Goal: Transaction & Acquisition: Purchase product/service

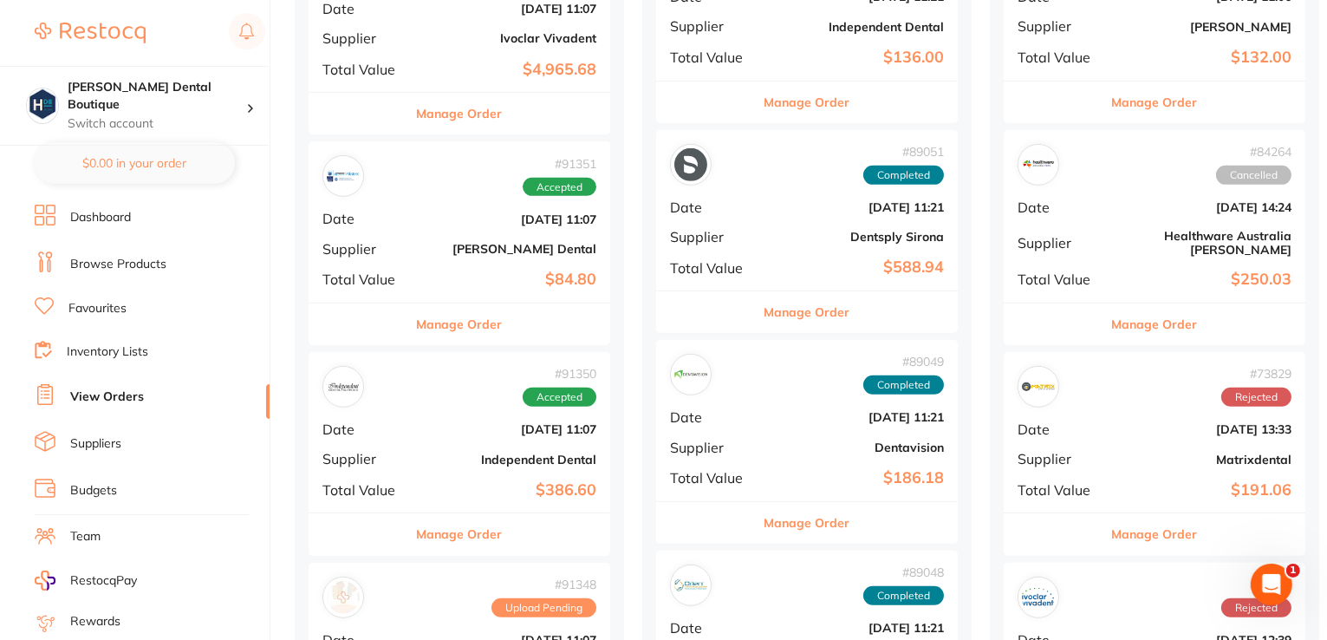
scroll to position [1214, 0]
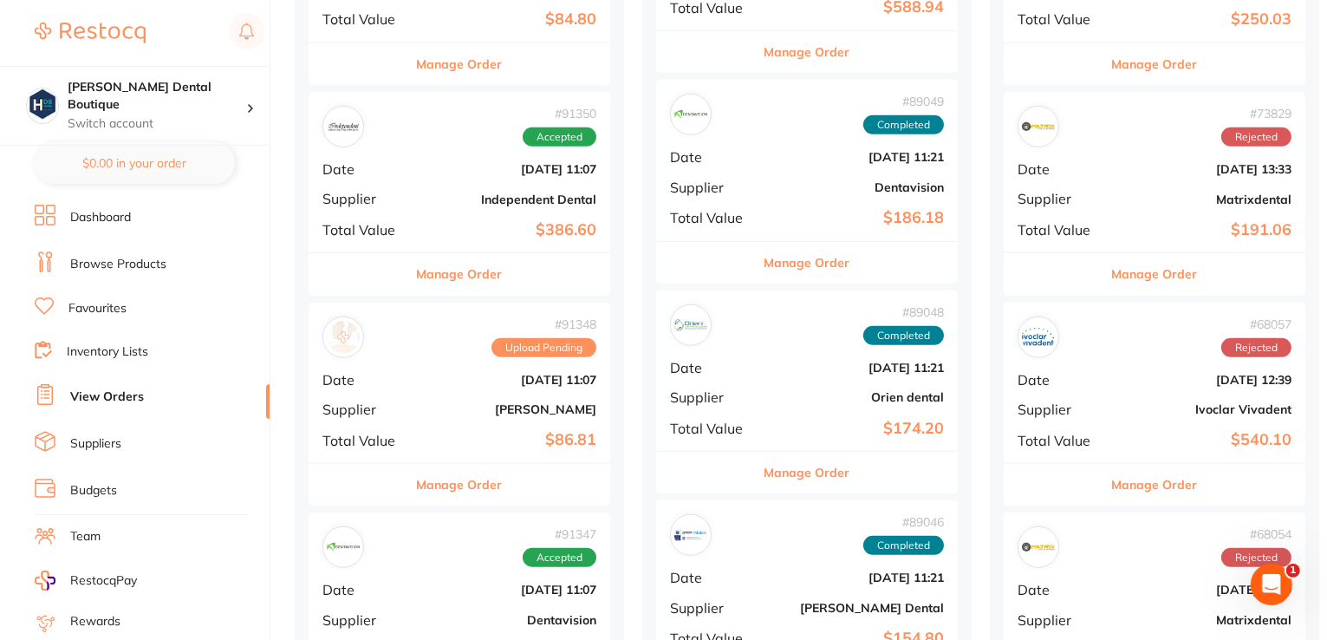
click at [467, 261] on button "Manage Order" at bounding box center [460, 274] width 86 height 42
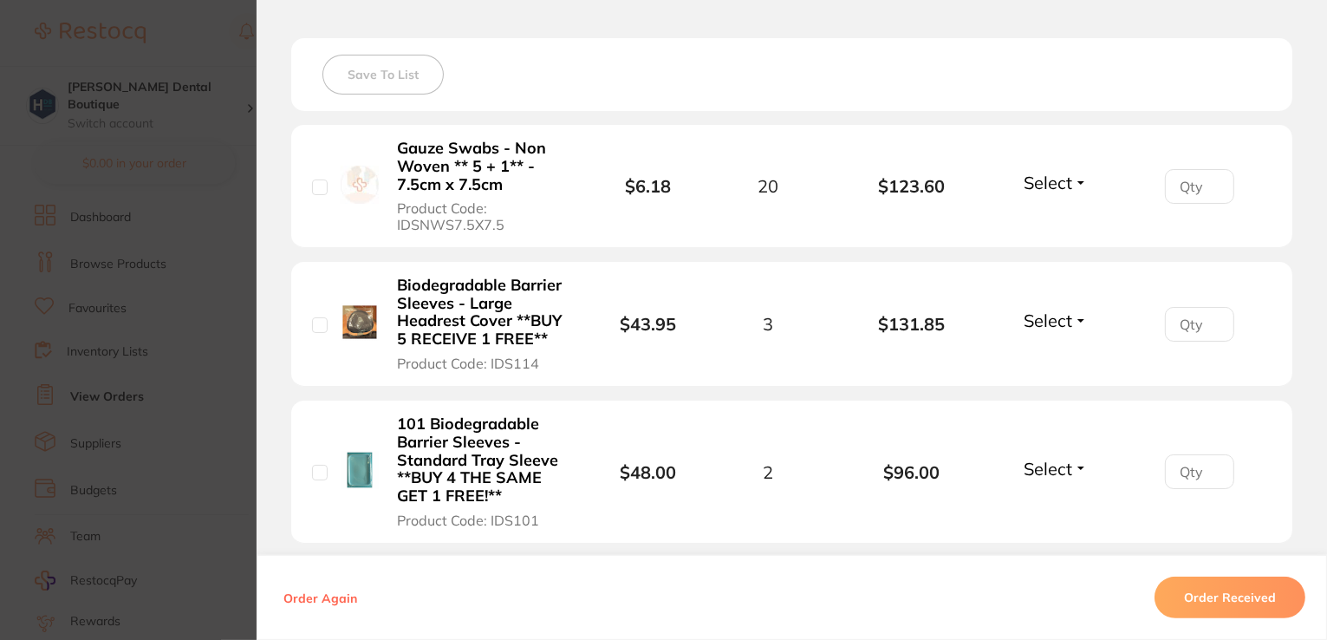
scroll to position [481, 0]
click at [1054, 472] on span "Select" at bounding box center [1048, 471] width 49 height 22
drag, startPoint x: 1206, startPoint y: 594, endPoint x: 1195, endPoint y: 590, distance: 11.0
click at [1201, 592] on button "Order Received" at bounding box center [1230, 597] width 151 height 42
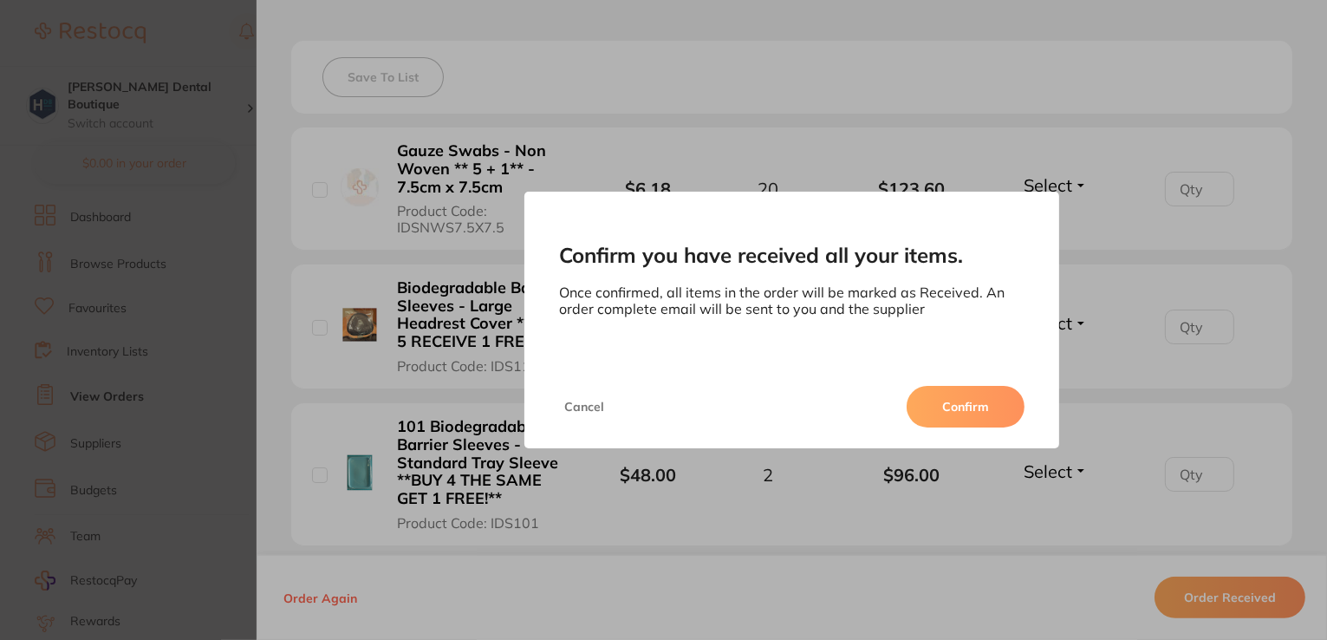
click at [978, 401] on button "Confirm" at bounding box center [966, 407] width 118 height 42
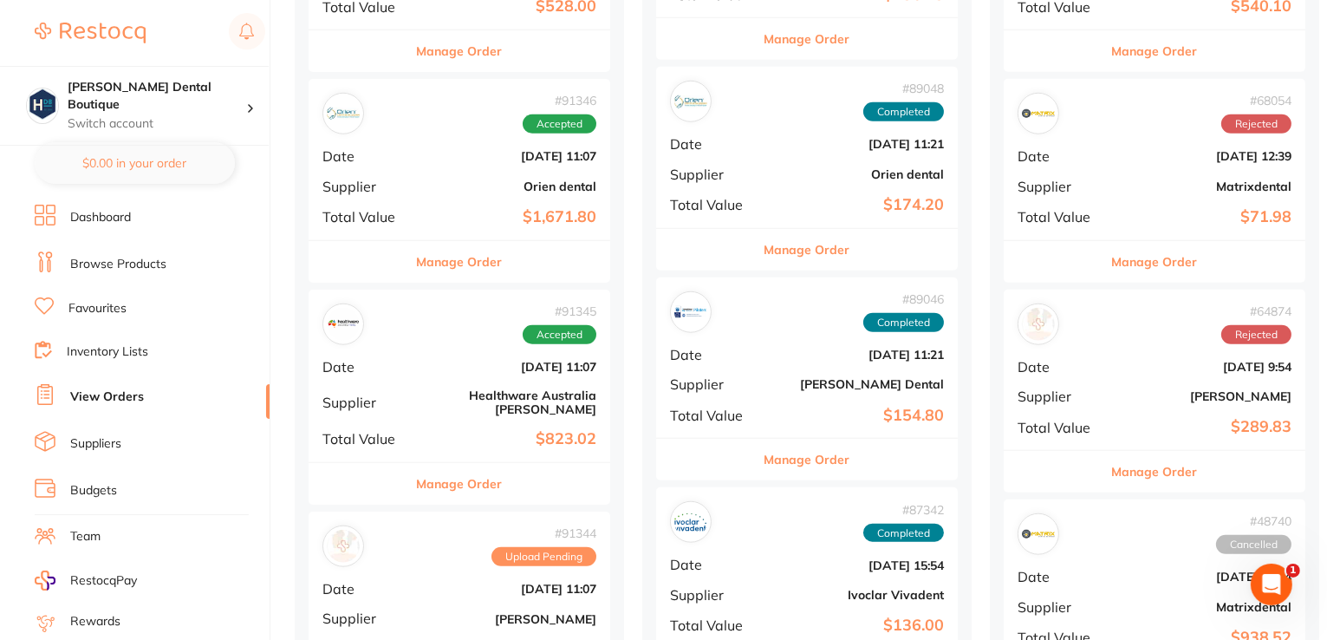
scroll to position [1994, 0]
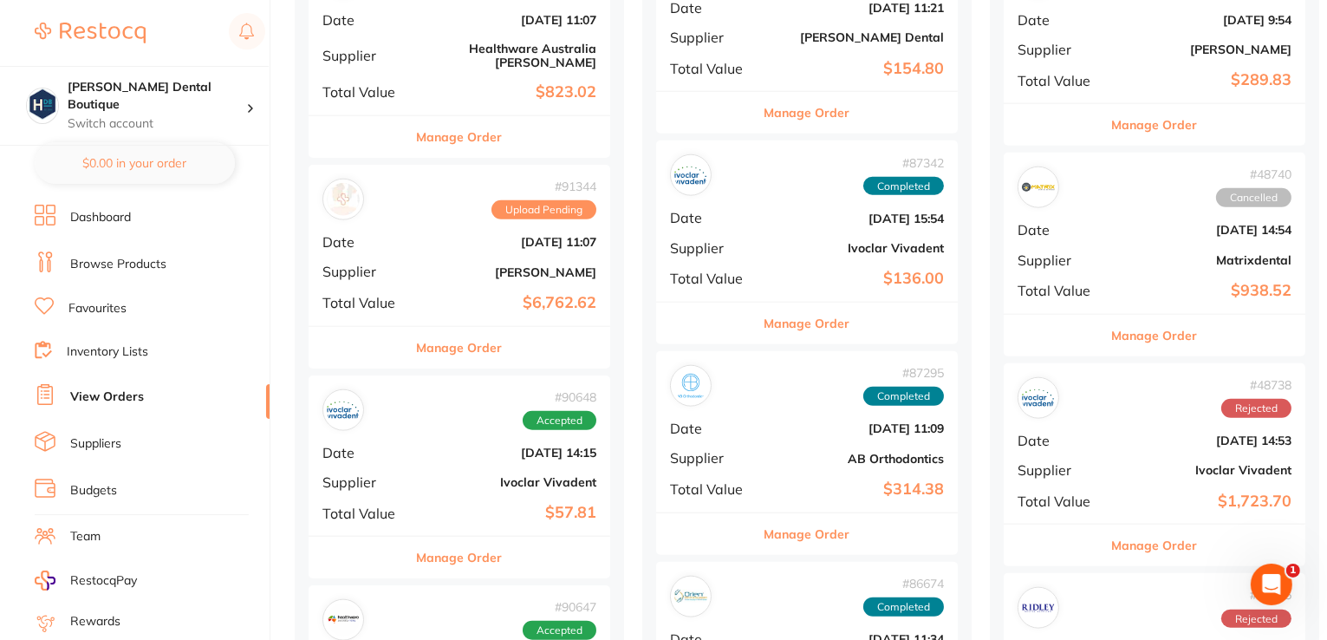
click at [457, 327] on button "Manage Order" at bounding box center [460, 348] width 86 height 42
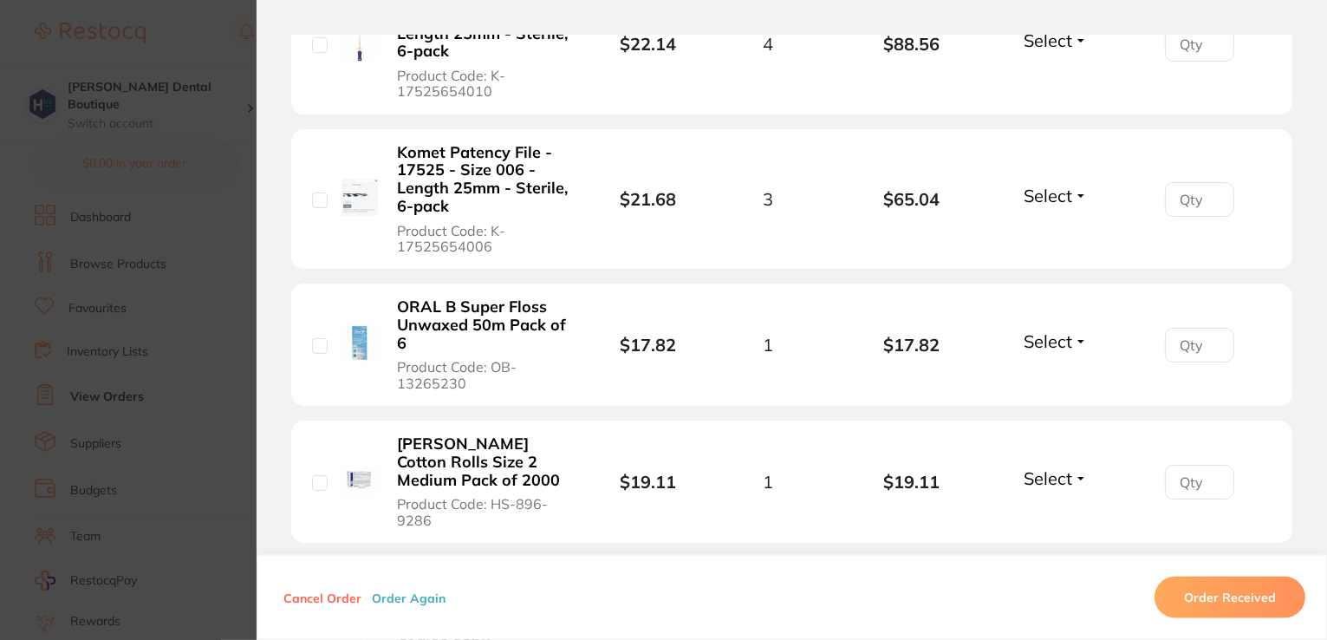
scroll to position [2167, 0]
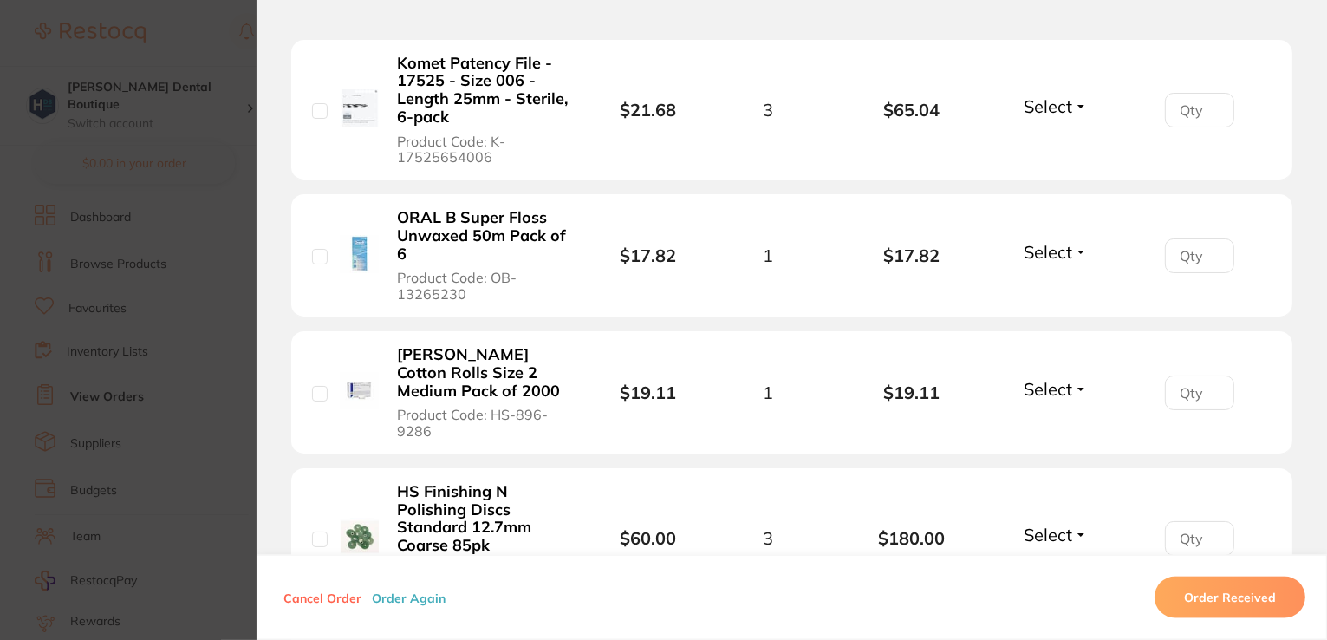
click at [1049, 250] on span "Select" at bounding box center [1048, 252] width 49 height 22
click at [1052, 317] on span "Back Order" at bounding box center [1055, 315] width 53 height 13
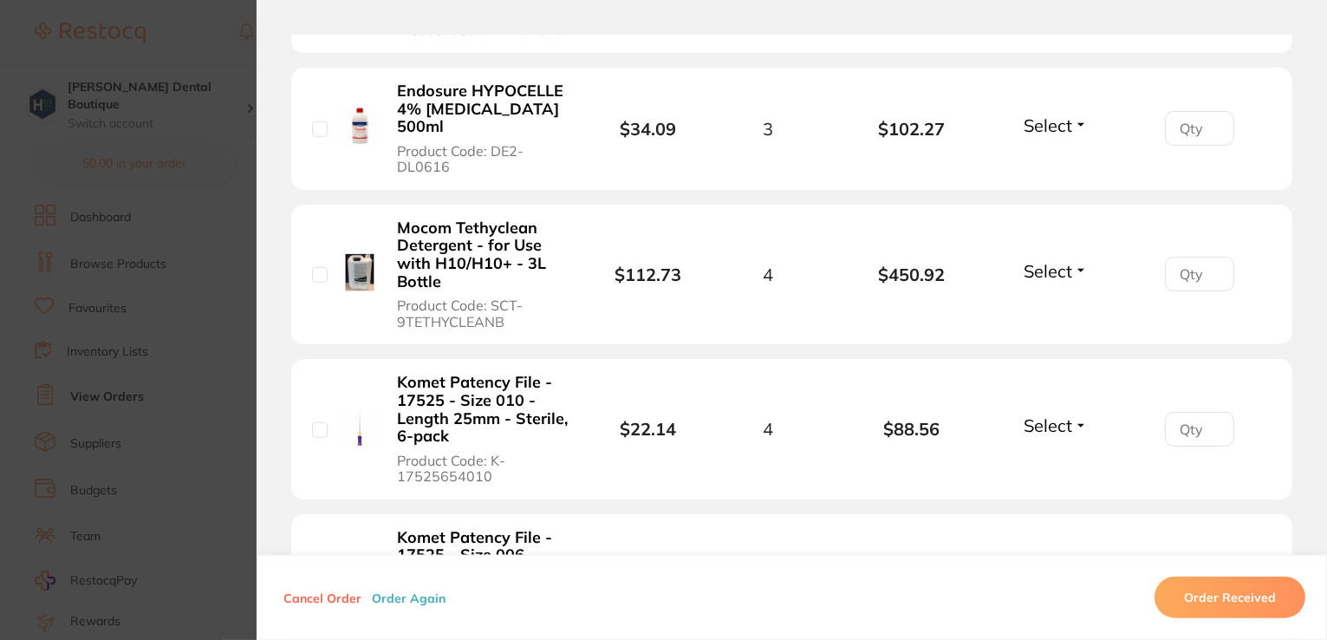
scroll to position [1474, 0]
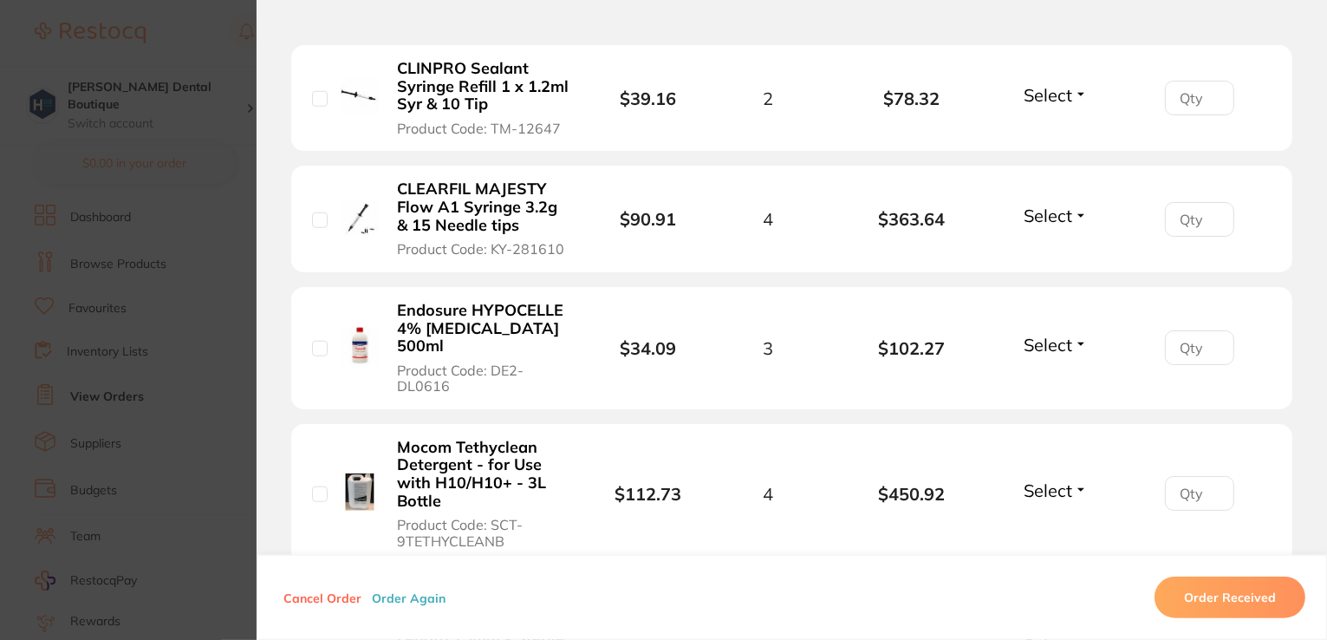
click at [1059, 487] on span "Select" at bounding box center [1048, 490] width 49 height 22
click at [1053, 556] on span "Back Order" at bounding box center [1055, 554] width 53 height 13
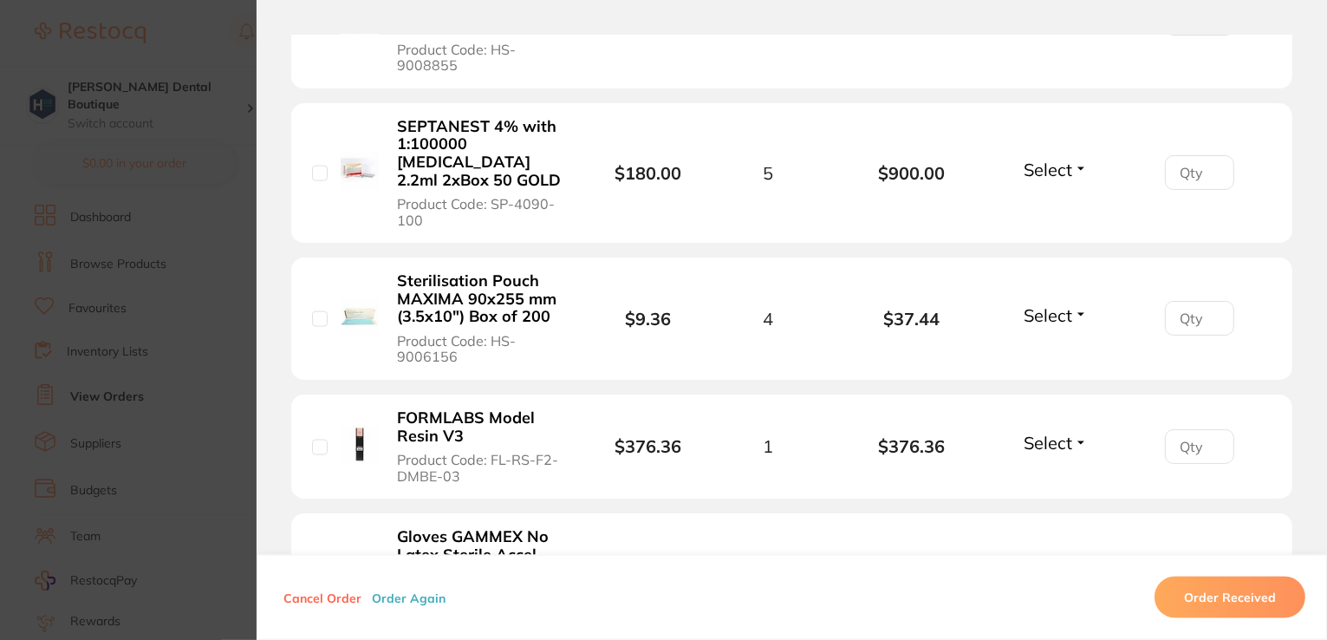
scroll to position [2861, 0]
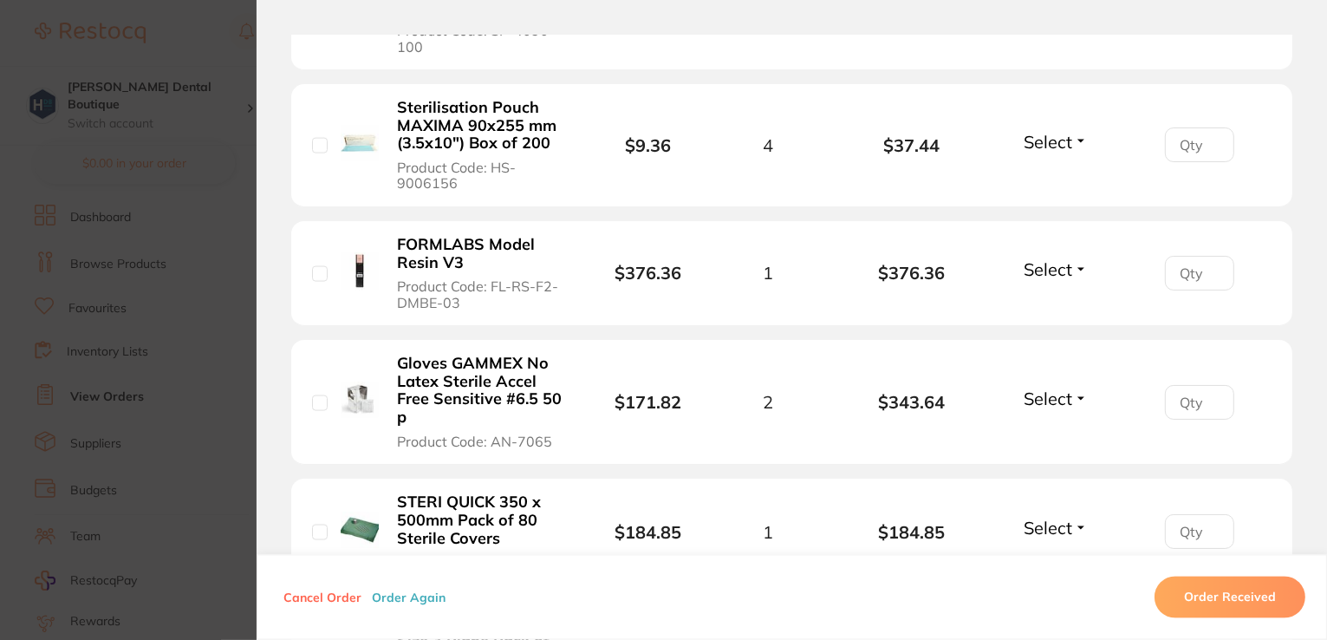
click at [1054, 131] on span "Select" at bounding box center [1048, 142] width 49 height 22
click at [1056, 172] on span "Received" at bounding box center [1055, 178] width 44 height 13
click at [114, 46] on section "Order ID: Restocq- 91344 Order Information 1 Received 2 Back Orders Upload Pend…" at bounding box center [663, 320] width 1327 height 640
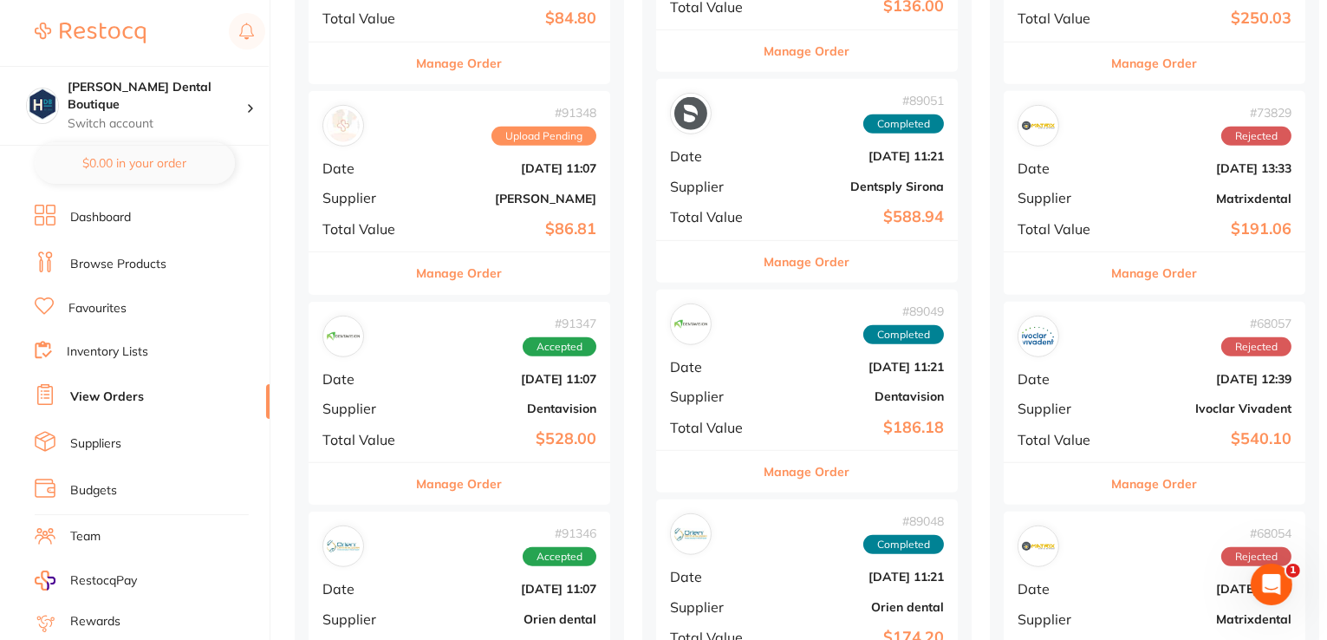
scroll to position [1127, 0]
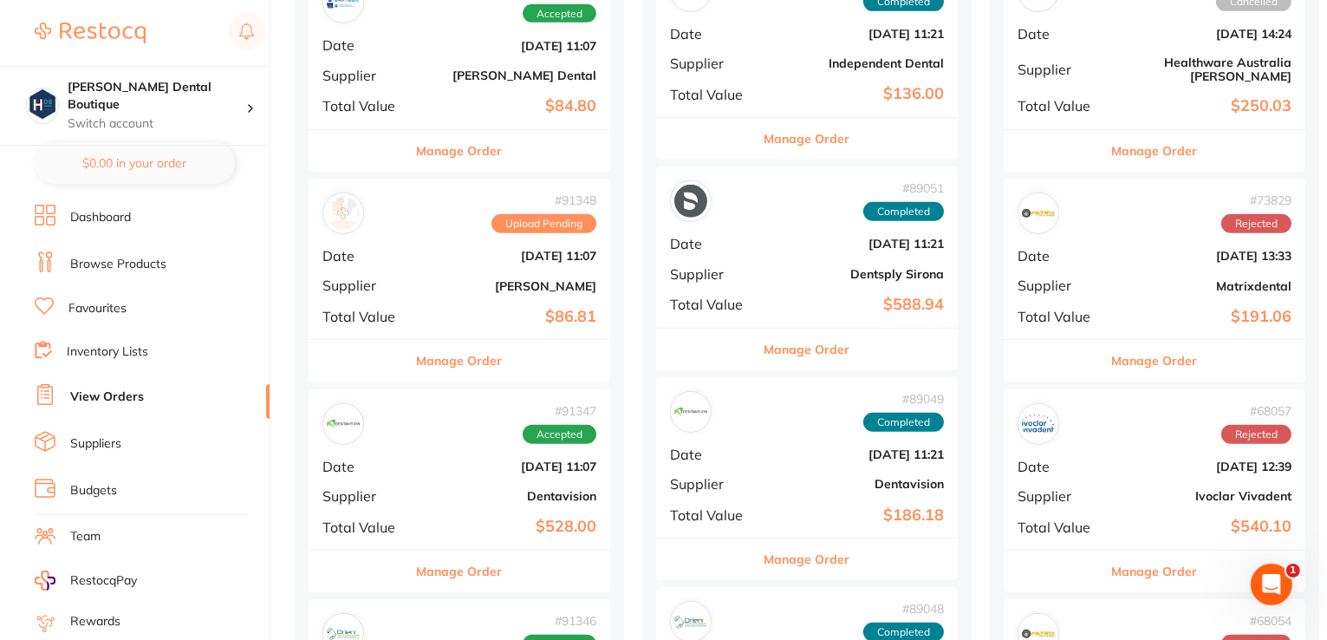
click at [471, 557] on button "Manage Order" at bounding box center [460, 571] width 86 height 42
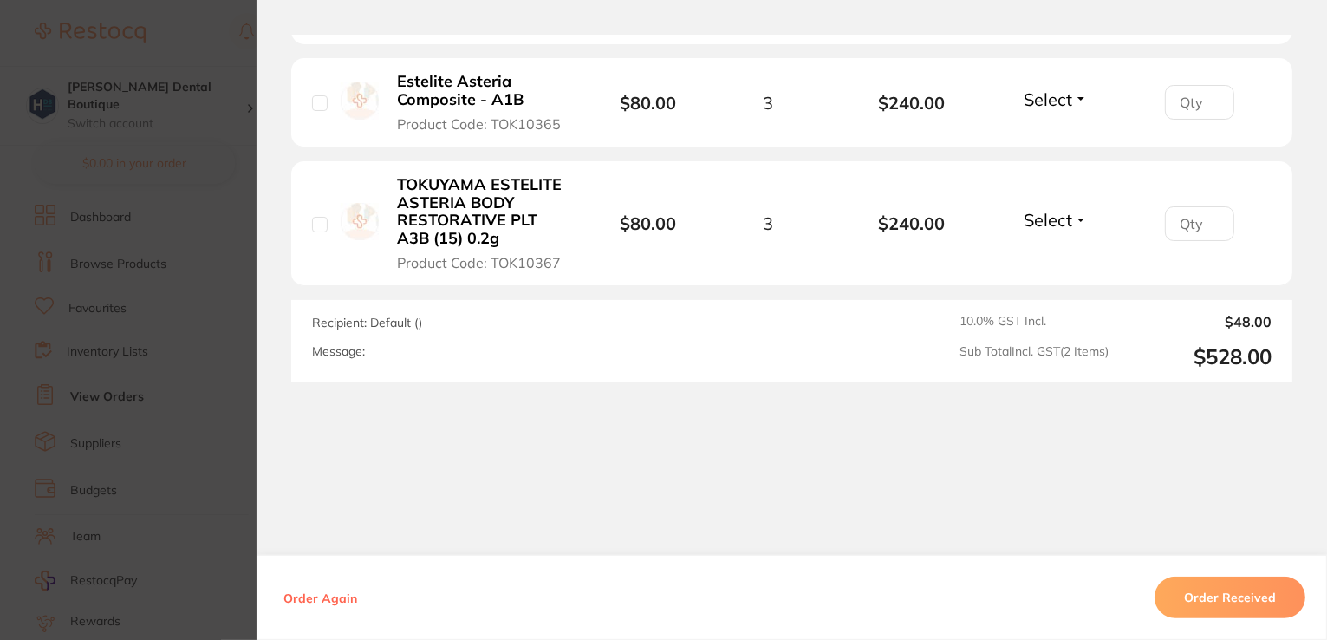
click at [1201, 598] on button "Order Received" at bounding box center [1230, 597] width 151 height 42
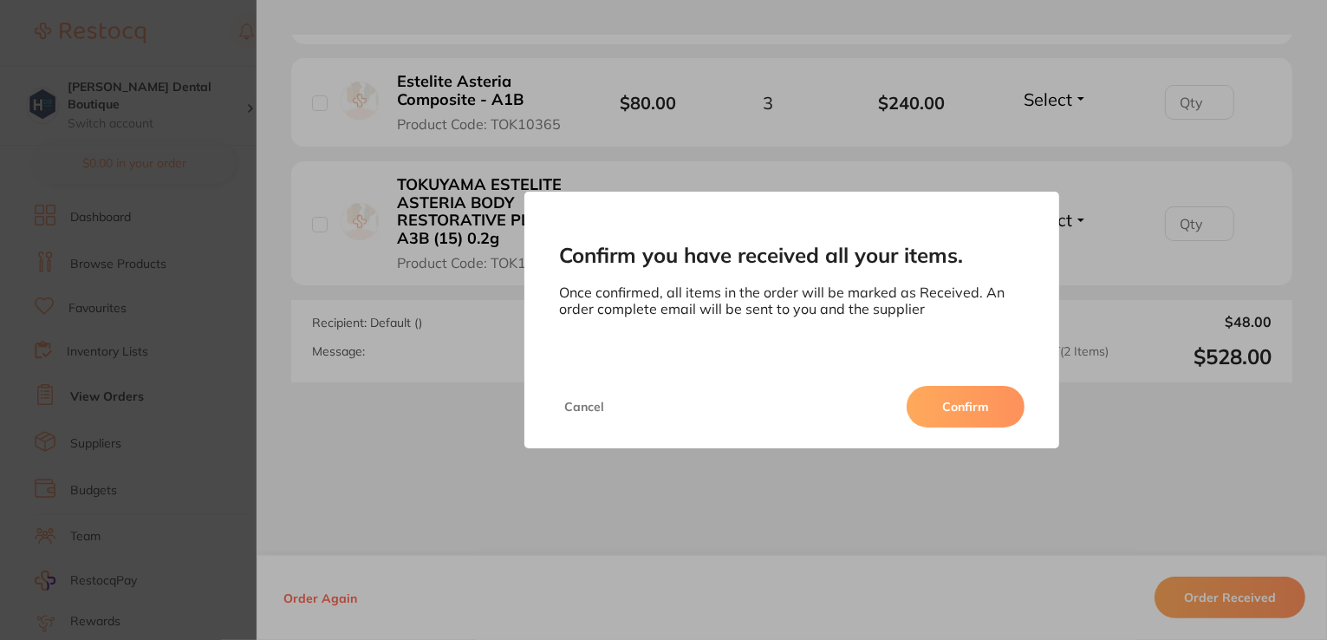
click at [925, 404] on button "Confirm" at bounding box center [966, 407] width 118 height 42
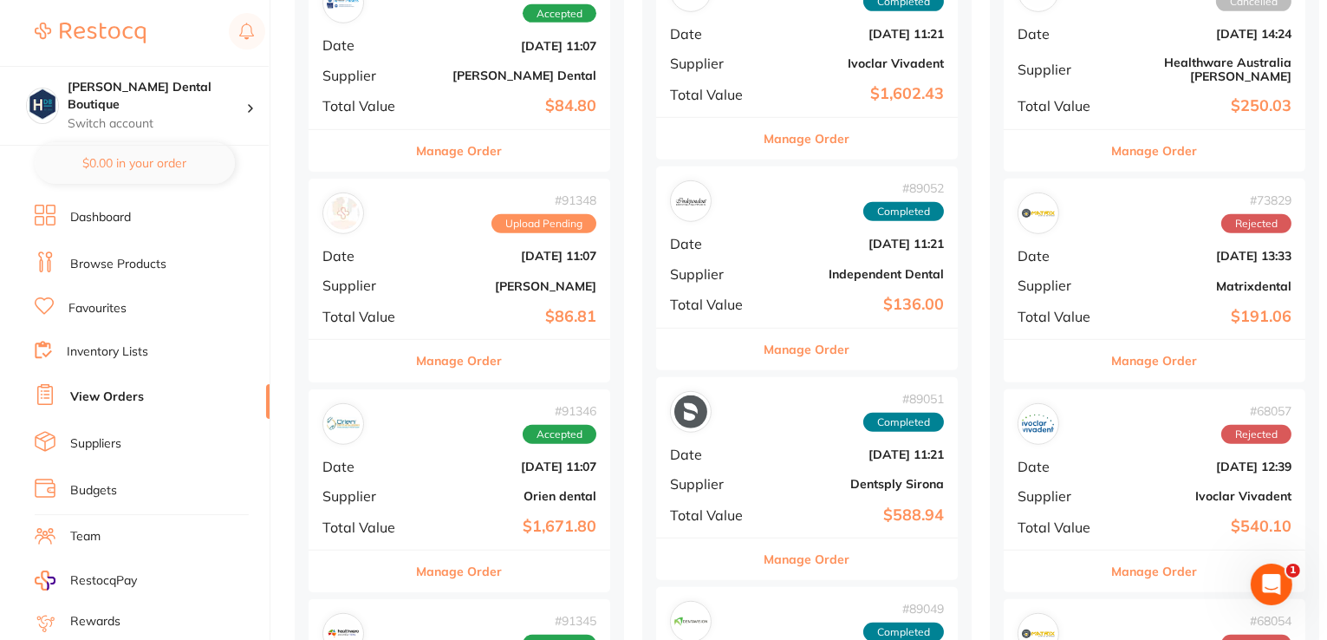
click at [480, 559] on button "Manage Order" at bounding box center [460, 571] width 86 height 42
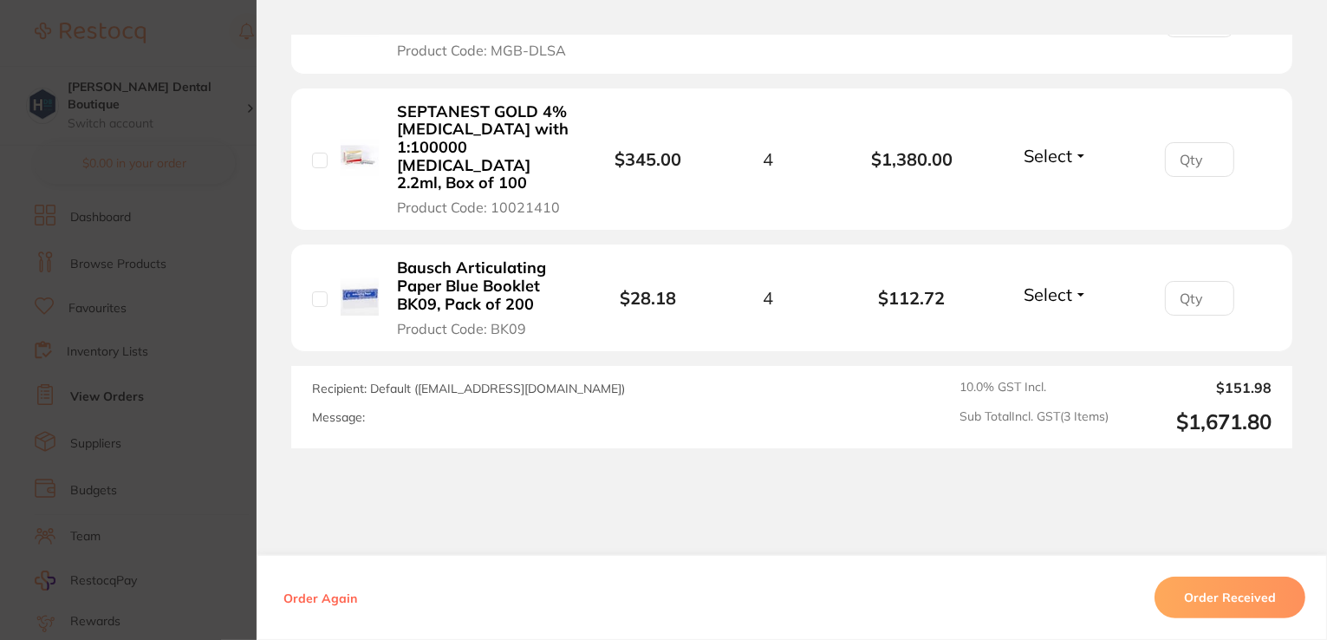
scroll to position [671, 0]
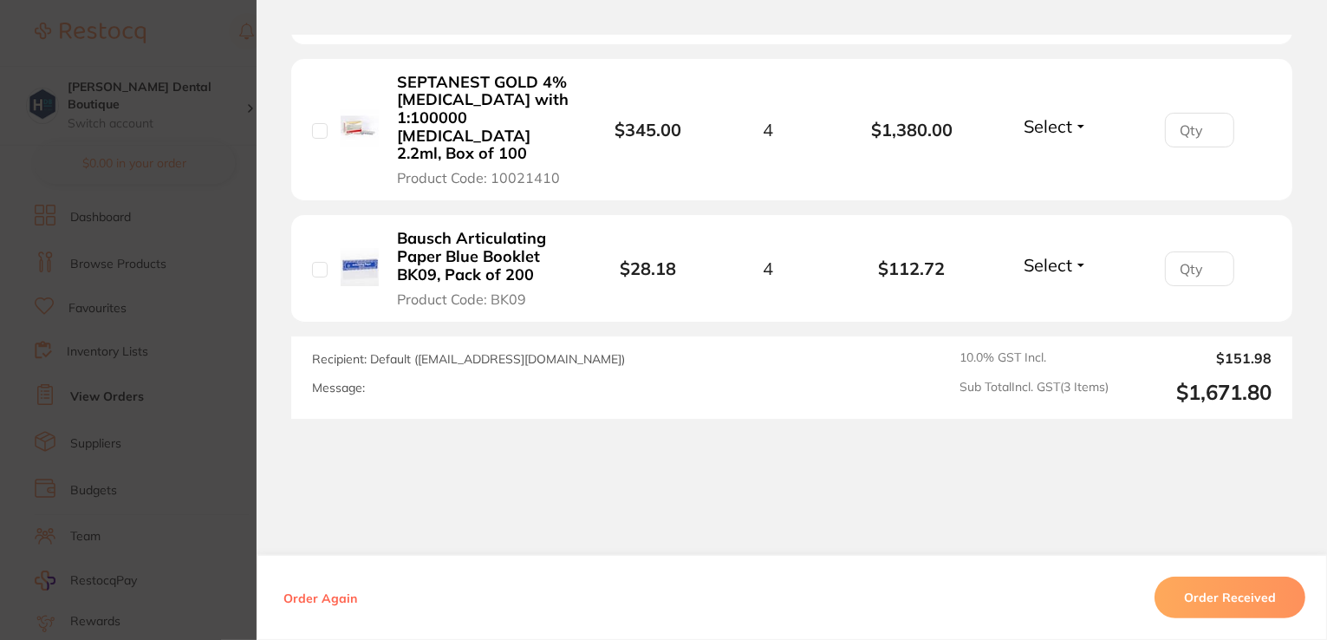
click at [1201, 592] on button "Order Received" at bounding box center [1230, 597] width 151 height 42
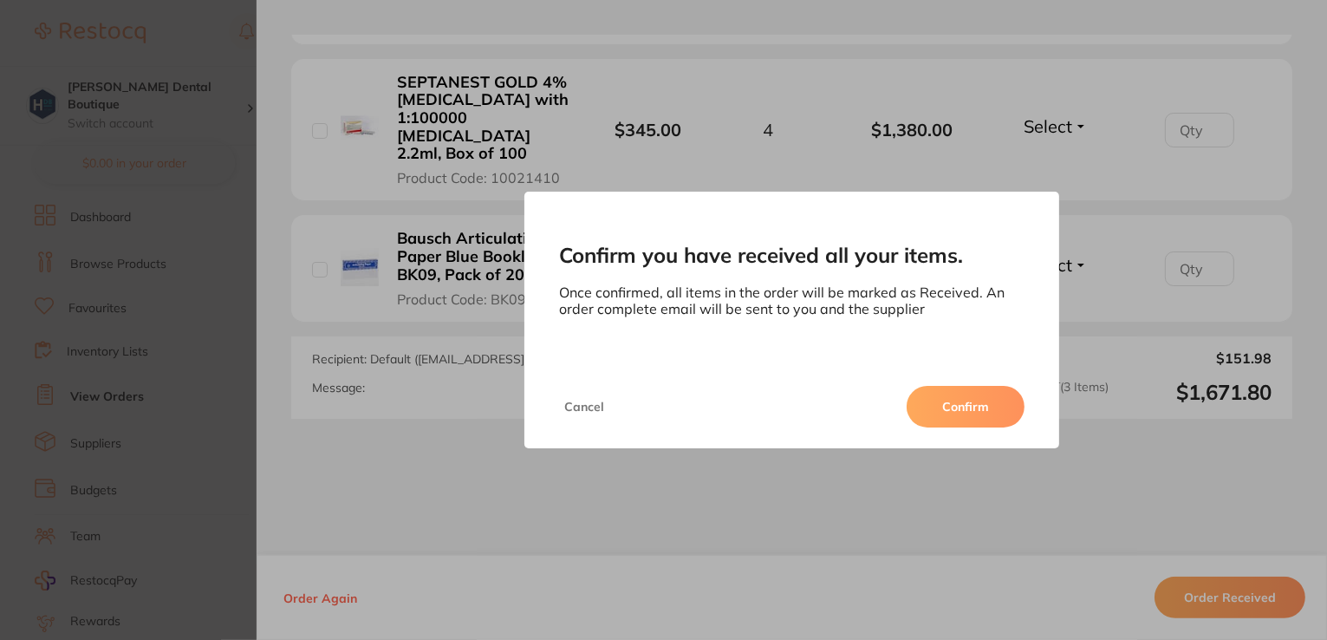
click at [952, 413] on button "Confirm" at bounding box center [966, 407] width 118 height 42
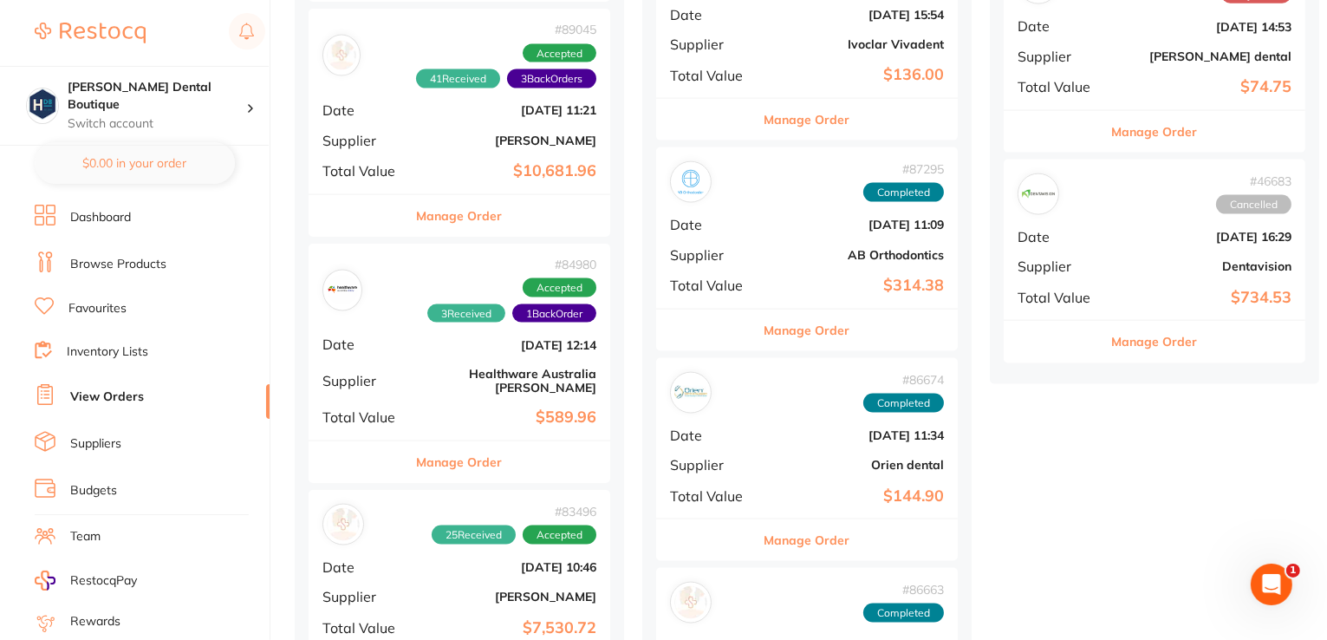
scroll to position [2687, 0]
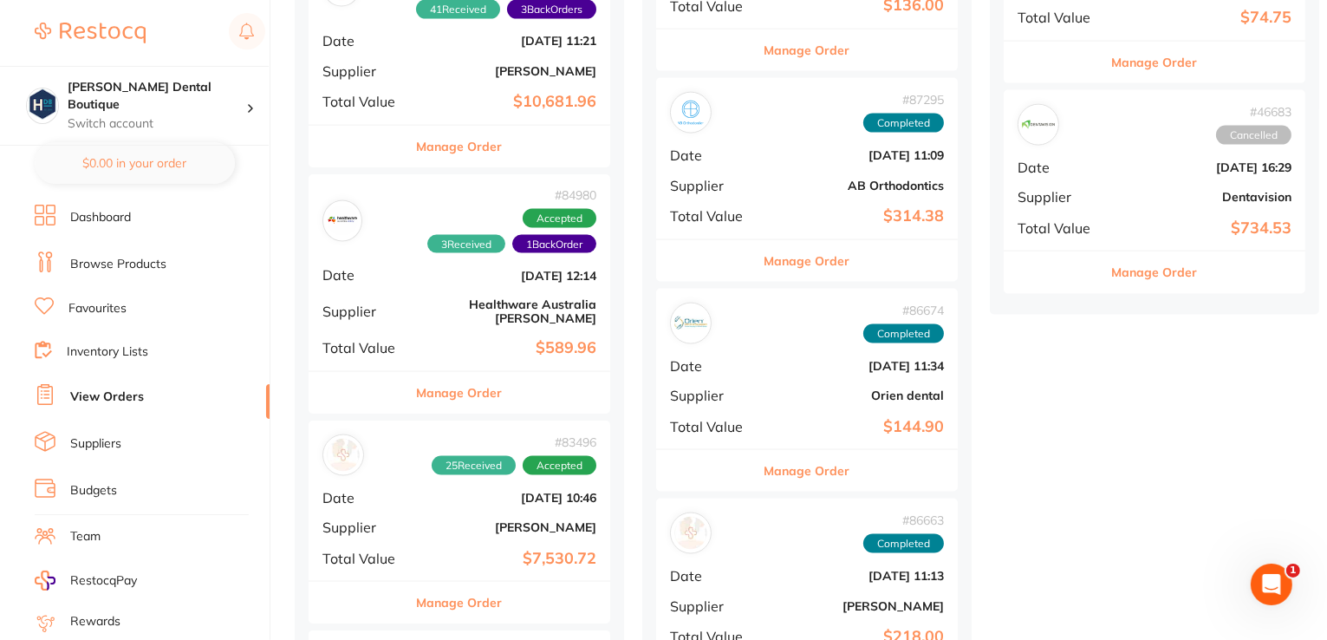
click at [476, 372] on button "Manage Order" at bounding box center [460, 393] width 86 height 42
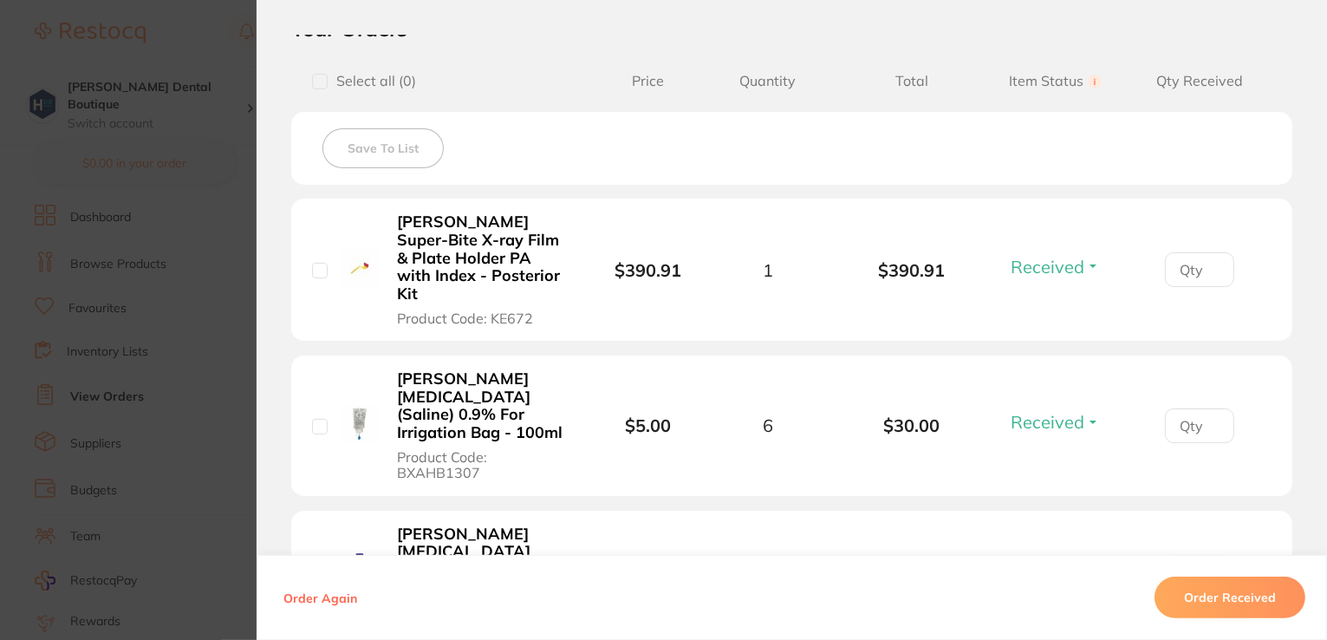
scroll to position [582, 0]
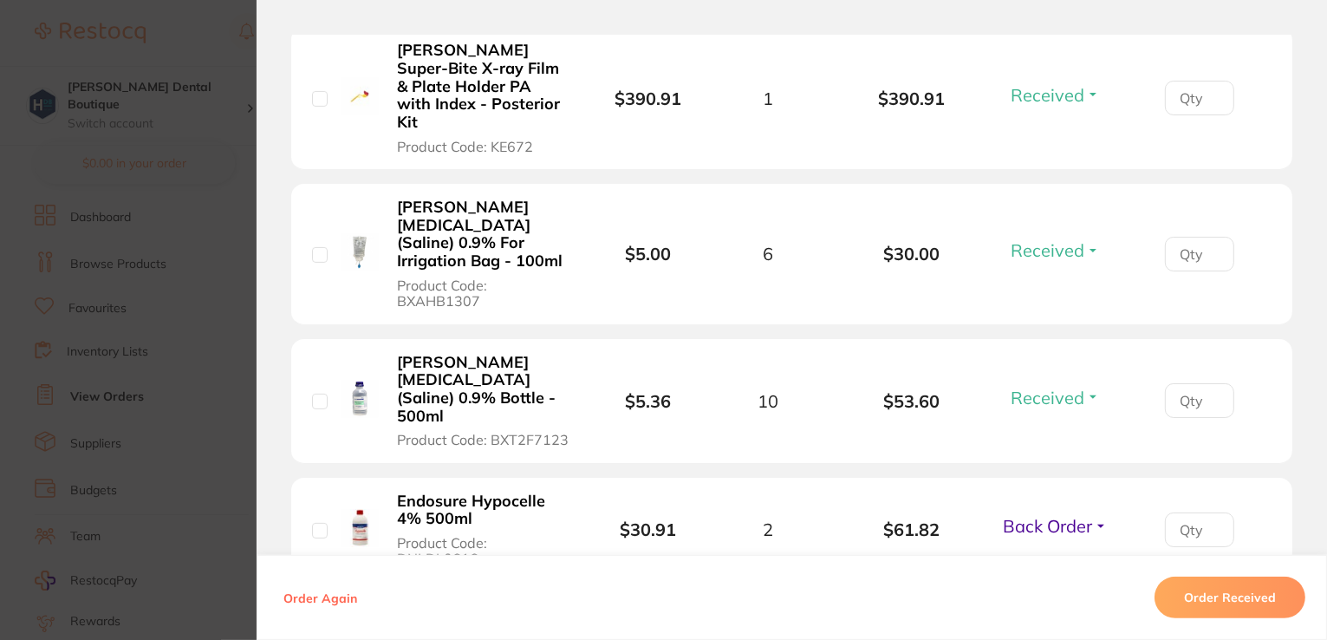
click at [184, 119] on section "Order ID: Restocq- 84980 Order Information 3 Received 1 Back Order Accepted Ord…" at bounding box center [663, 320] width 1327 height 640
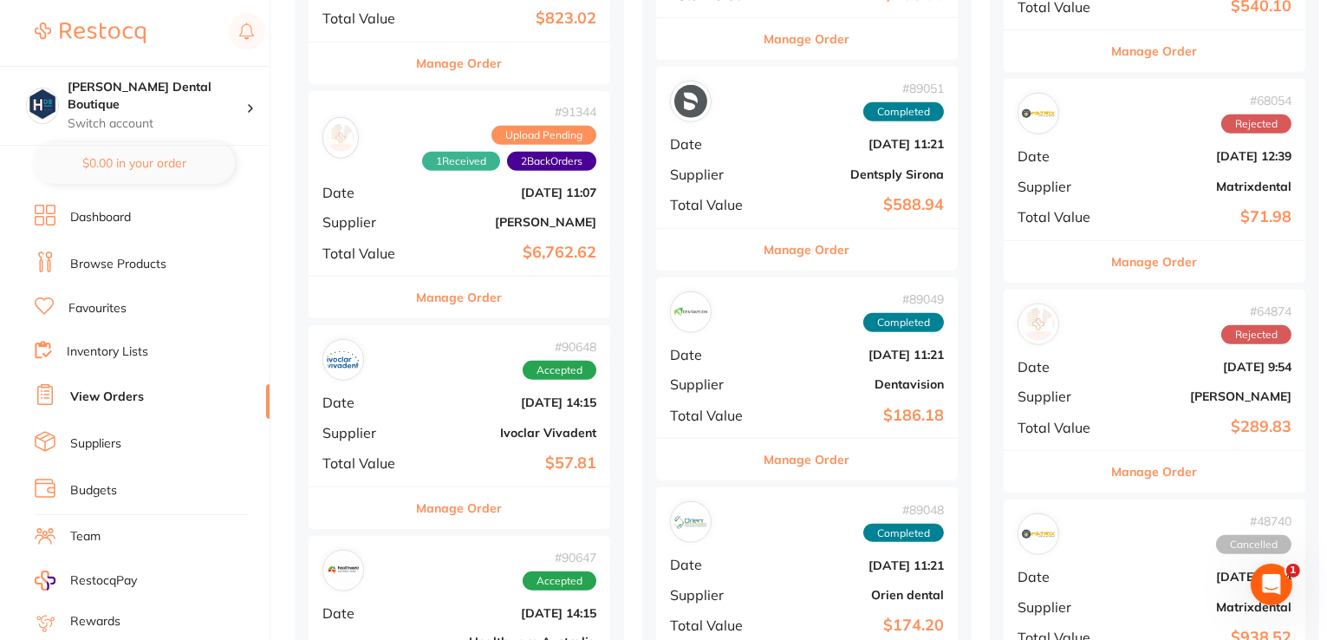
scroll to position [1474, 0]
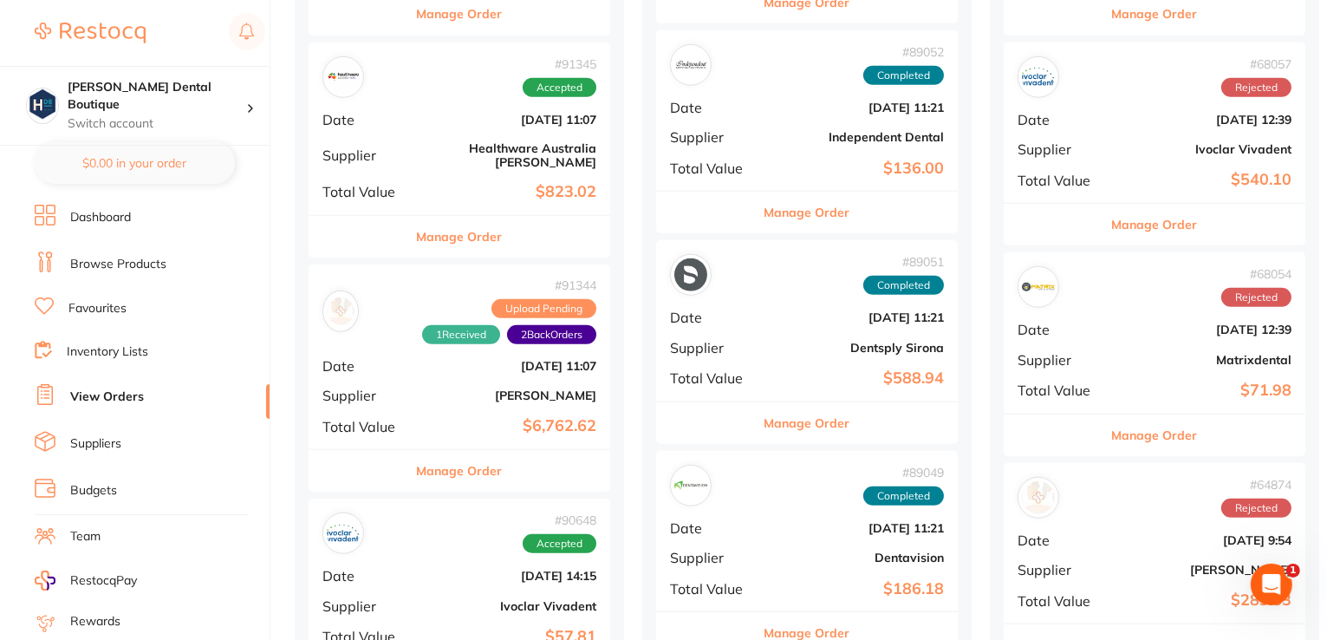
click at [475, 452] on button "Manage Order" at bounding box center [460, 471] width 86 height 42
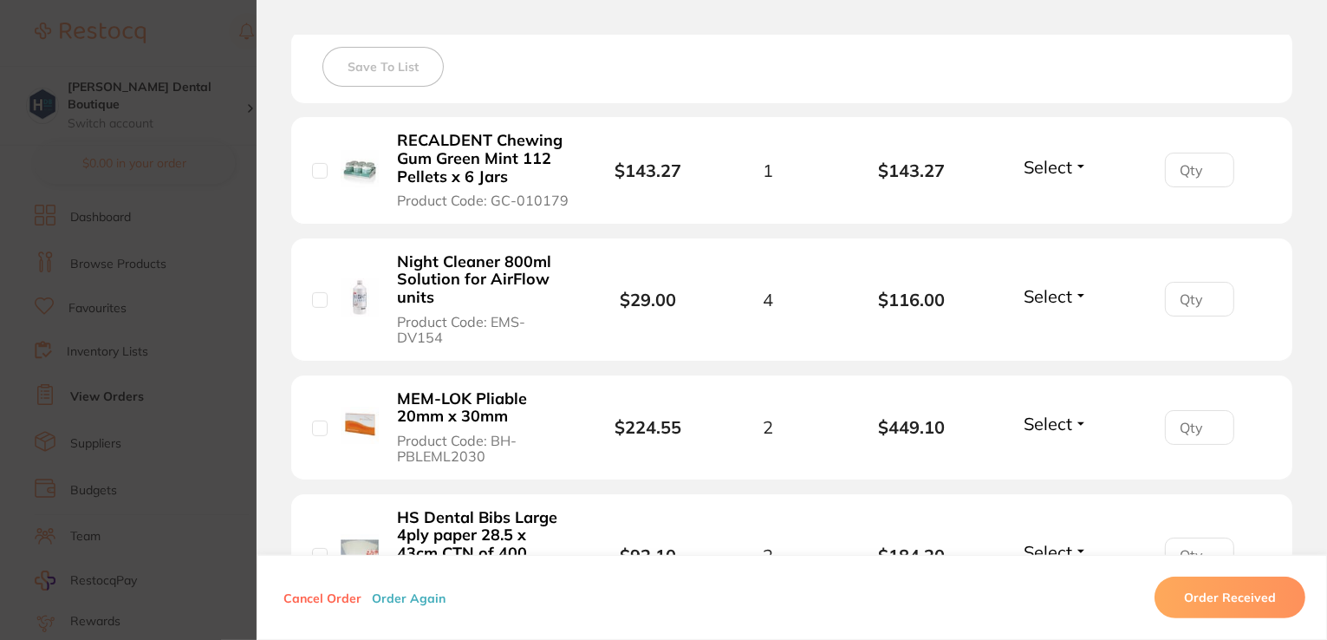
scroll to position [520, 0]
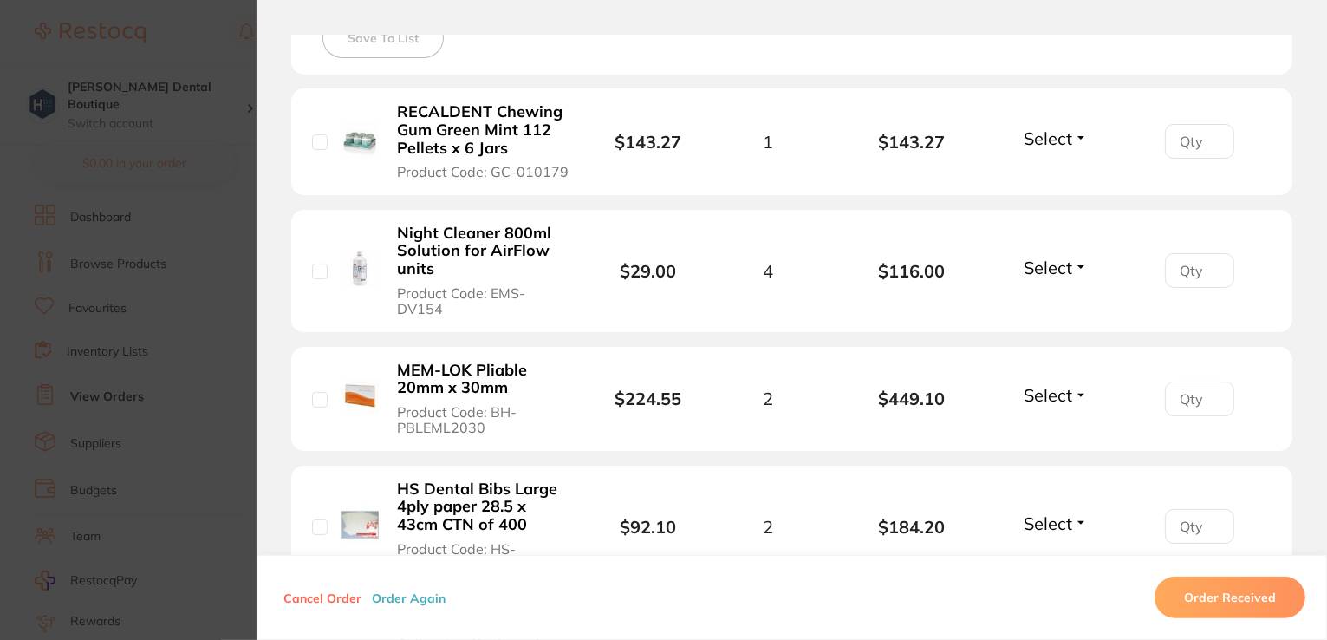
click at [1048, 396] on span "Select" at bounding box center [1048, 395] width 49 height 22
click at [1049, 435] on span "Received" at bounding box center [1055, 432] width 44 height 13
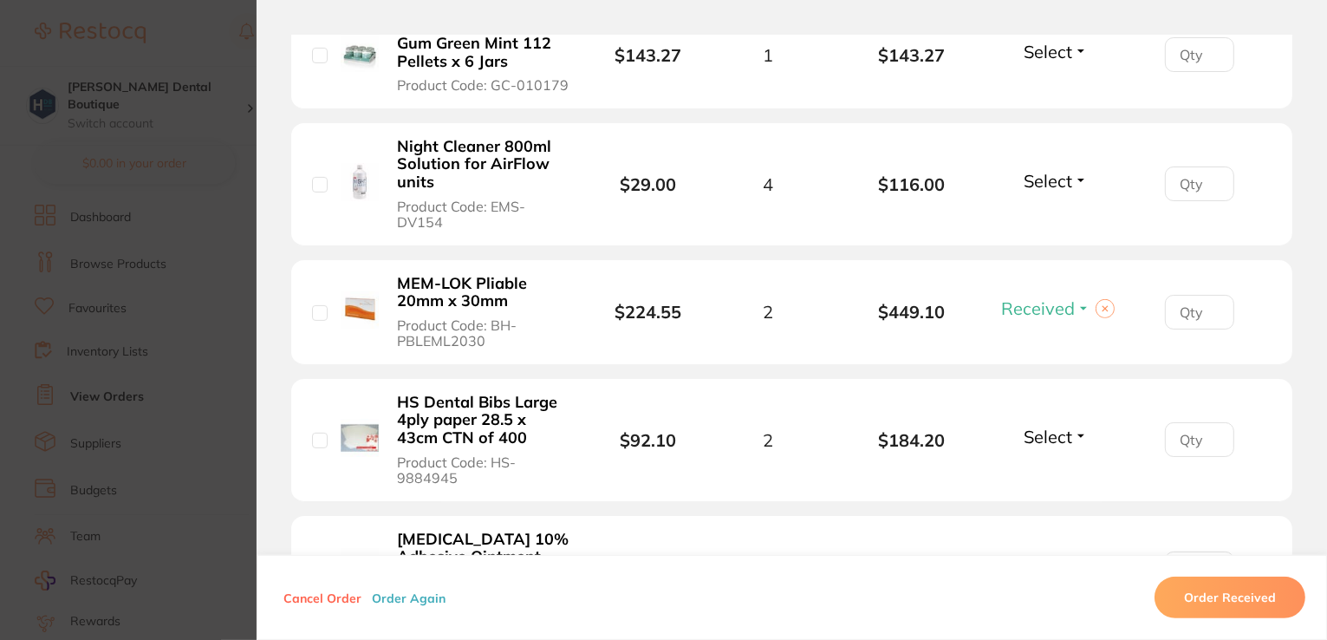
scroll to position [260, 0]
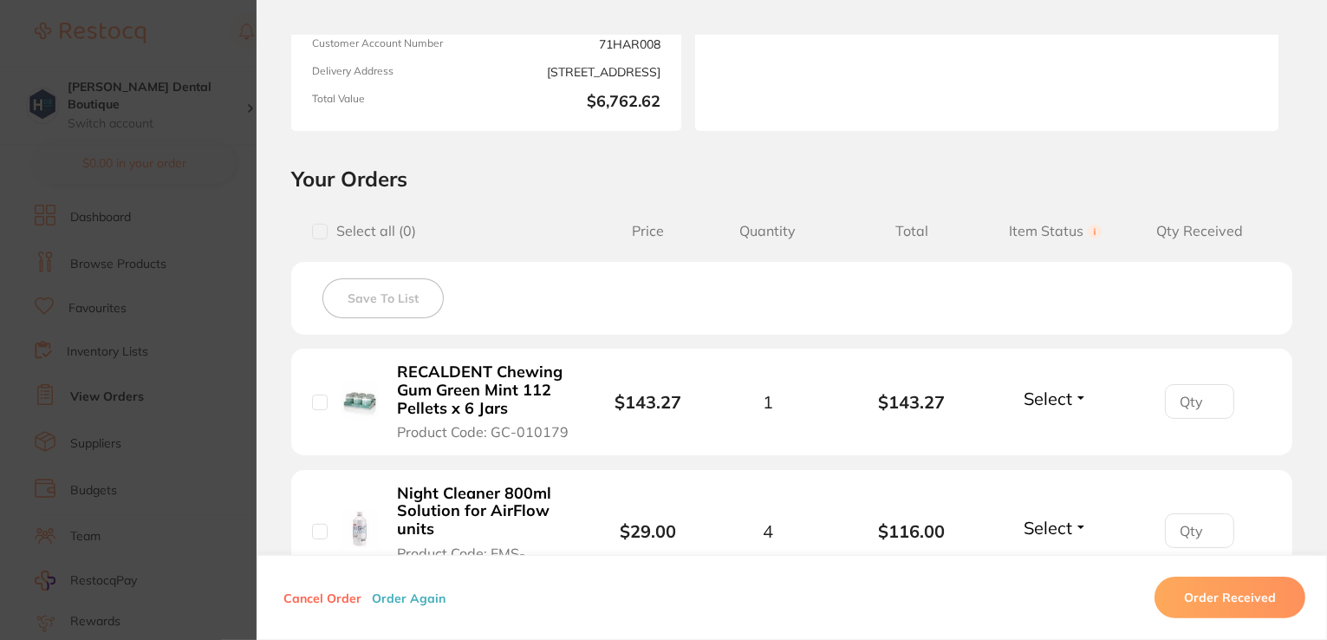
click at [1064, 392] on span "Select" at bounding box center [1048, 398] width 49 height 22
click at [1059, 438] on span "Received" at bounding box center [1055, 435] width 44 height 13
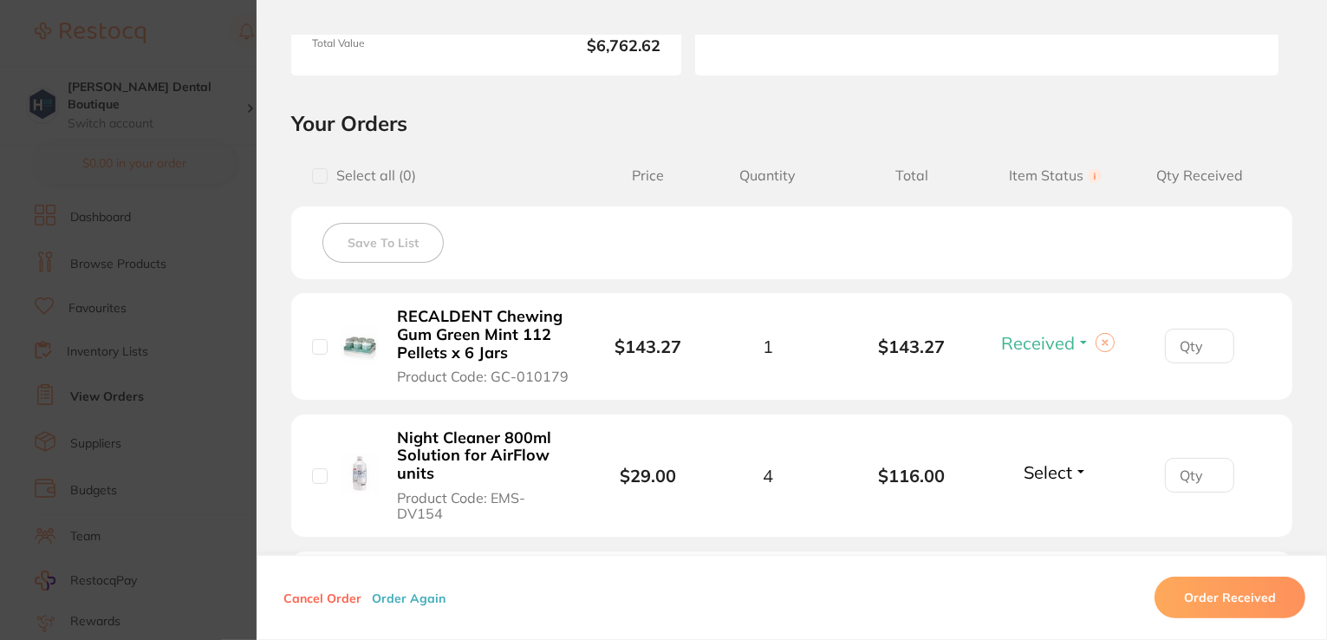
scroll to position [347, 0]
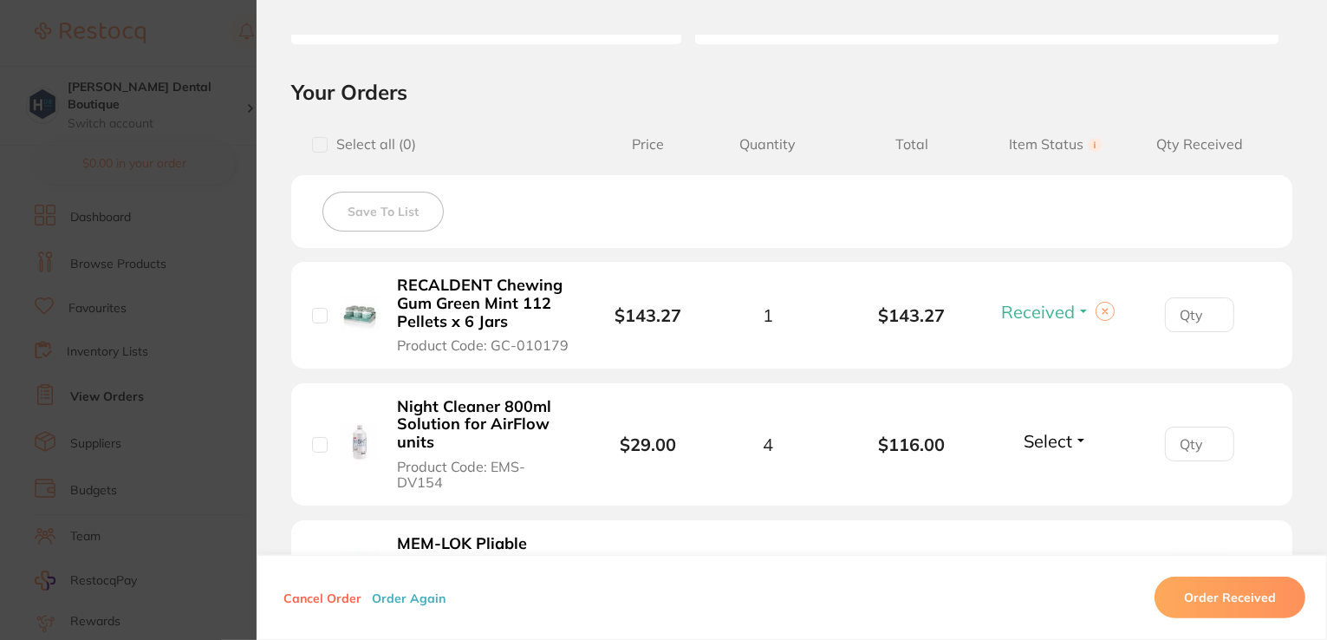
click at [1058, 439] on span "Select" at bounding box center [1048, 441] width 49 height 22
click at [1041, 476] on span "Received" at bounding box center [1055, 478] width 44 height 13
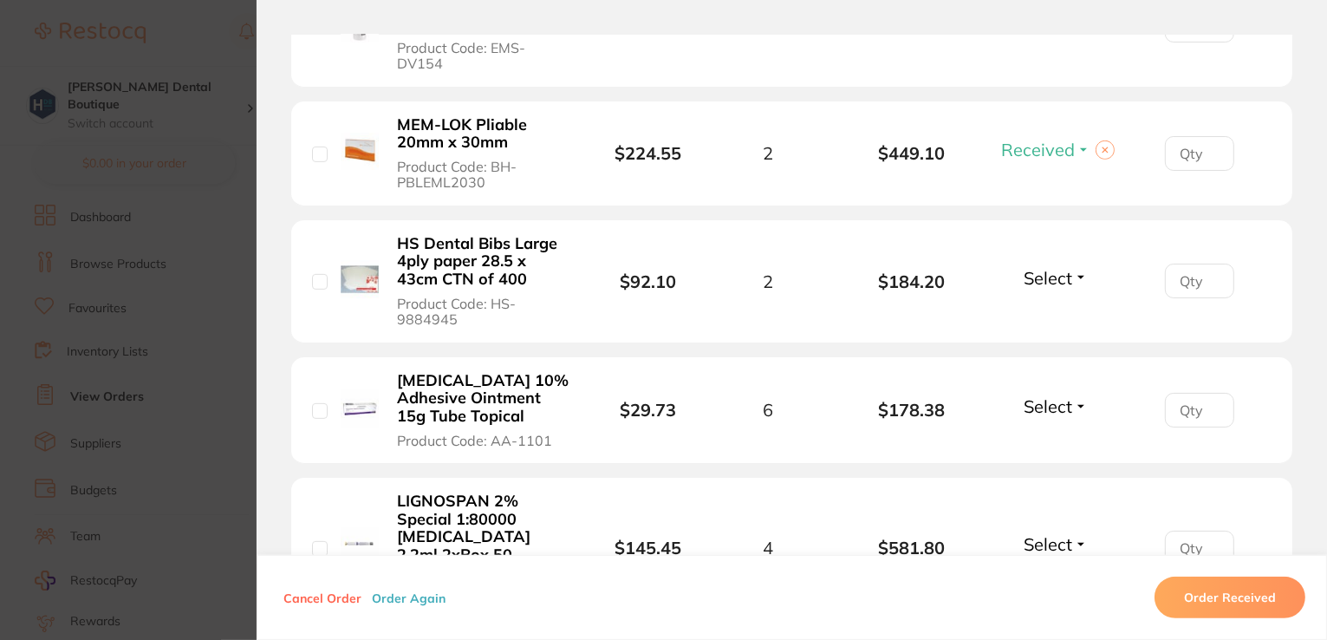
scroll to position [780, 0]
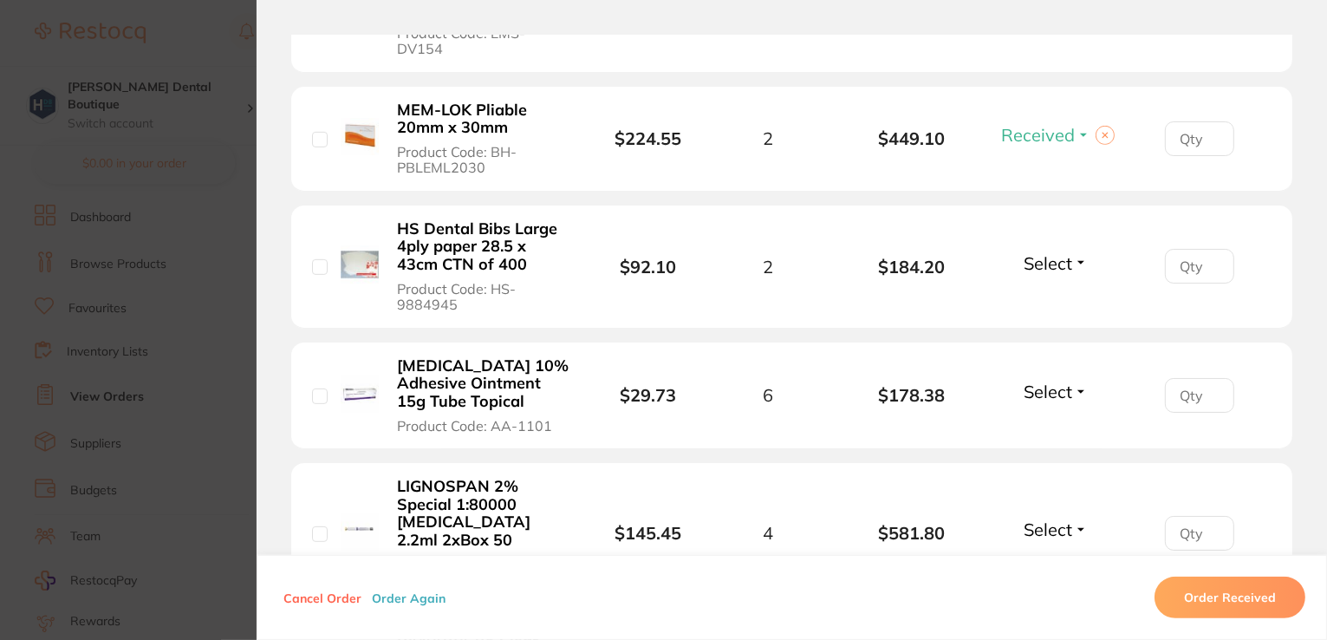
click at [1057, 258] on span "Select" at bounding box center [1048, 263] width 49 height 22
click at [1055, 303] on span "Received" at bounding box center [1055, 300] width 44 height 13
click at [1054, 387] on span "Select" at bounding box center [1048, 392] width 49 height 22
click at [1053, 433] on span "Received" at bounding box center [1055, 428] width 44 height 13
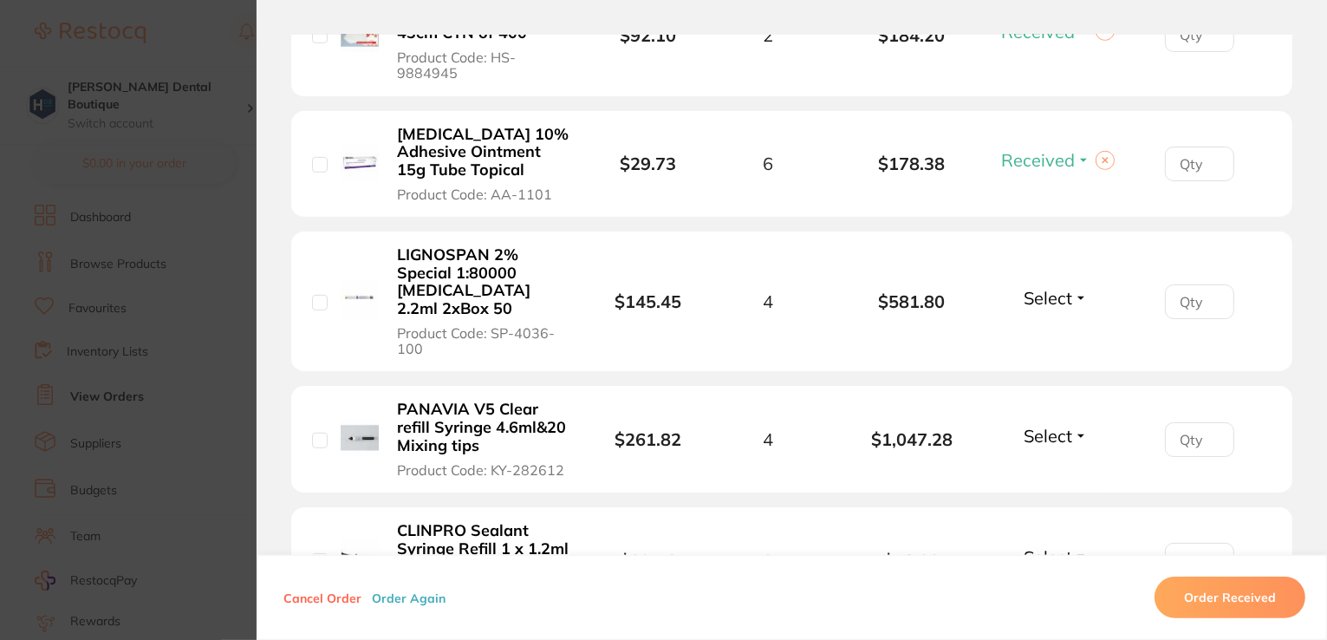
scroll to position [1040, 0]
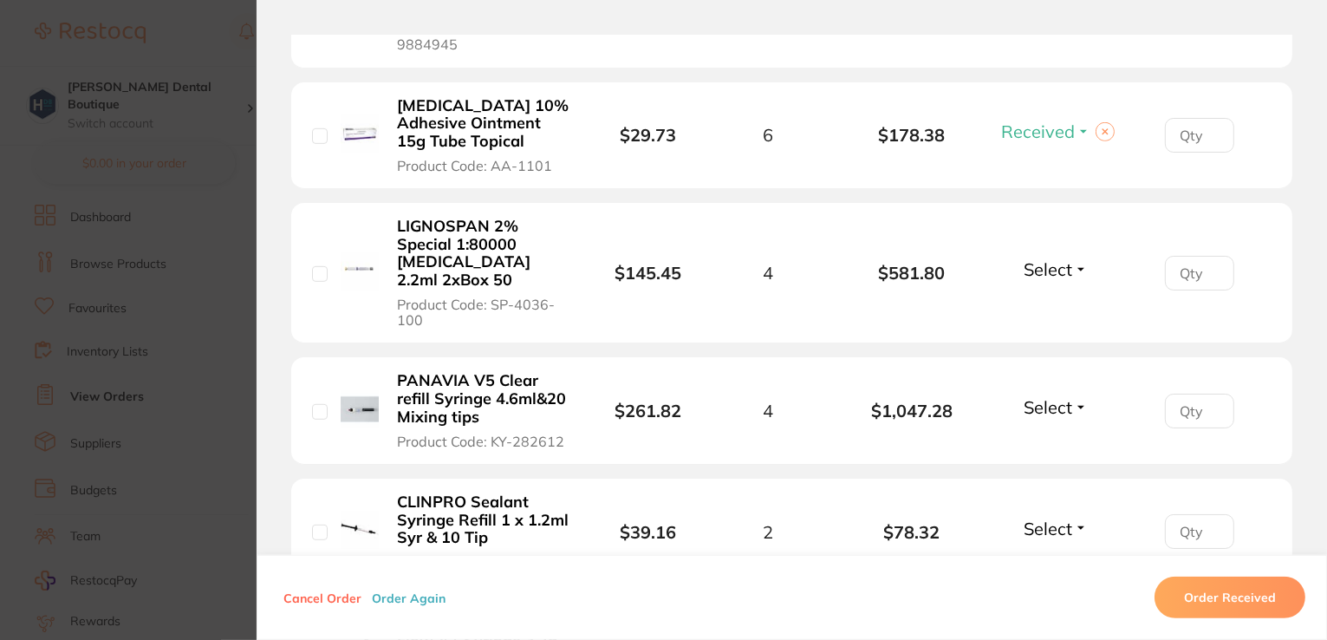
click at [1045, 272] on span "Select" at bounding box center [1048, 269] width 49 height 22
click at [1037, 305] on span "Received" at bounding box center [1055, 306] width 44 height 13
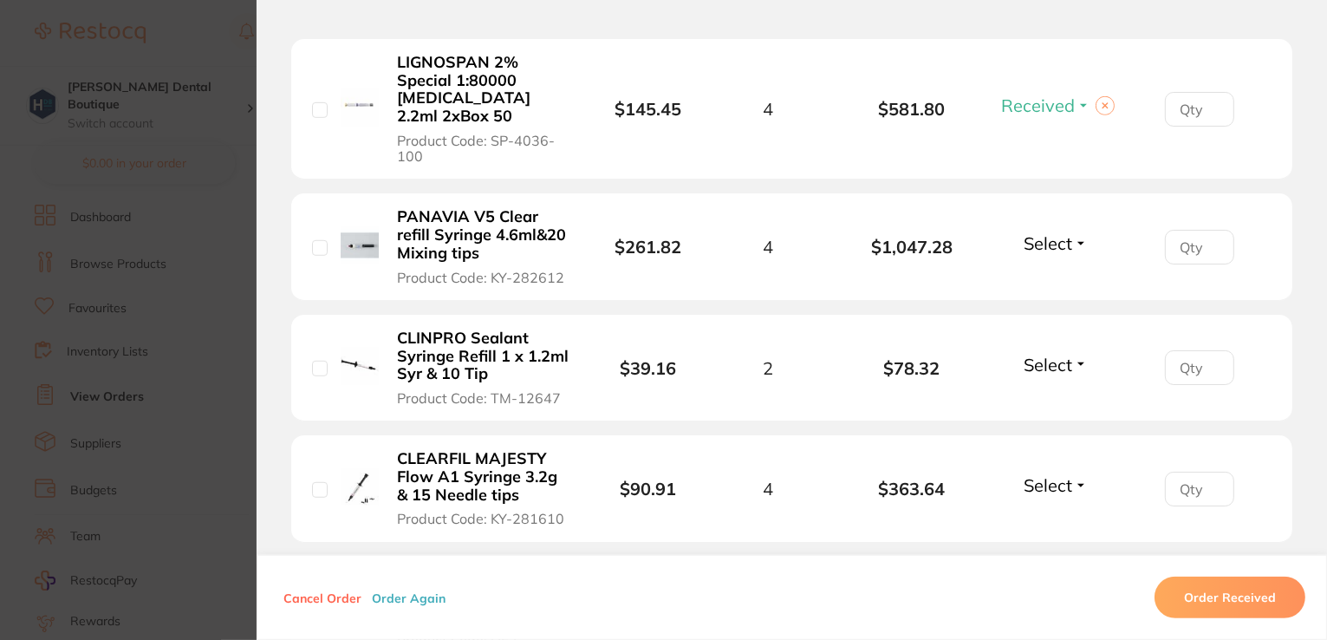
scroll to position [1214, 0]
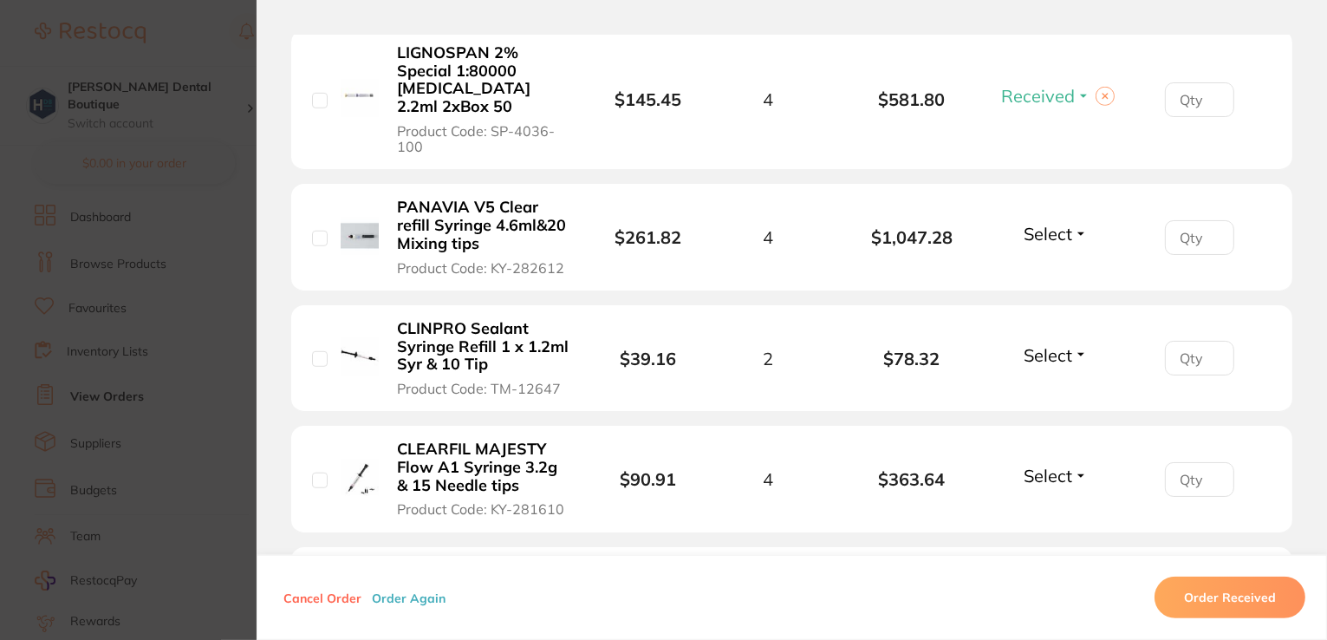
click at [1044, 235] on span "Select" at bounding box center [1048, 234] width 49 height 22
click at [1052, 267] on span "Received" at bounding box center [1055, 270] width 44 height 13
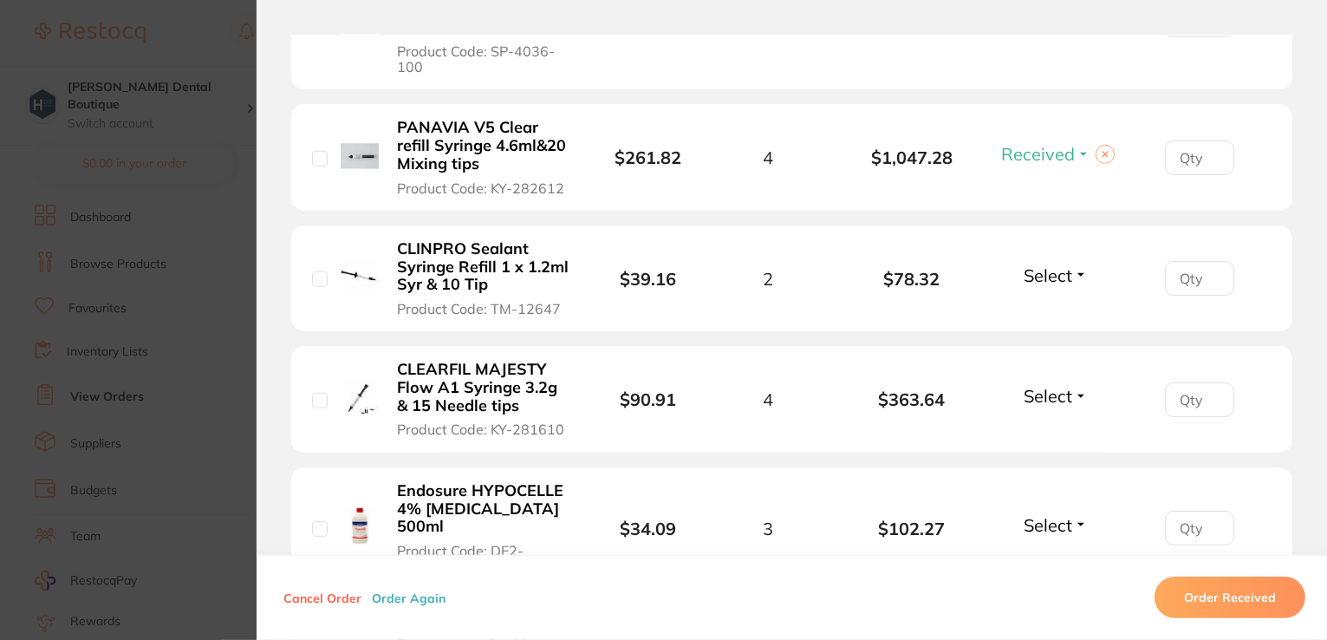
scroll to position [1387, 0]
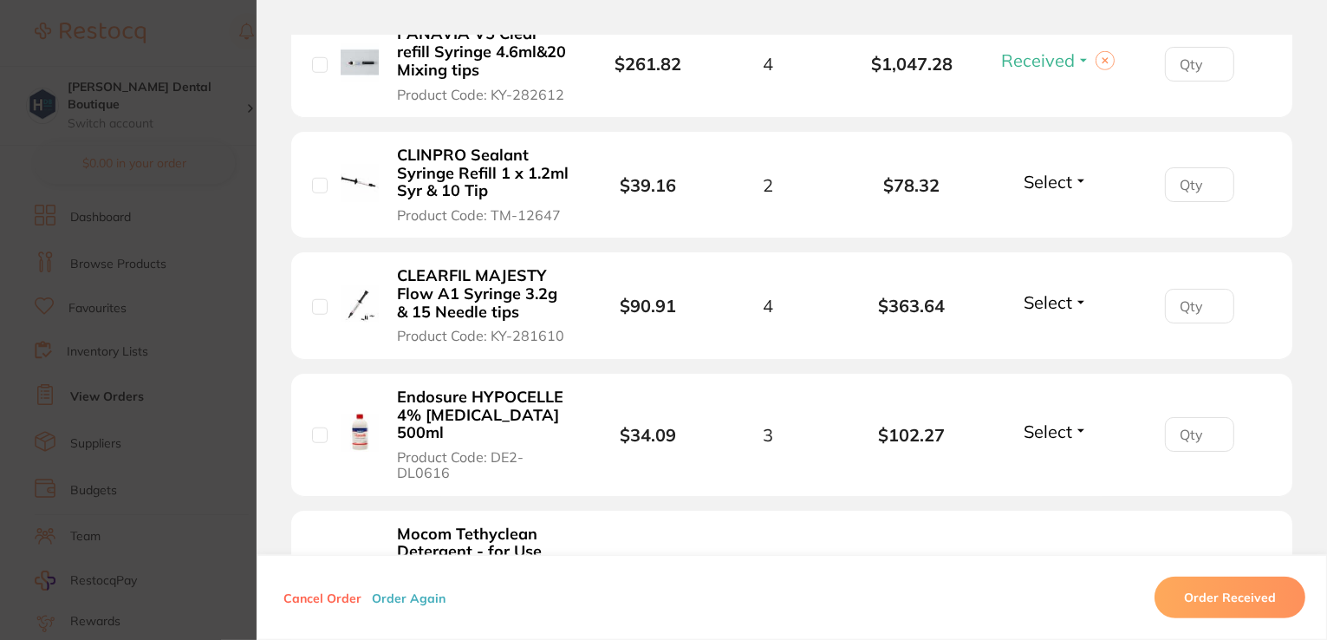
click at [1069, 179] on button "Select" at bounding box center [1056, 182] width 75 height 22
click at [1061, 225] on button "Received" at bounding box center [1055, 219] width 44 height 27
click at [1072, 303] on button "Select" at bounding box center [1056, 302] width 75 height 22
click at [1051, 334] on span "Received" at bounding box center [1055, 339] width 44 height 13
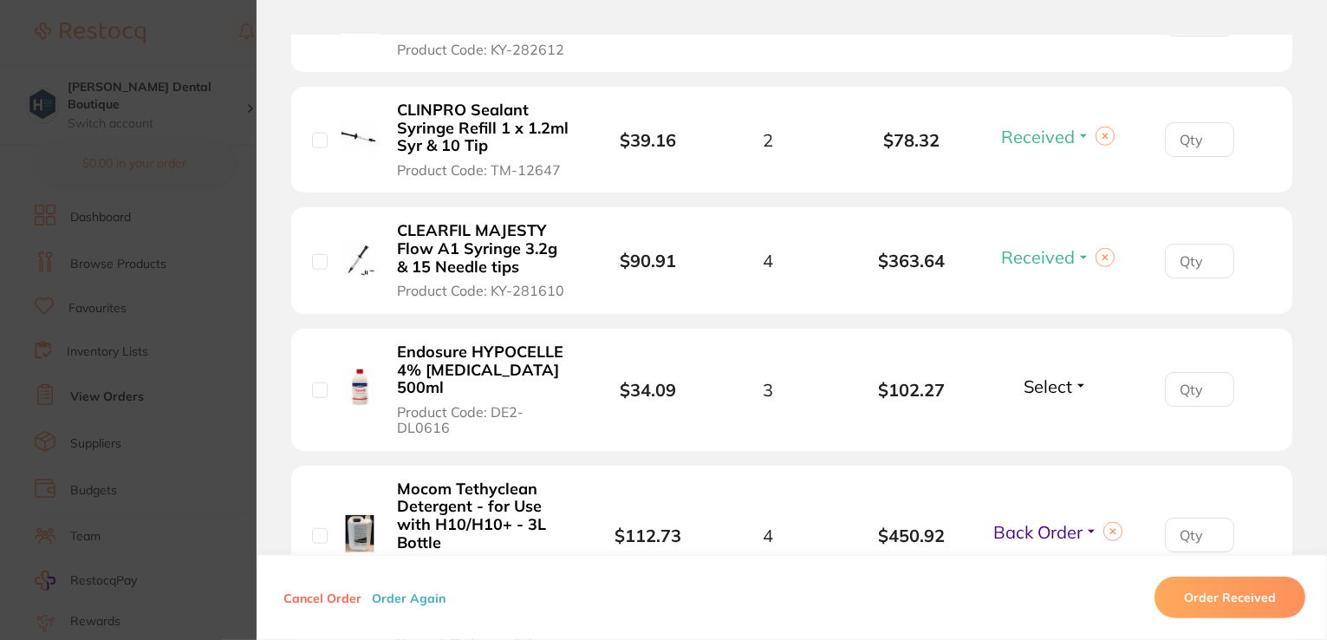
scroll to position [1560, 0]
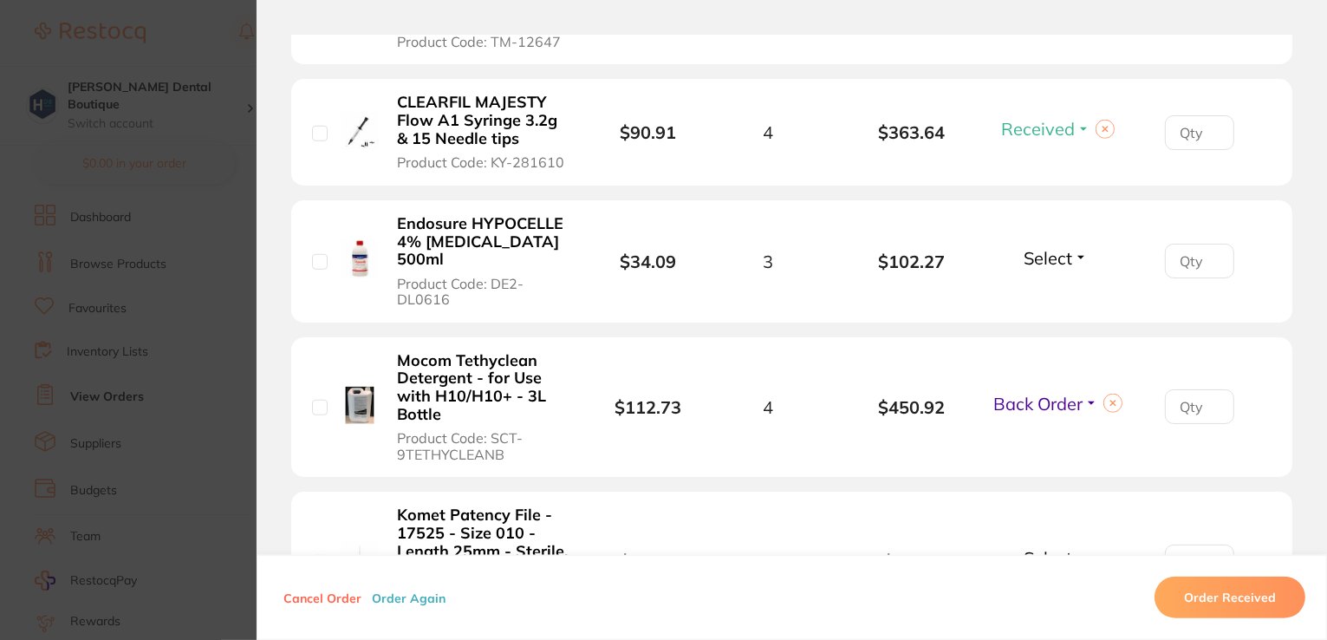
click at [1042, 256] on span "Select" at bounding box center [1048, 258] width 49 height 22
click at [1046, 299] on span "Received" at bounding box center [1055, 295] width 44 height 13
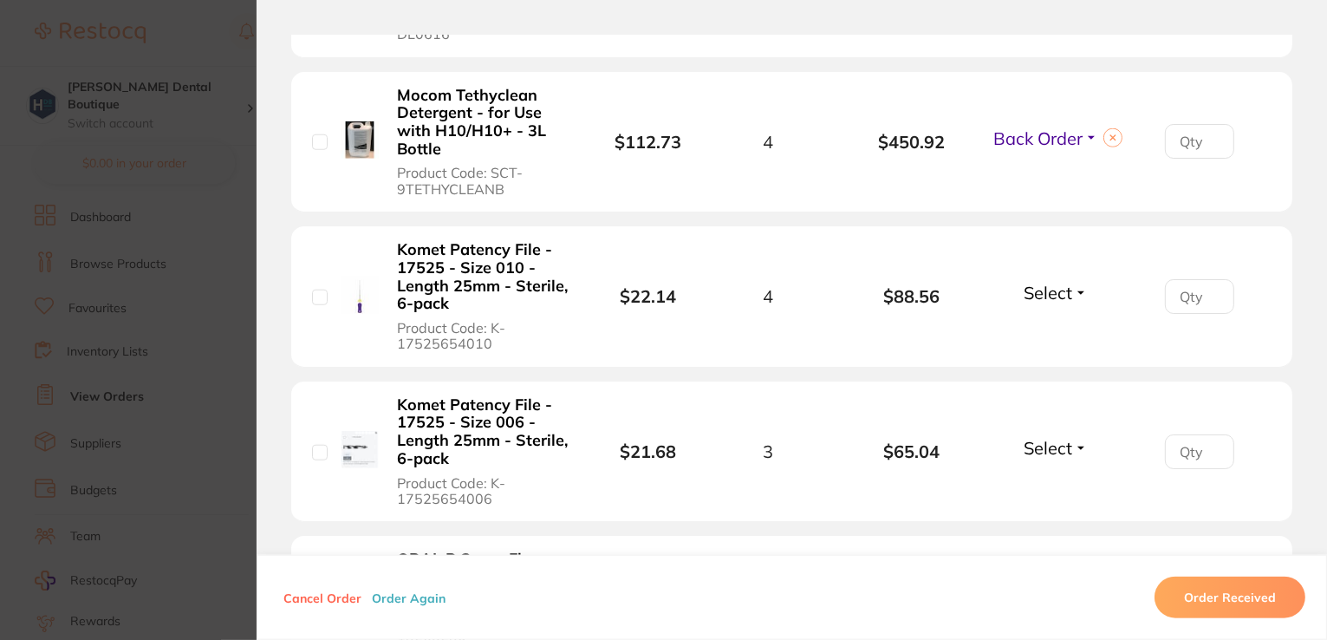
scroll to position [1907, 0]
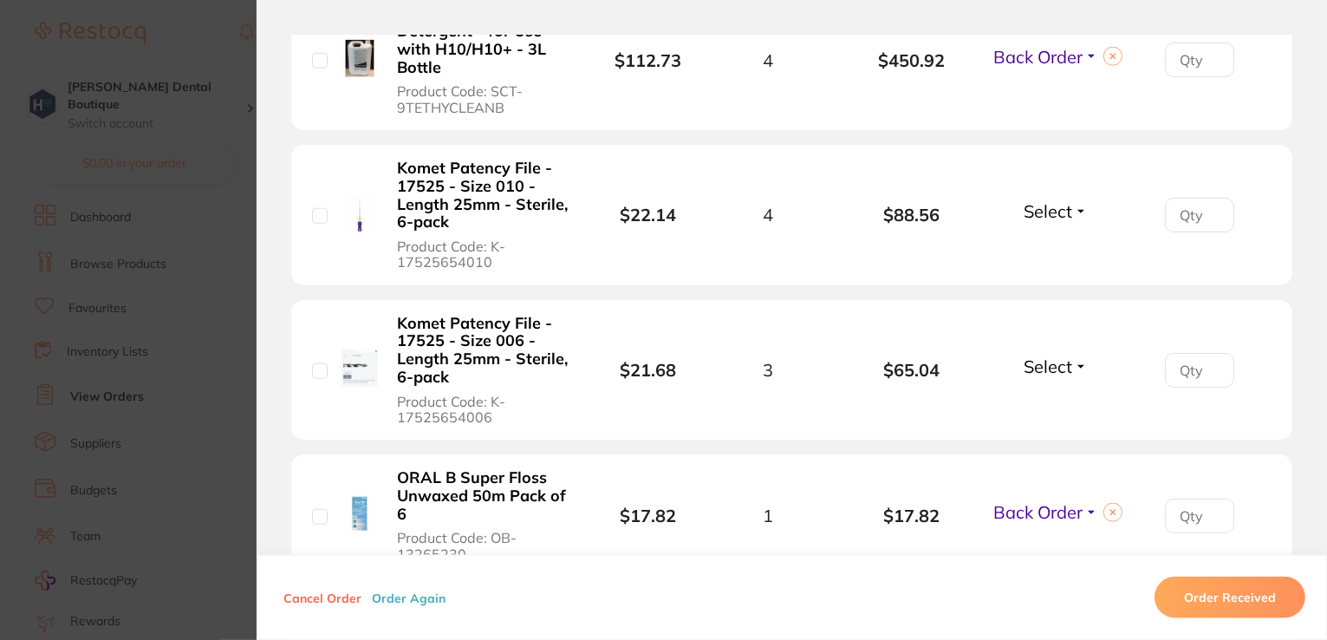
click at [1071, 206] on button "Select" at bounding box center [1056, 211] width 75 height 22
click at [1068, 245] on span "Received" at bounding box center [1055, 248] width 44 height 13
click at [1049, 363] on span "Select" at bounding box center [1048, 366] width 49 height 22
click at [1049, 397] on span "Received" at bounding box center [1055, 403] width 44 height 13
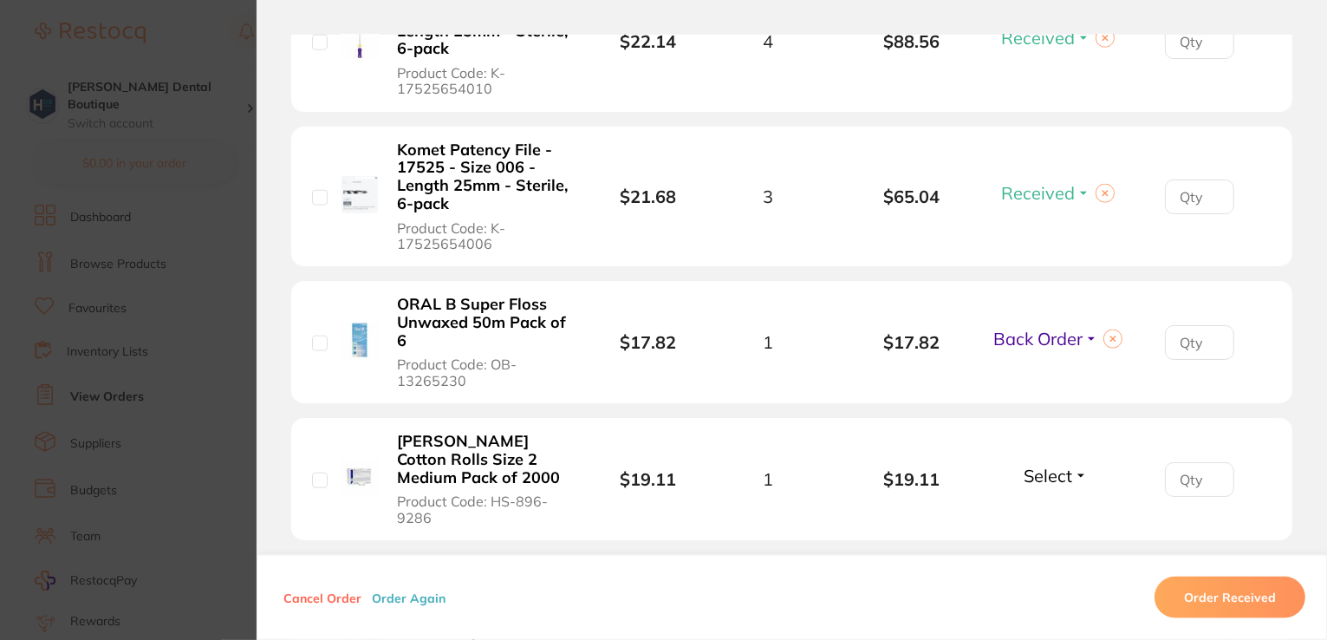
scroll to position [2254, 0]
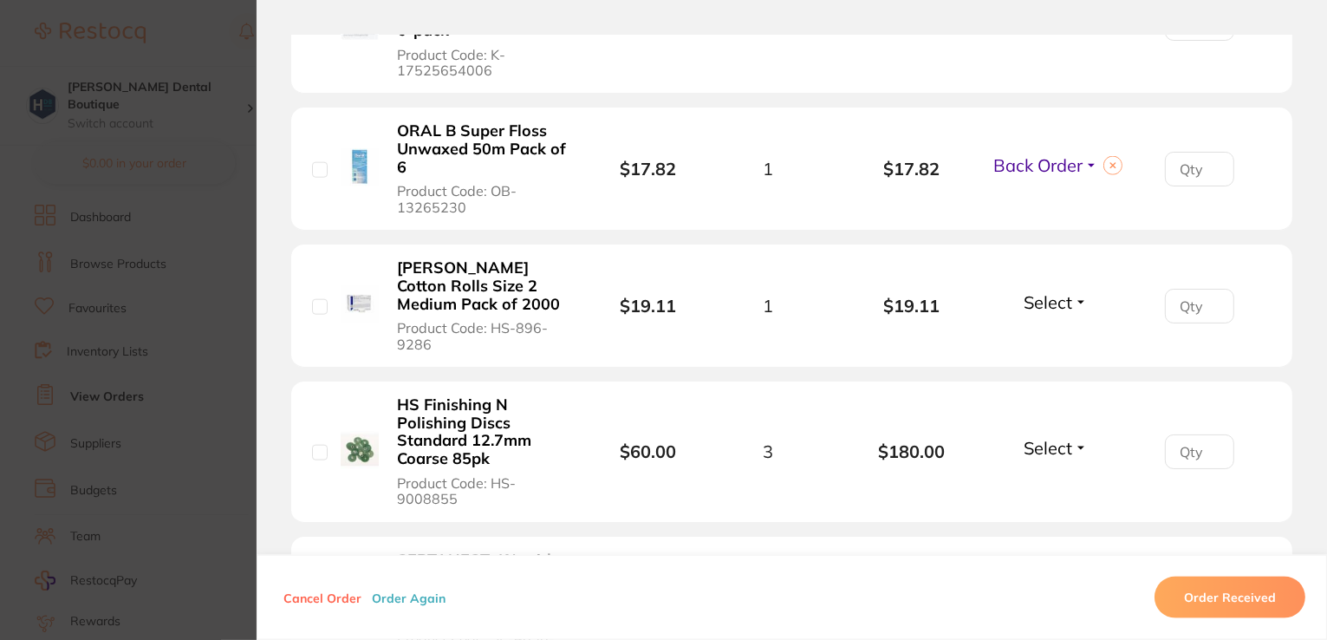
click at [1068, 306] on span "Select" at bounding box center [1048, 302] width 49 height 22
click at [1044, 291] on span "Select" at bounding box center [1048, 302] width 49 height 22
click at [1052, 303] on span "Select" at bounding box center [1048, 302] width 49 height 22
click at [1061, 339] on span "Received" at bounding box center [1055, 339] width 44 height 13
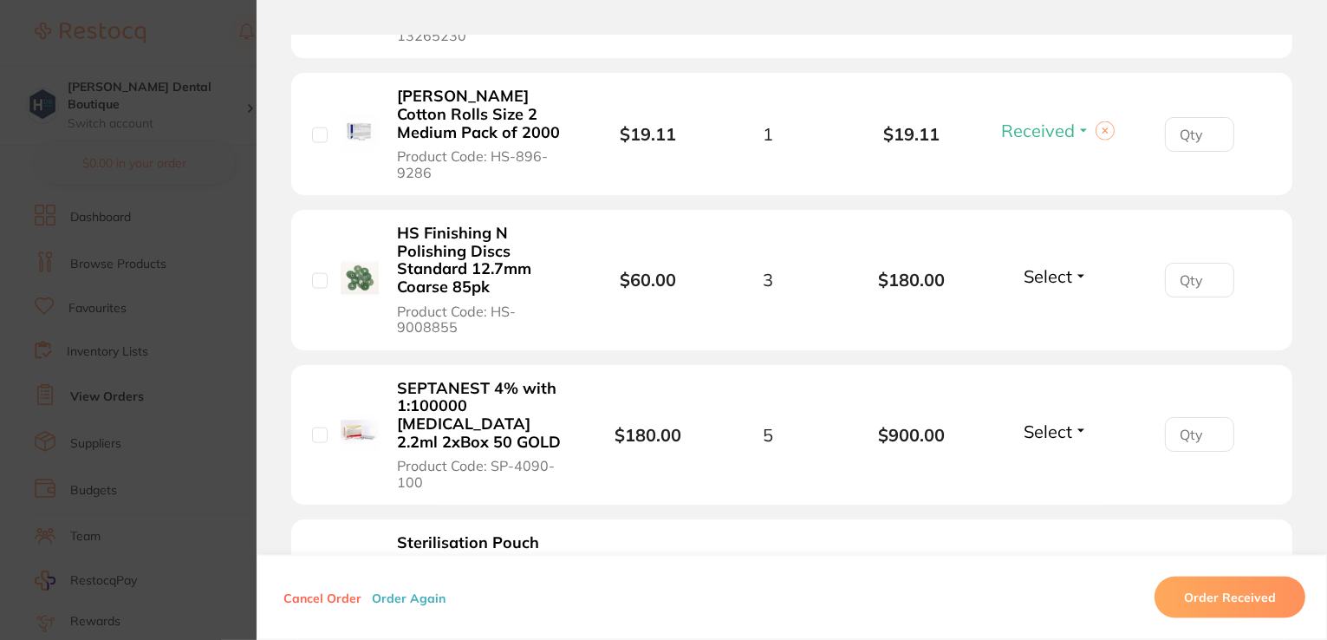
scroll to position [2427, 0]
click at [1075, 271] on button "Select" at bounding box center [1056, 275] width 75 height 22
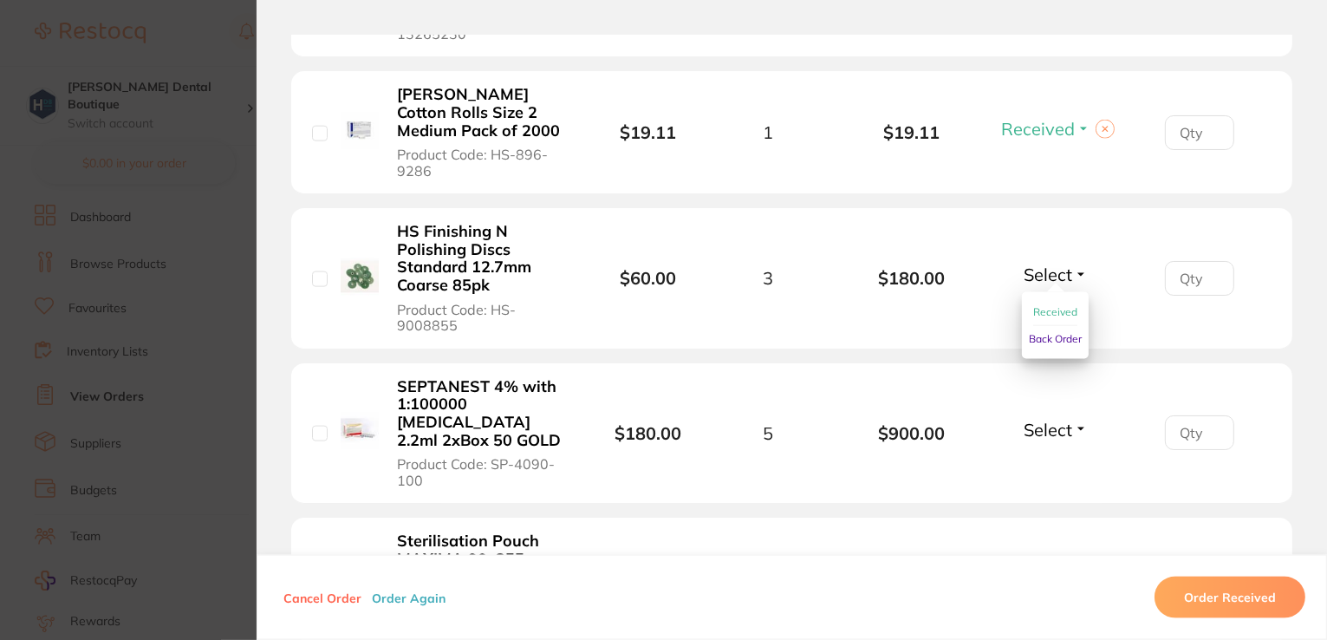
click at [1063, 305] on span "Received" at bounding box center [1055, 311] width 44 height 13
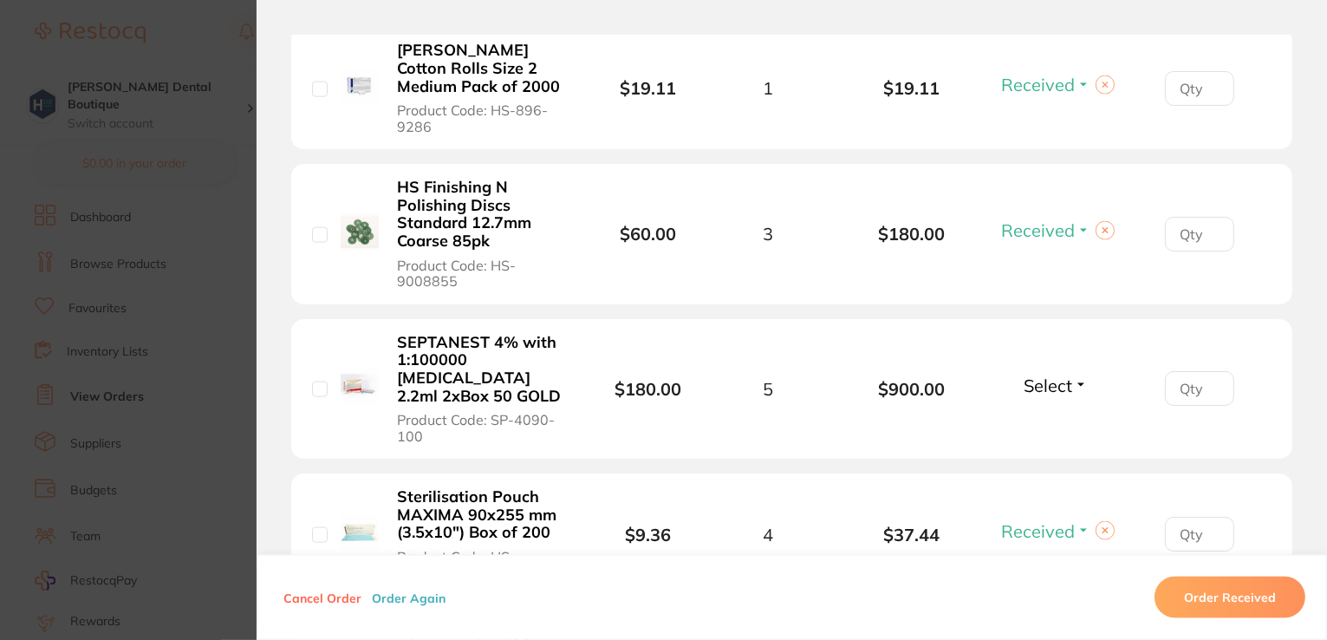
scroll to position [2514, 0]
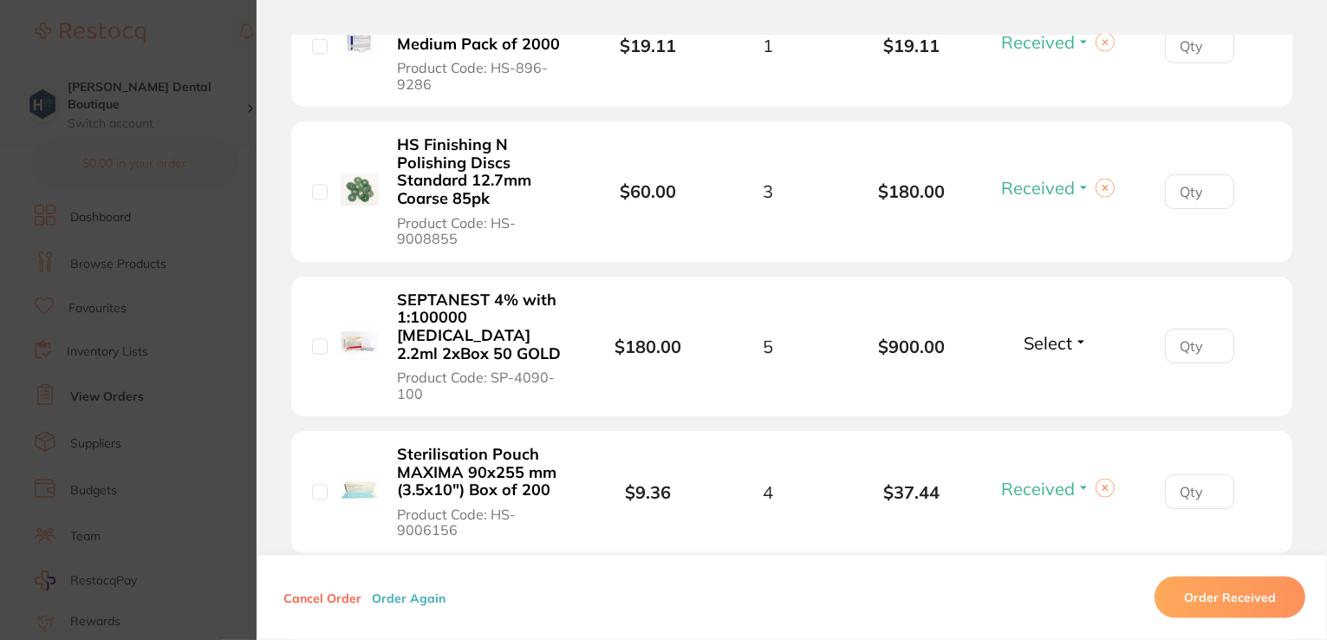
click at [1053, 333] on span "Select" at bounding box center [1048, 343] width 49 height 22
click at [1063, 374] on span "Received" at bounding box center [1055, 380] width 44 height 13
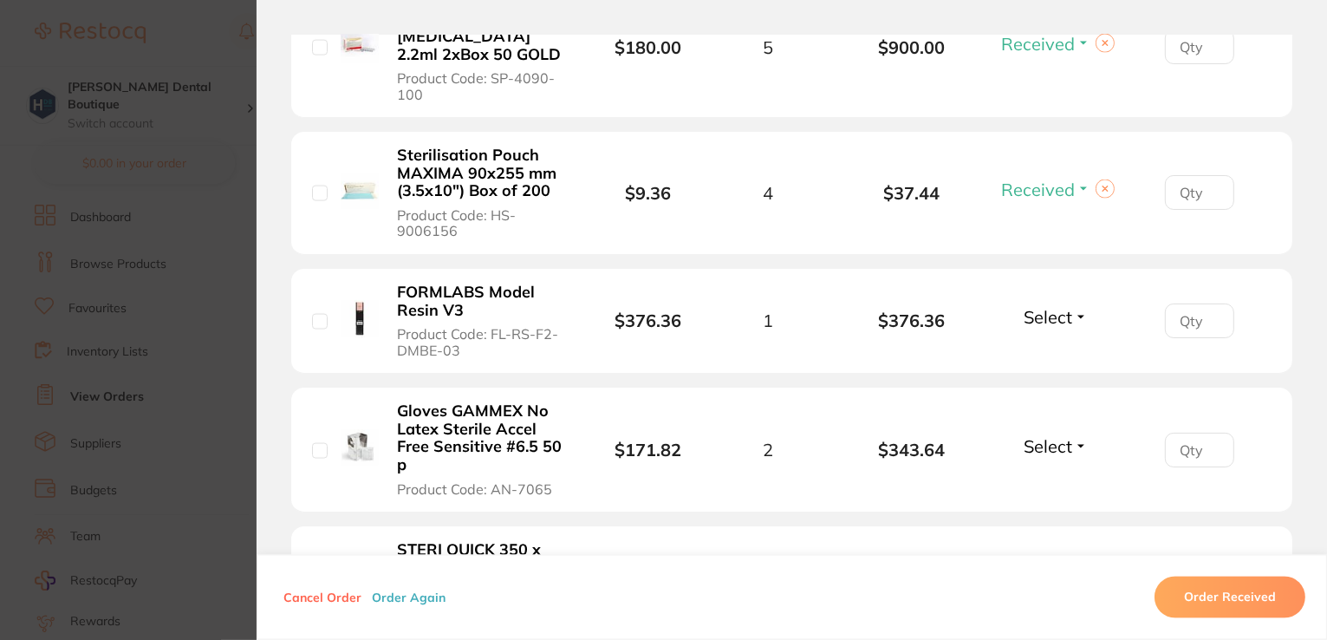
scroll to position [2861, 0]
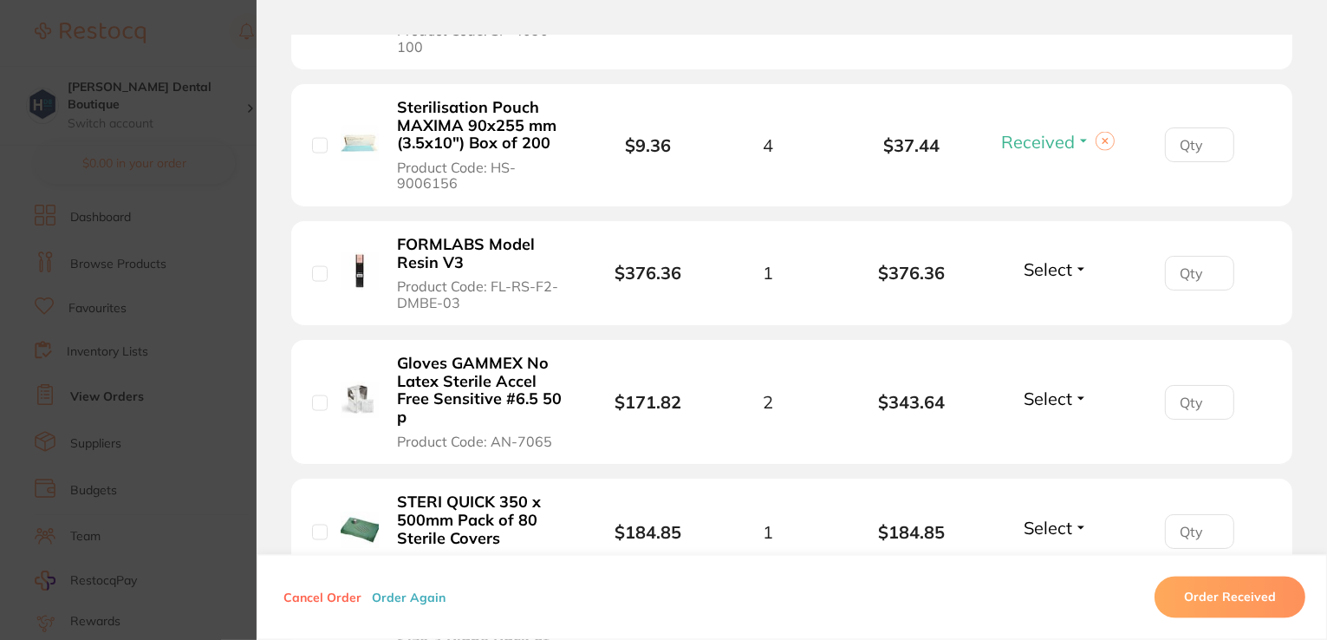
click at [1057, 258] on span "Select" at bounding box center [1048, 269] width 49 height 22
click at [1054, 300] on span "Received" at bounding box center [1055, 306] width 44 height 13
click at [1051, 387] on span "Select" at bounding box center [1048, 398] width 49 height 22
click at [1049, 429] on span "Received" at bounding box center [1055, 435] width 44 height 13
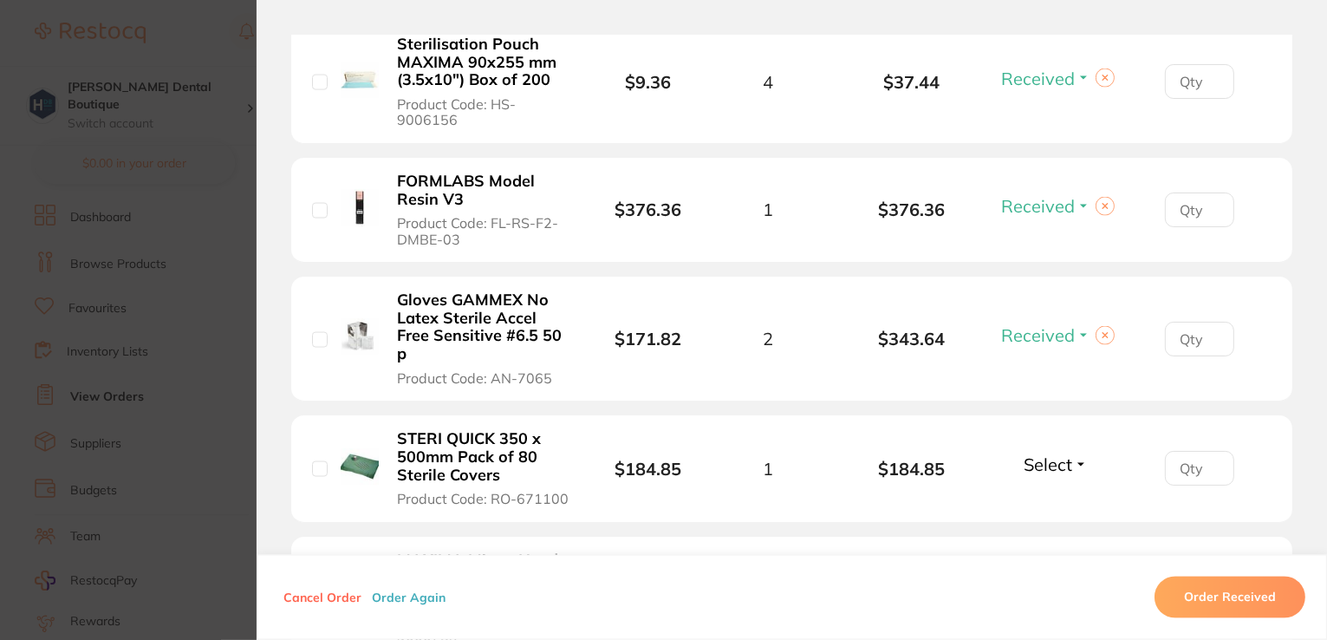
scroll to position [2947, 0]
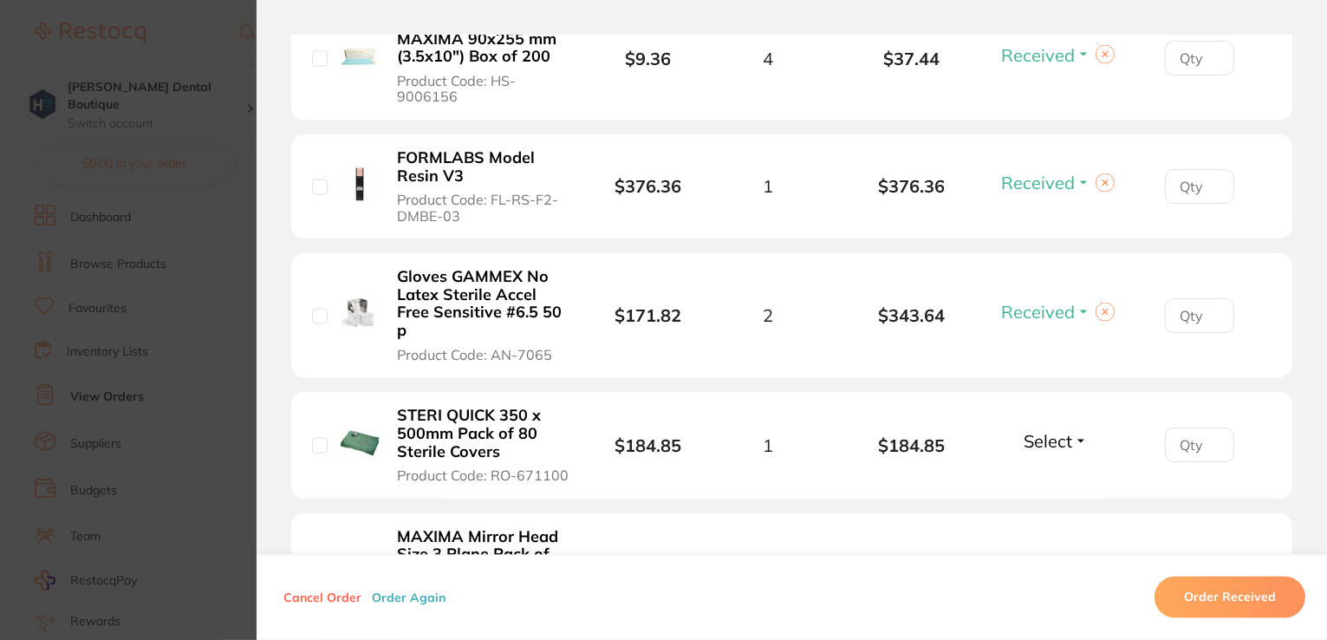
click at [1051, 431] on span "Select" at bounding box center [1048, 442] width 49 height 22
click at [1054, 472] on span "Received" at bounding box center [1055, 478] width 44 height 13
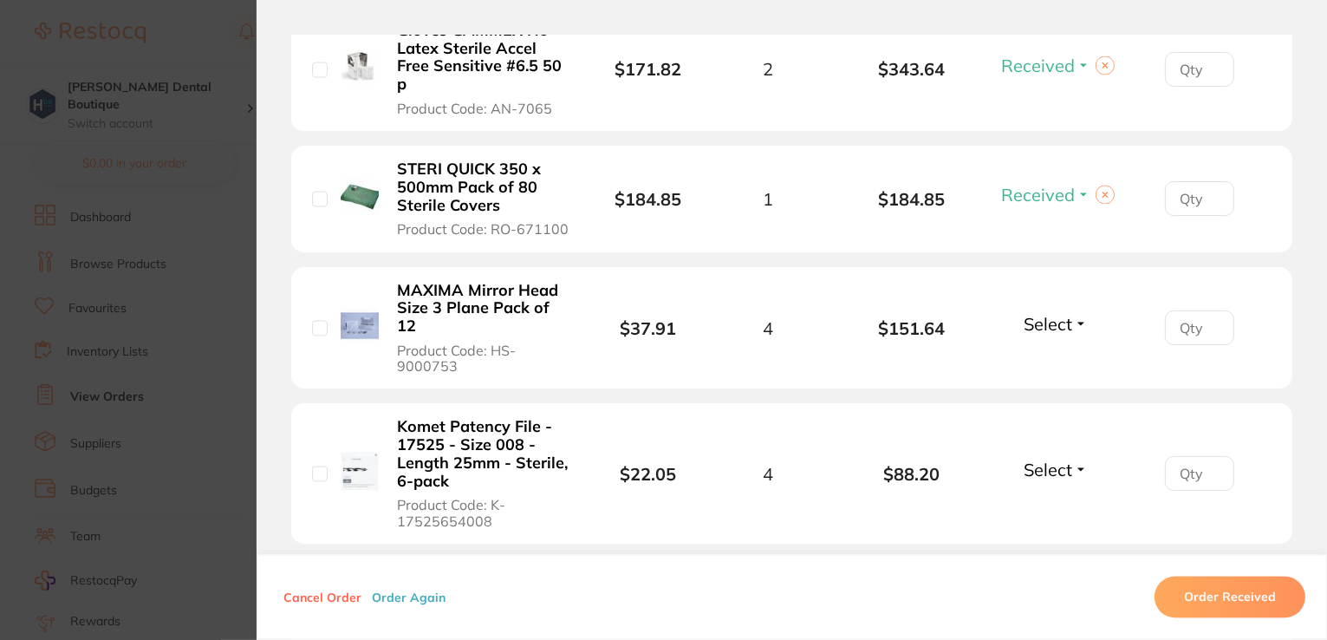
scroll to position [3207, 0]
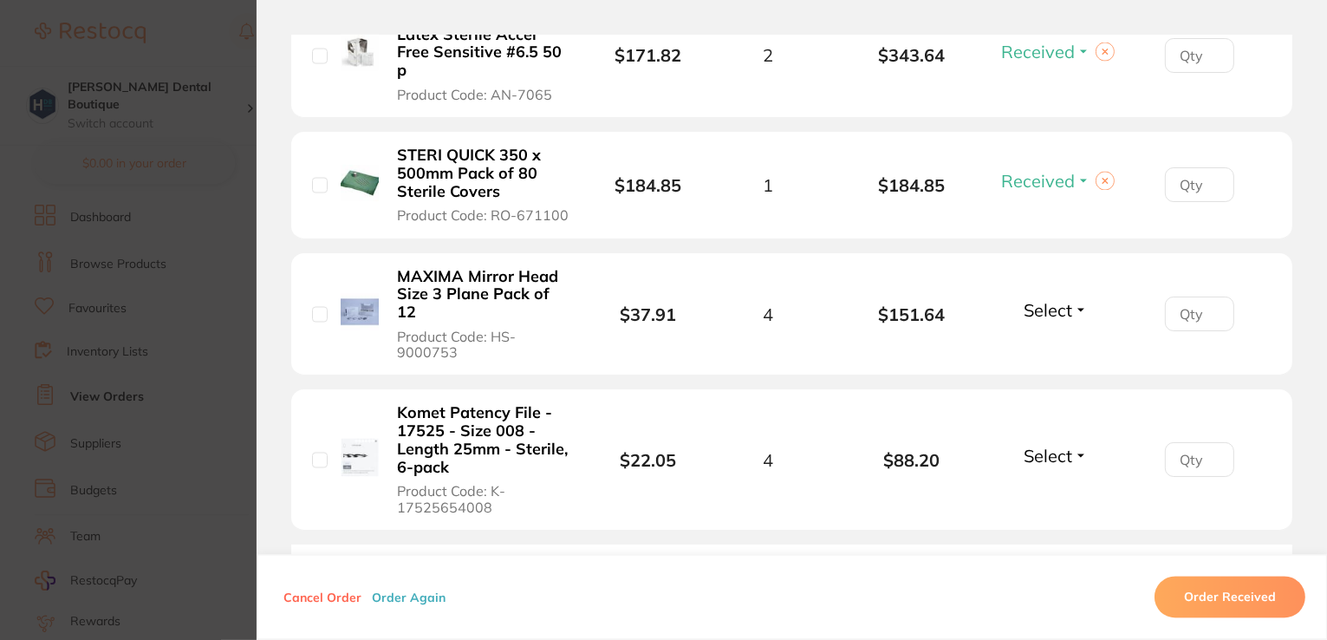
click at [1054, 300] on span "Select" at bounding box center [1048, 311] width 49 height 22
click at [1048, 342] on span "Received" at bounding box center [1055, 348] width 44 height 13
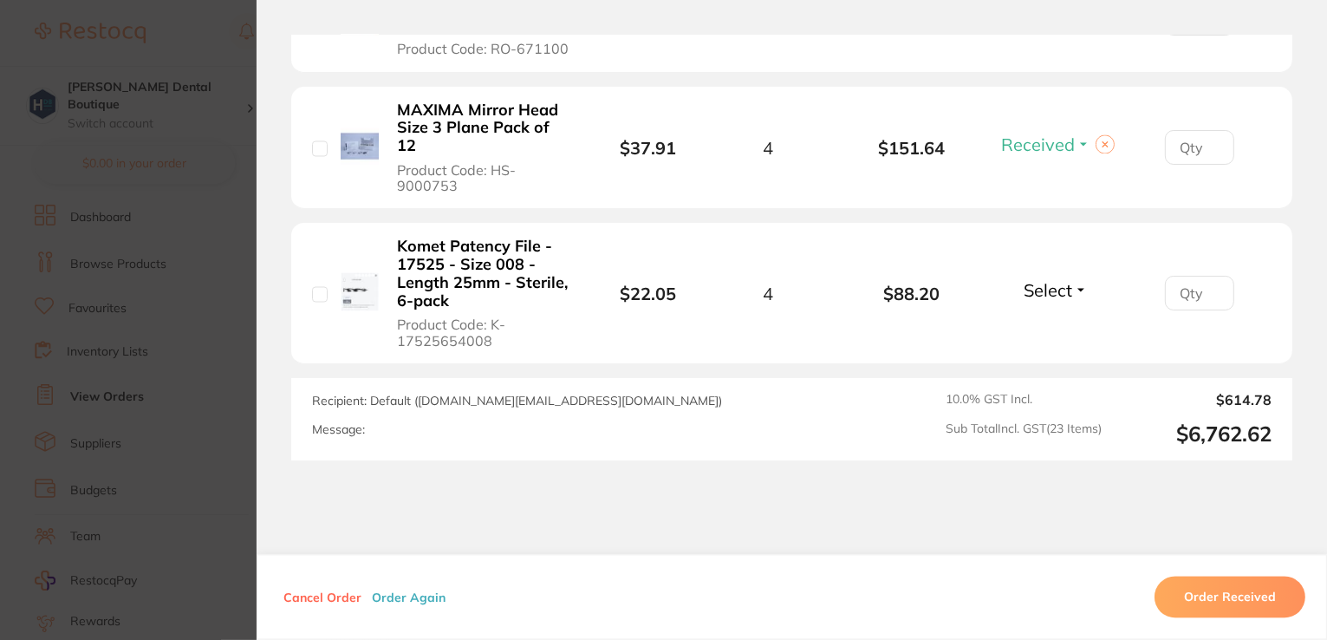
scroll to position [3381, 0]
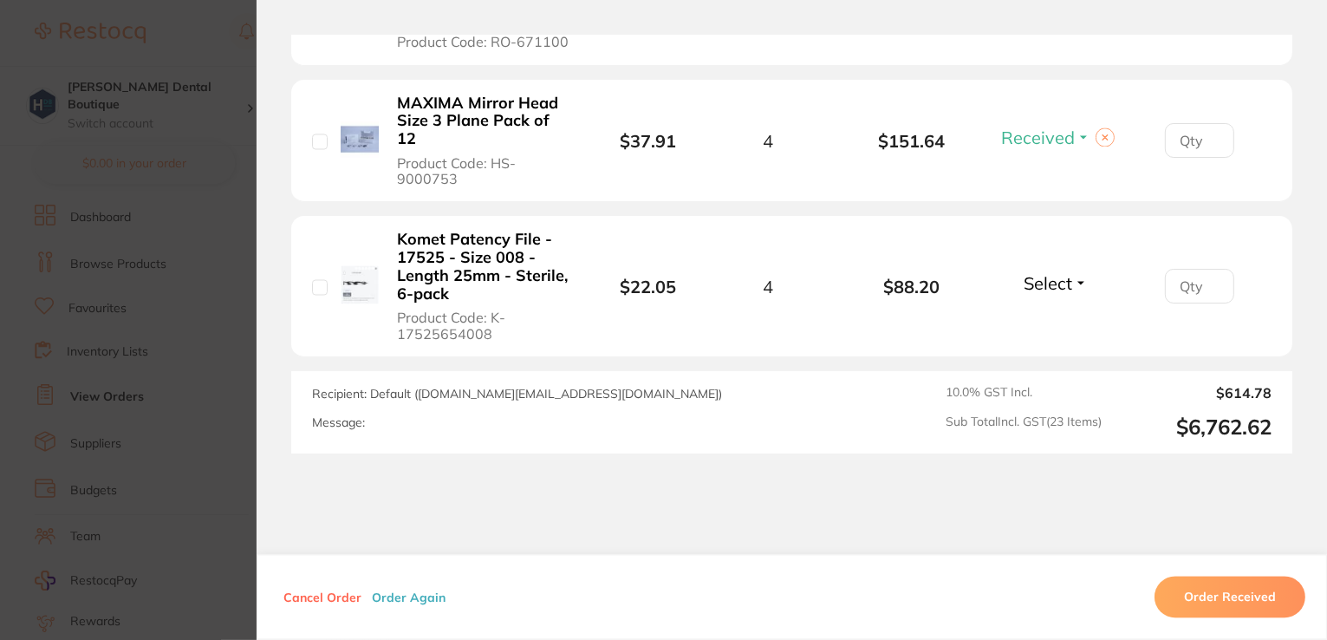
click at [1070, 272] on button "Select" at bounding box center [1056, 283] width 75 height 22
click at [1071, 314] on span "Received" at bounding box center [1055, 320] width 44 height 13
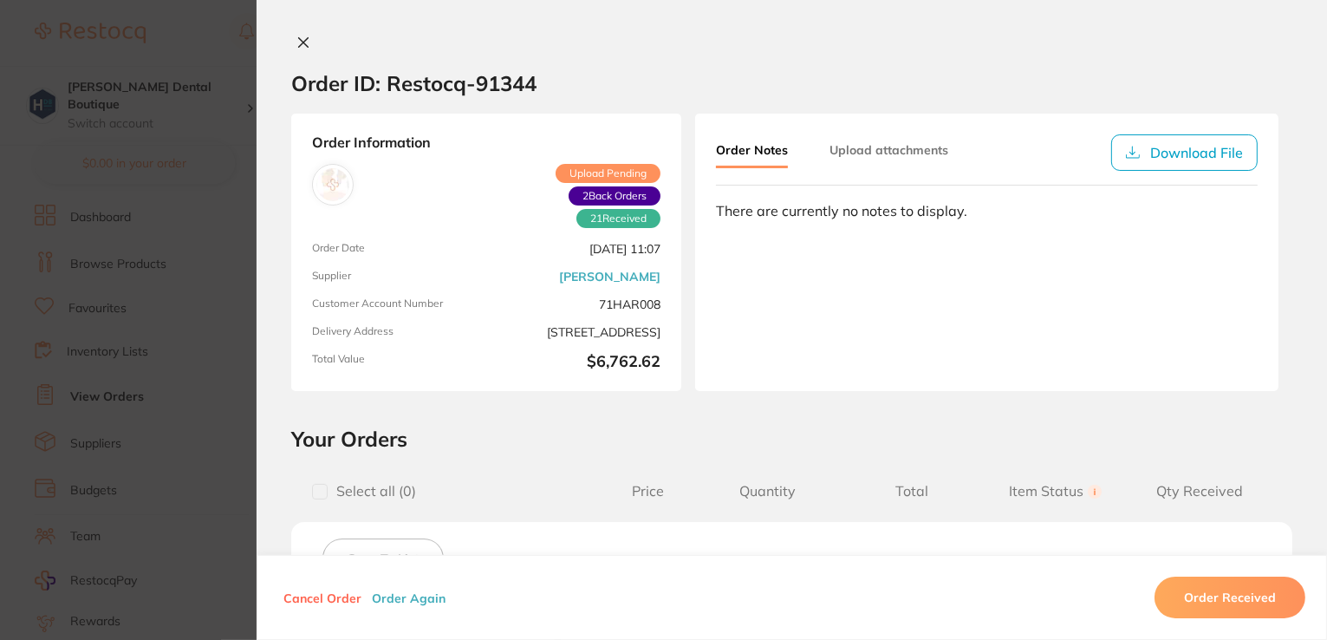
scroll to position [954, 0]
click at [305, 45] on icon at bounding box center [303, 43] width 14 height 14
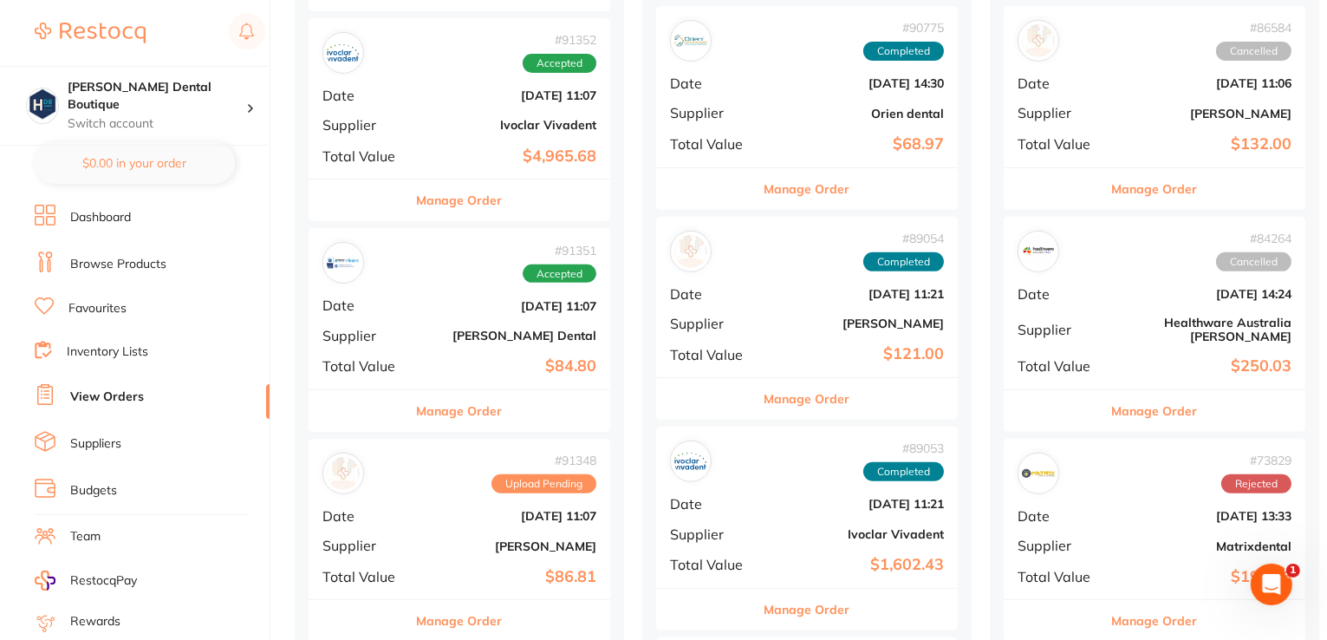
scroll to position [867, 0]
click at [485, 403] on button "Manage Order" at bounding box center [460, 411] width 86 height 42
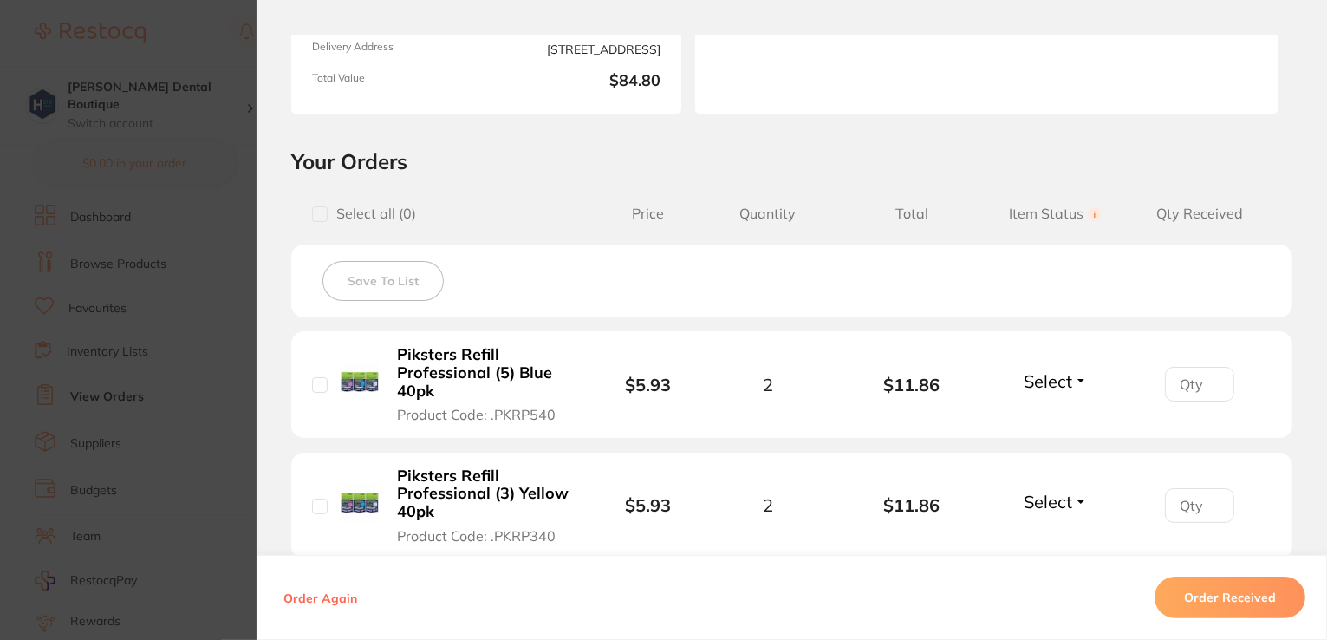
scroll to position [173, 0]
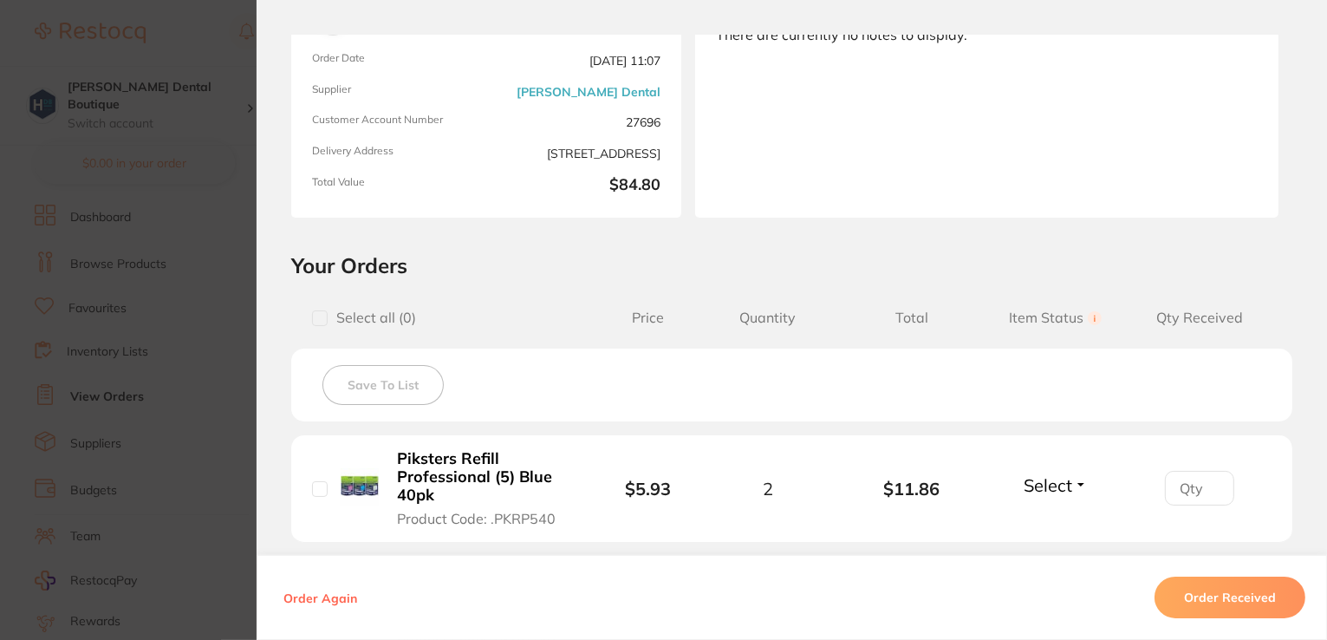
click at [1219, 583] on button "Order Received" at bounding box center [1230, 597] width 151 height 42
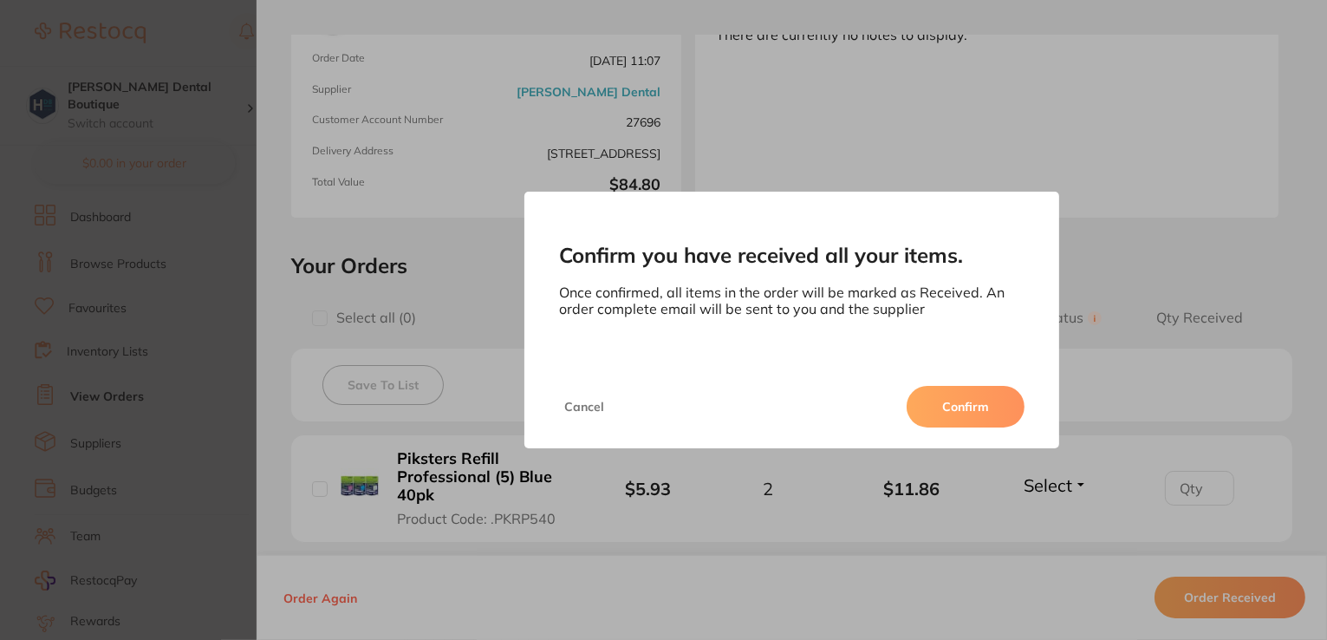
click at [966, 406] on button "Confirm" at bounding box center [966, 407] width 118 height 42
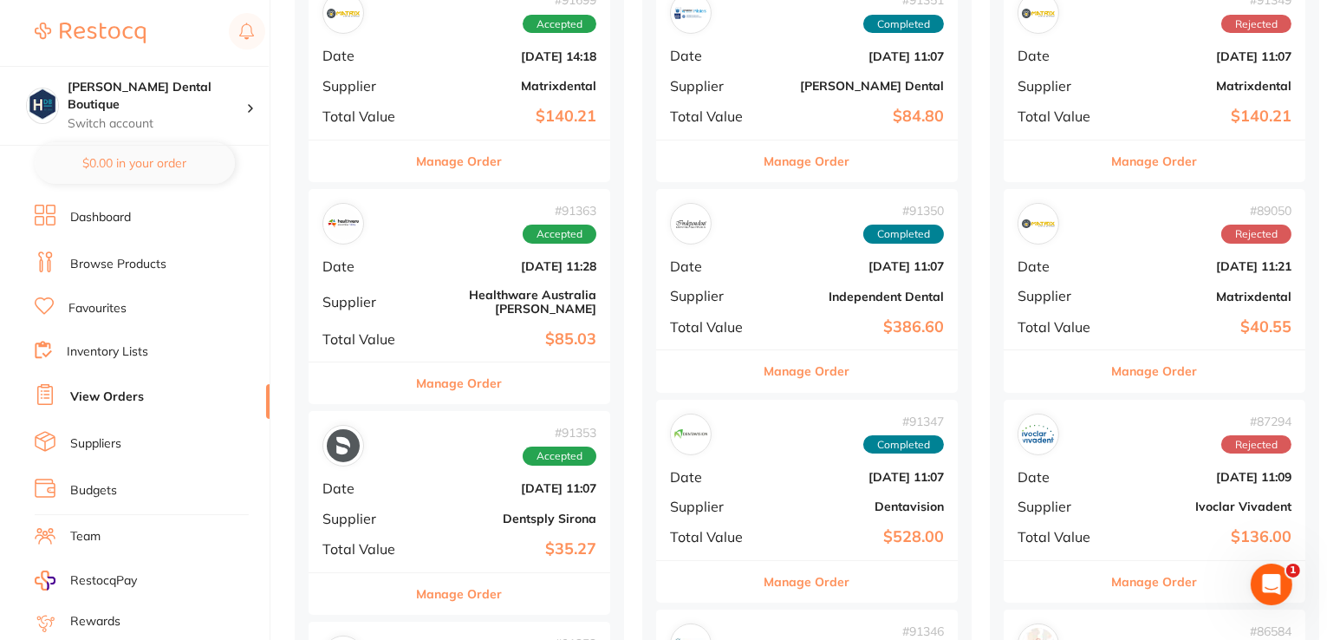
scroll to position [260, 0]
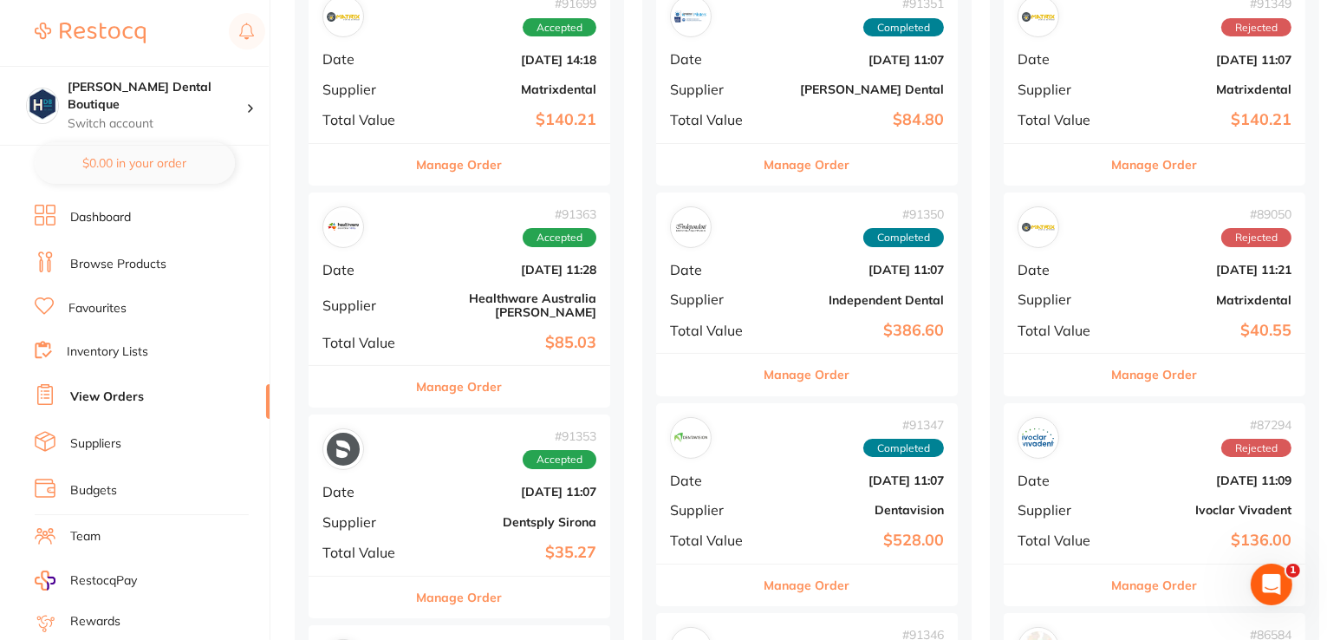
click at [493, 589] on button "Manage Order" at bounding box center [460, 597] width 86 height 42
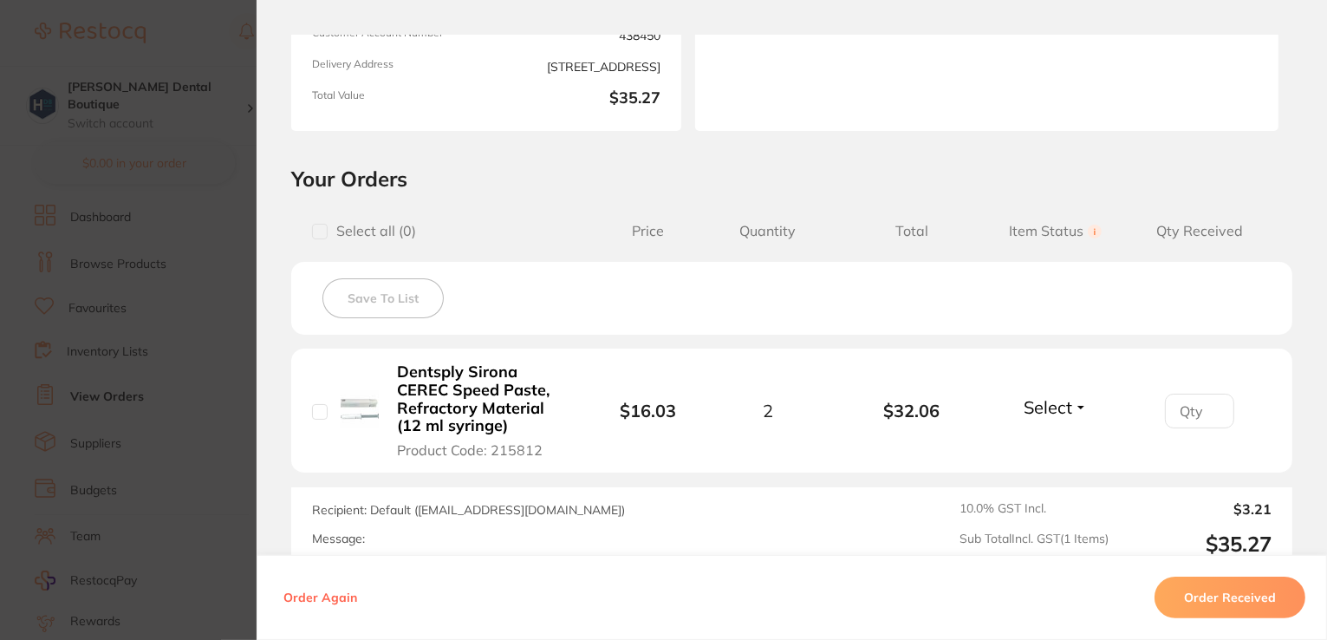
click at [1210, 590] on button "Order Received" at bounding box center [1230, 597] width 151 height 42
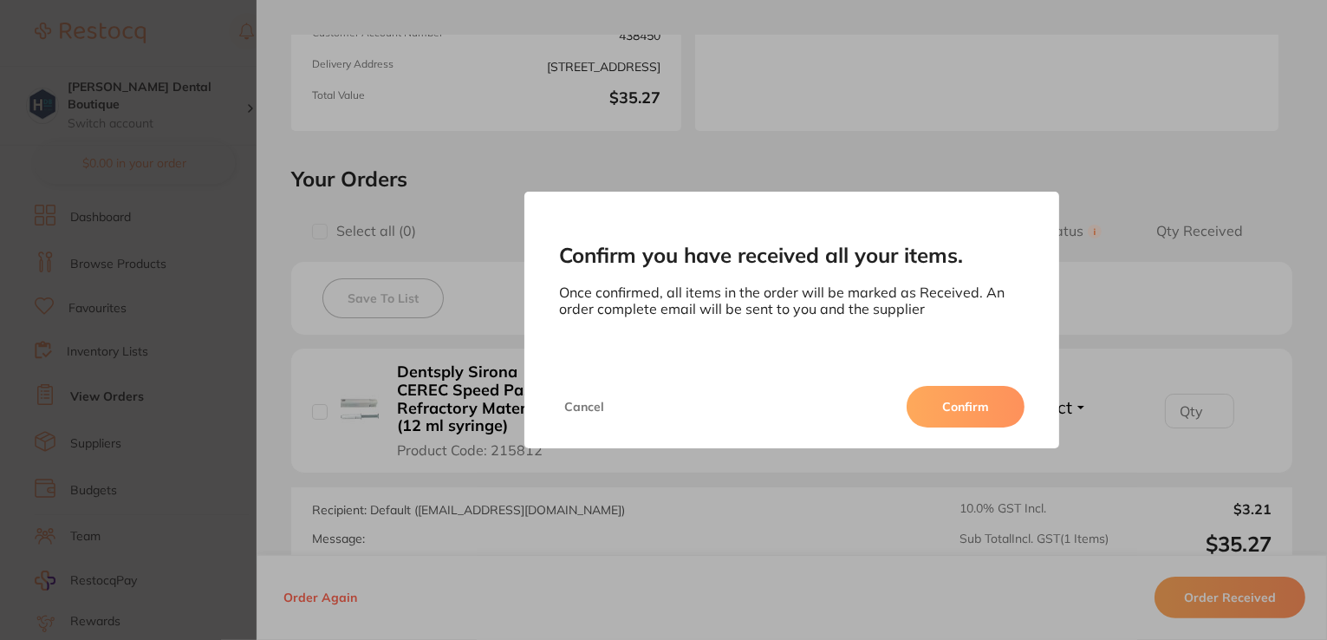
click at [970, 418] on button "Confirm" at bounding box center [966, 407] width 118 height 42
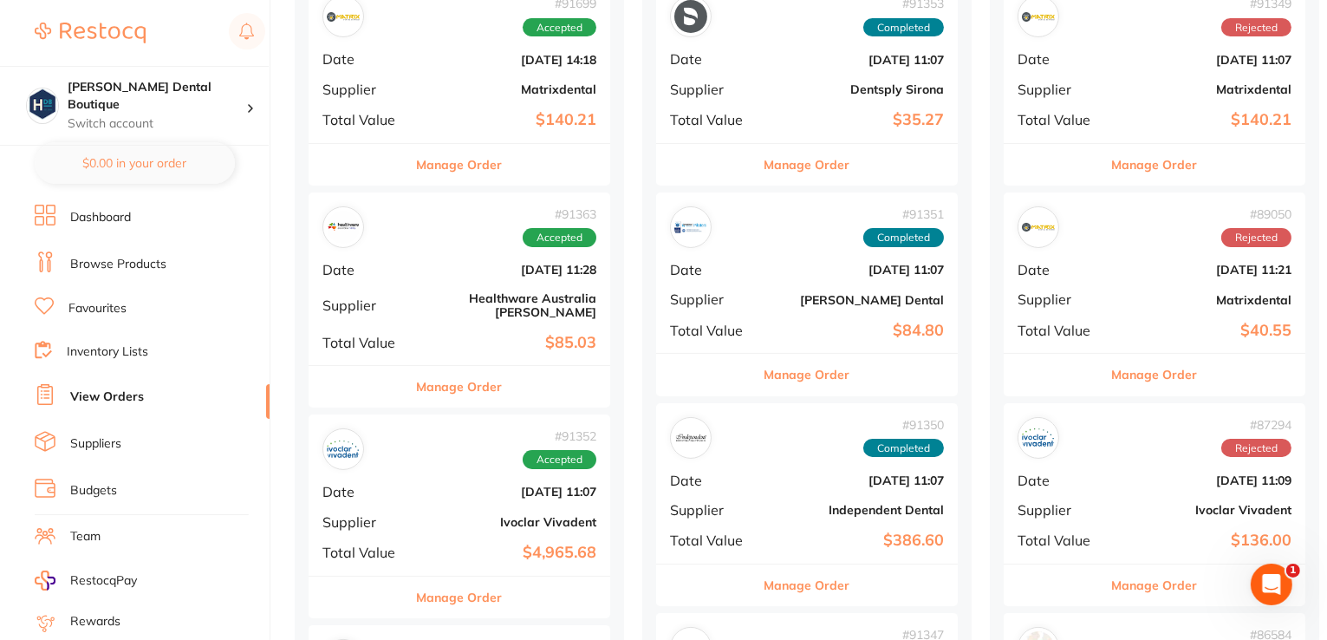
click at [498, 593] on button "Manage Order" at bounding box center [460, 597] width 86 height 42
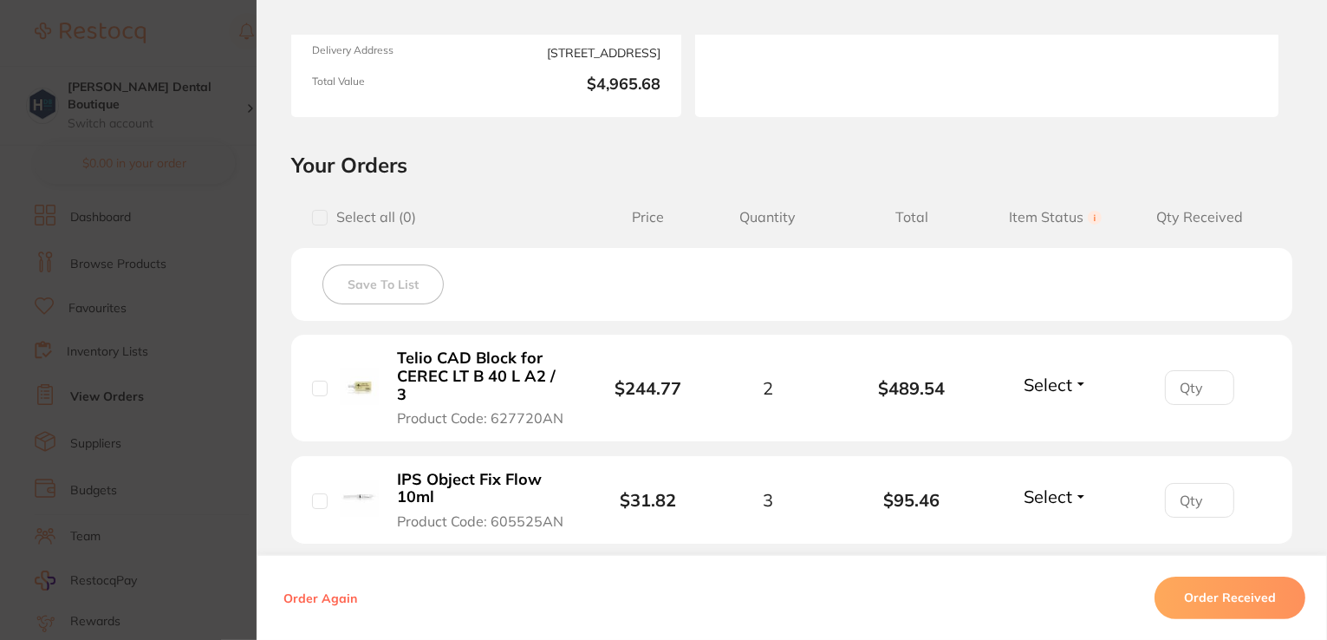
scroll to position [260, 0]
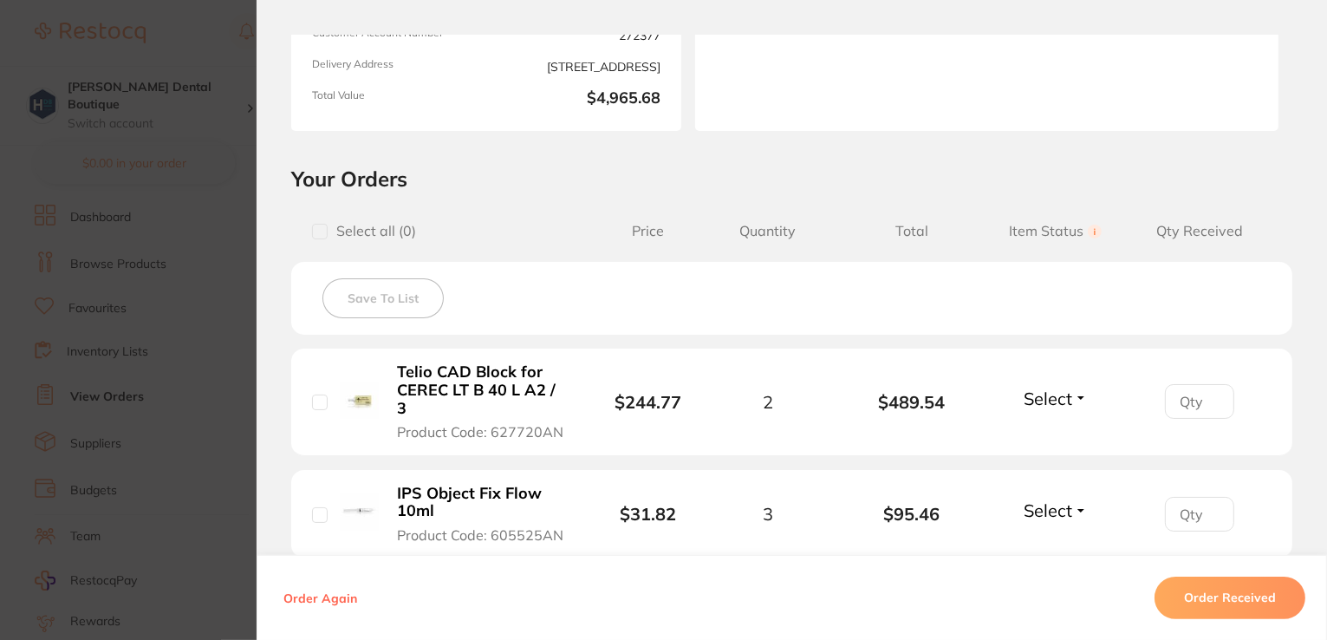
click at [1061, 392] on span "Select" at bounding box center [1048, 398] width 49 height 22
click at [1049, 429] on span "Received" at bounding box center [1055, 435] width 44 height 13
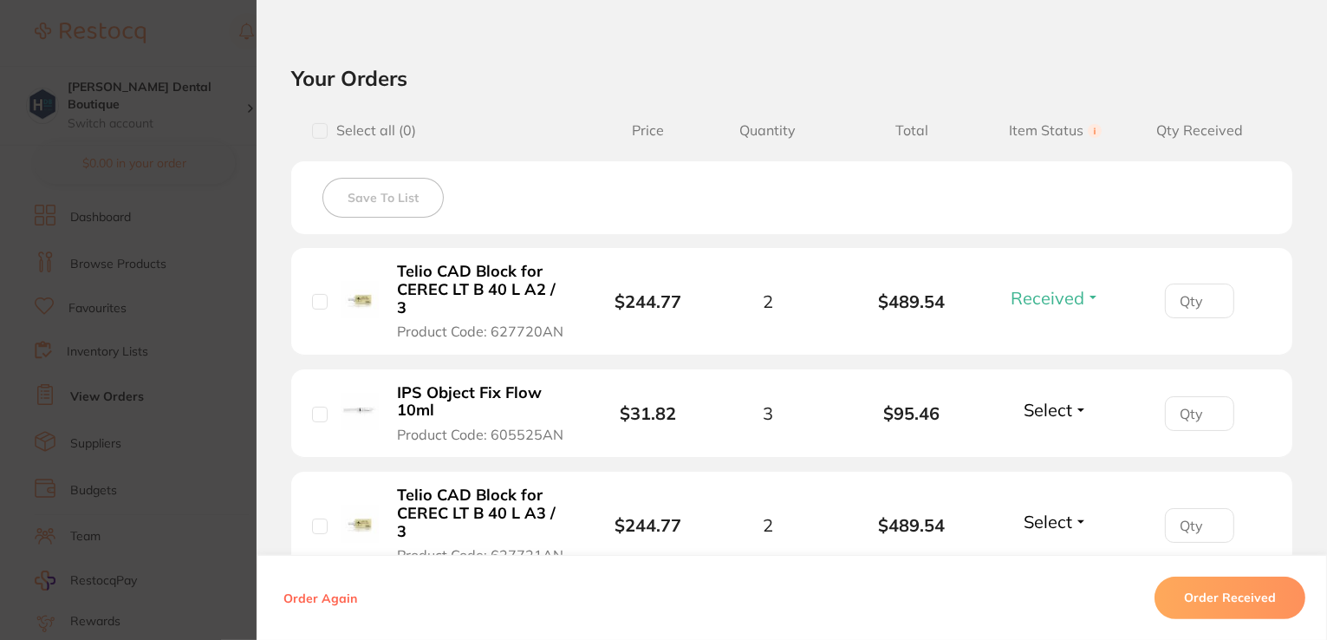
scroll to position [433, 0]
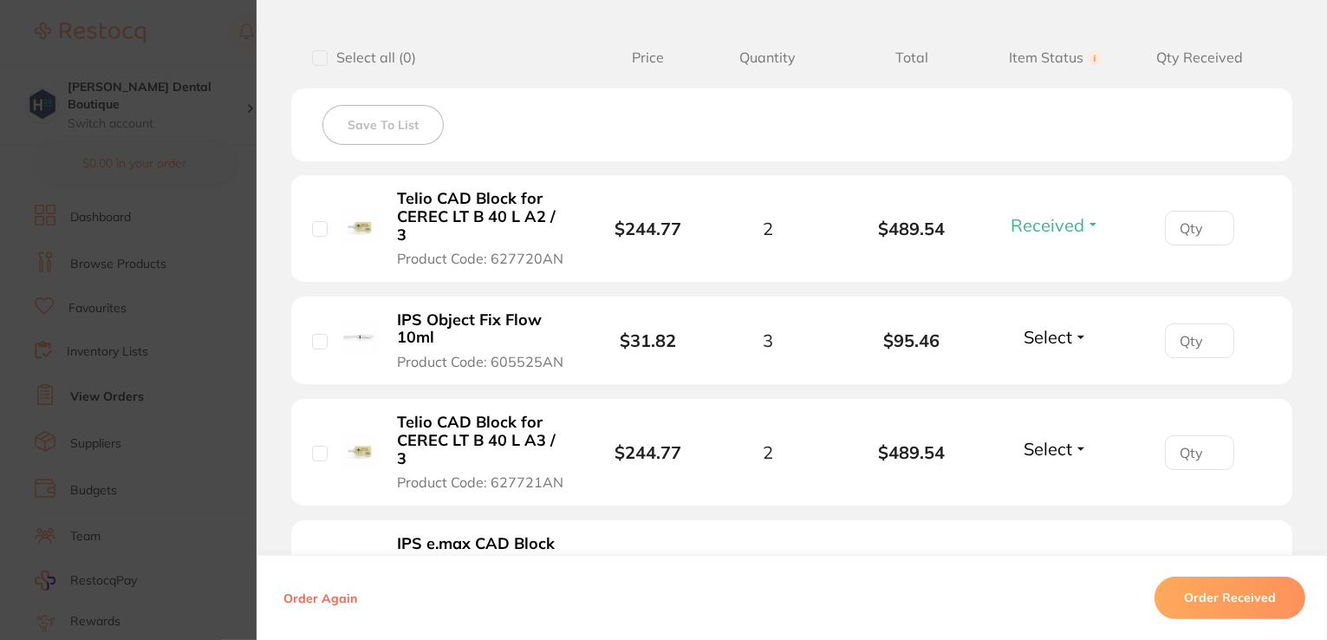
click at [1071, 326] on button "Select" at bounding box center [1056, 337] width 75 height 22
click at [1071, 368] on span "Received" at bounding box center [1055, 374] width 44 height 13
click at [1068, 438] on button "Select" at bounding box center [1056, 449] width 75 height 22
click at [1076, 466] on ul "Received Back Order" at bounding box center [1055, 499] width 67 height 67
click at [1068, 479] on span "Received" at bounding box center [1055, 485] width 44 height 13
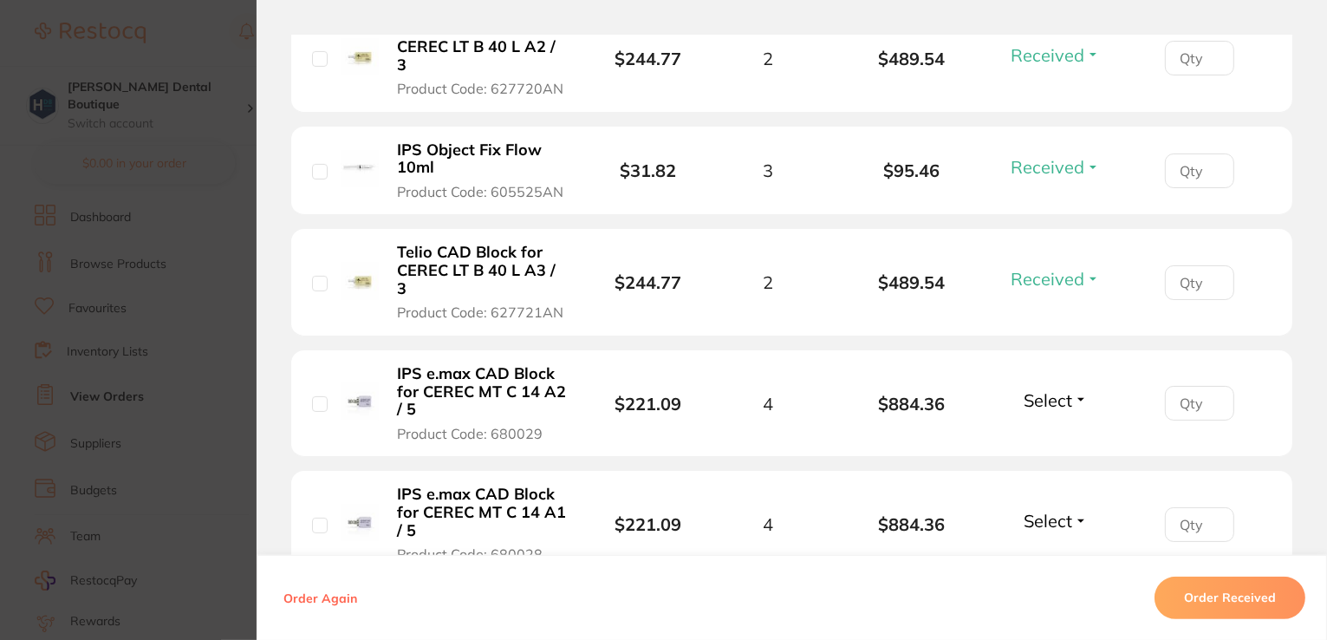
scroll to position [607, 0]
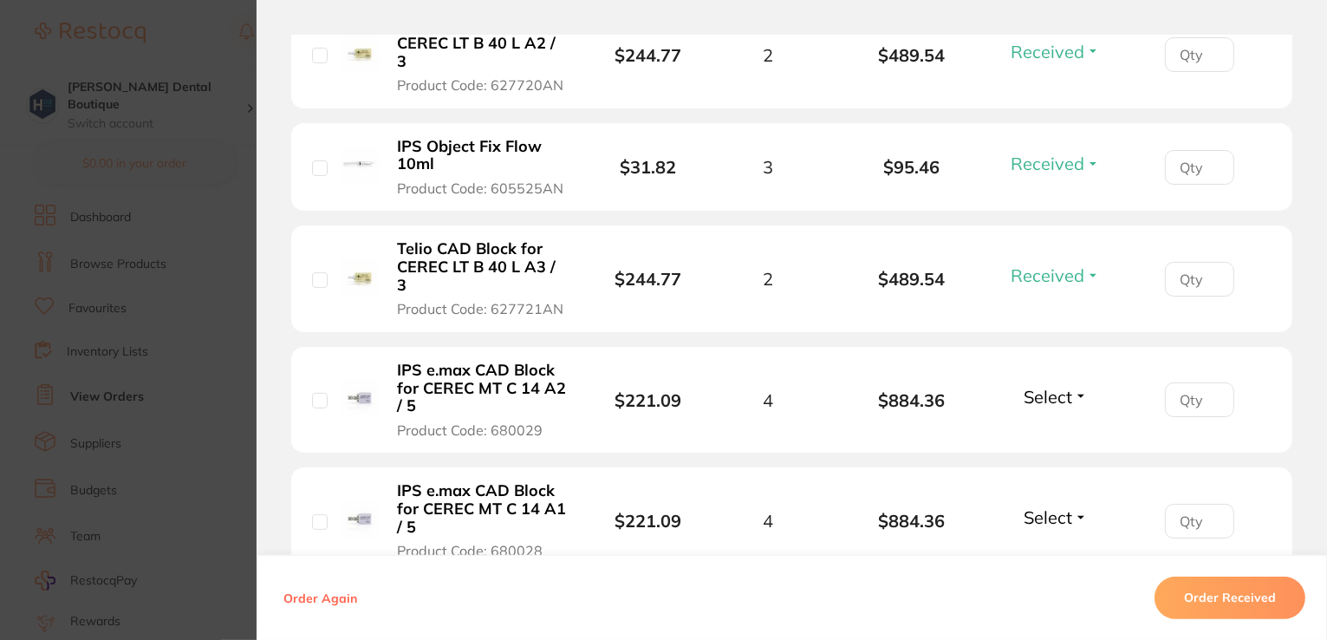
click at [1068, 386] on button "Select" at bounding box center [1056, 397] width 75 height 22
click at [1064, 427] on span "Received" at bounding box center [1055, 433] width 44 height 13
click at [1045, 506] on span "Select" at bounding box center [1048, 517] width 49 height 22
click at [1058, 548] on span "Received" at bounding box center [1055, 554] width 44 height 13
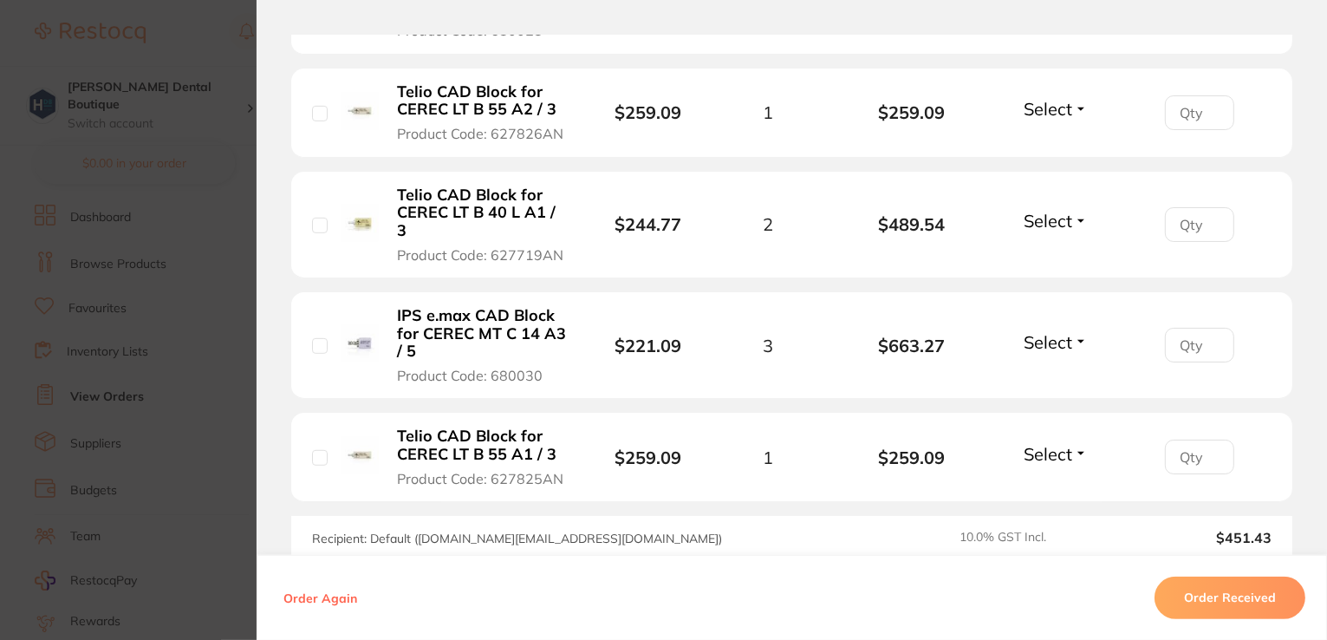
scroll to position [954, 0]
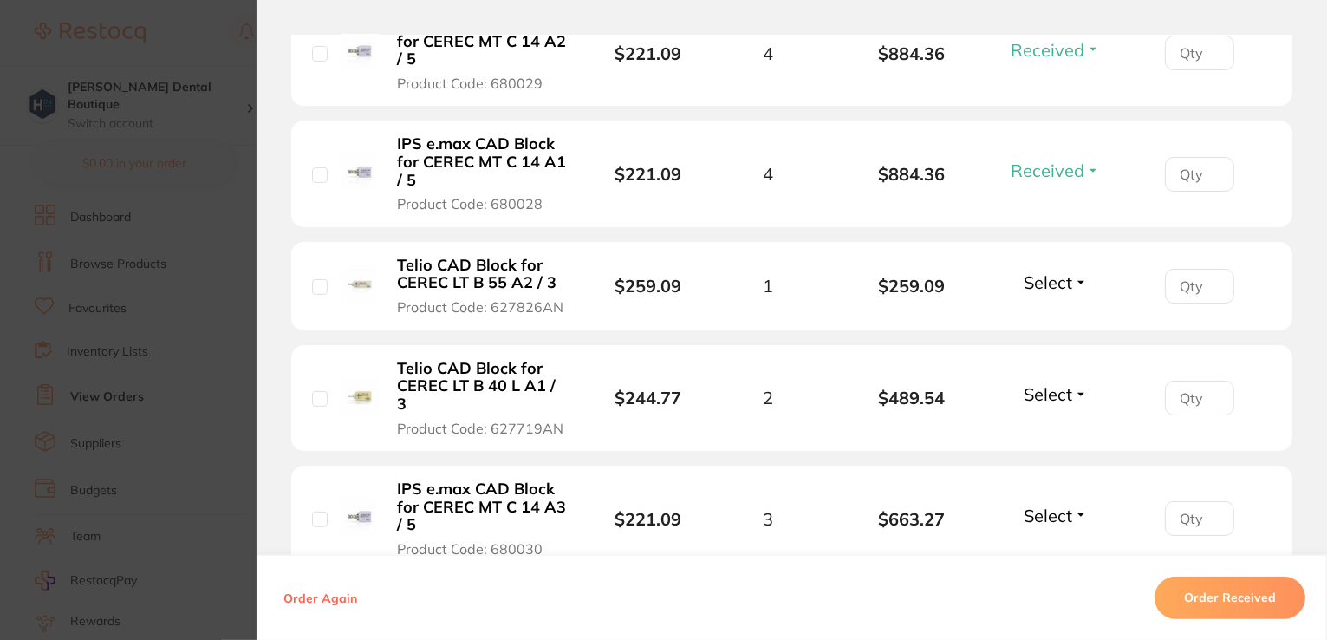
click at [1058, 271] on span "Select" at bounding box center [1048, 282] width 49 height 22
click at [1057, 313] on span "Received" at bounding box center [1055, 319] width 44 height 13
click at [1068, 504] on button "Select" at bounding box center [1056, 515] width 75 height 22
click at [1051, 504] on span "Select" at bounding box center [1048, 515] width 49 height 22
click at [1049, 546] on span "Received" at bounding box center [1055, 552] width 44 height 13
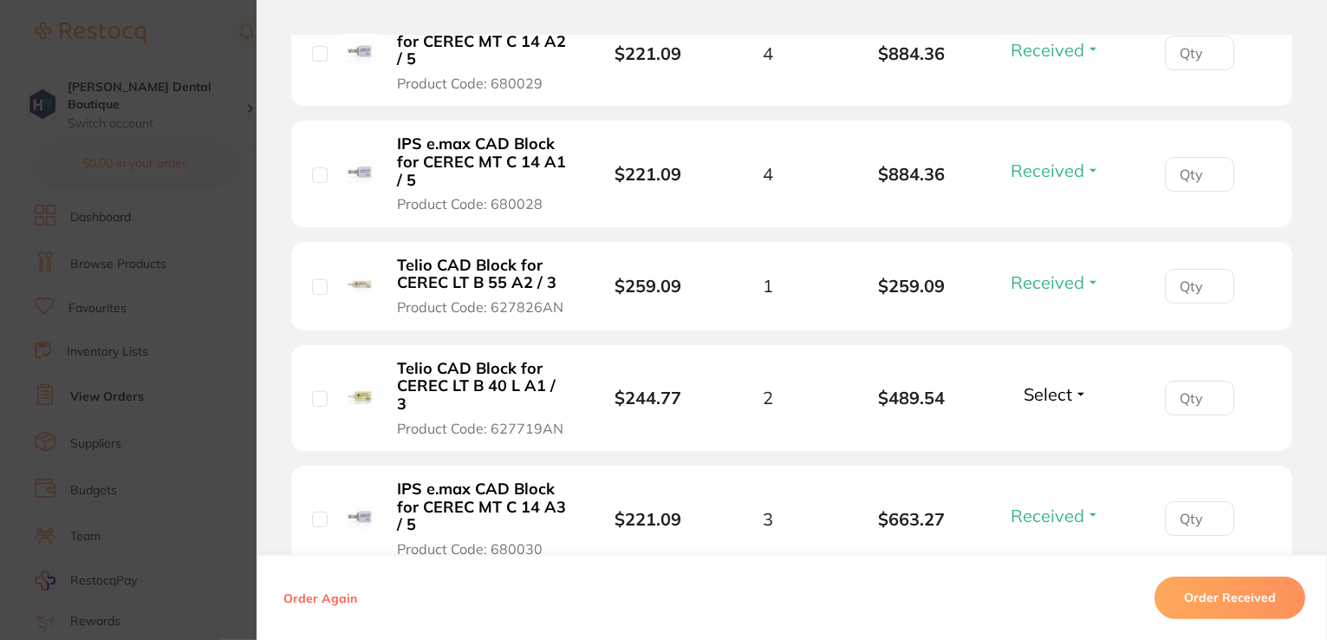
click at [1058, 383] on span "Select" at bounding box center [1048, 394] width 49 height 22
click at [1063, 452] on span "Back Order" at bounding box center [1055, 458] width 53 height 13
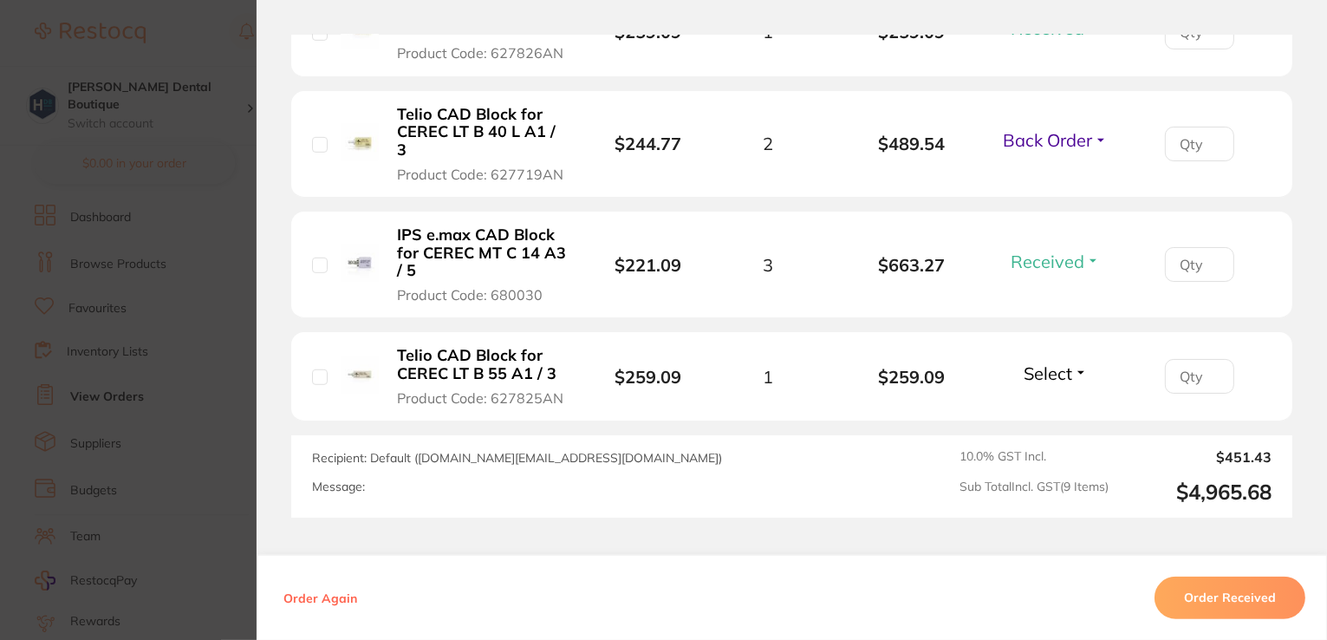
scroll to position [1214, 0]
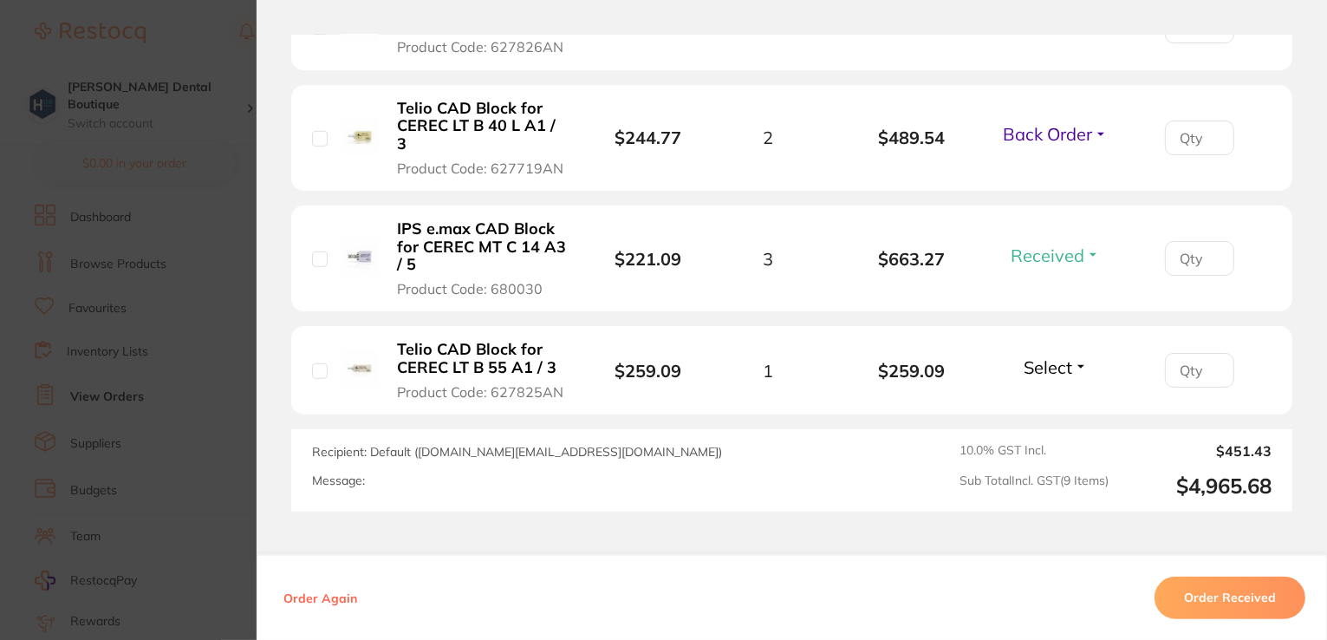
click at [1062, 356] on span "Select" at bounding box center [1048, 367] width 49 height 22
click at [1054, 425] on span "Back Order" at bounding box center [1055, 431] width 53 height 13
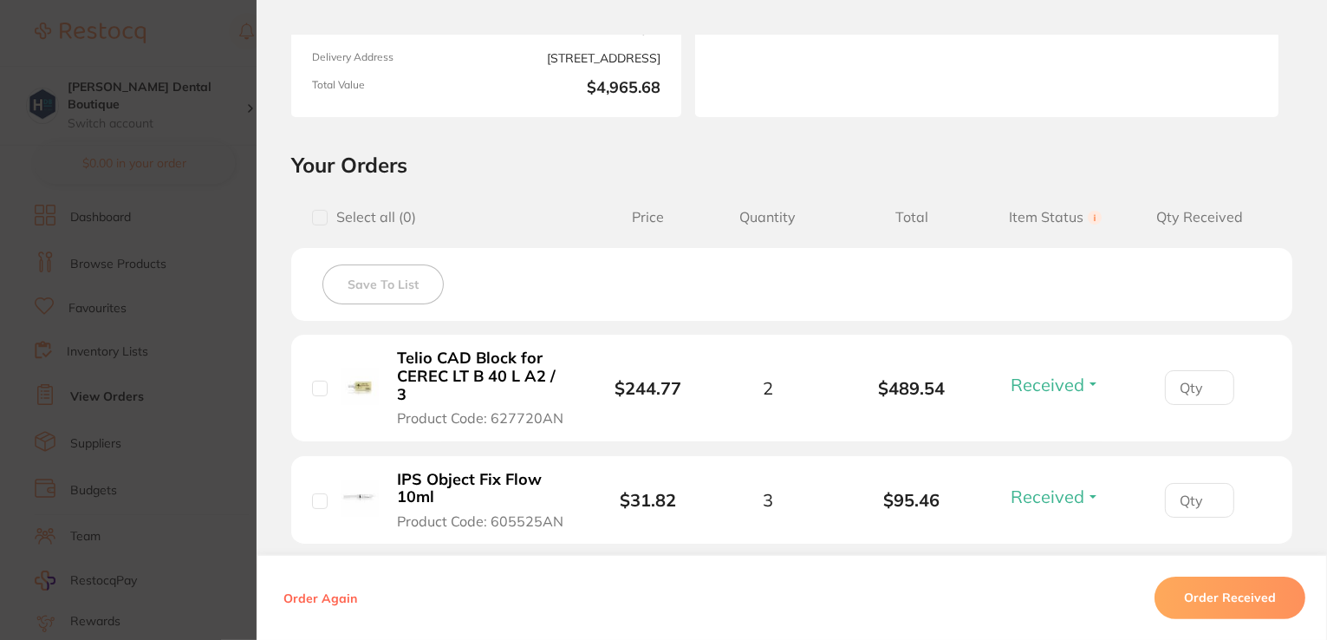
scroll to position [520, 0]
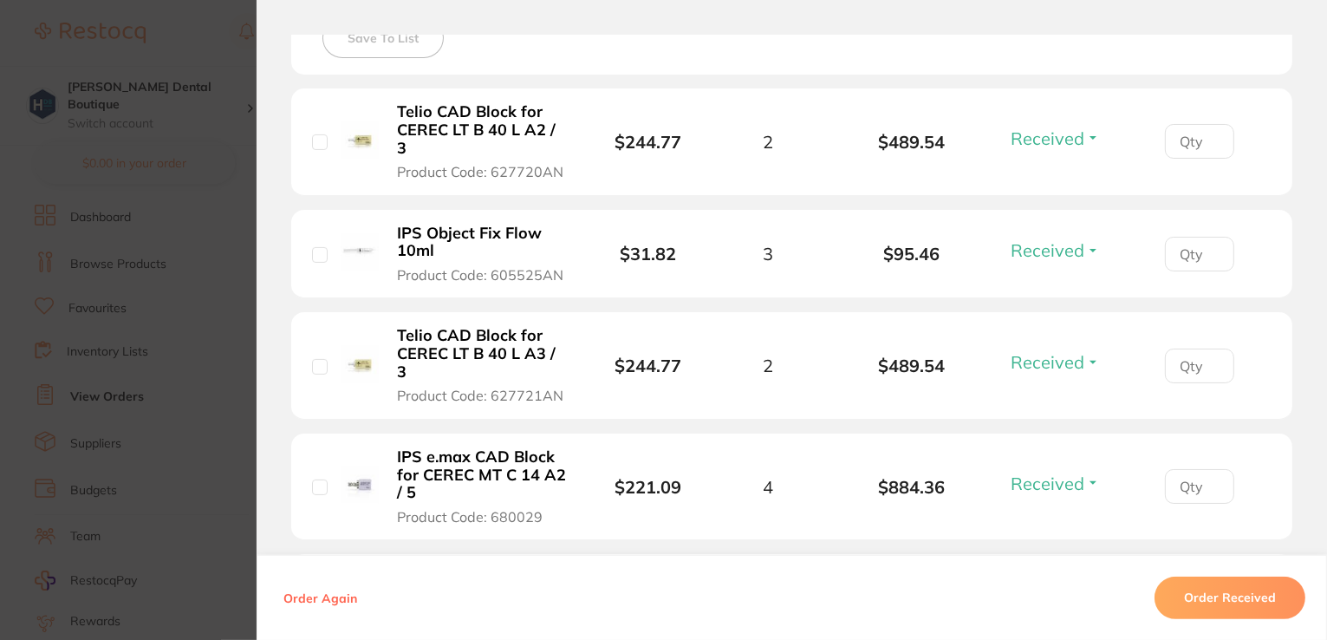
click at [210, 146] on section "Order ID: Restocq- 91352 Order Information 7 Received 2 Back Orders Accepted Or…" at bounding box center [663, 320] width 1327 height 640
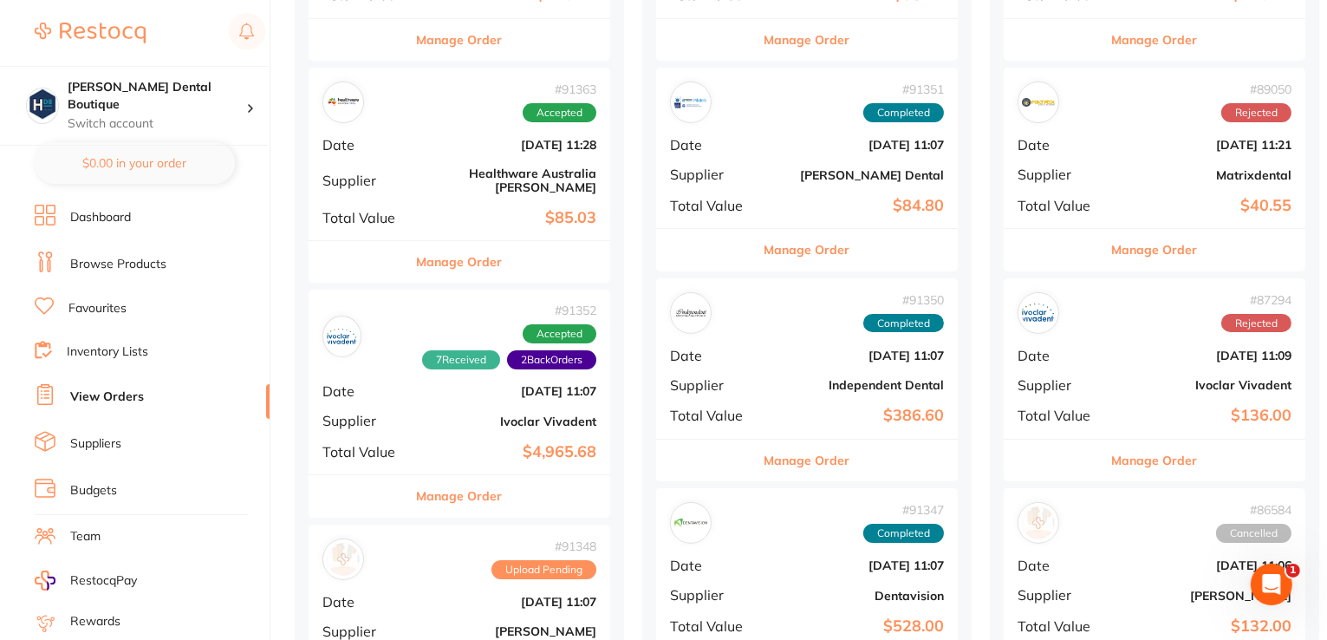
scroll to position [433, 0]
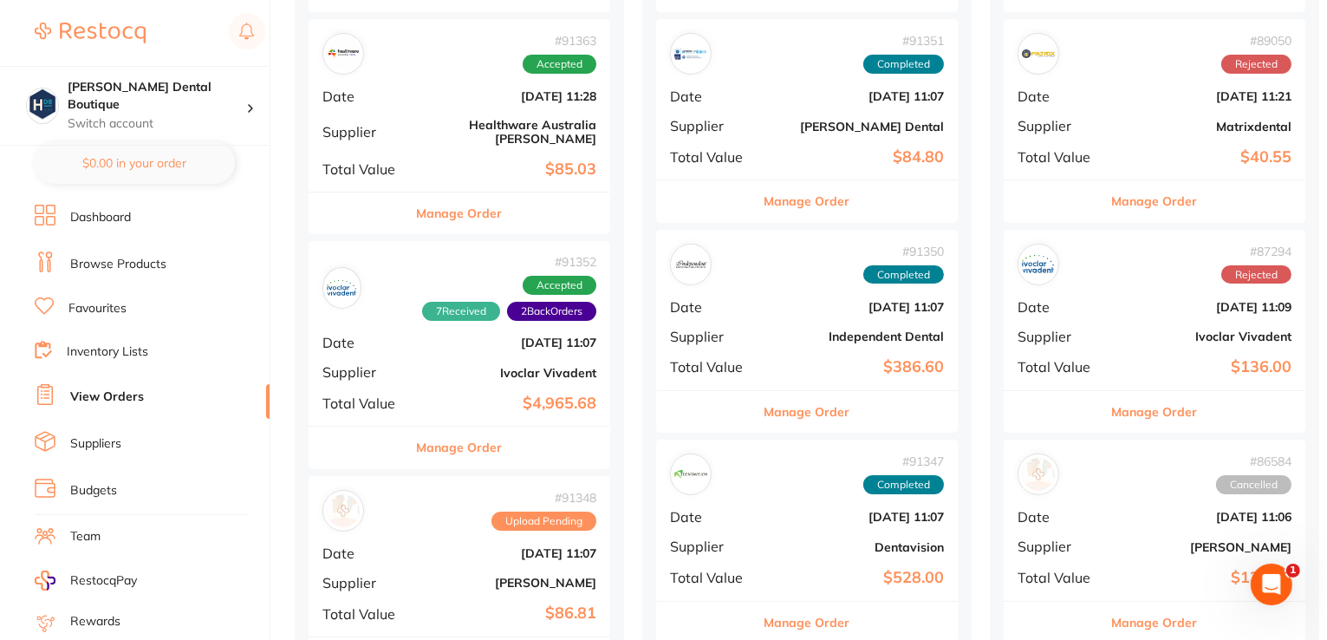
drag, startPoint x: 460, startPoint y: 439, endPoint x: 469, endPoint y: 434, distance: 9.7
click at [459, 439] on button "Manage Order" at bounding box center [460, 447] width 86 height 42
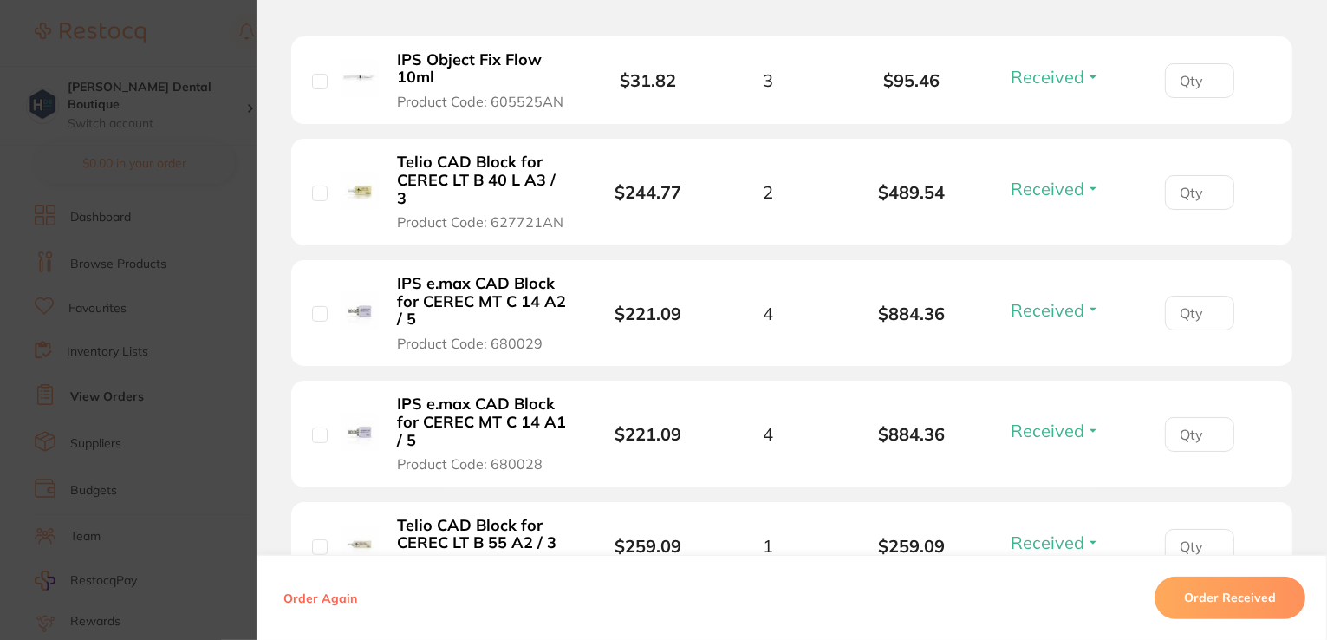
click at [198, 218] on section "Order ID: Restocq- 91352 Order Information 7 Received 2 Back Orders Accepted Or…" at bounding box center [663, 320] width 1327 height 640
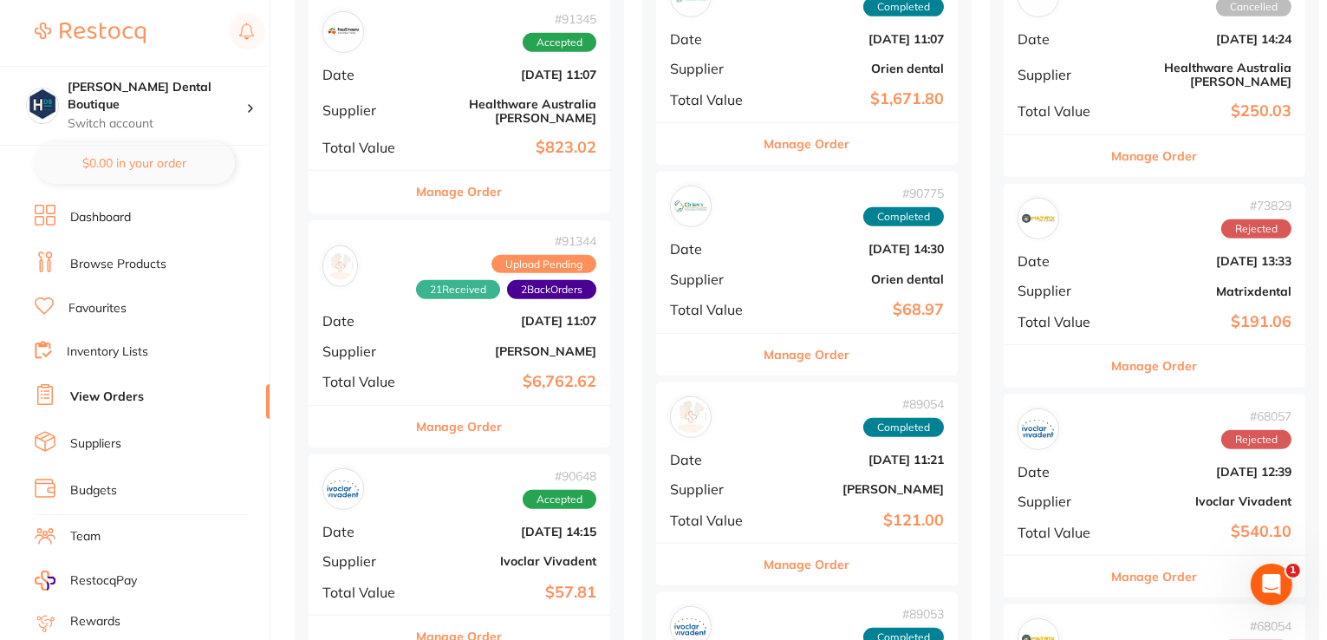
scroll to position [1127, 0]
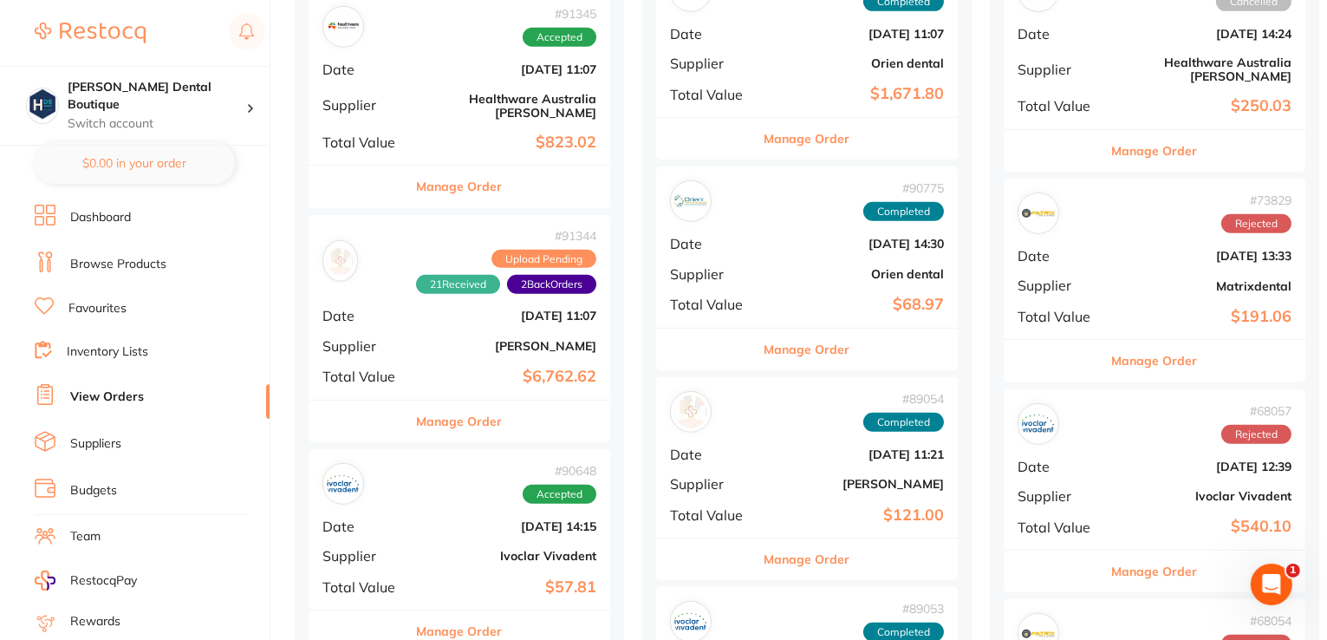
click at [425, 403] on button "Manage Order" at bounding box center [460, 421] width 86 height 42
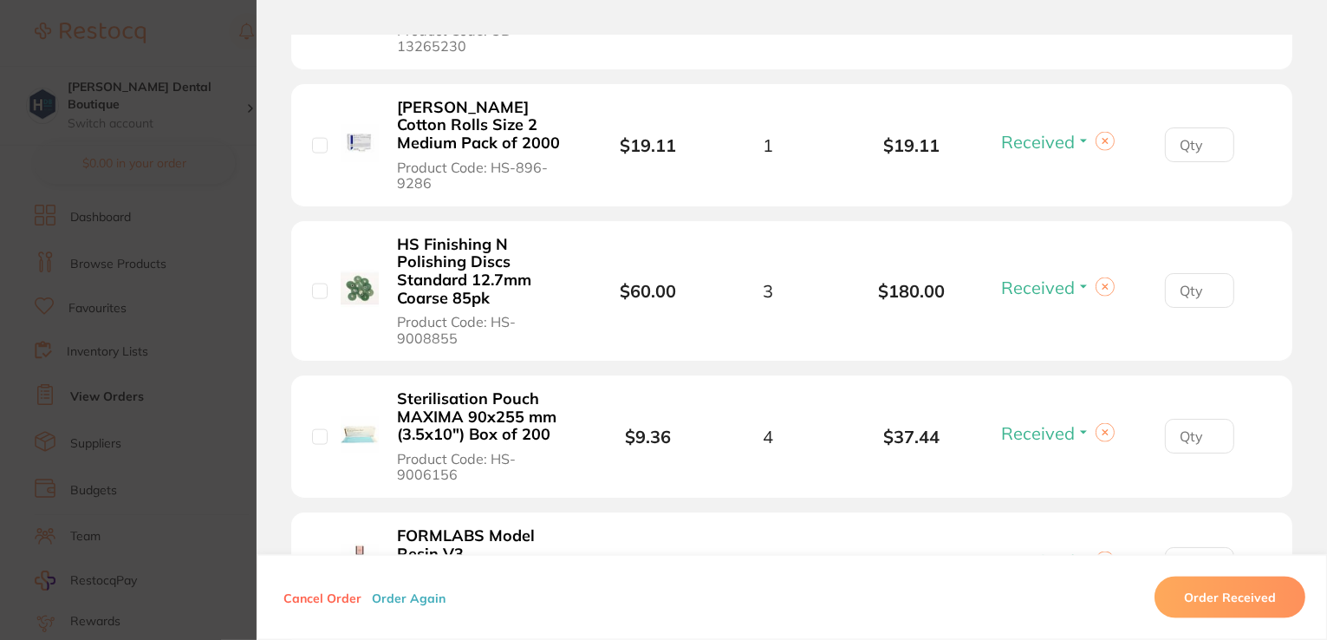
scroll to position [3034, 0]
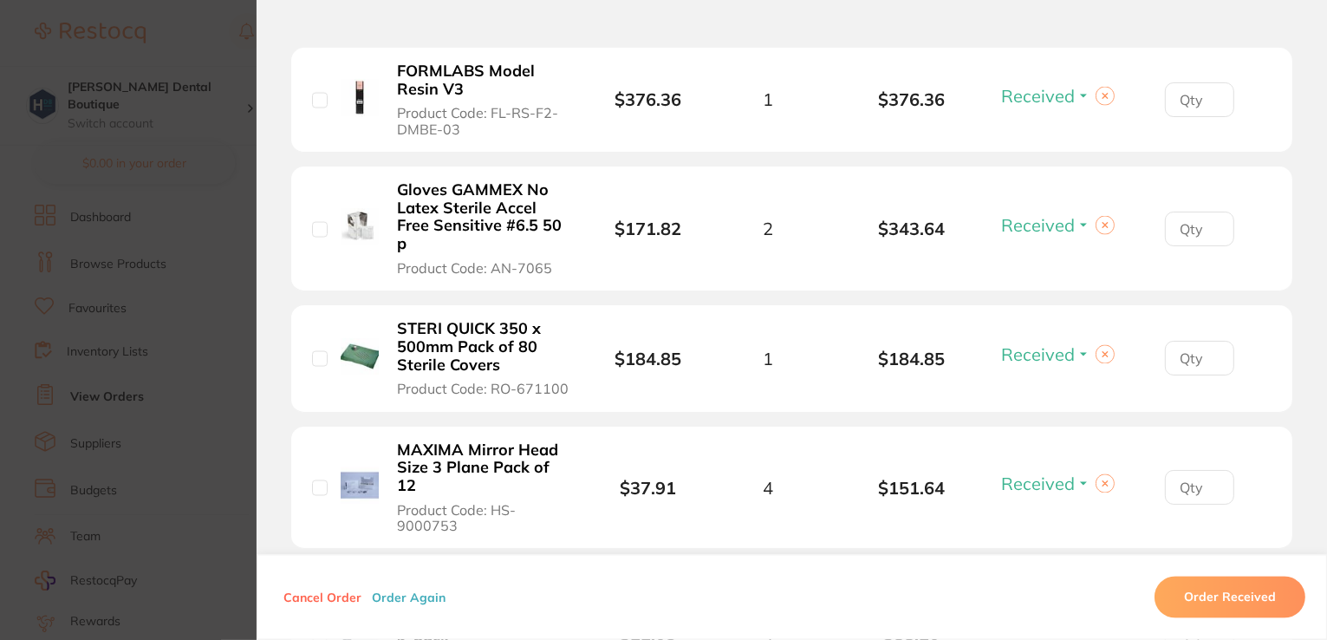
click at [177, 143] on section "Order ID: Restocq- 91344 Order Information 21 Received 2 Back Orders Upload Pen…" at bounding box center [663, 320] width 1327 height 640
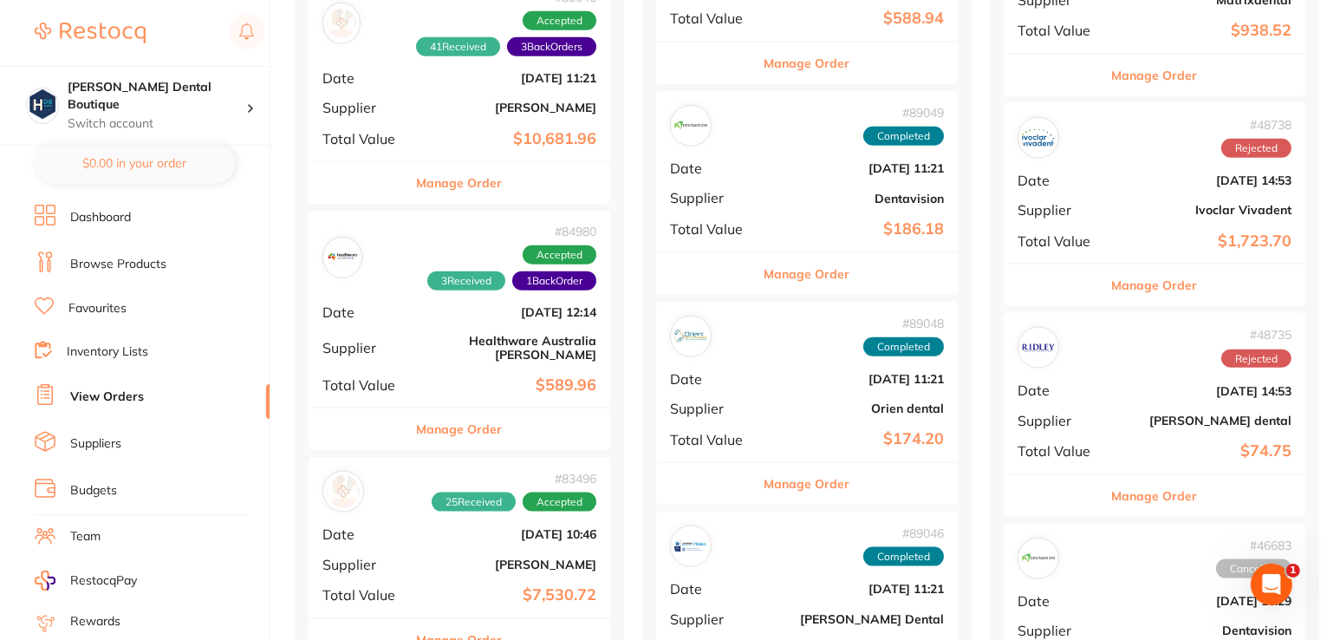
scroll to position [2427, 0]
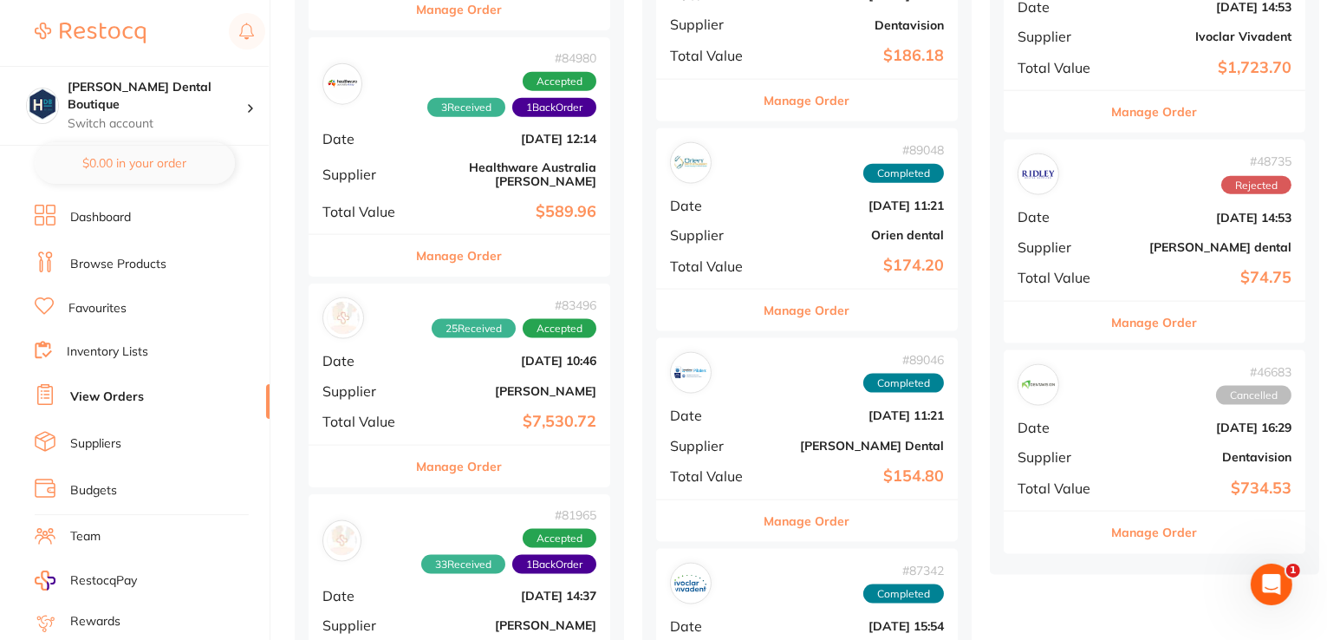
click at [470, 446] on button "Manage Order" at bounding box center [460, 467] width 86 height 42
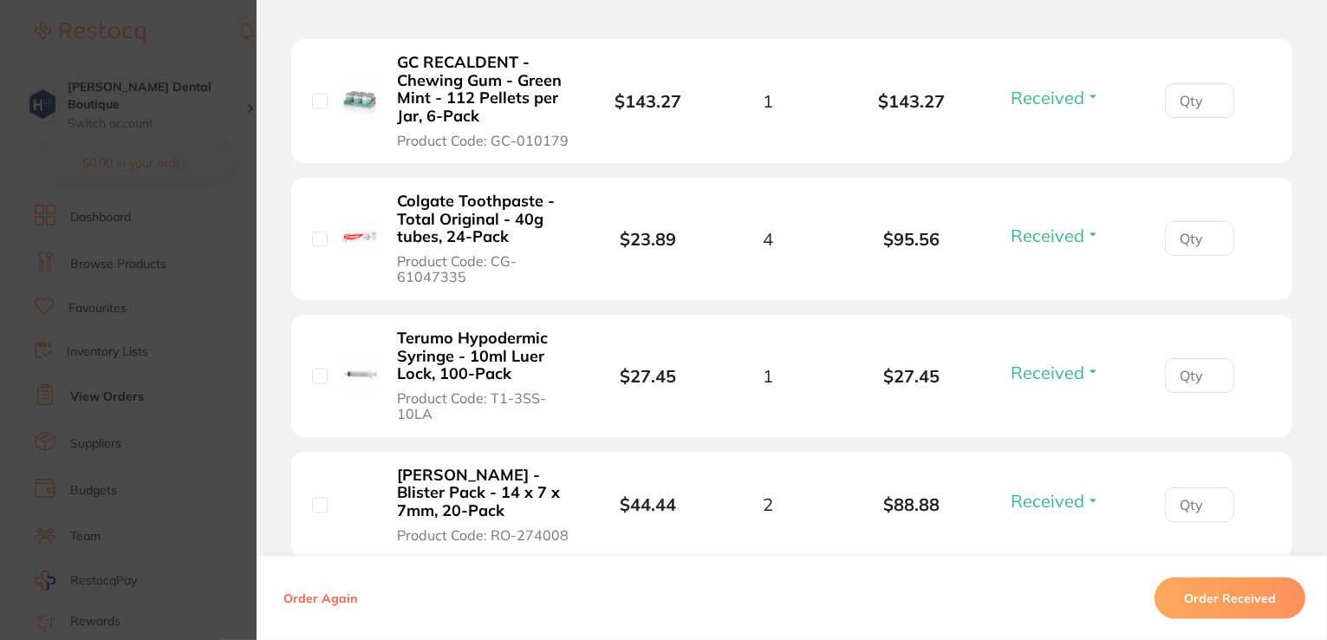
scroll to position [2861, 0]
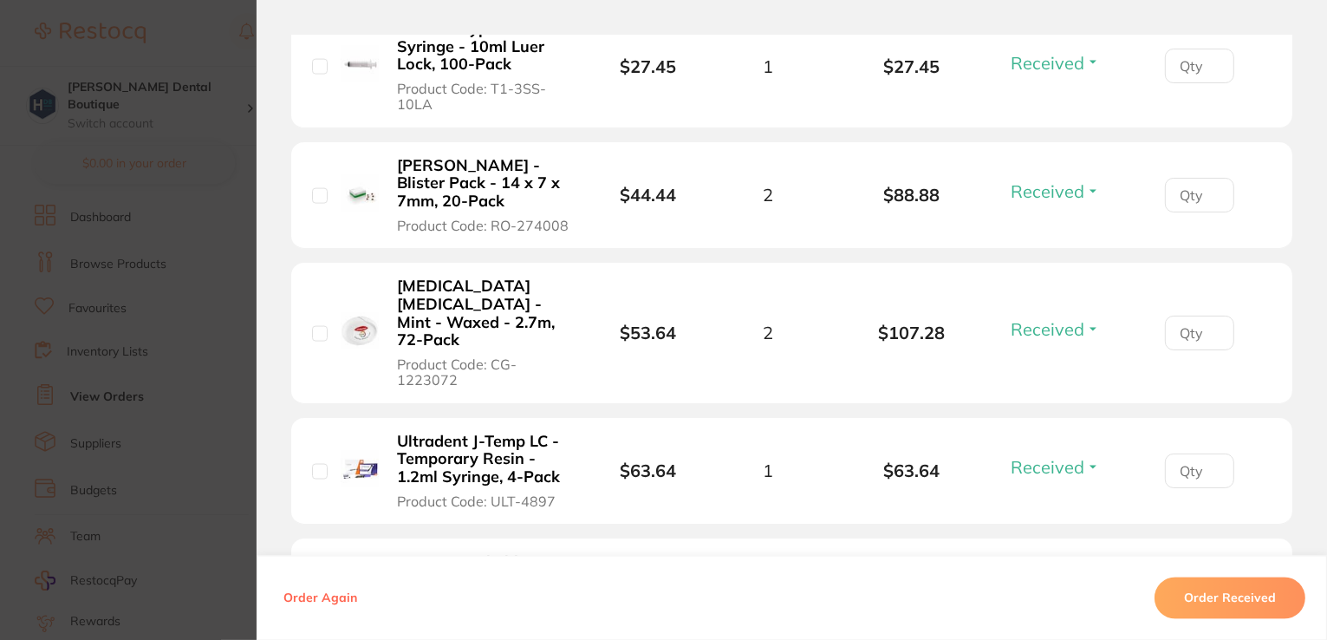
click at [167, 163] on section "Order ID: Restocq- 83496 Order Information 25 Received Accepted Order Date [DAT…" at bounding box center [663, 320] width 1327 height 640
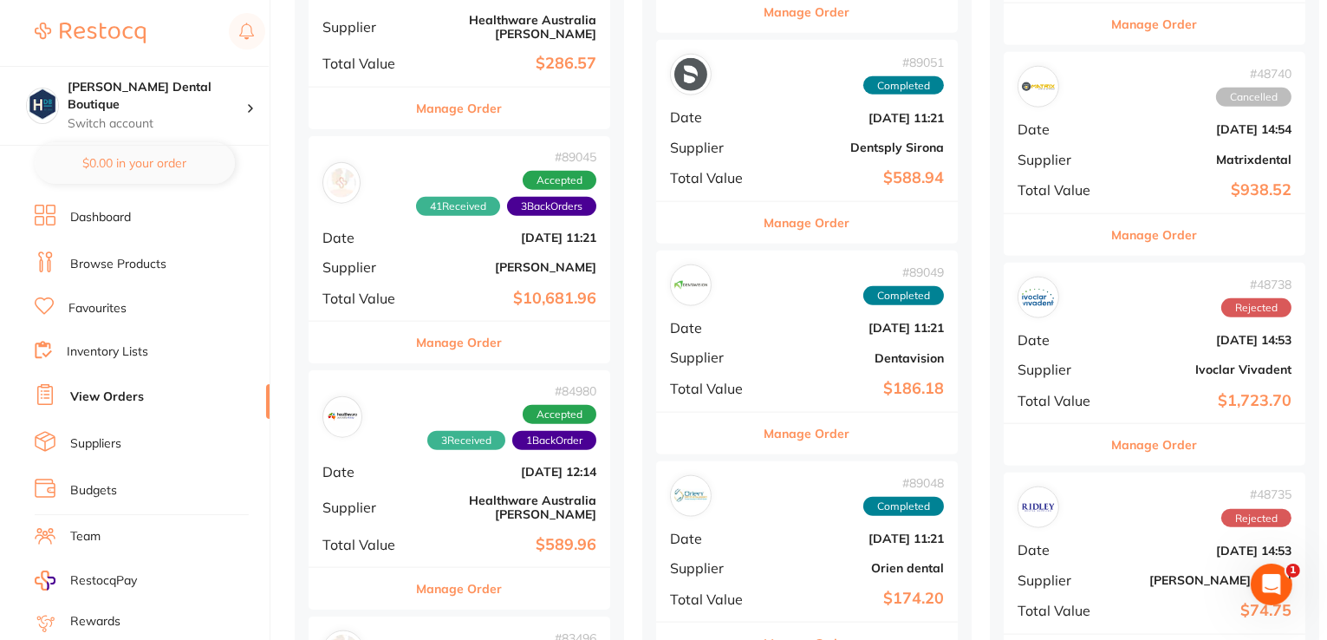
scroll to position [2080, 0]
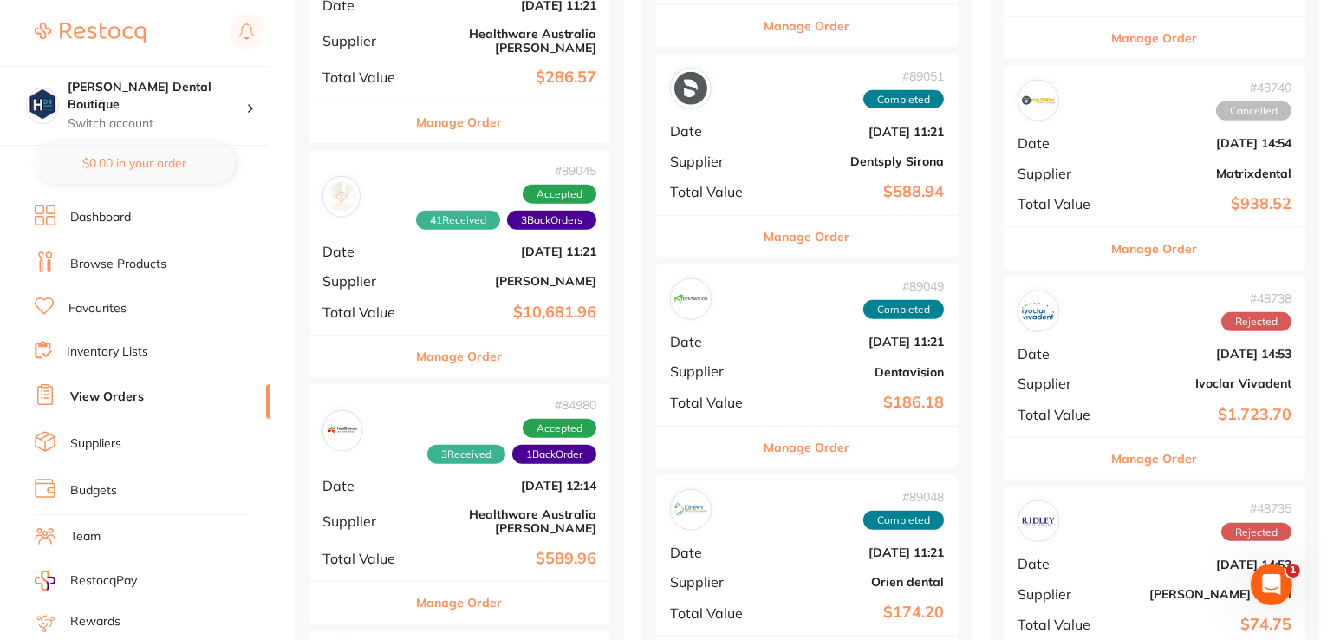
click at [473, 335] on button "Manage Order" at bounding box center [460, 356] width 86 height 42
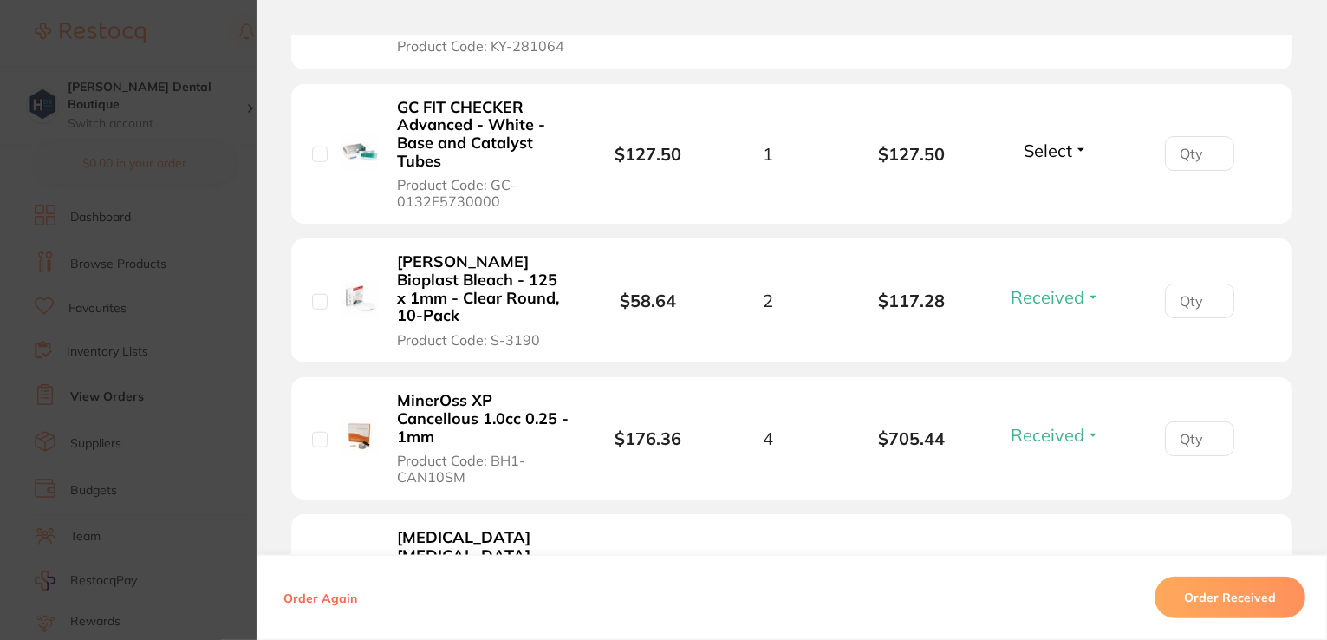
scroll to position [1387, 0]
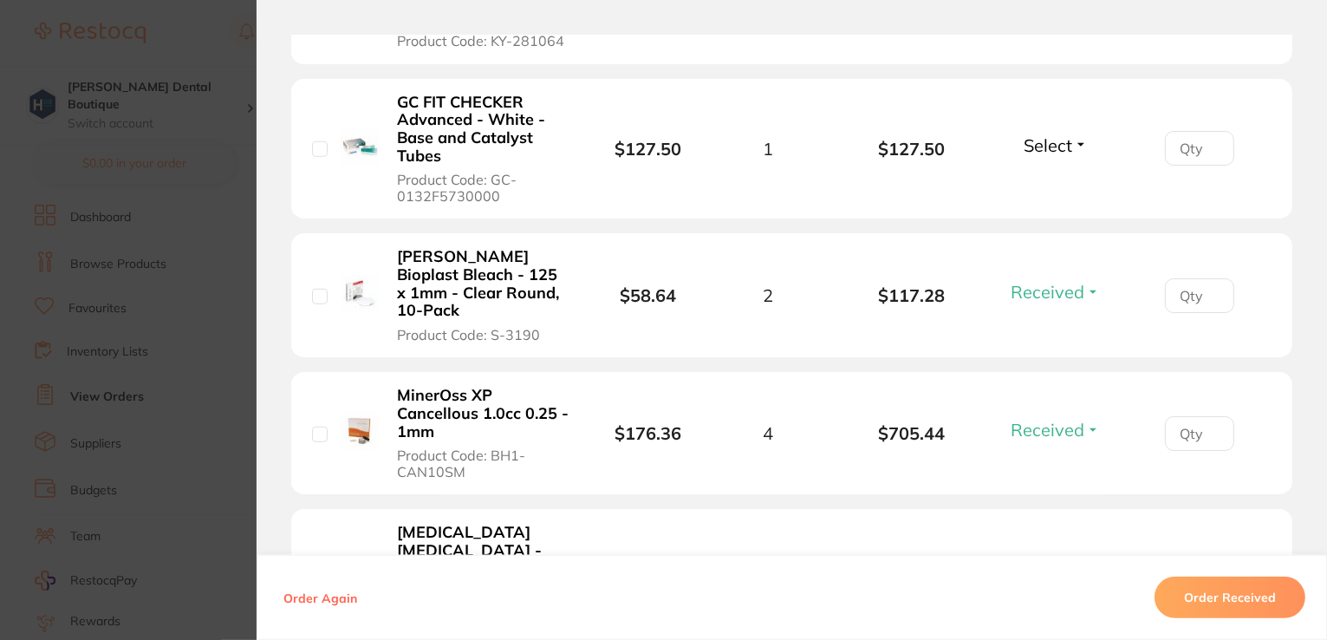
click at [1034, 134] on span "Select" at bounding box center [1048, 145] width 49 height 22
click at [1062, 176] on span "Received" at bounding box center [1055, 182] width 44 height 13
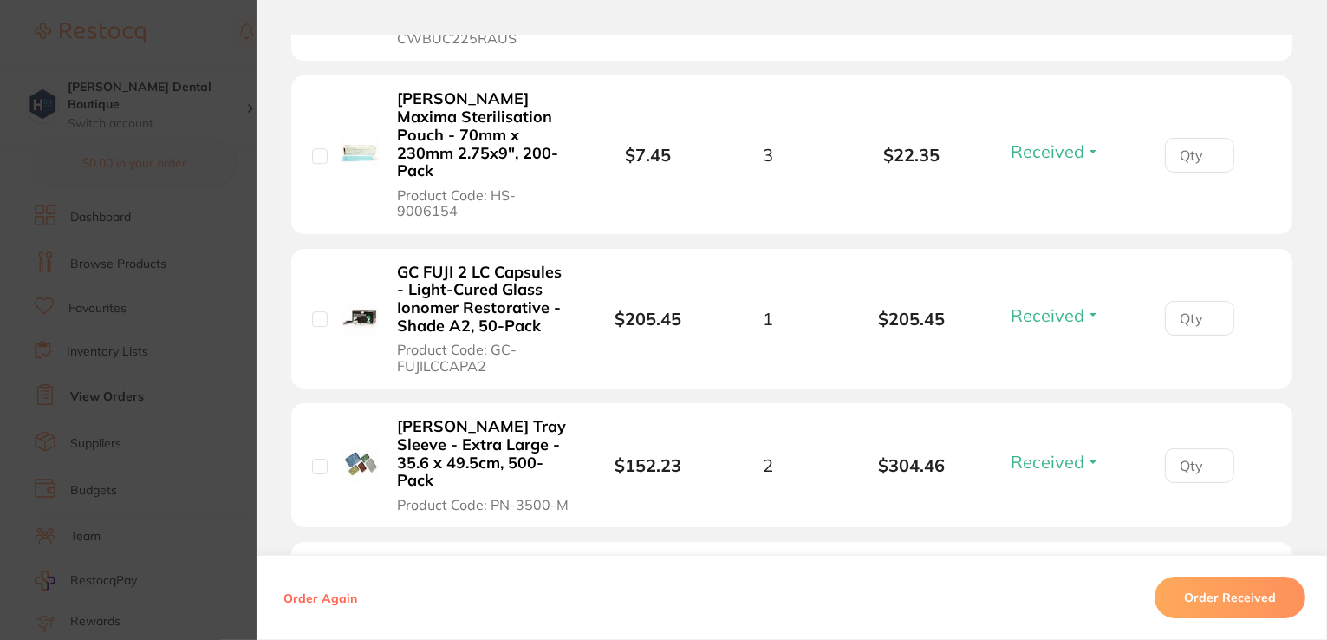
scroll to position [5835, 0]
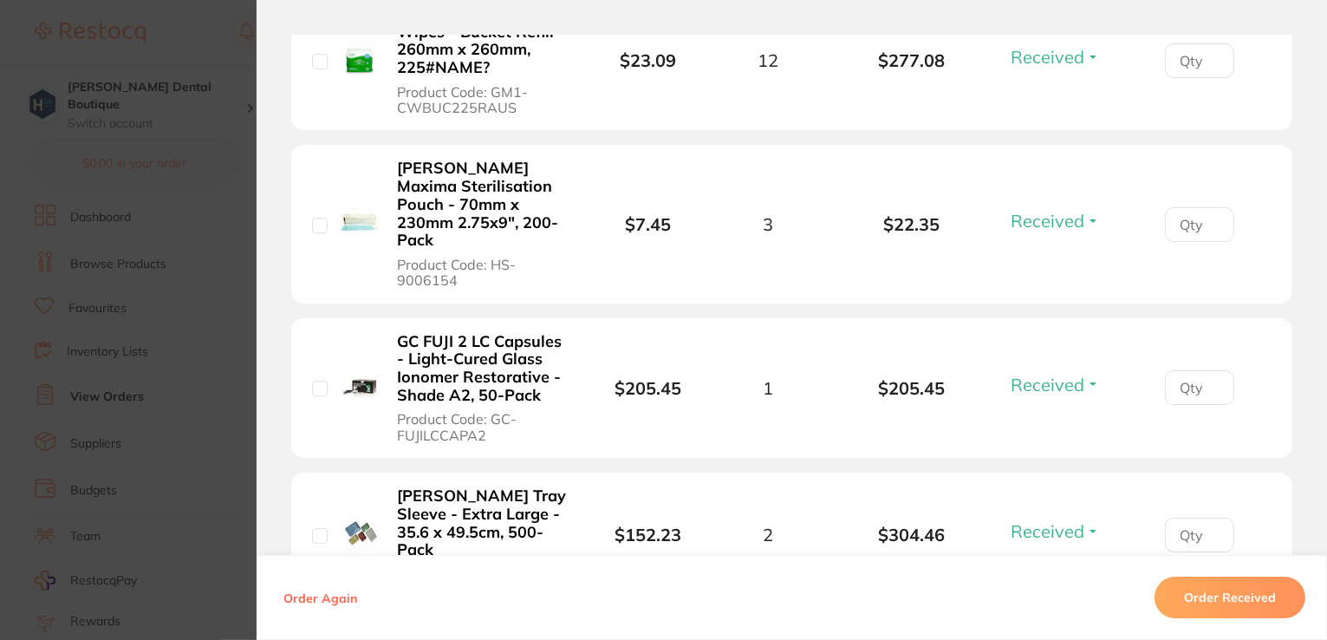
click at [233, 117] on section "Order ID: Restocq- 89045 Order Information 42 Received 3 Back Orders Accepted O…" at bounding box center [663, 320] width 1327 height 640
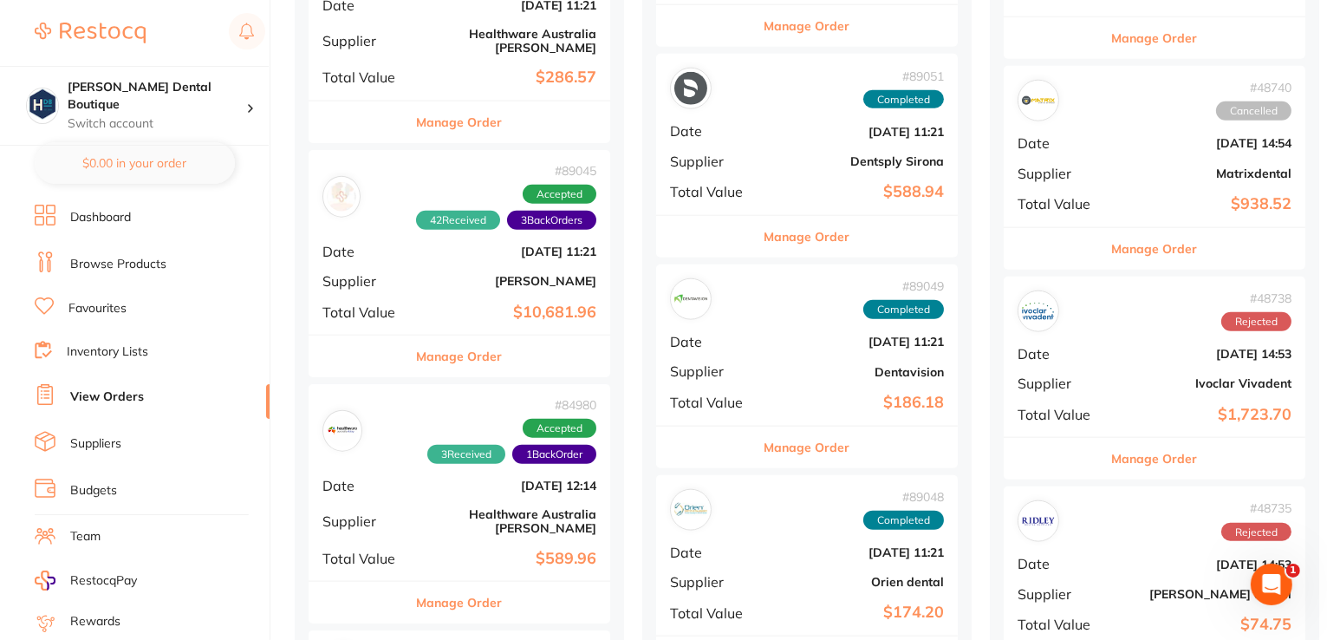
click at [444, 582] on button "Manage Order" at bounding box center [460, 603] width 86 height 42
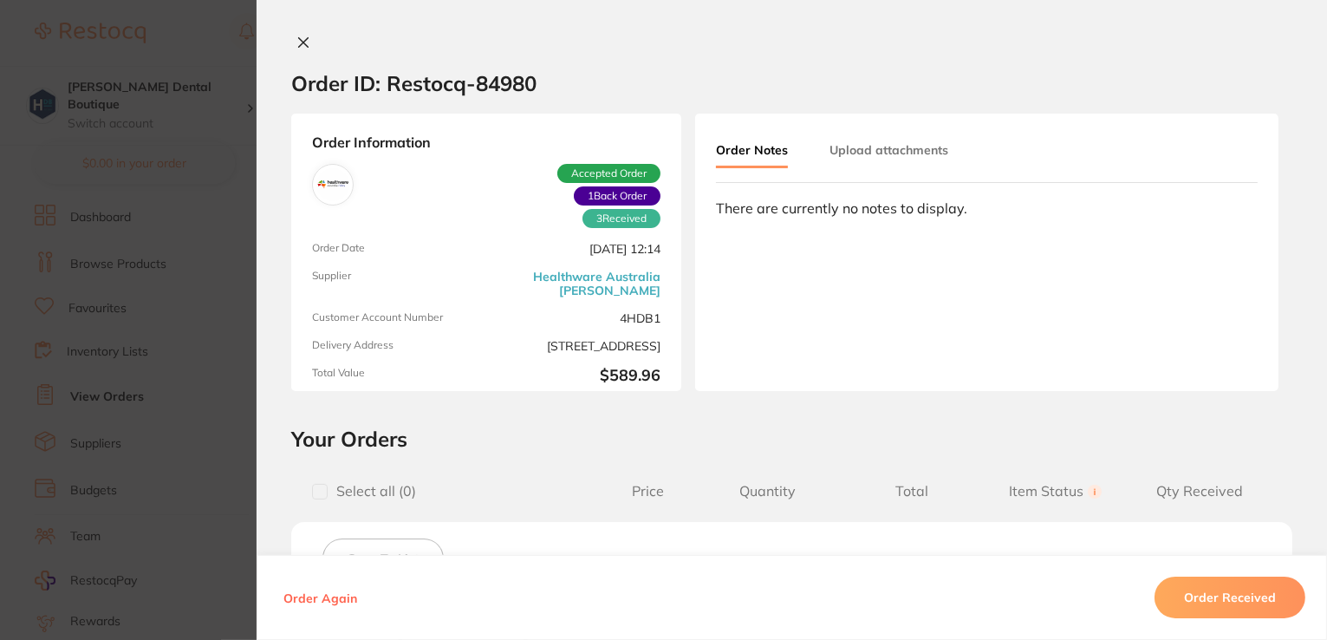
click at [302, 38] on icon at bounding box center [303, 43] width 14 height 14
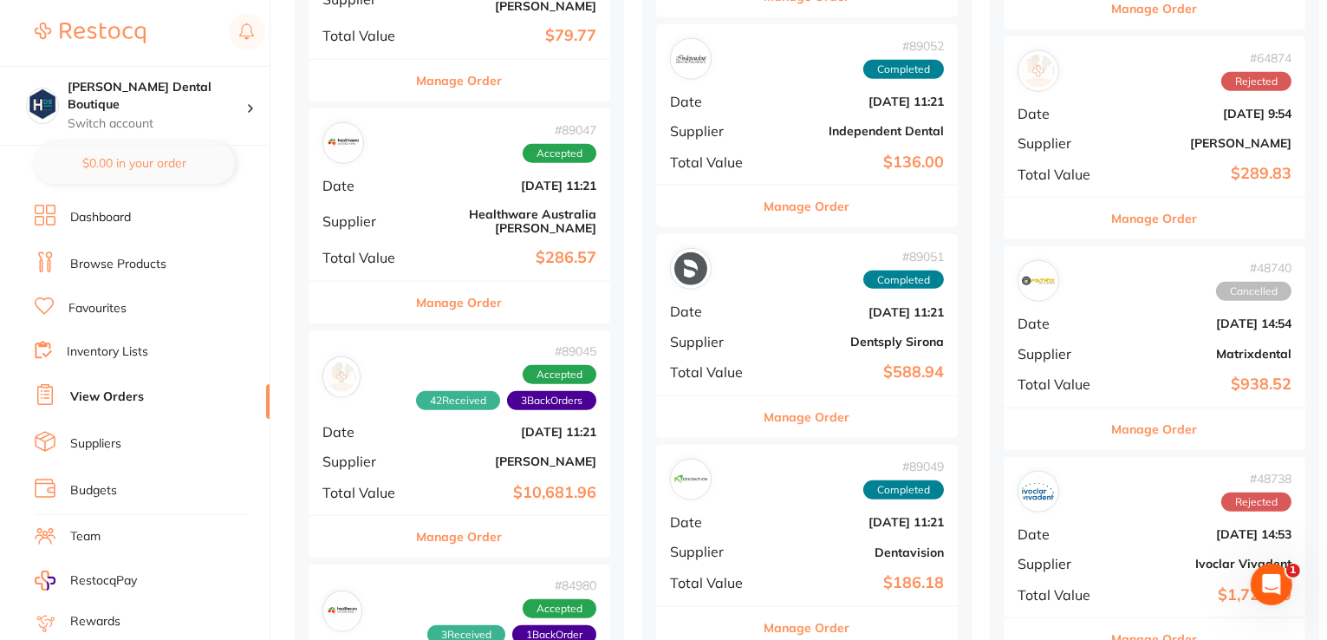
scroll to position [1820, 0]
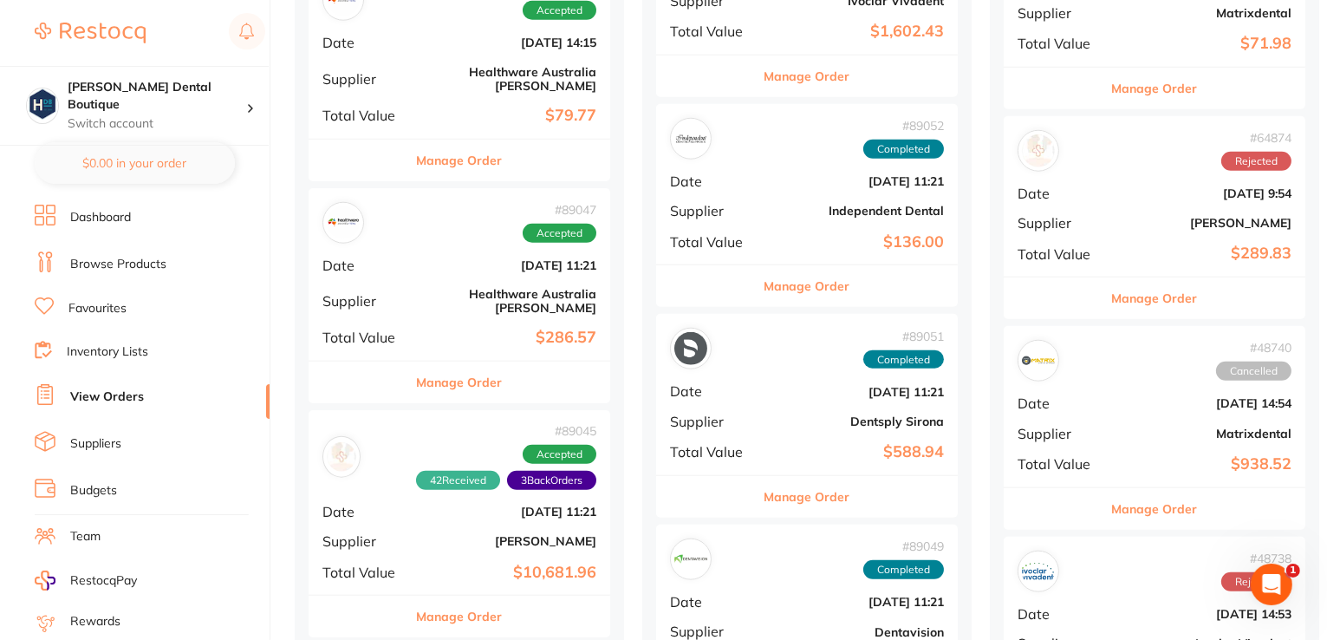
click at [485, 361] on button "Manage Order" at bounding box center [460, 382] width 86 height 42
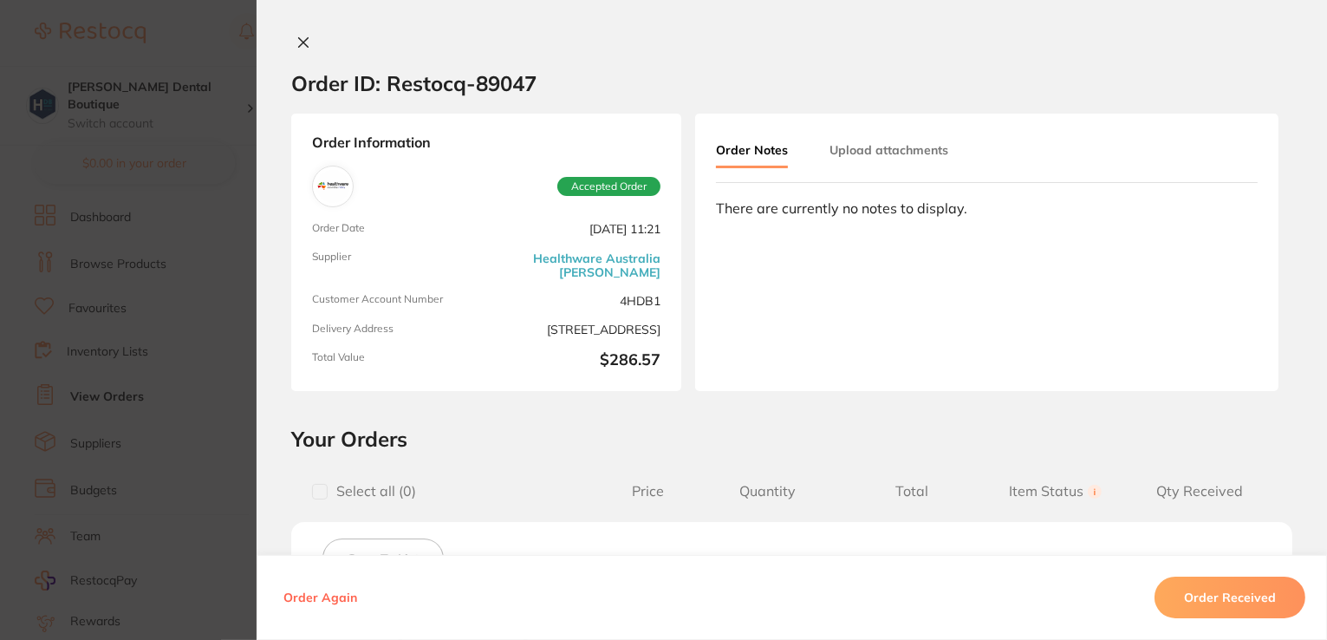
click at [296, 37] on icon at bounding box center [303, 43] width 14 height 14
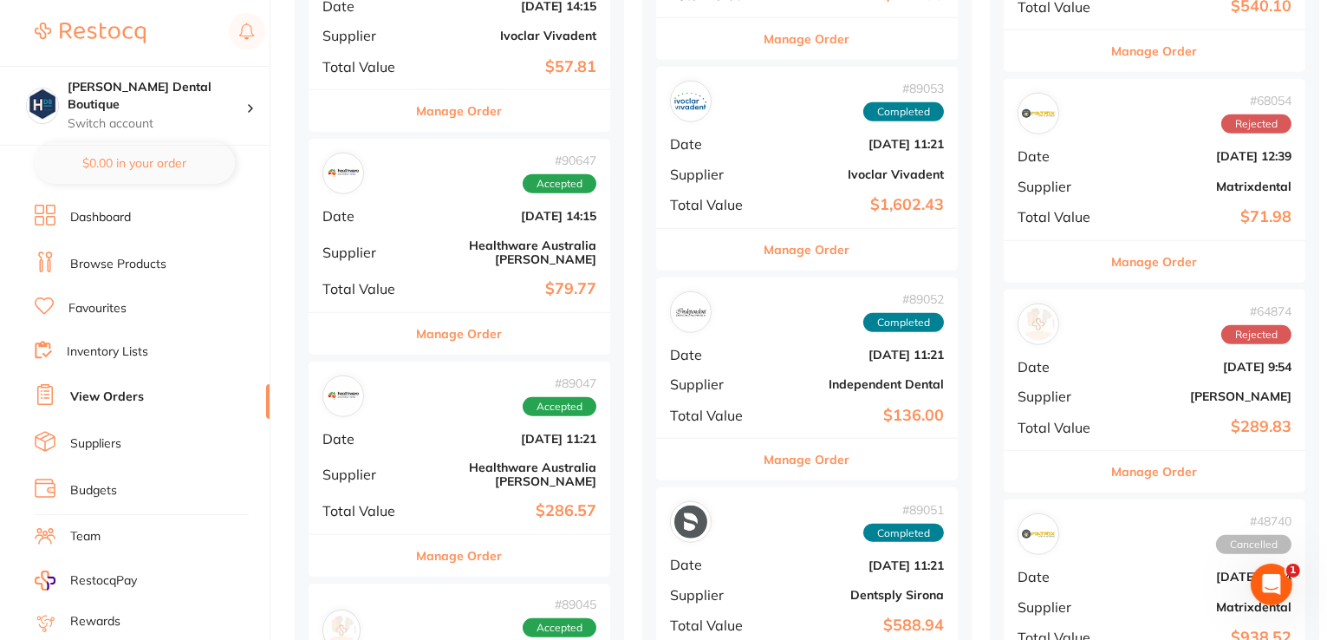
drag, startPoint x: 460, startPoint y: 299, endPoint x: 548, endPoint y: 251, distance: 99.7
click at [461, 313] on button "Manage Order" at bounding box center [460, 334] width 86 height 42
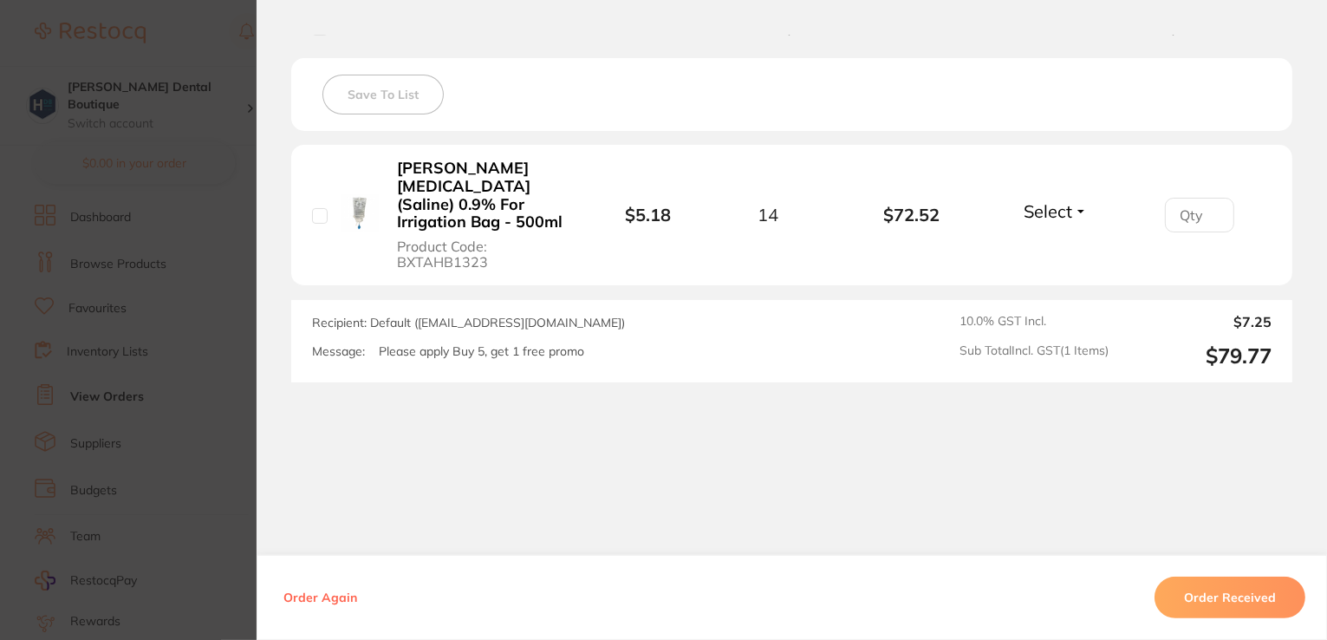
click at [177, 38] on section "Order ID: Restocq- 90647 Order Information Accepted Order Order Date [DATE] 14:…" at bounding box center [663, 320] width 1327 height 640
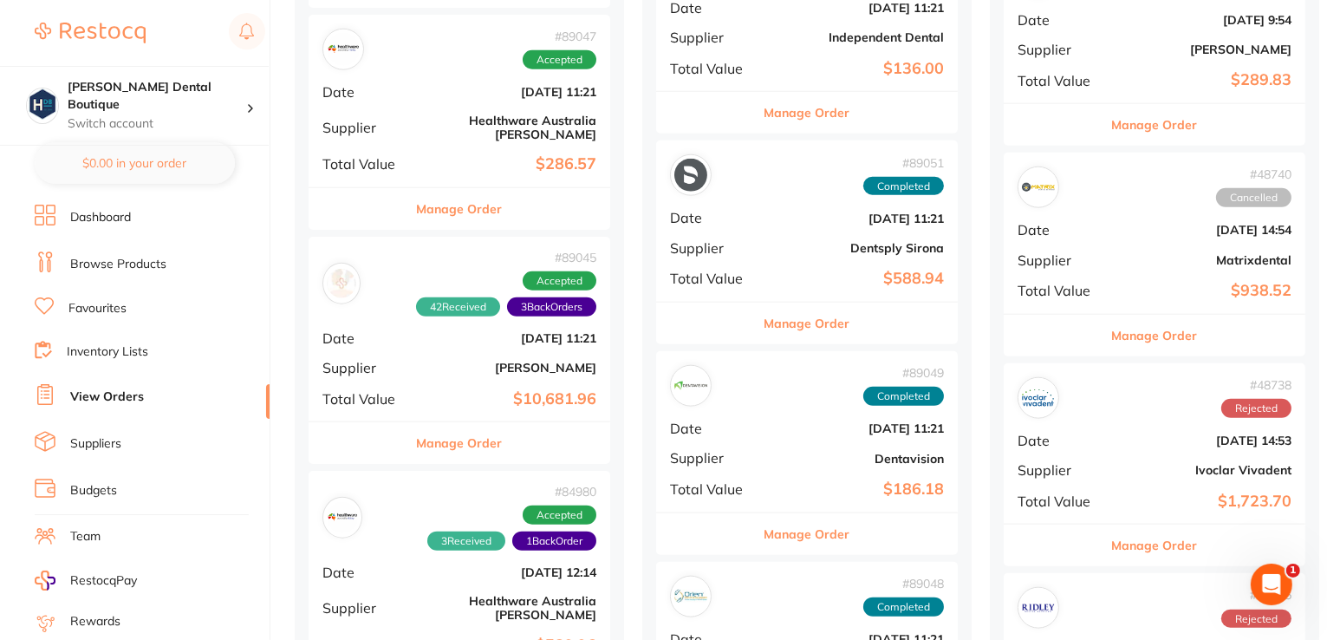
click at [468, 188] on button "Manage Order" at bounding box center [460, 209] width 86 height 42
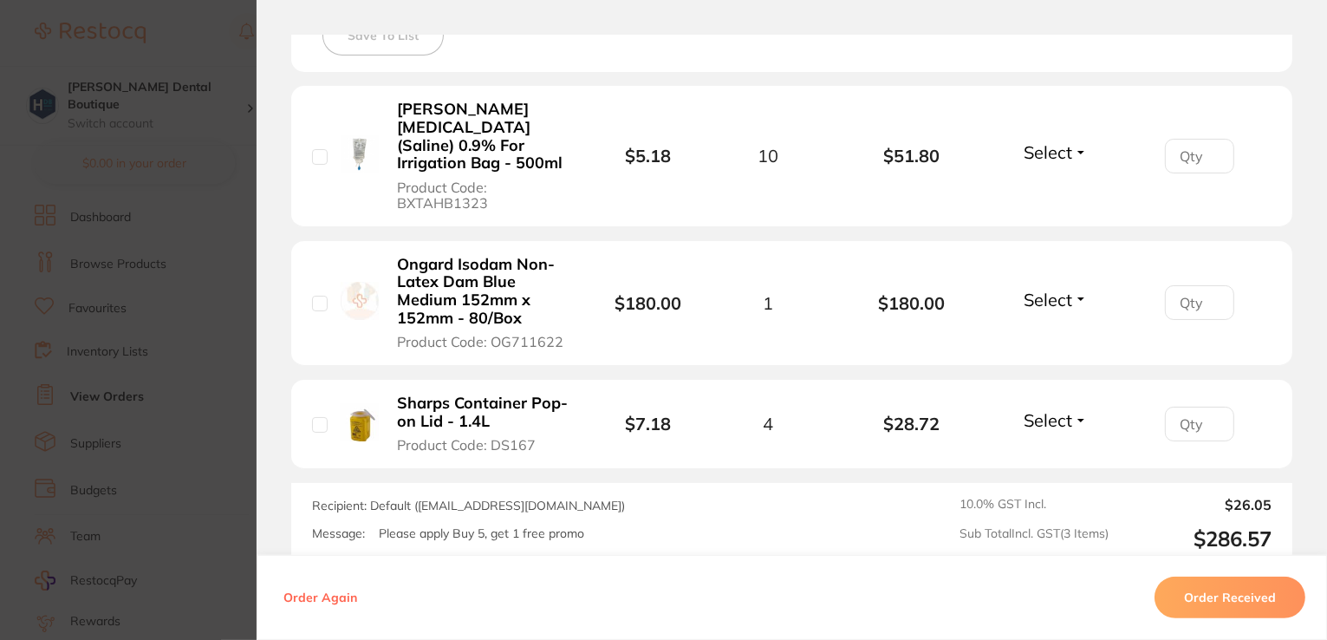
scroll to position [530, 0]
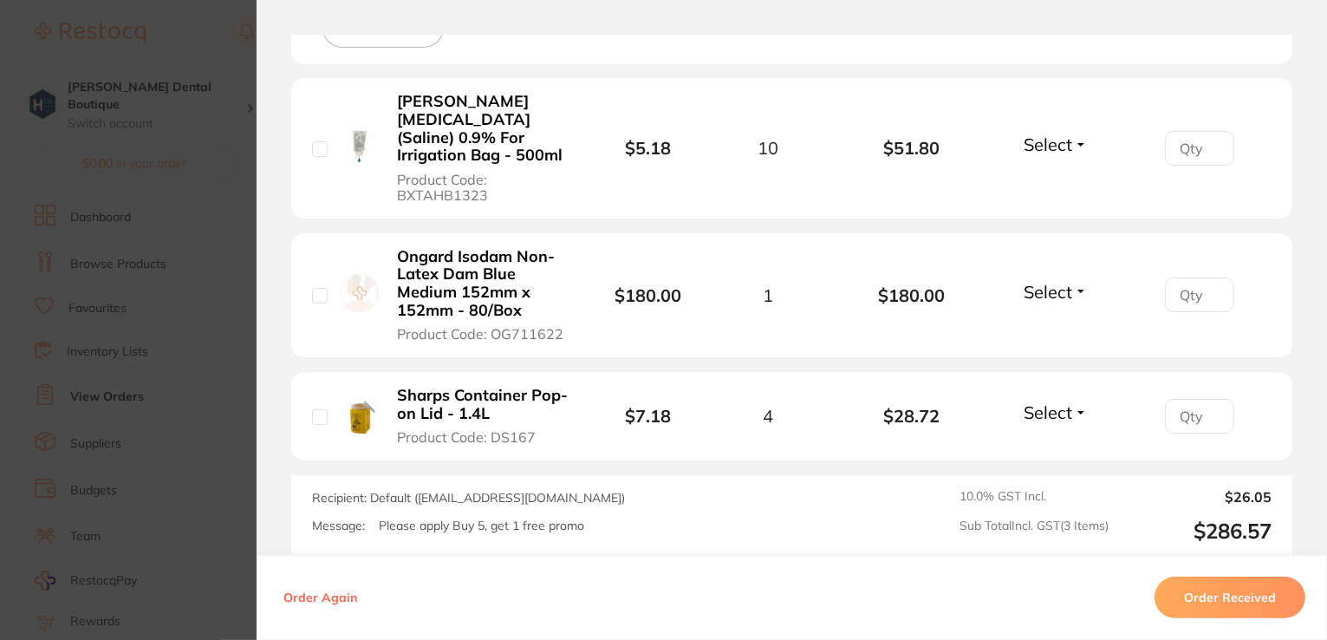
click at [1238, 601] on button "Order Received" at bounding box center [1230, 597] width 151 height 42
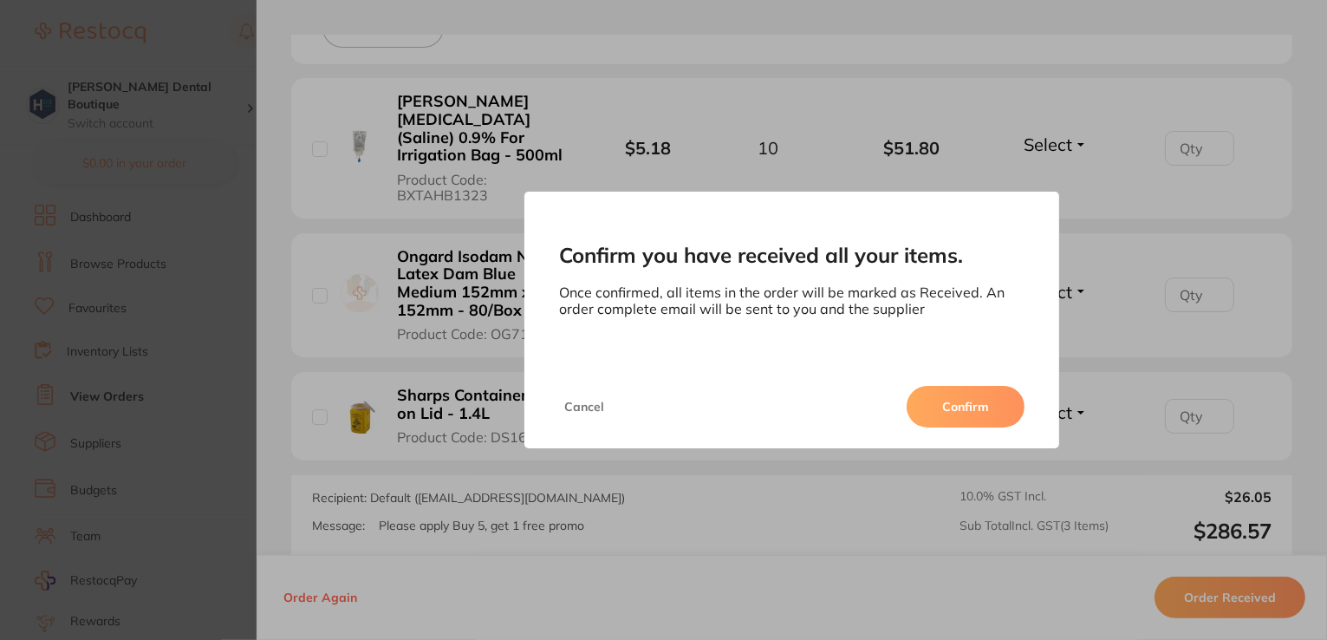
click at [971, 405] on button "Confirm" at bounding box center [966, 407] width 118 height 42
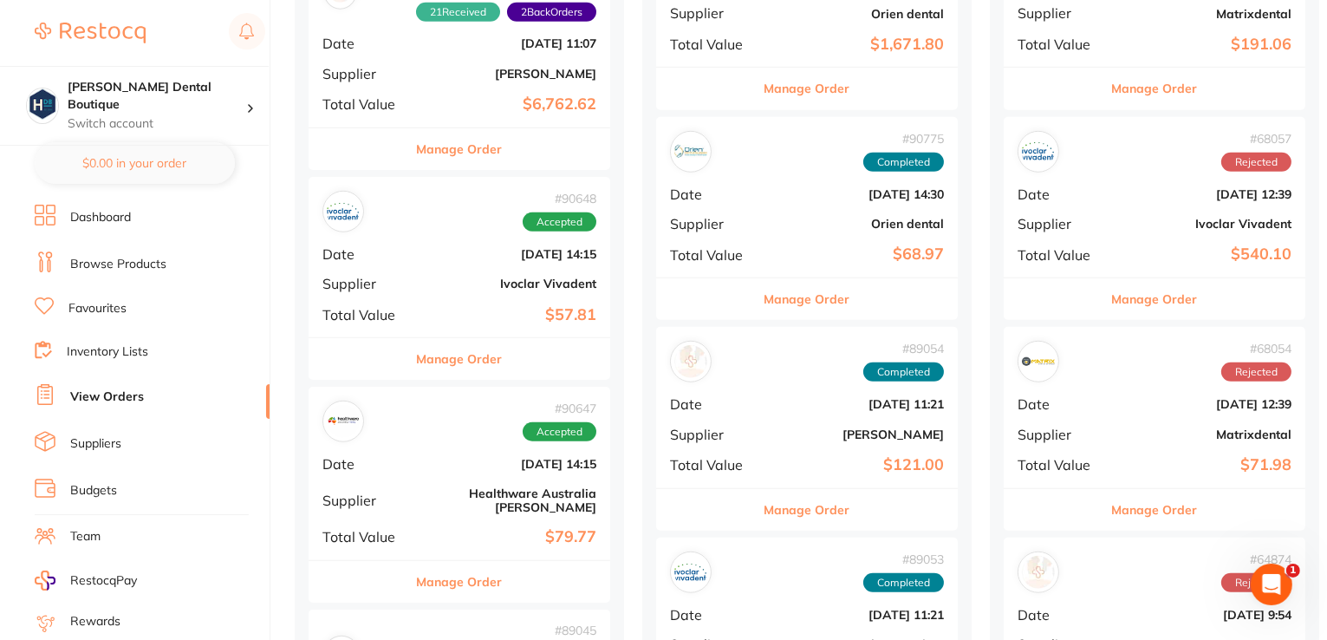
scroll to position [1390, 0]
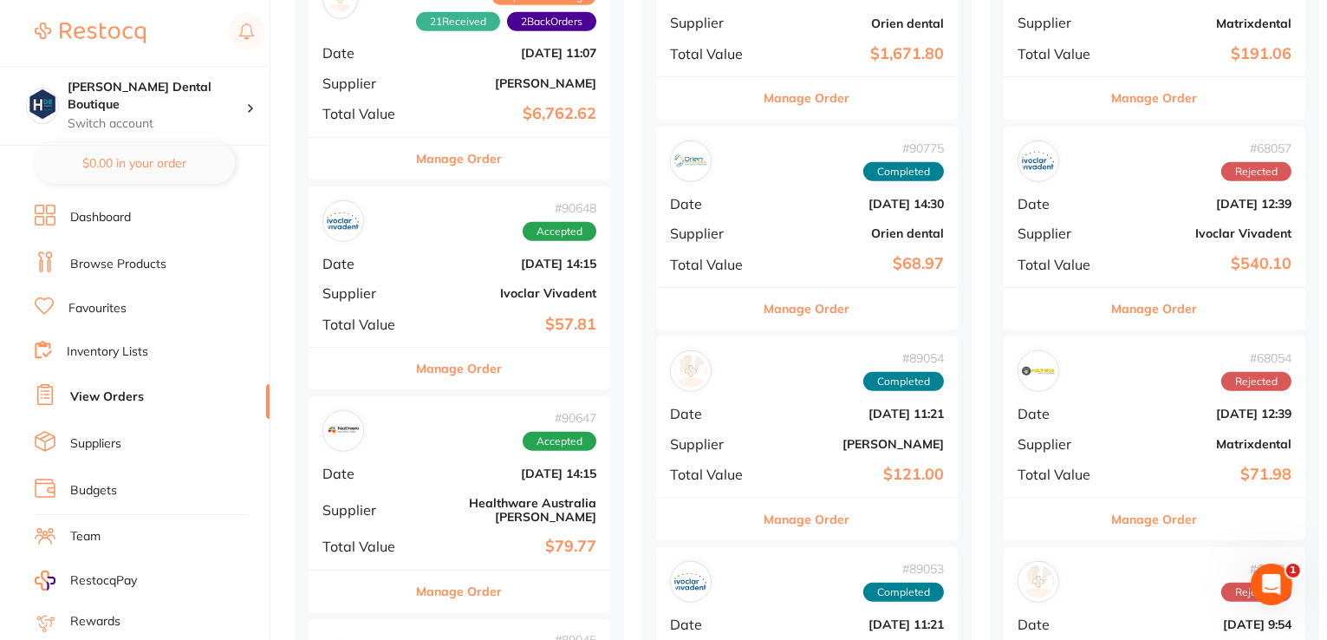
click at [451, 570] on button "Manage Order" at bounding box center [460, 591] width 86 height 42
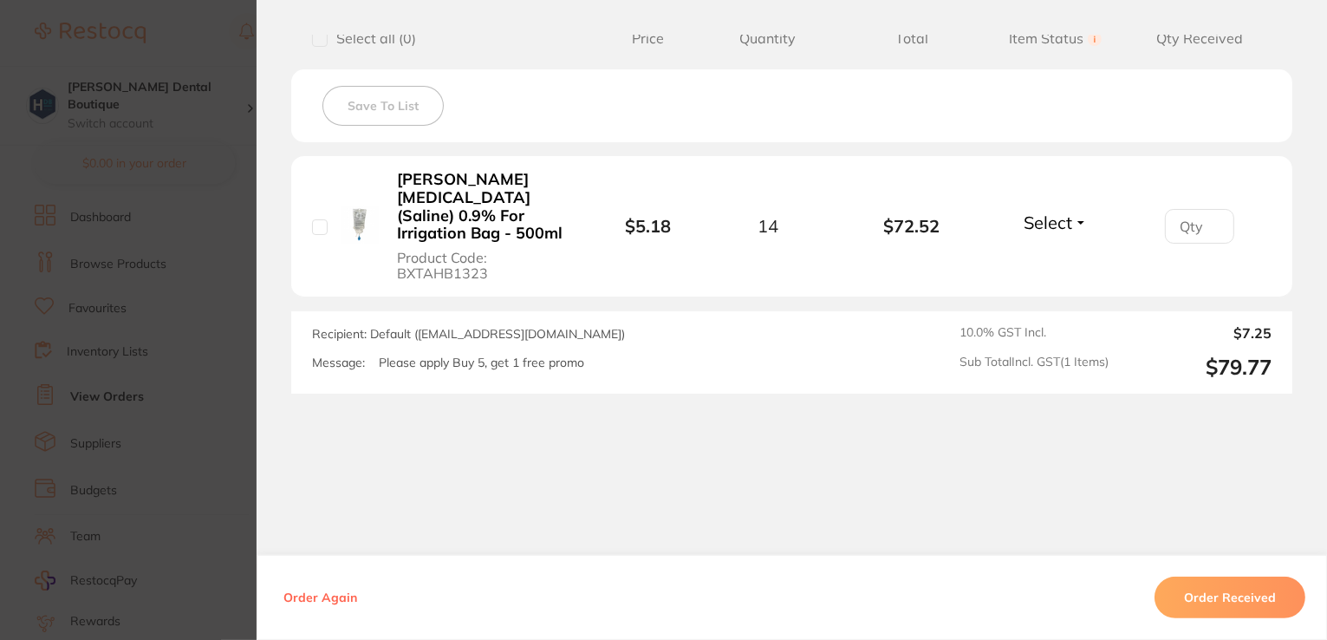
scroll to position [451, 0]
click at [1227, 597] on button "Order Received" at bounding box center [1230, 597] width 151 height 42
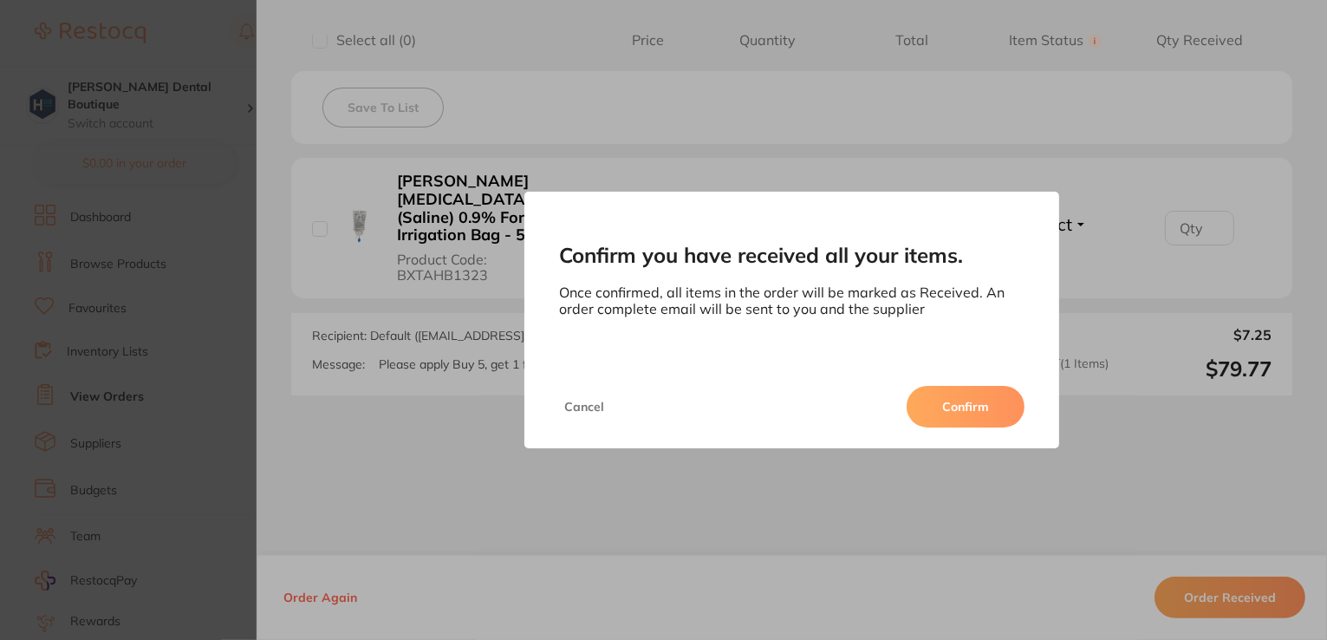
click at [993, 400] on button "Confirm" at bounding box center [966, 407] width 118 height 42
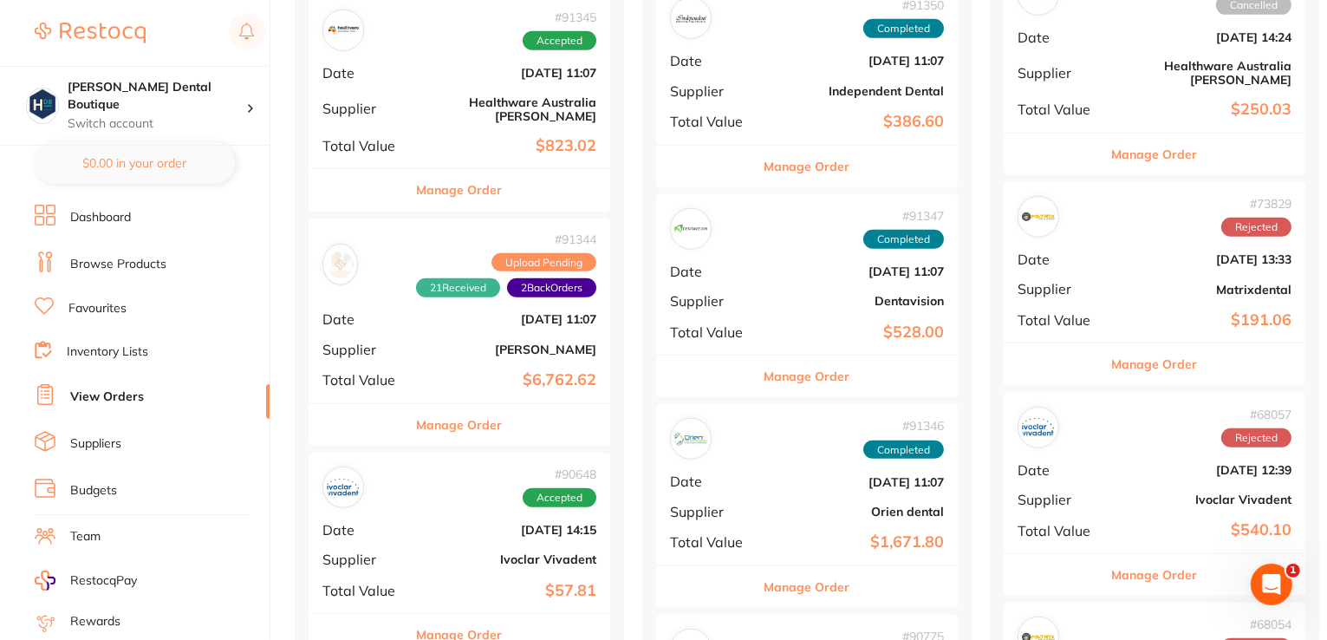
click at [444, 614] on button "Manage Order" at bounding box center [460, 635] width 86 height 42
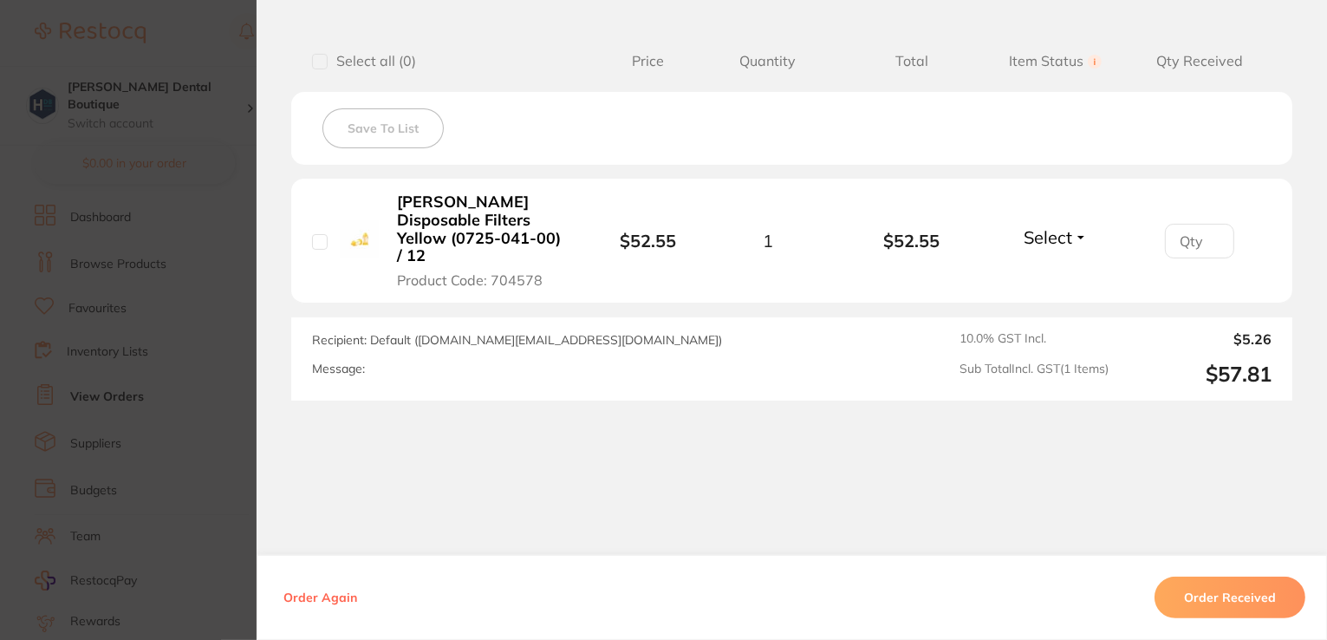
click at [1200, 606] on button "Order Received" at bounding box center [1230, 597] width 151 height 42
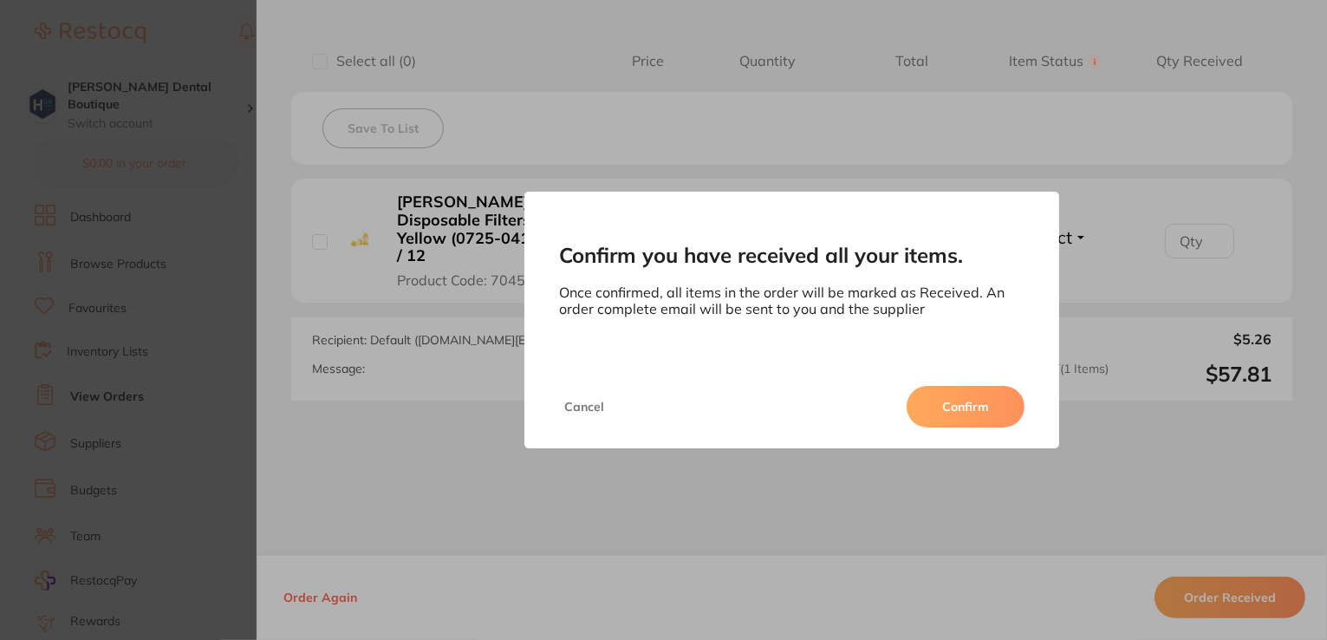
click at [957, 398] on button "Confirm" at bounding box center [966, 407] width 118 height 42
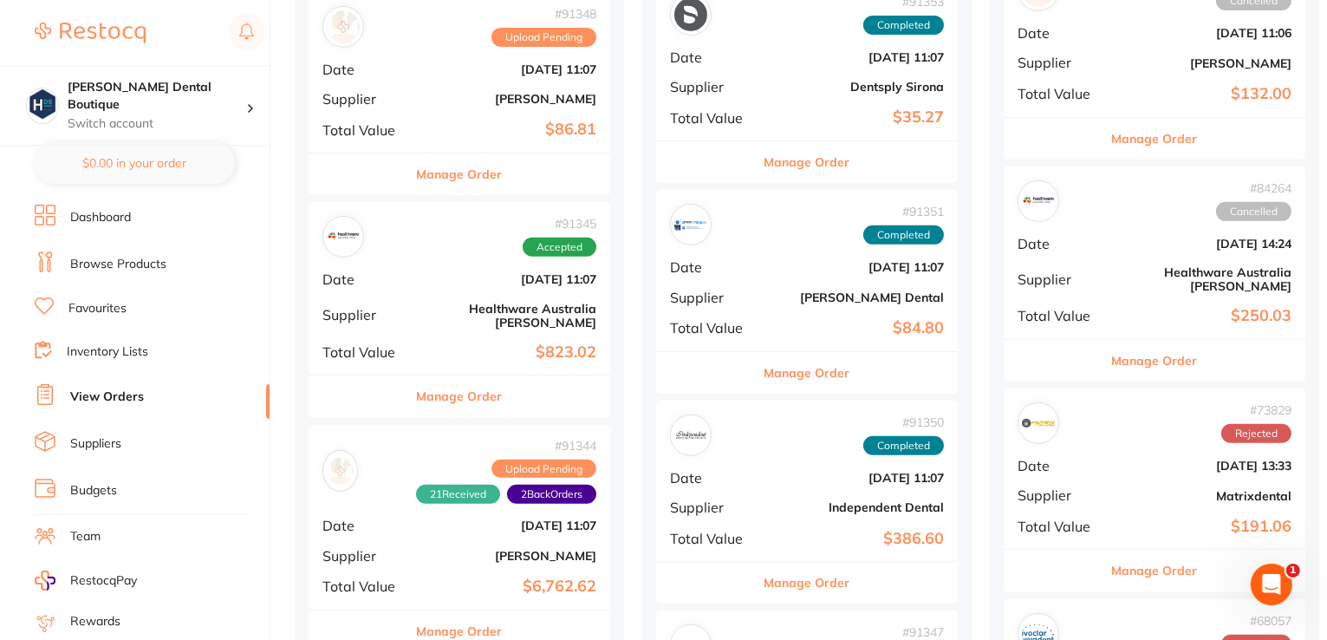
scroll to position [919, 0]
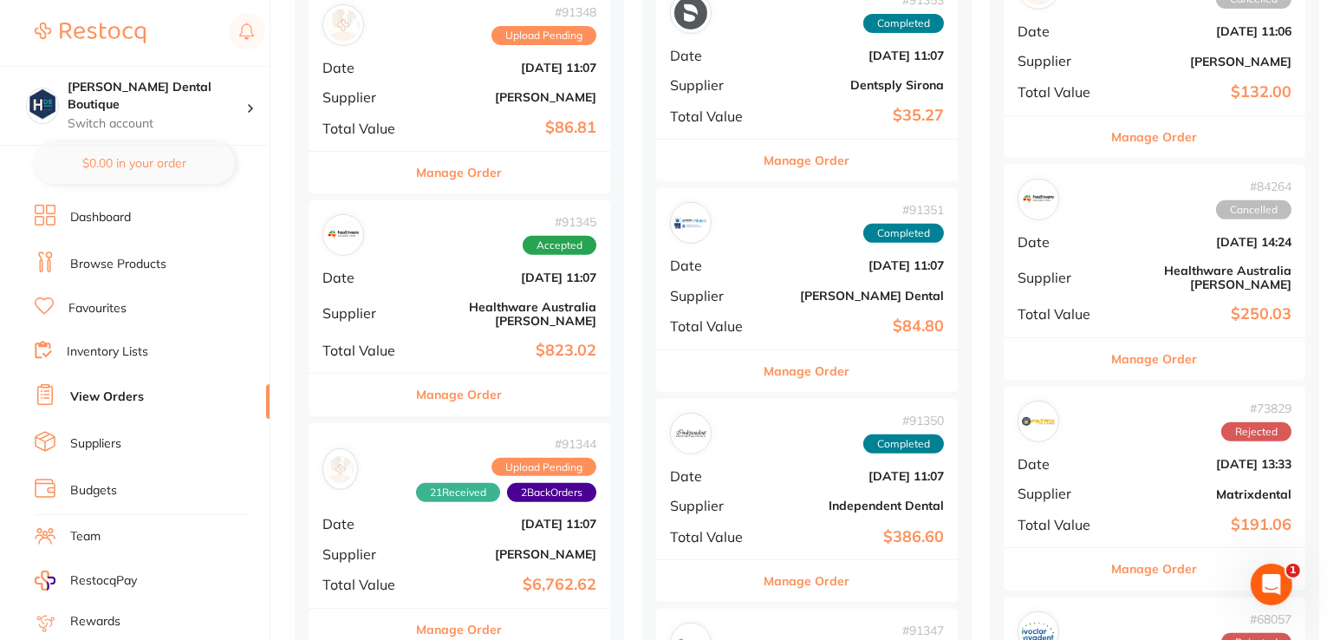
click at [450, 374] on button "Manage Order" at bounding box center [460, 395] width 86 height 42
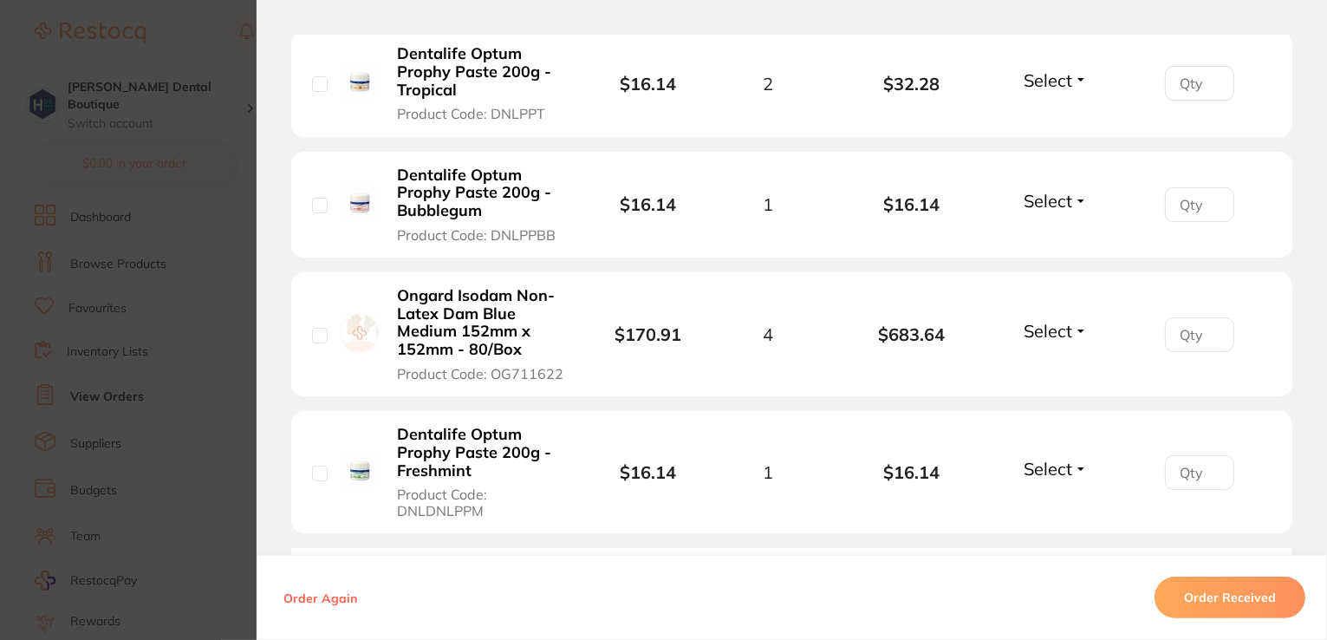
scroll to position [578, 0]
click at [1061, 74] on span "Select" at bounding box center [1048, 80] width 49 height 22
click at [1047, 112] on li "Dentalife Optum Prophy Paste 200g - Tropical Product Code: DNLPPT $16.14 2 $32.…" at bounding box center [791, 83] width 1001 height 107
click at [1034, 85] on span "Select" at bounding box center [1048, 80] width 49 height 22
click at [1033, 111] on span "Received" at bounding box center [1055, 117] width 44 height 13
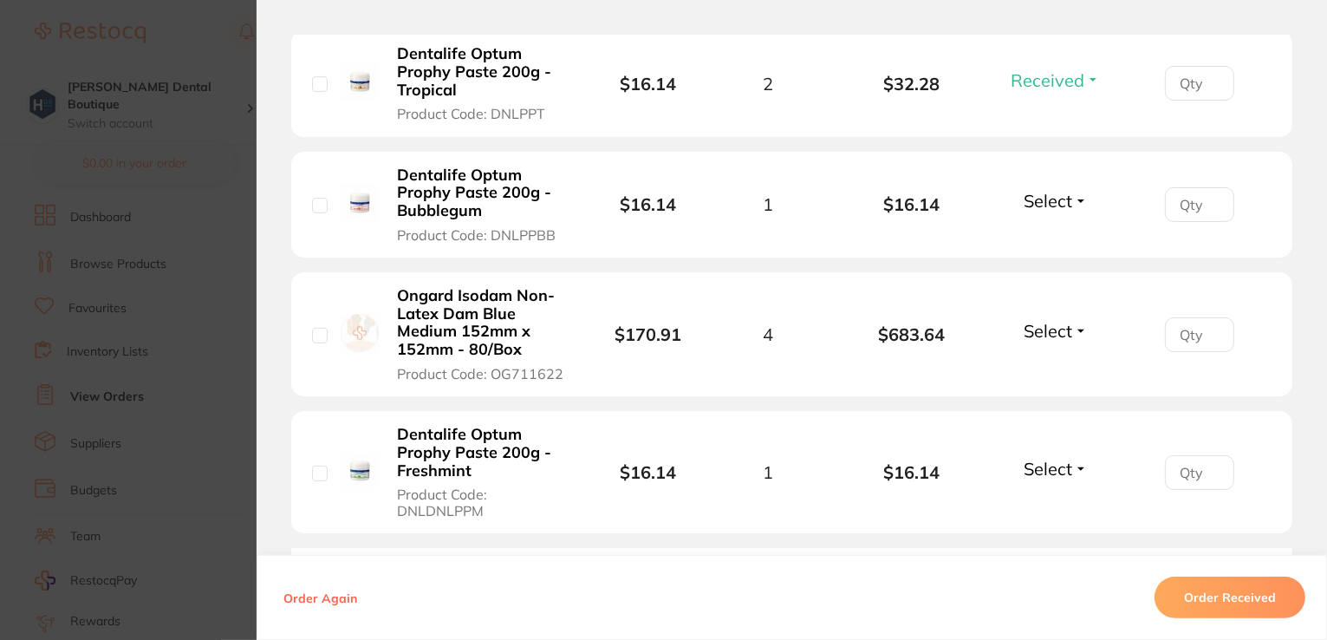
click at [1043, 199] on span "Select" at bounding box center [1048, 201] width 49 height 22
click at [1054, 234] on span "Received" at bounding box center [1055, 237] width 44 height 13
click at [1058, 327] on span "Select" at bounding box center [1048, 331] width 49 height 22
click at [1058, 372] on span "Received" at bounding box center [1055, 367] width 44 height 13
click at [1051, 460] on span "Select" at bounding box center [1048, 469] width 49 height 22
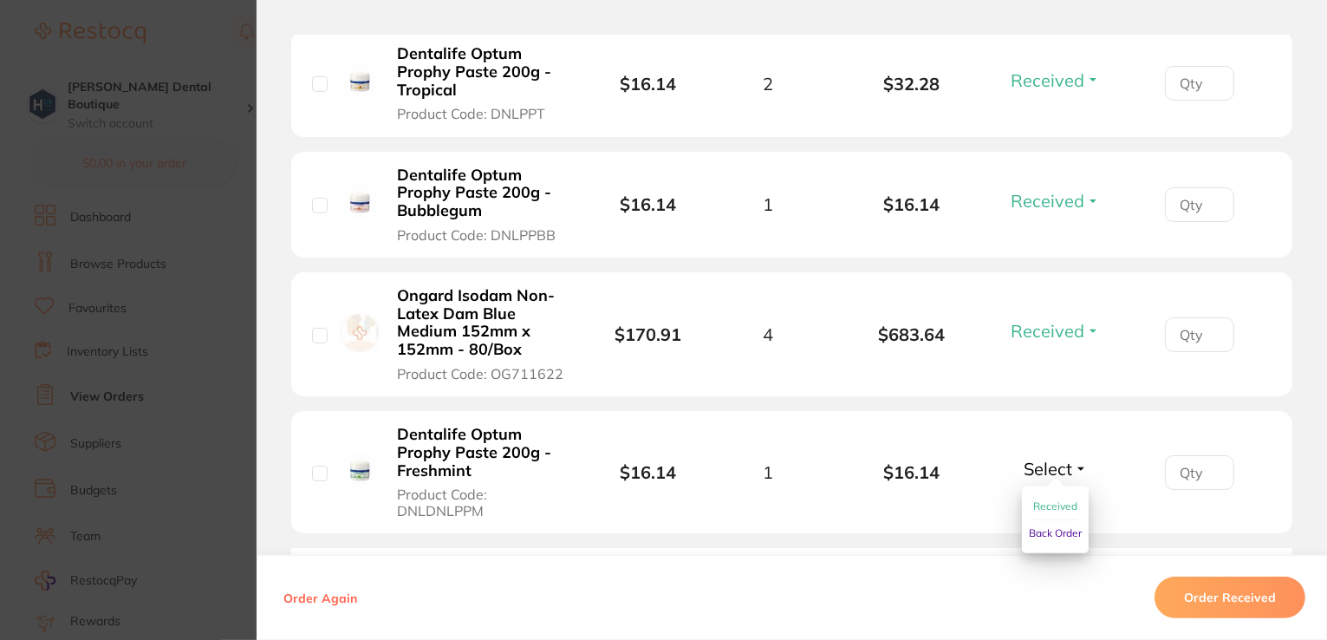
click at [1051, 500] on span "Received" at bounding box center [1055, 505] width 44 height 13
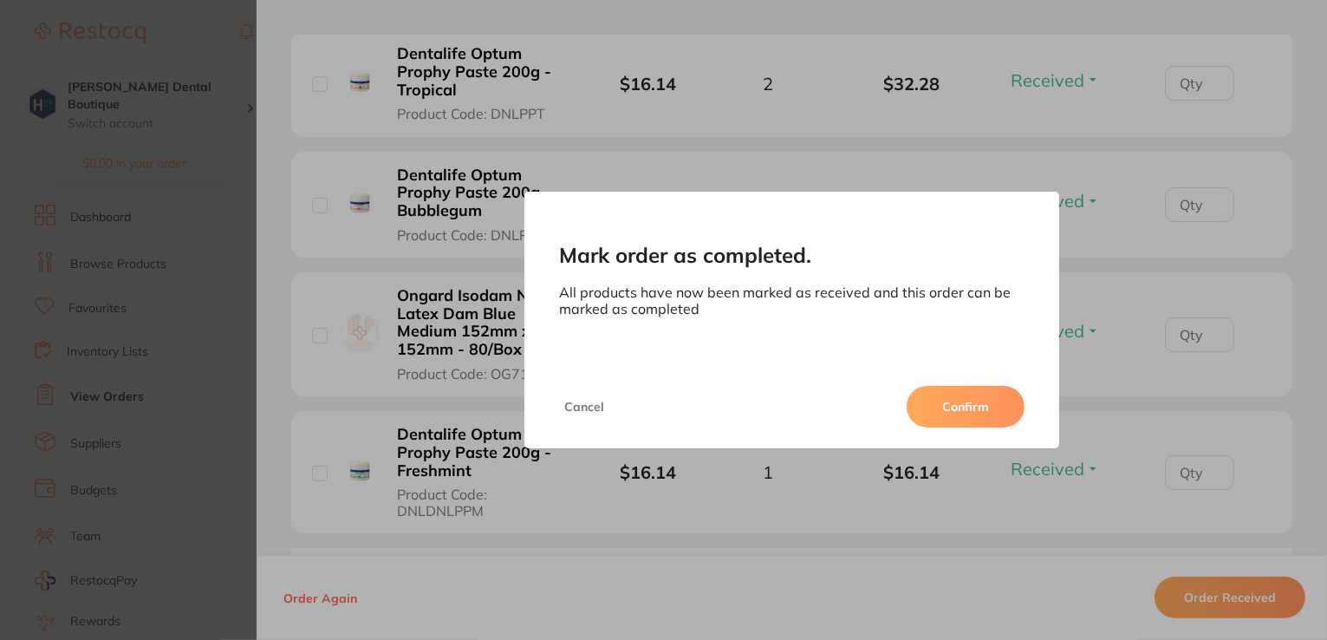
click at [953, 407] on button "Confirm" at bounding box center [966, 407] width 118 height 42
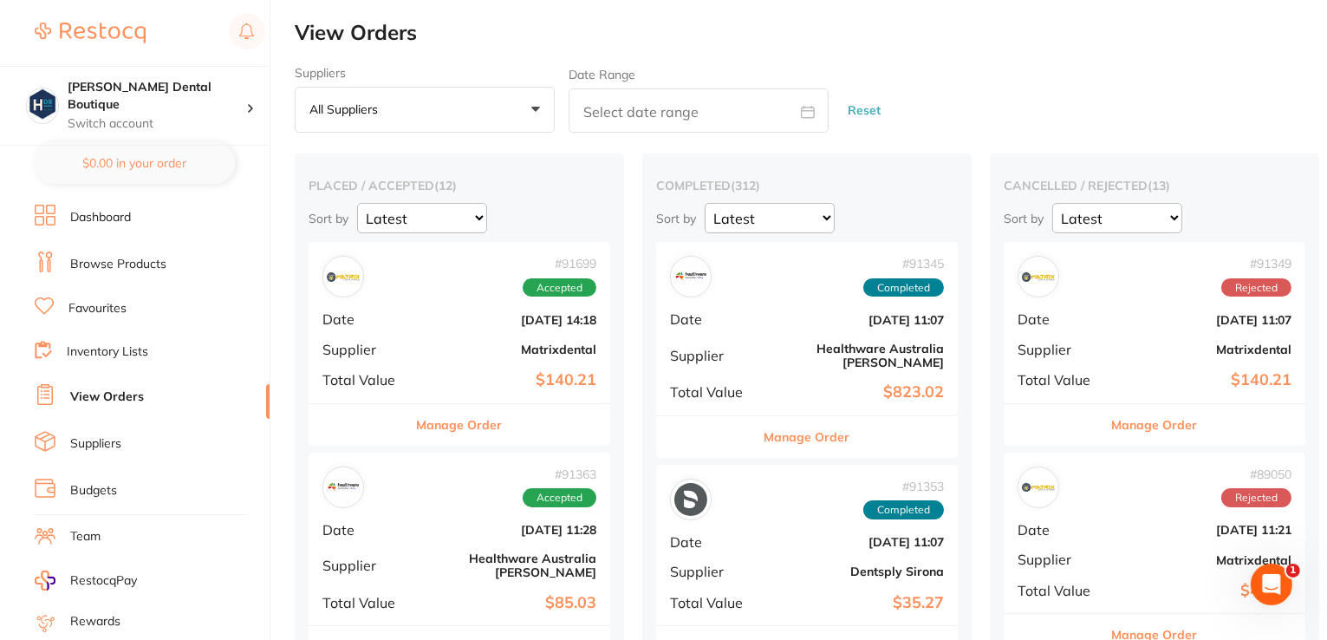
click at [437, 420] on button "Manage Order" at bounding box center [460, 425] width 86 height 42
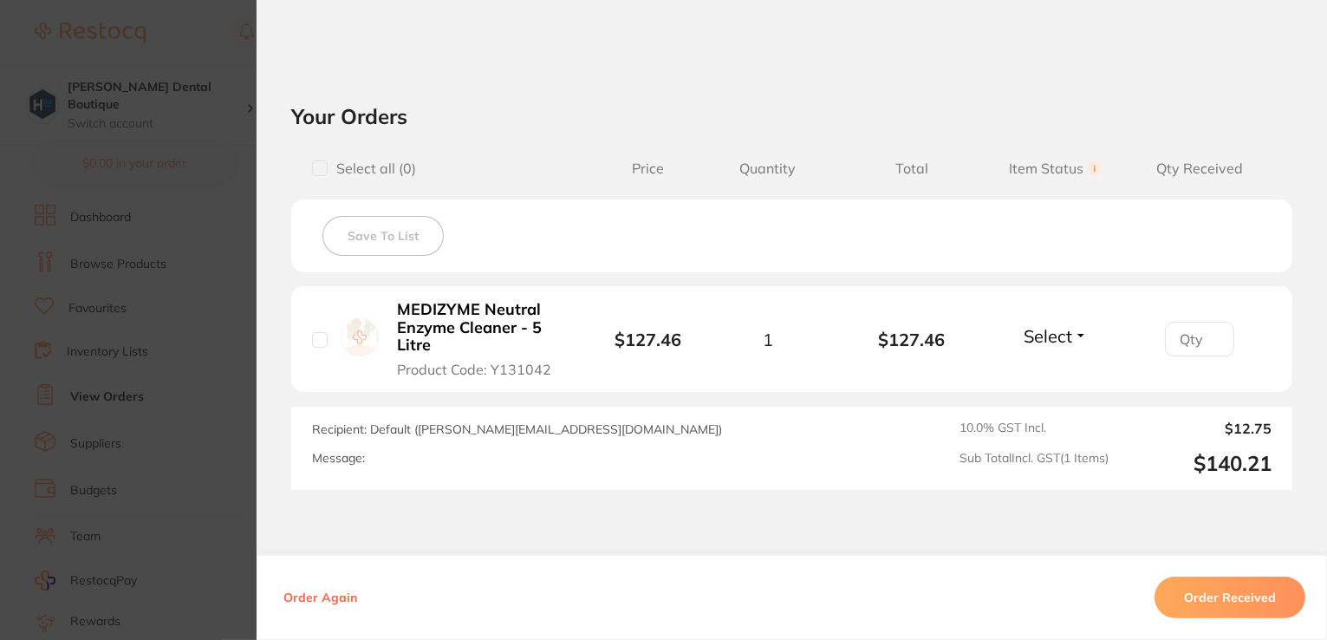
scroll to position [544, 0]
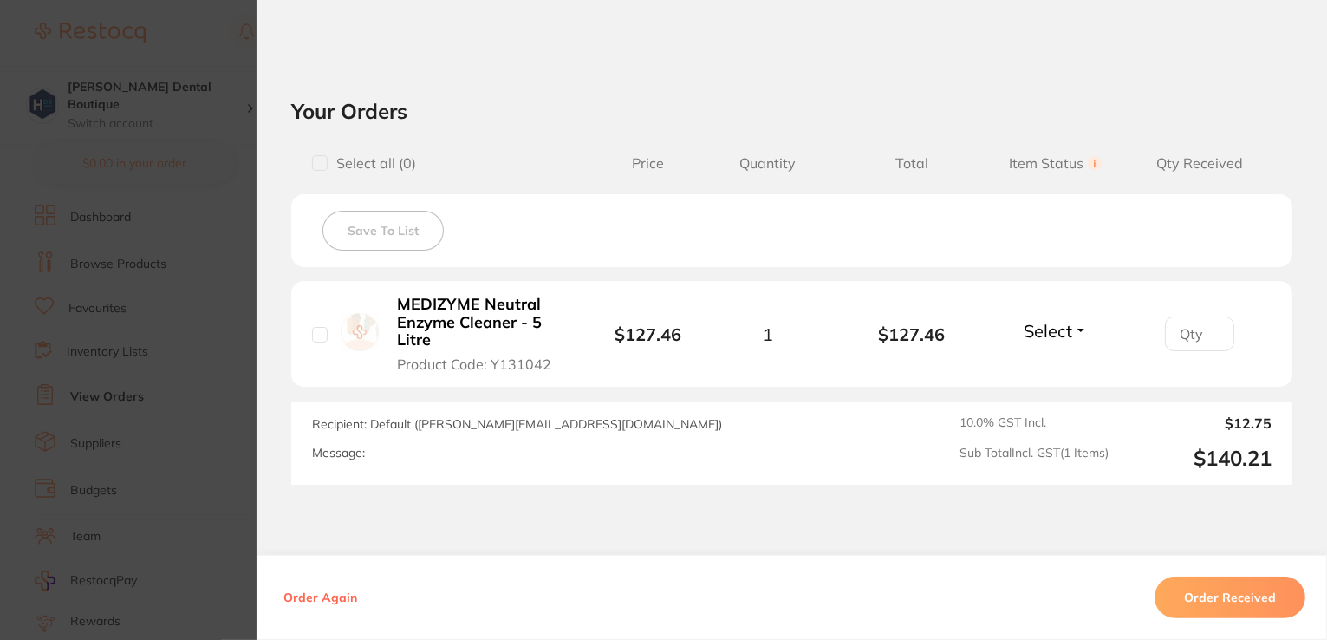
click at [229, 50] on section "Order ID: Restocq- 91699 Order Information Accepted Order Order Date [DATE] 14:…" at bounding box center [663, 320] width 1327 height 640
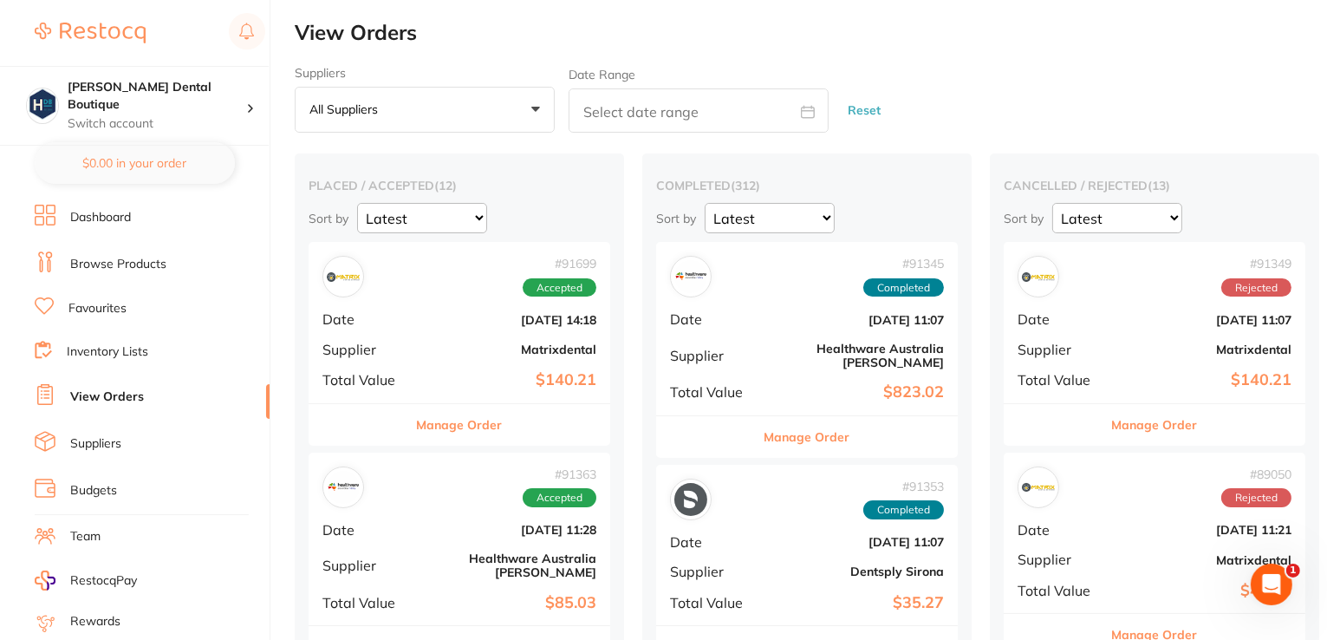
click at [451, 594] on b "$85.03" at bounding box center [509, 603] width 173 height 18
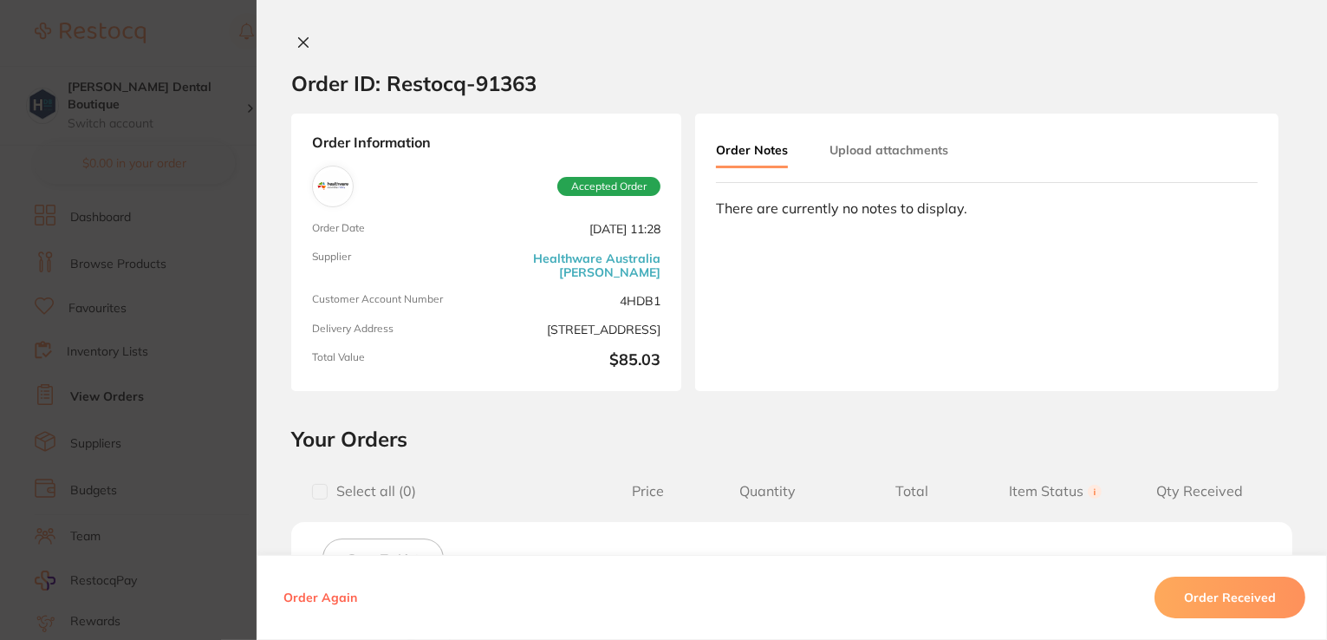
click at [301, 36] on icon at bounding box center [303, 43] width 14 height 14
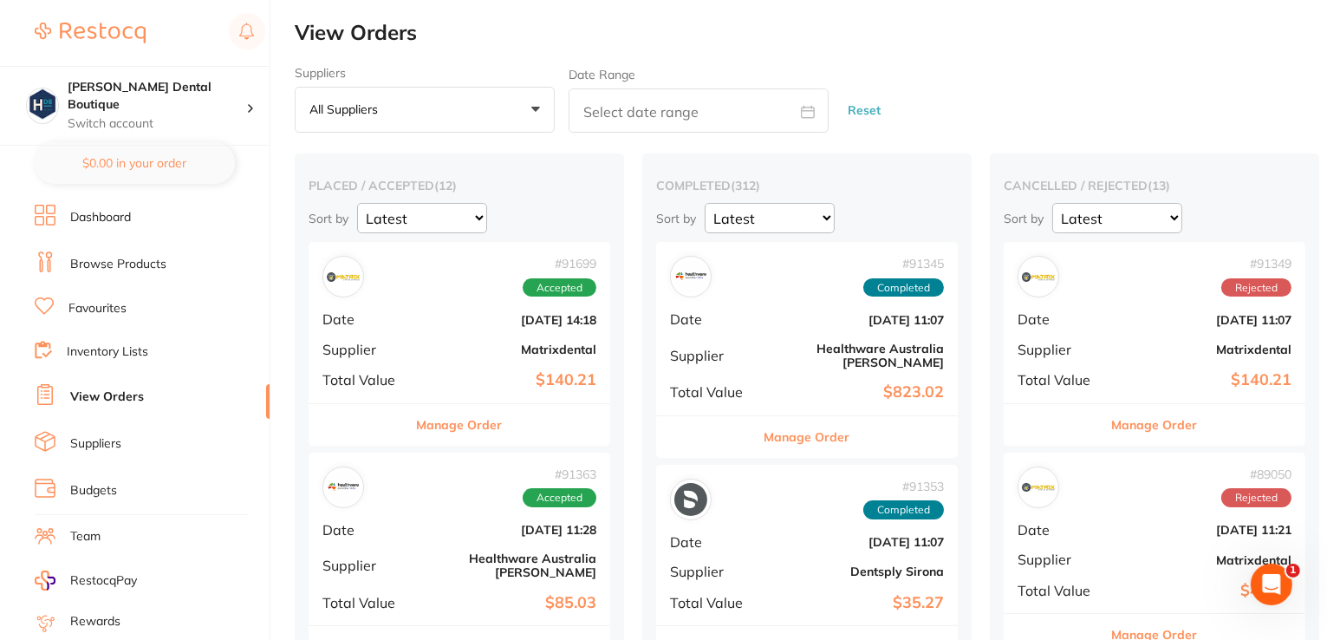
click at [102, 260] on link "Browse Products" at bounding box center [118, 264] width 96 height 17
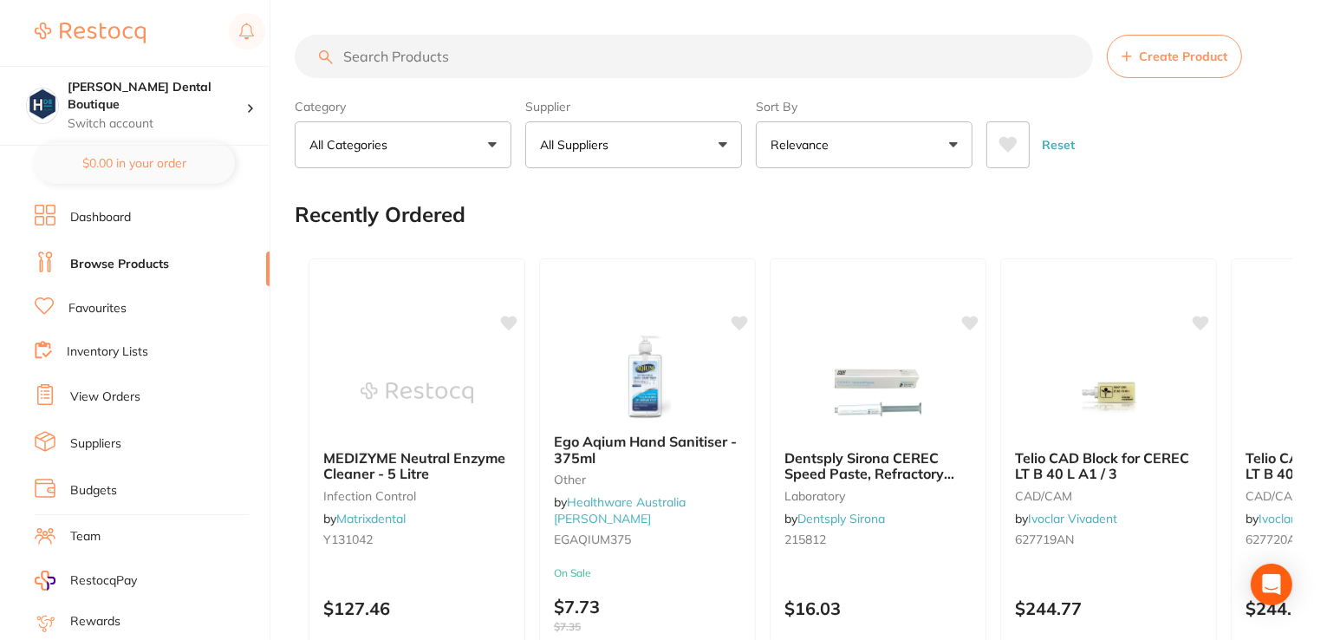
click at [485, 52] on input "search" at bounding box center [694, 56] width 798 height 43
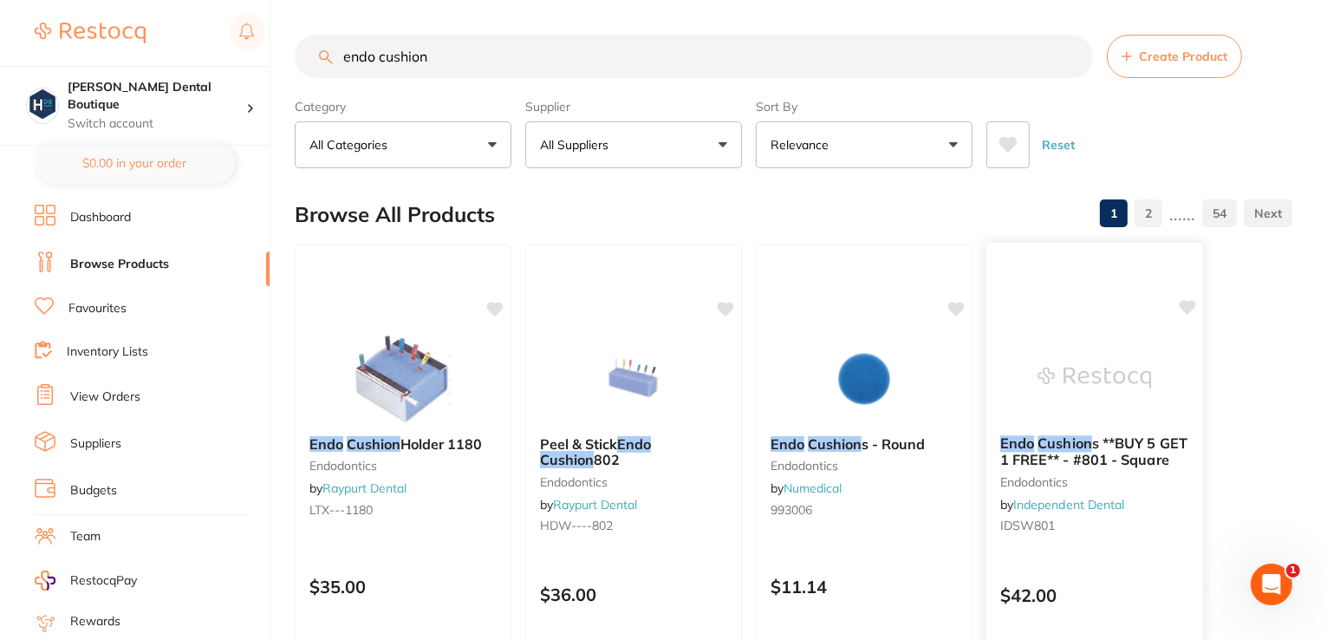
type input "endo cushion"
click at [1092, 368] on img at bounding box center [1095, 378] width 114 height 88
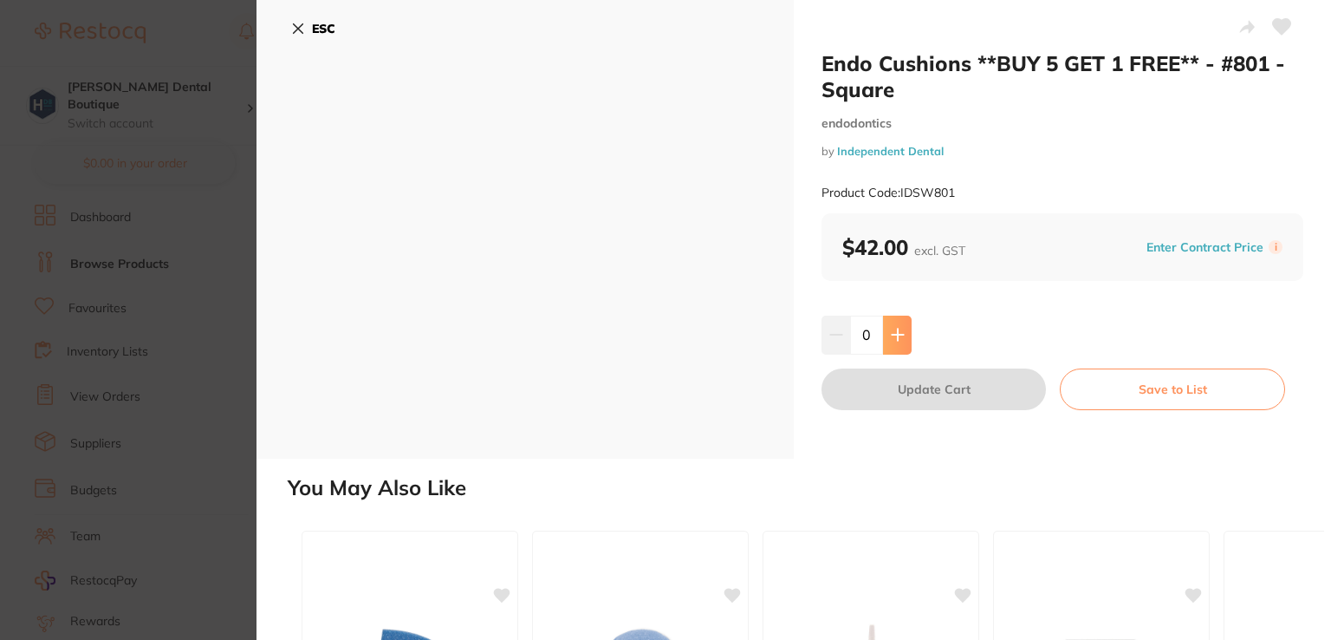
click at [903, 337] on button at bounding box center [897, 335] width 29 height 38
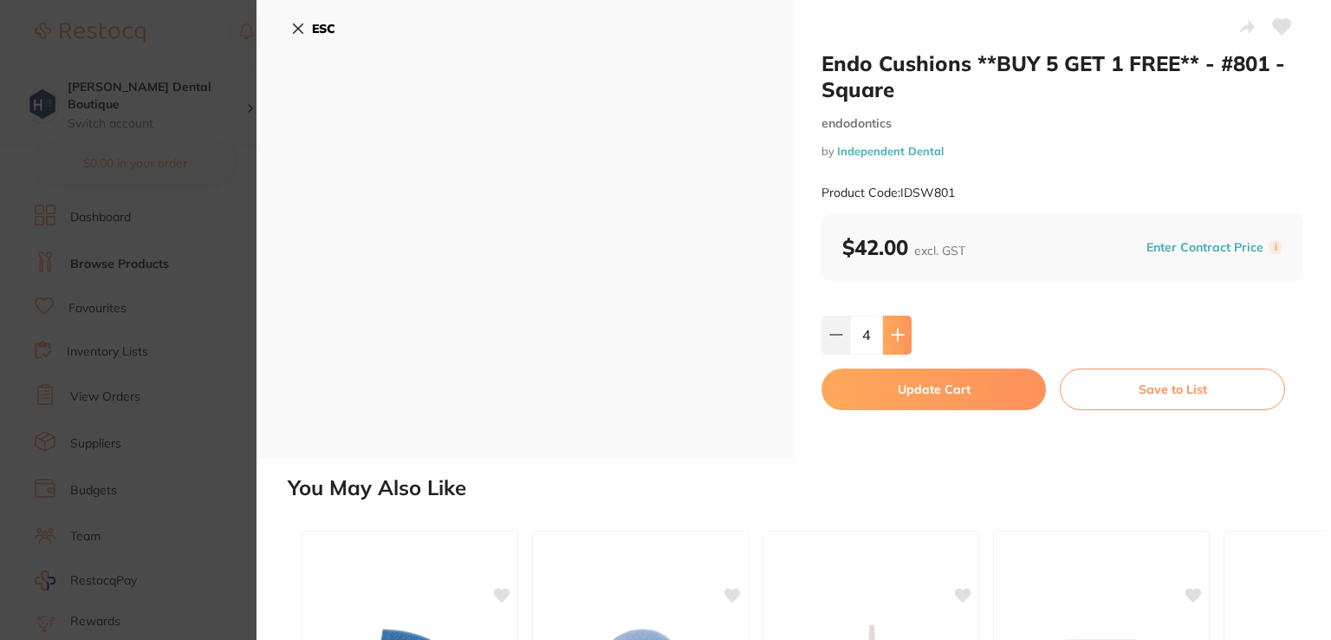
click at [903, 337] on button at bounding box center [897, 335] width 29 height 38
click at [892, 331] on icon at bounding box center [898, 335] width 14 height 14
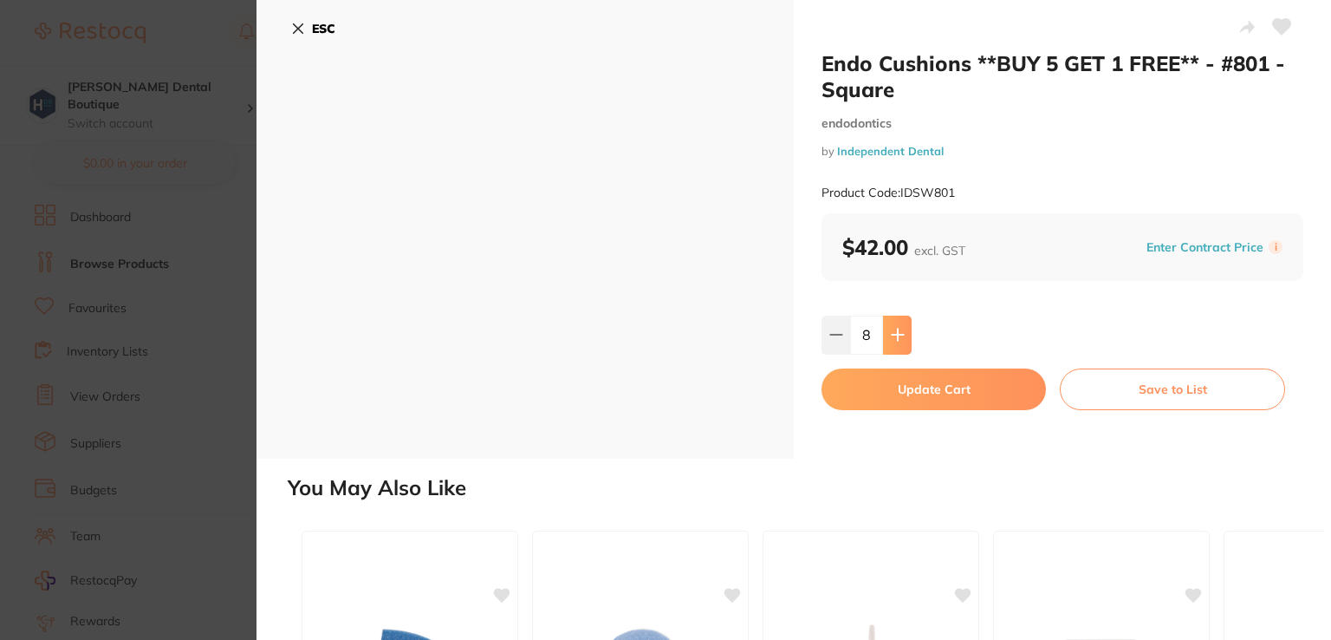
type input "10"
click at [888, 381] on button "Update Cart" at bounding box center [934, 389] width 225 height 42
checkbox input "false"
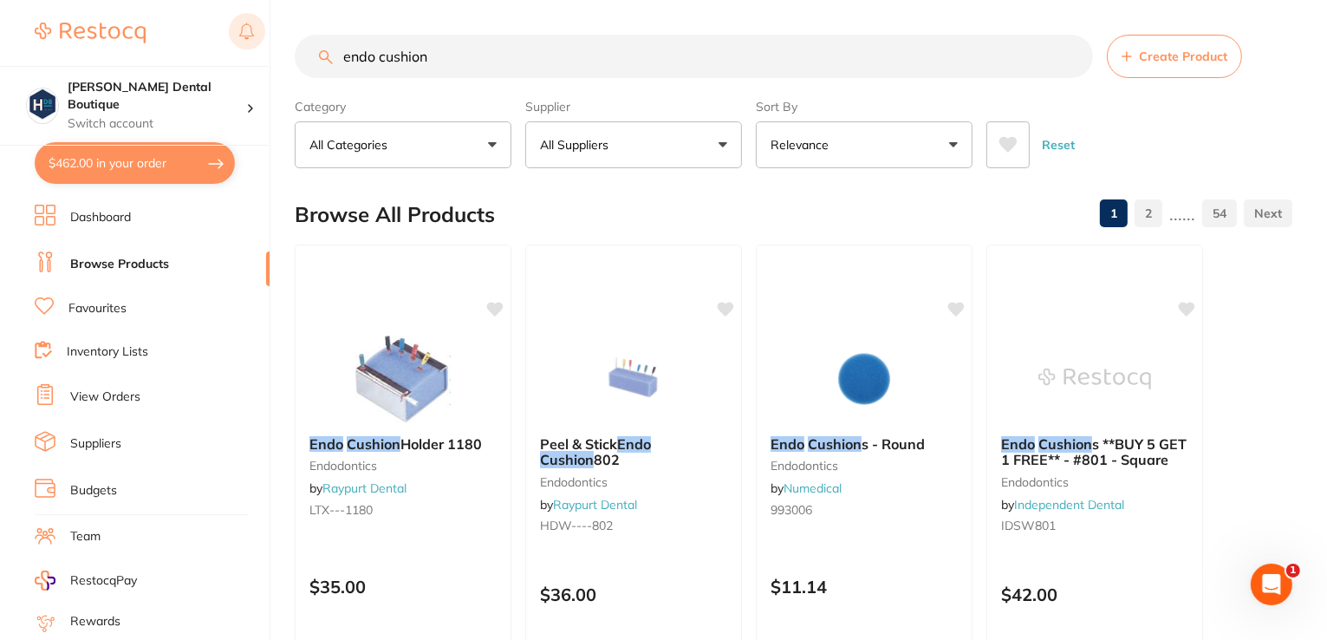
drag, startPoint x: 451, startPoint y: 53, endPoint x: 261, endPoint y: 36, distance: 190.6
click at [261, 36] on div "$462.00 [PERSON_NAME] Dental Boutique Switch account [PERSON_NAME] Dental Bouti…" at bounding box center [663, 320] width 1327 height 640
type input "c"
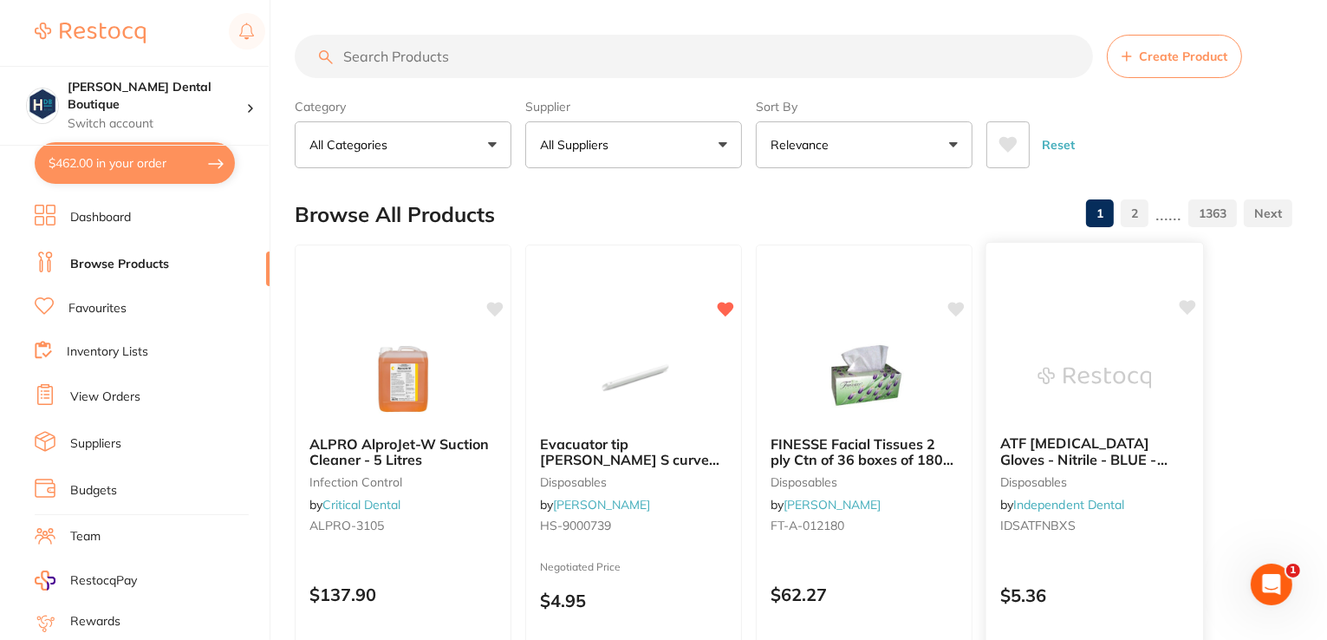
click at [1074, 436] on span "ATF [MEDICAL_DATA] Gloves - Nitrile - BLUE - Extra Small" at bounding box center [1083, 458] width 167 height 49
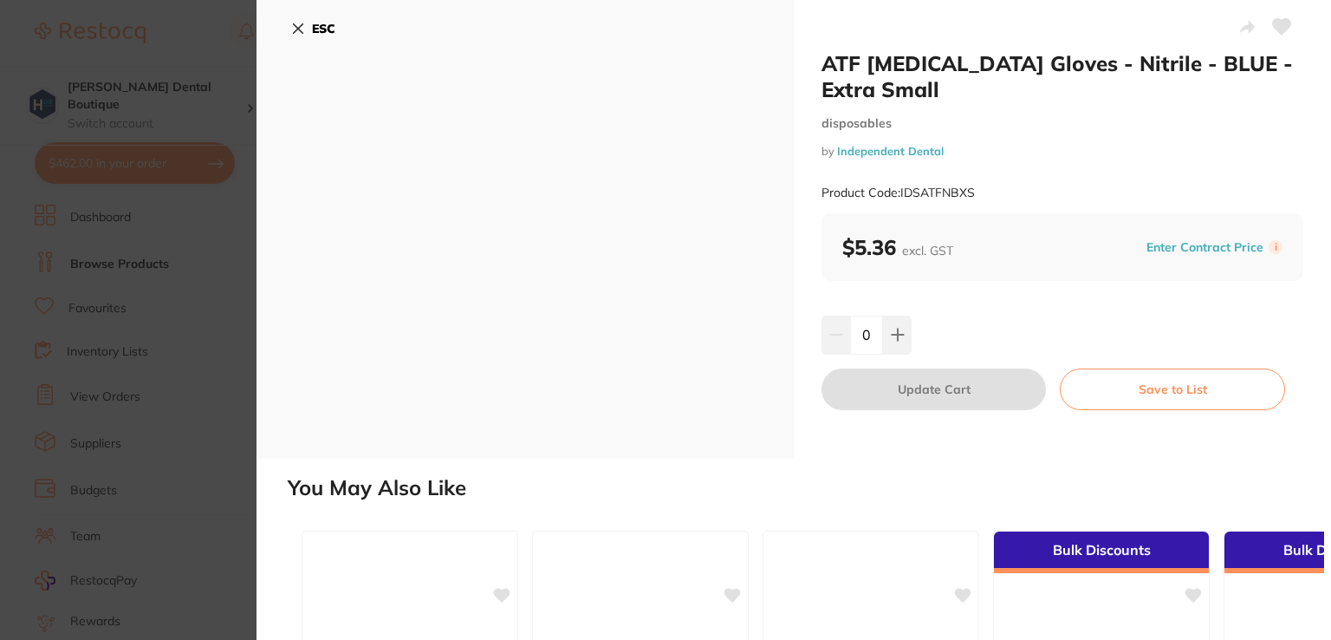
click at [297, 26] on icon at bounding box center [298, 29] width 14 height 14
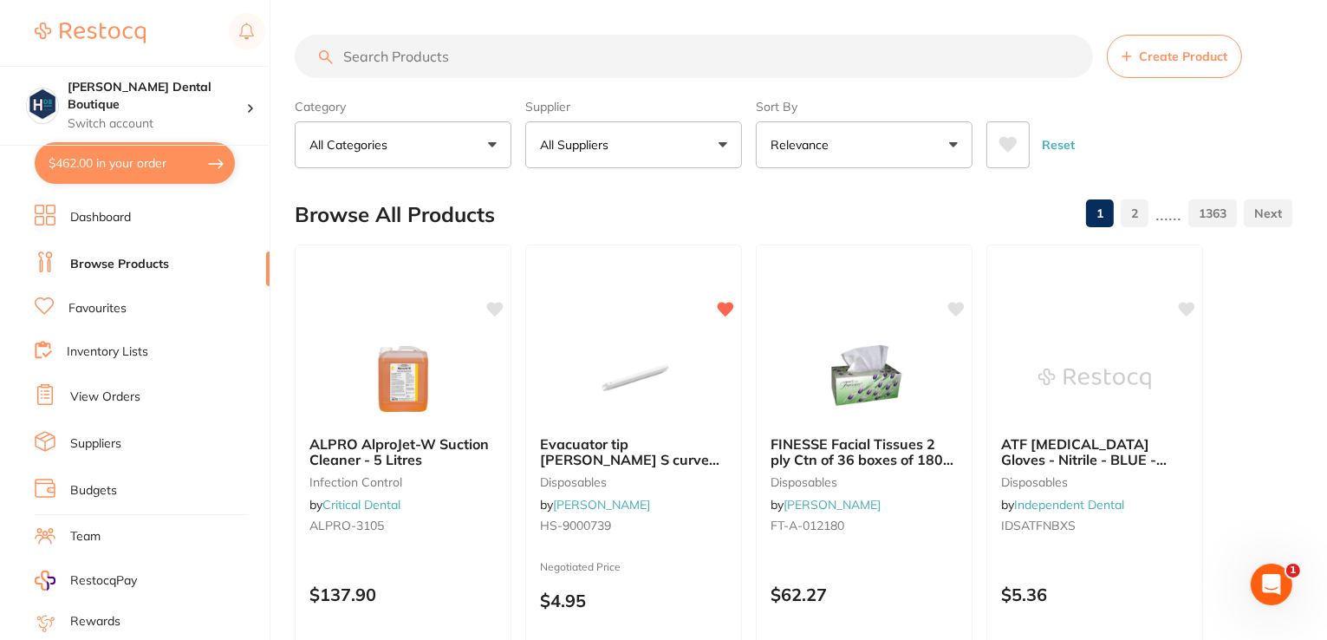
click at [380, 65] on input "search" at bounding box center [694, 56] width 798 height 43
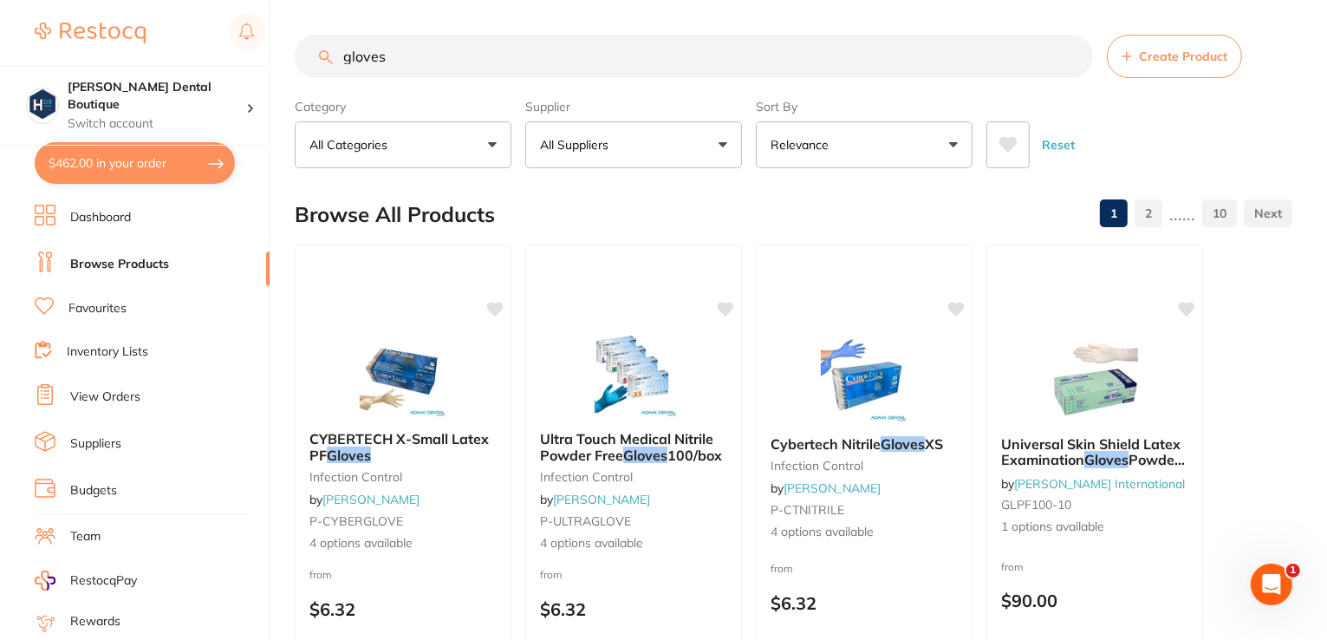
type input "gloves"
click at [81, 300] on link "Favourites" at bounding box center [97, 308] width 58 height 17
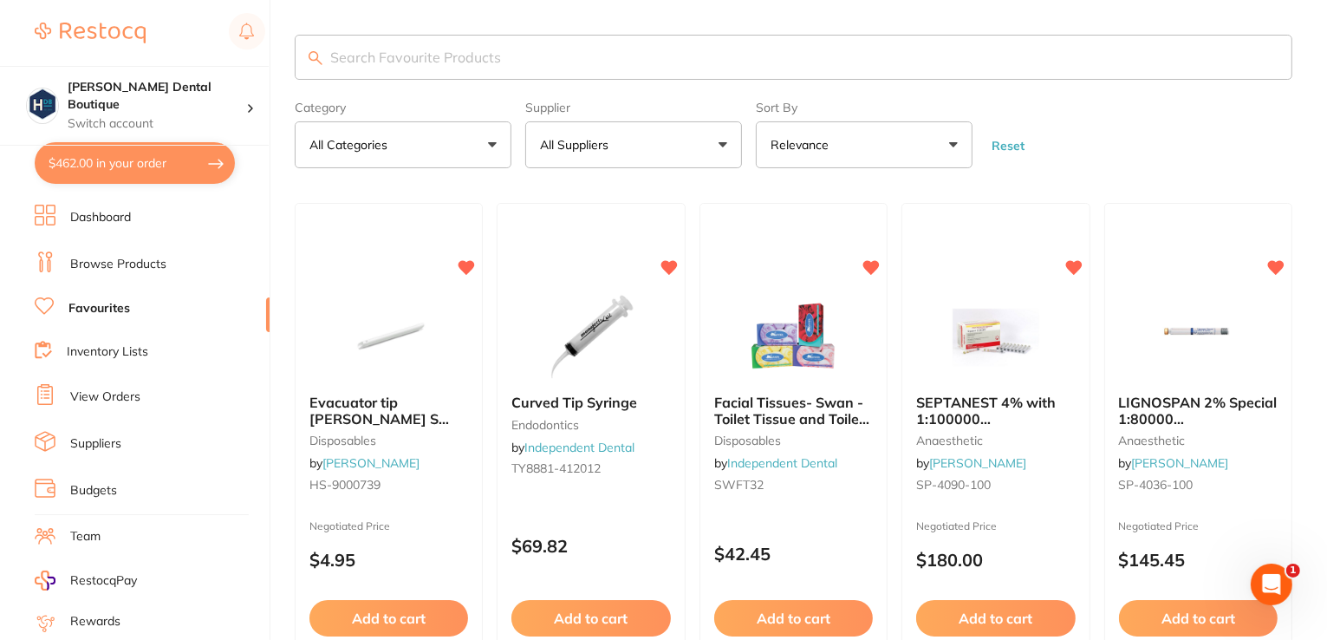
click at [385, 65] on input "search" at bounding box center [794, 57] width 998 height 45
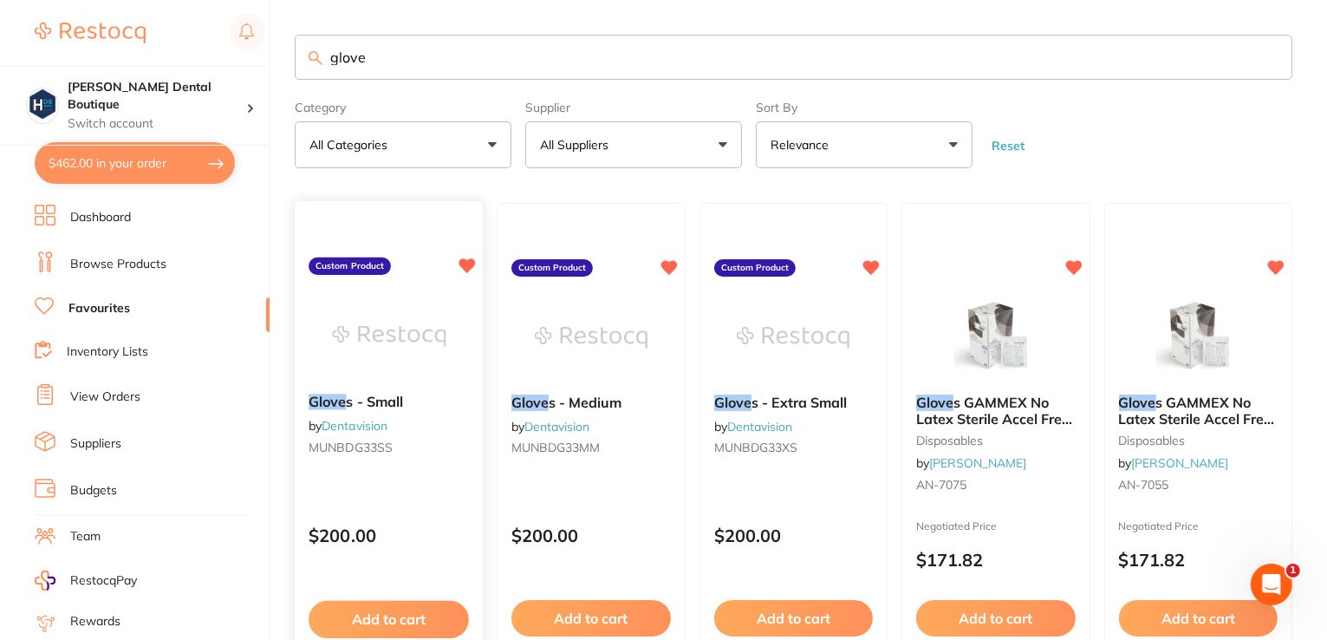
type input "glove"
click at [358, 355] on img at bounding box center [389, 337] width 114 height 88
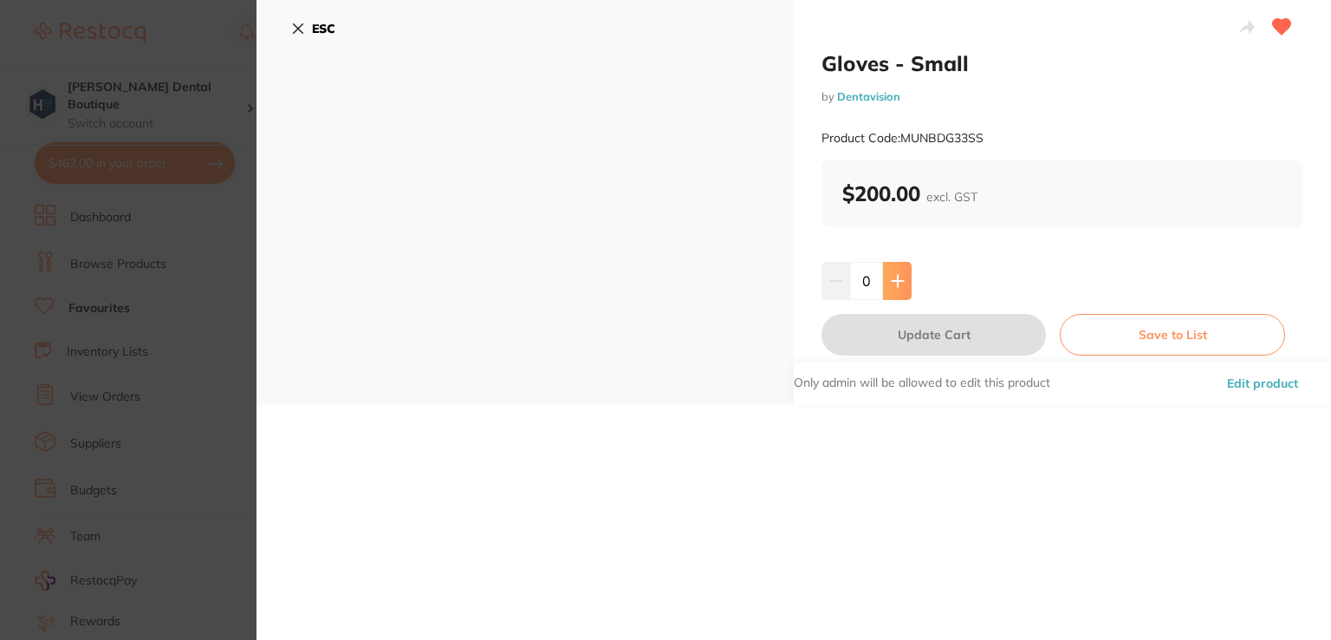
click at [891, 282] on icon at bounding box center [898, 281] width 14 height 14
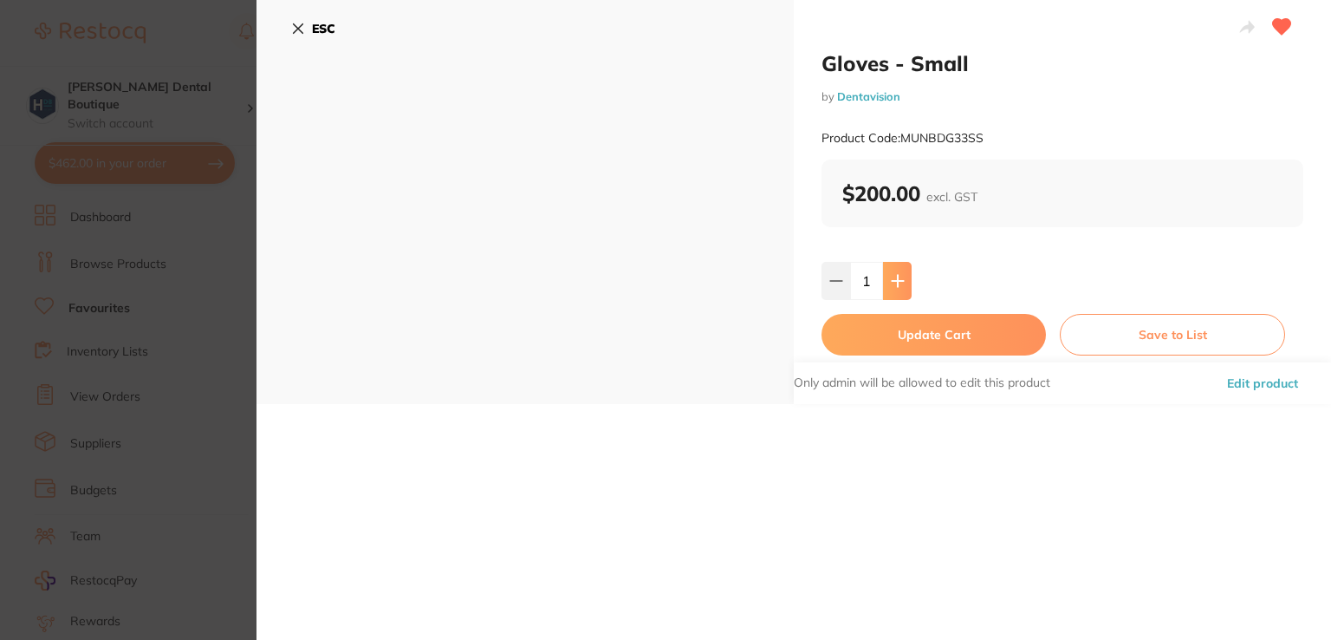
click at [891, 282] on icon at bounding box center [898, 281] width 14 height 14
type input "2"
click at [884, 338] on button "Update Cart" at bounding box center [934, 335] width 225 height 42
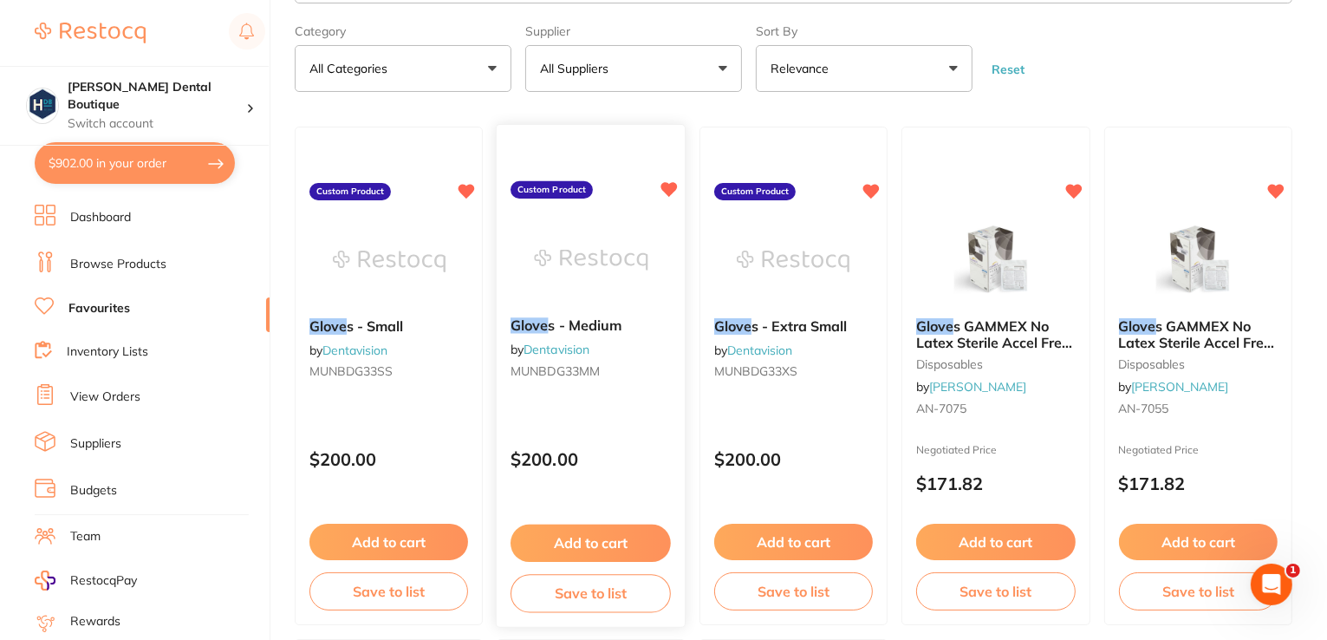
click at [618, 243] on img at bounding box center [591, 261] width 114 height 88
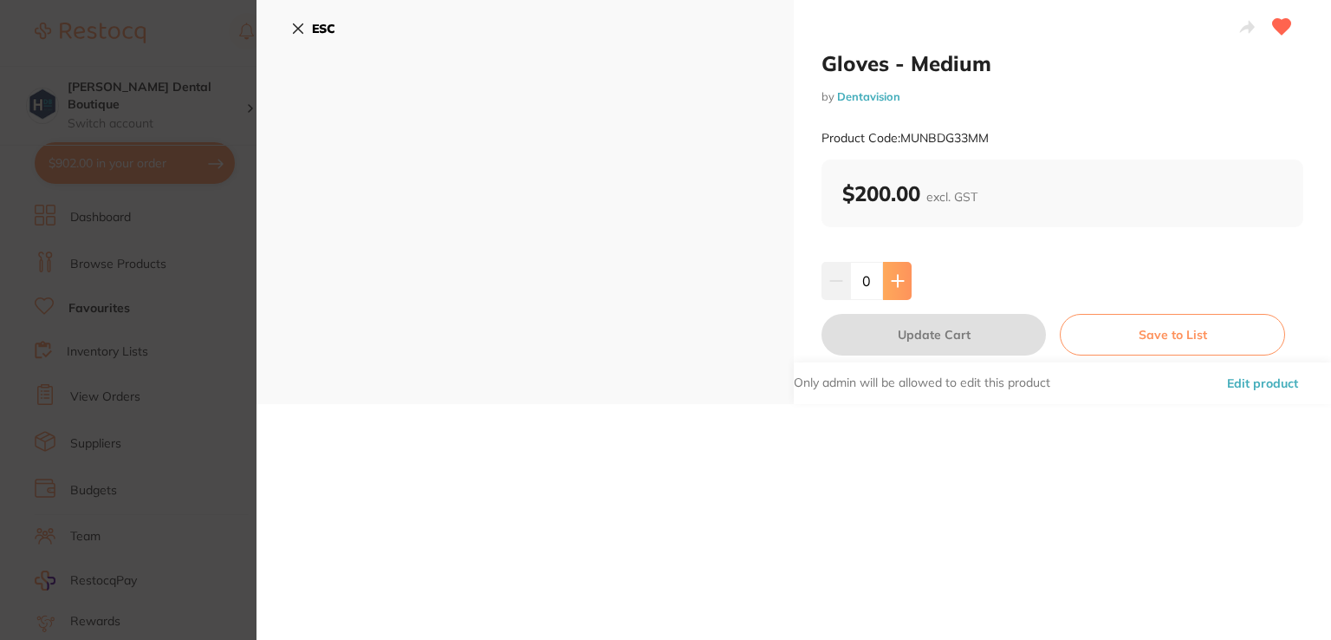
click at [891, 270] on button at bounding box center [897, 281] width 29 height 38
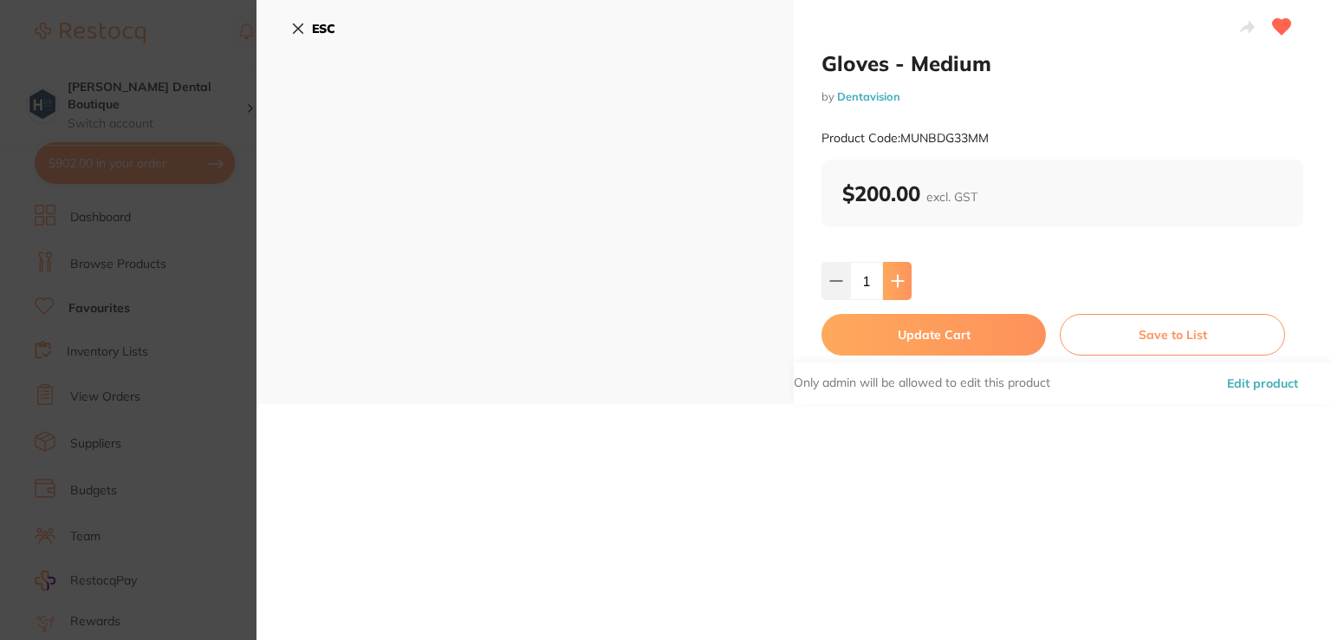
click at [891, 270] on button at bounding box center [897, 281] width 29 height 38
type input "2"
click at [866, 331] on button "Update Cart" at bounding box center [934, 335] width 225 height 42
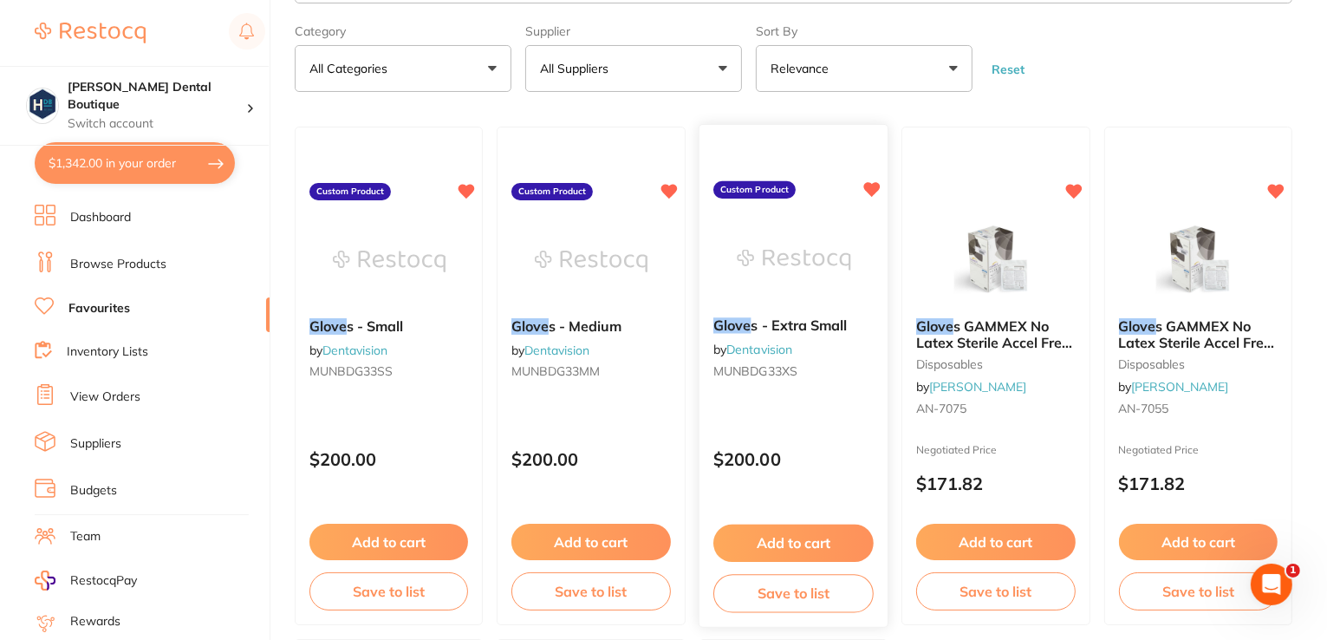
click at [827, 217] on img at bounding box center [794, 261] width 114 height 88
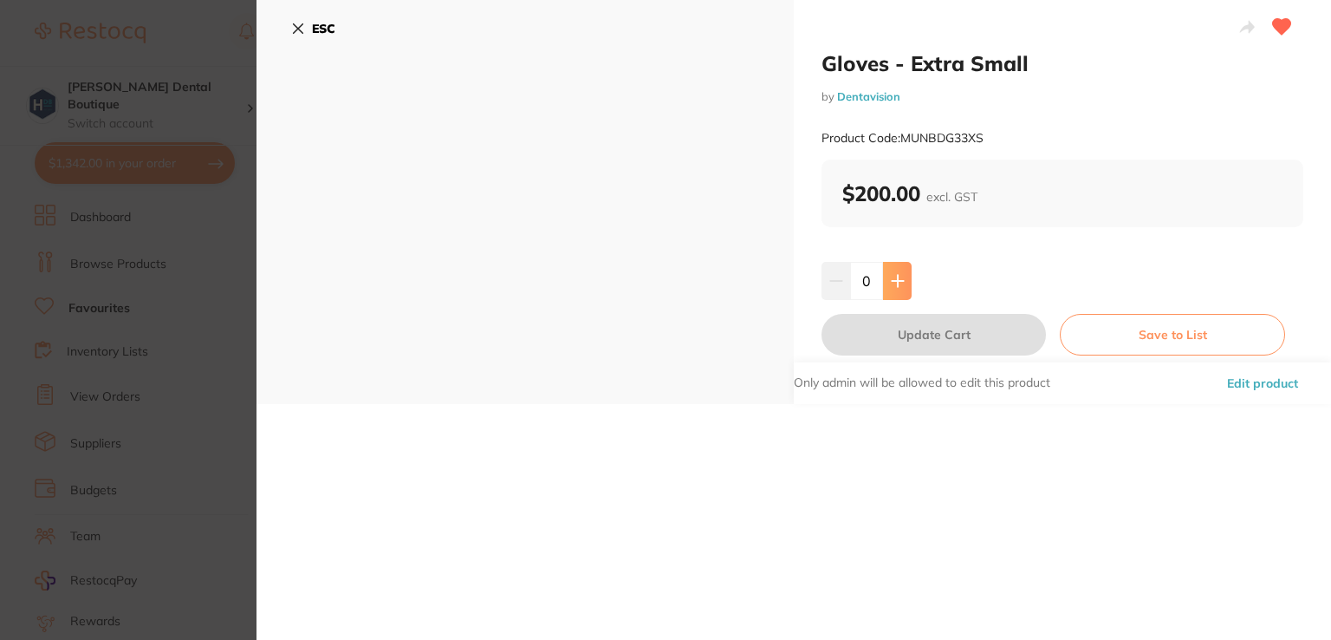
click at [901, 291] on button at bounding box center [897, 281] width 29 height 38
type input "1"
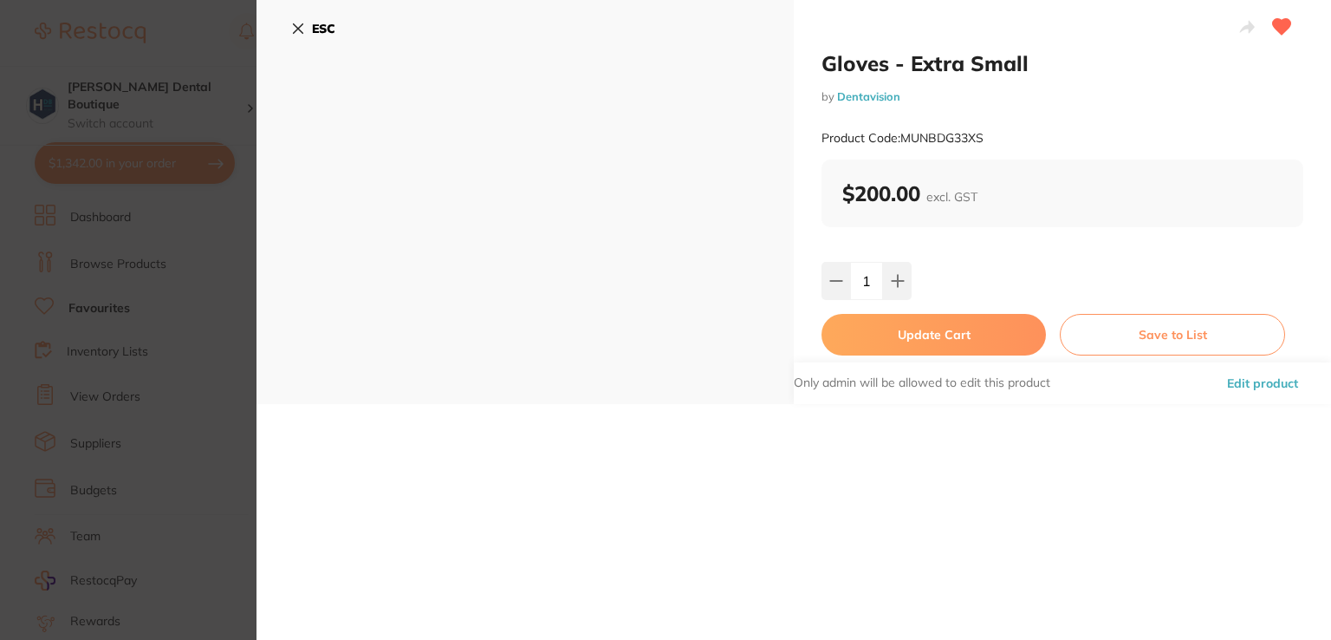
click at [898, 335] on button "Update Cart" at bounding box center [934, 335] width 225 height 42
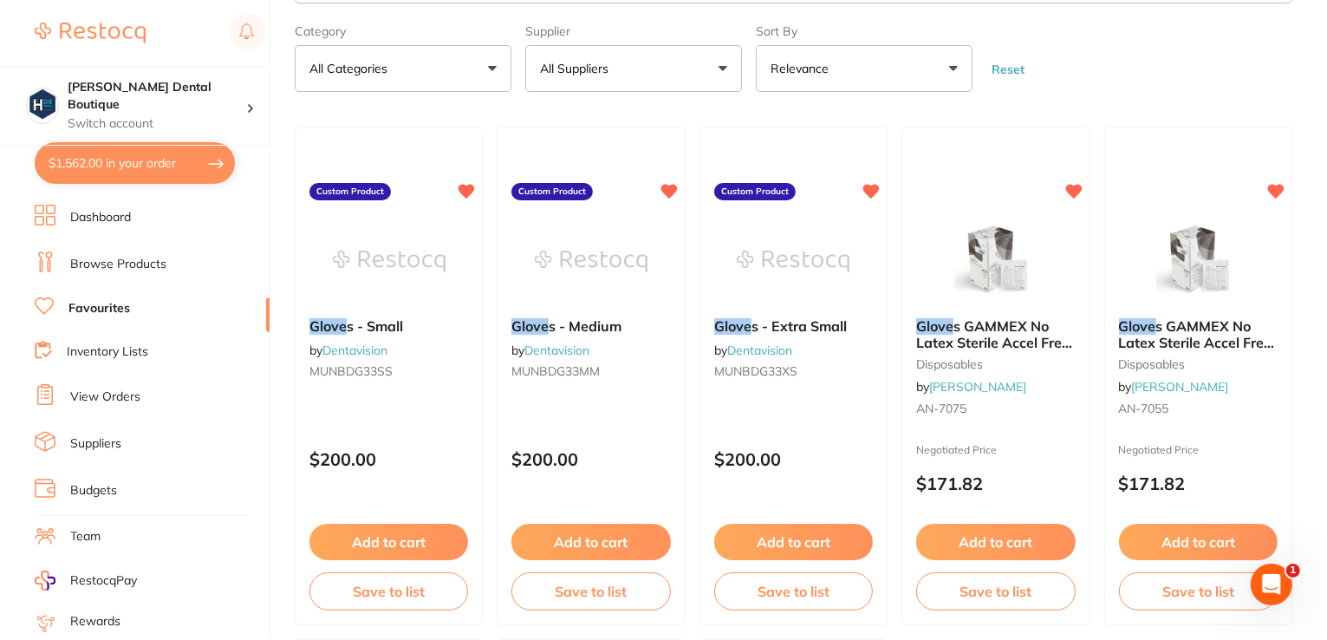
click at [66, 160] on button "$1,562.00 in your order" at bounding box center [135, 163] width 200 height 42
checkbox input "true"
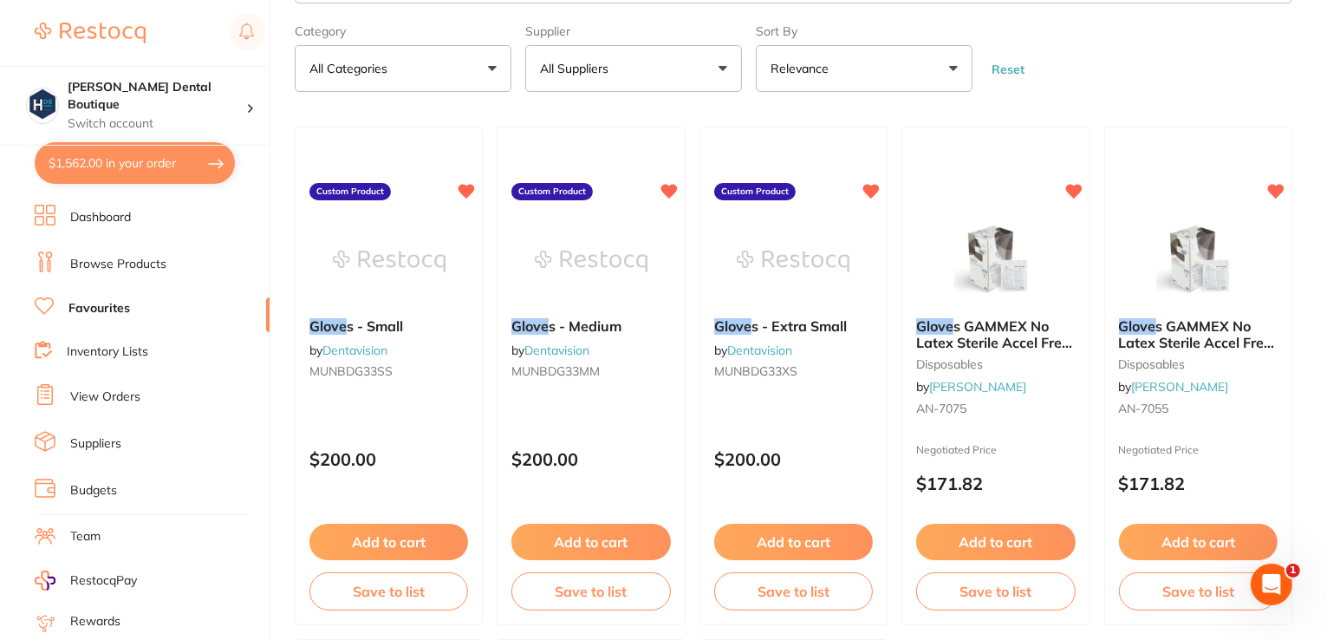
checkbox input "true"
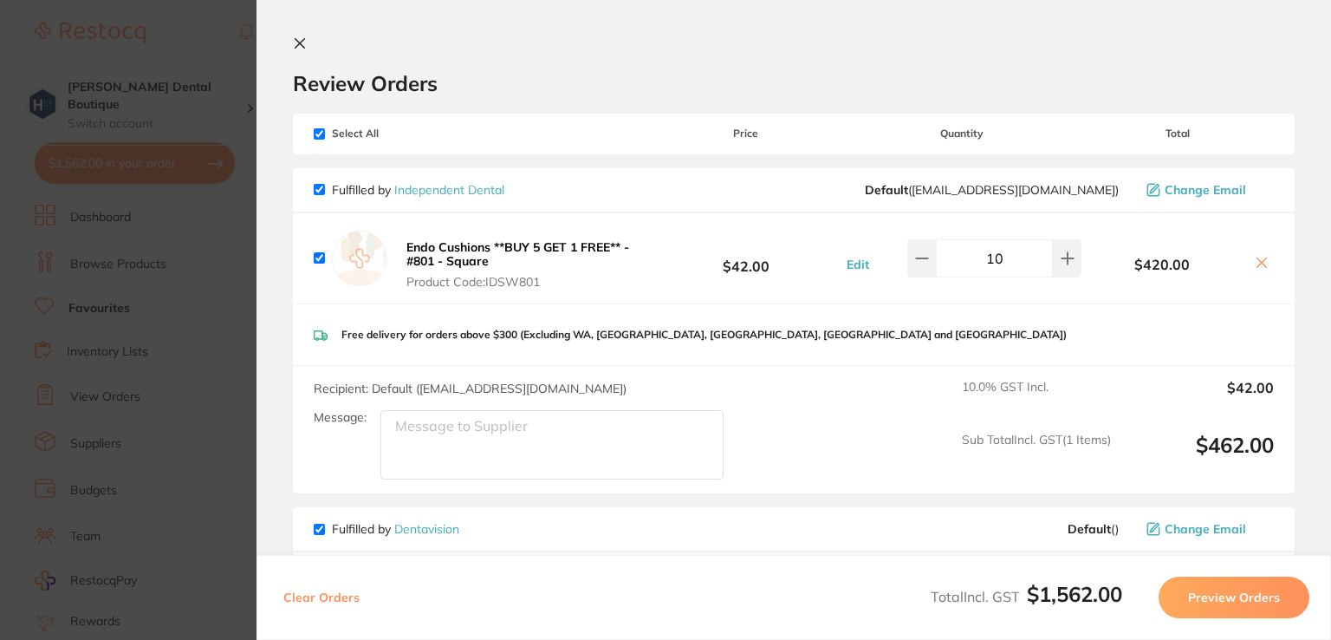
scroll to position [518, 0]
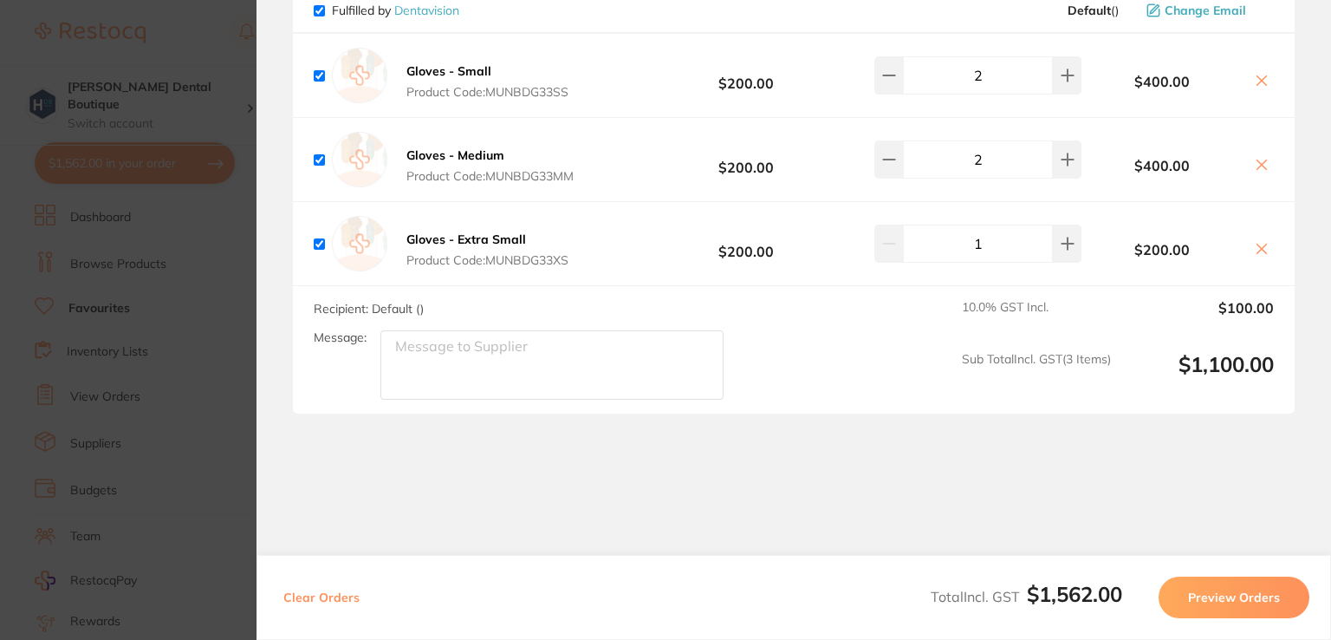
click at [1206, 590] on button "Preview Orders" at bounding box center [1234, 597] width 151 height 42
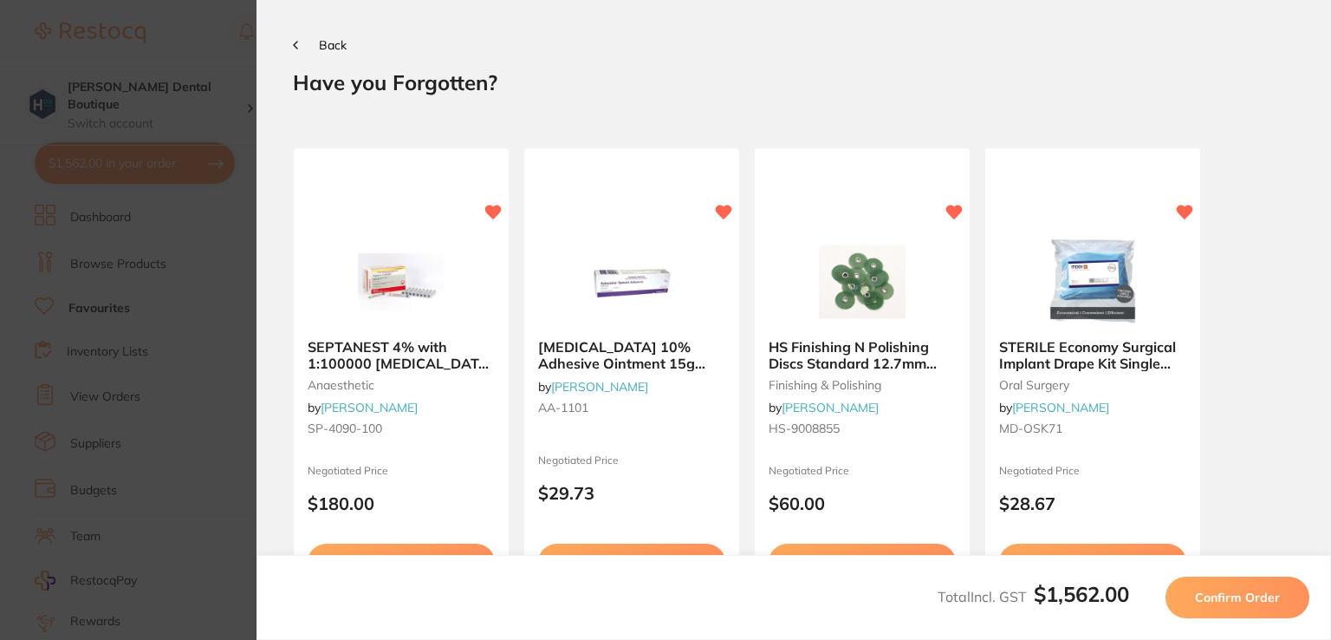
scroll to position [0, 0]
click at [330, 49] on span "Back" at bounding box center [333, 45] width 28 height 16
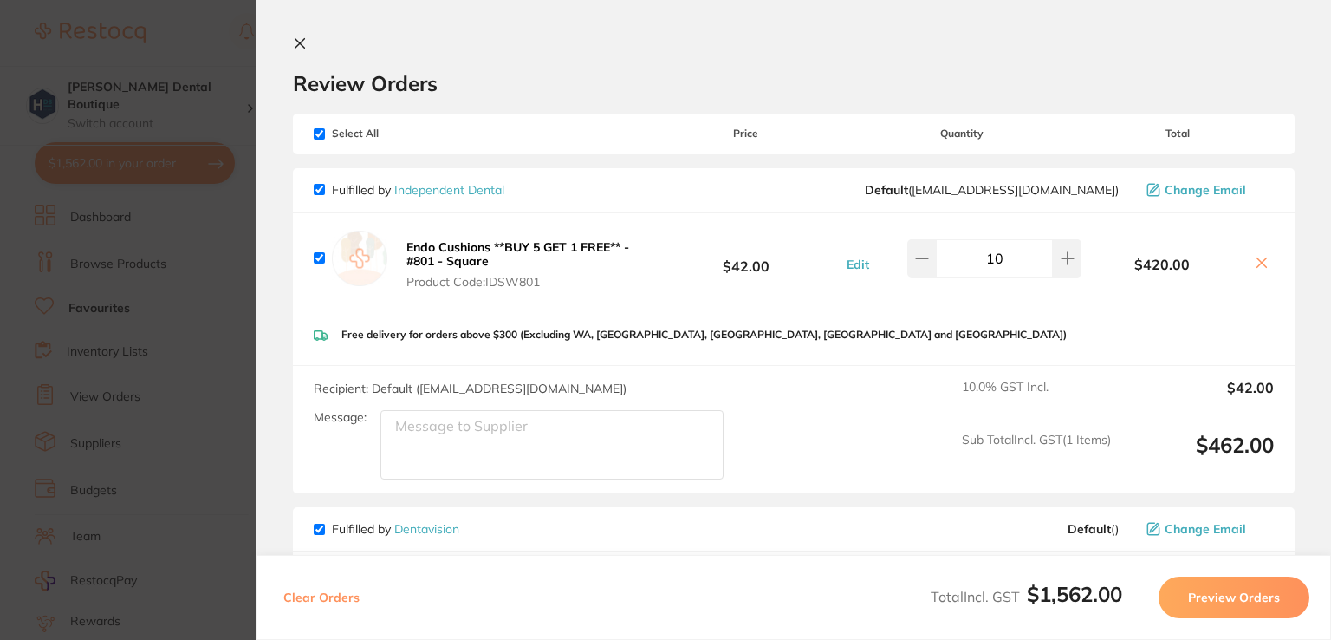
click at [299, 42] on icon at bounding box center [301, 44] width 10 height 10
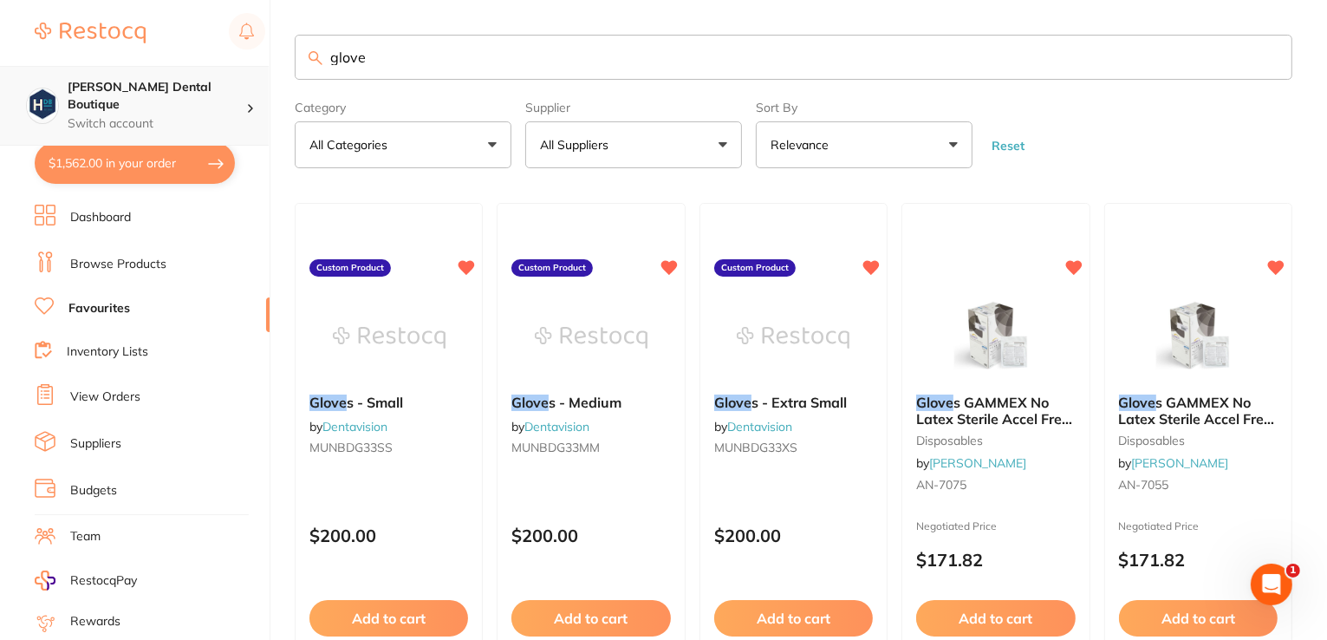
drag, startPoint x: 431, startPoint y: 67, endPoint x: 202, endPoint y: 72, distance: 228.9
click at [202, 72] on div "$1,562.00 [PERSON_NAME] Dental Boutique Switch account [PERSON_NAME] Dental Bou…" at bounding box center [663, 320] width 1327 height 640
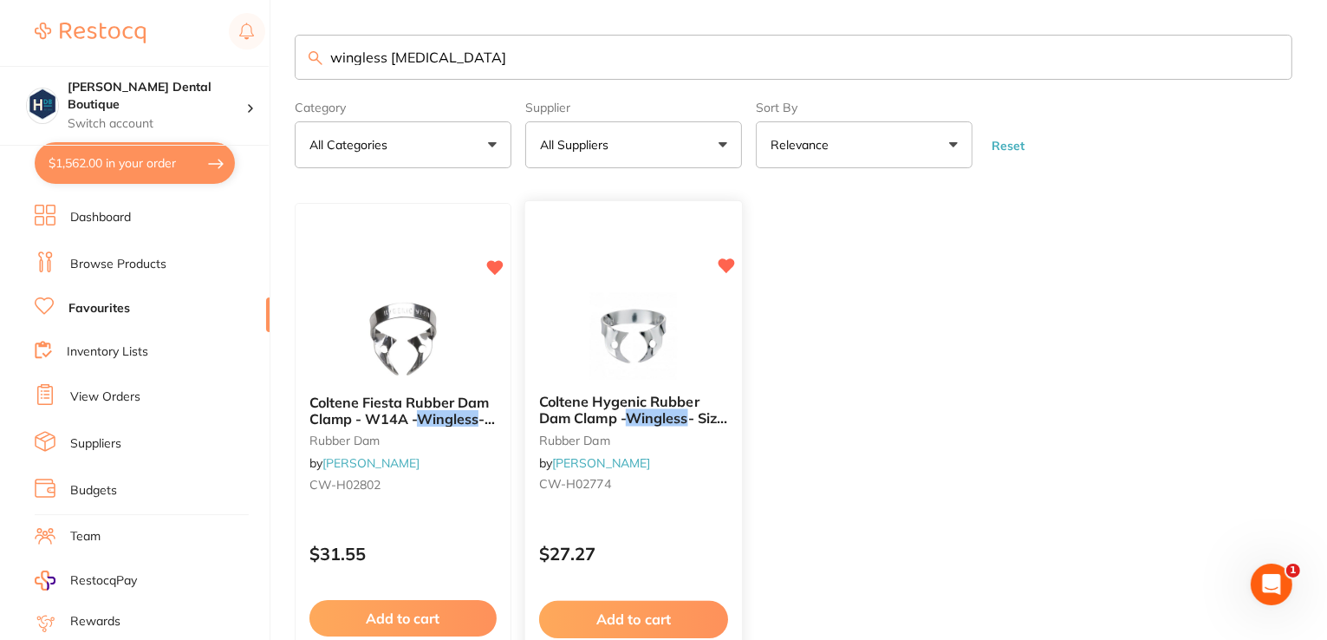
type input "wingless [MEDICAL_DATA]"
click at [669, 314] on img at bounding box center [633, 337] width 114 height 88
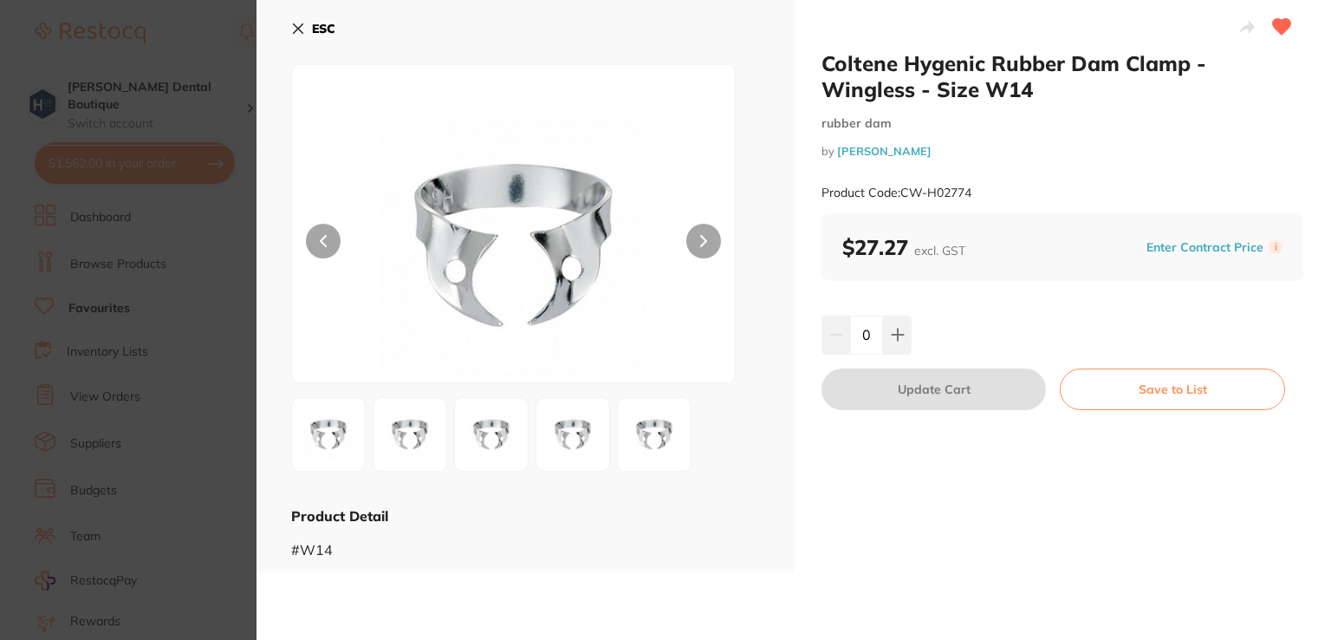
click at [303, 25] on icon at bounding box center [298, 29] width 14 height 14
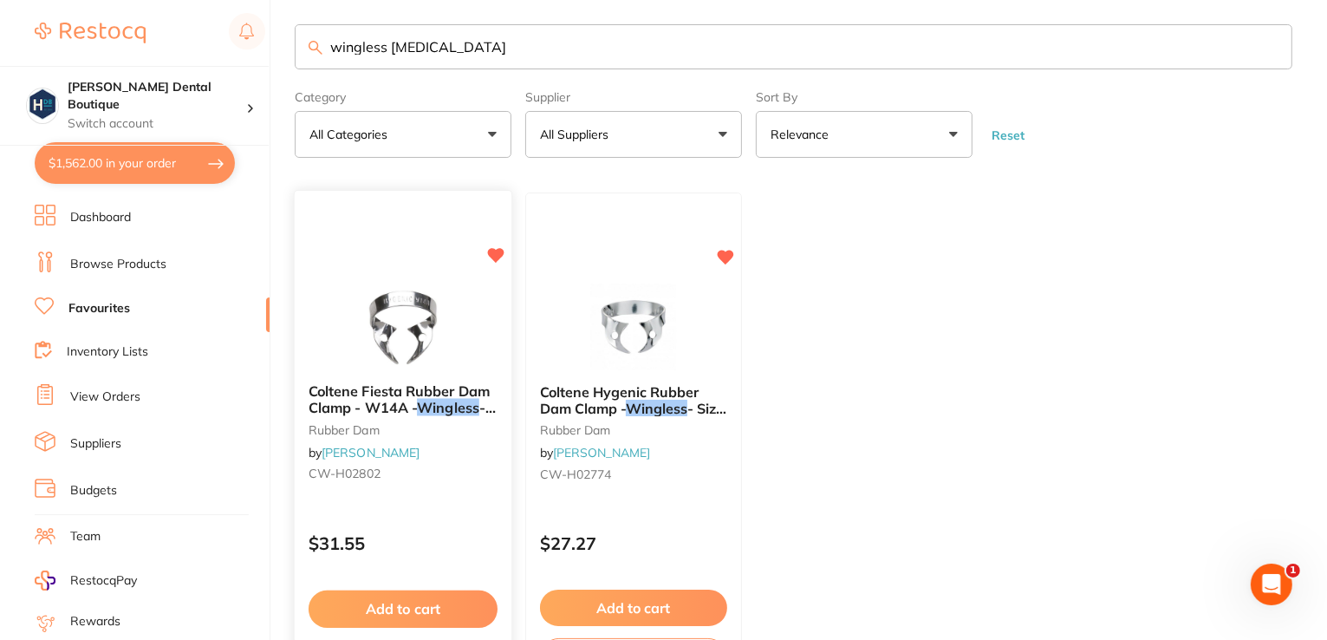
click at [340, 393] on span "Coltene Fiesta Rubber Dam Clamp - W14A -" at bounding box center [399, 400] width 181 height 34
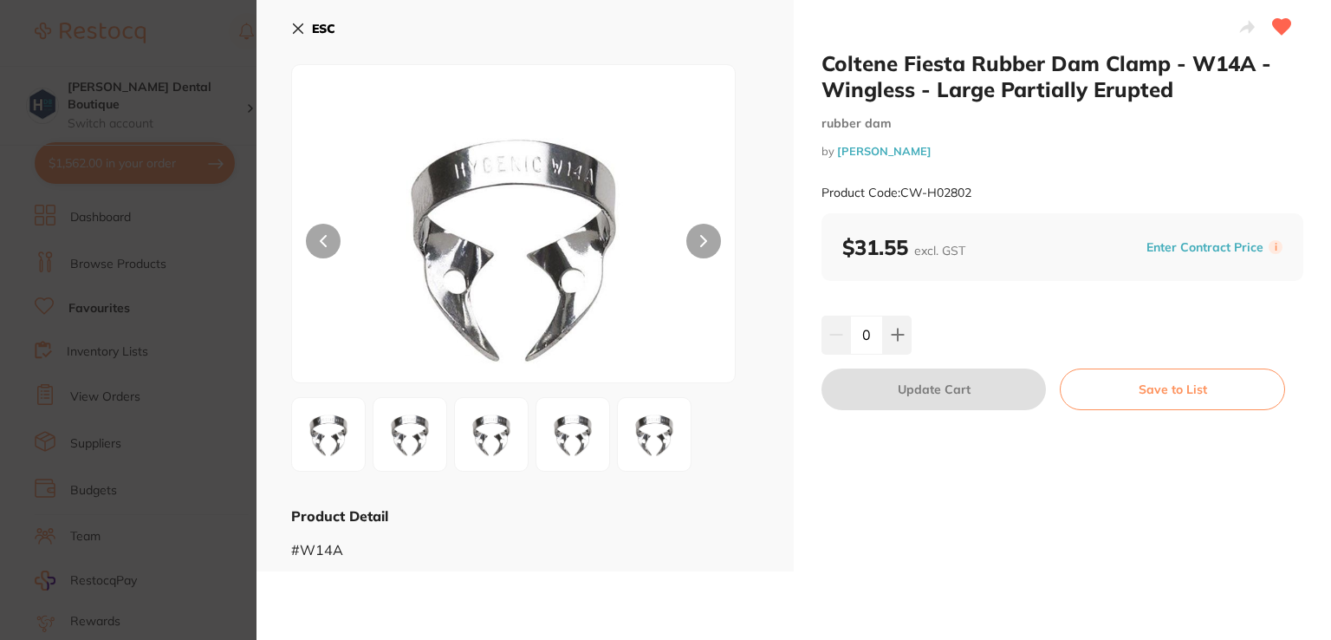
click at [297, 29] on icon at bounding box center [299, 29] width 10 height 10
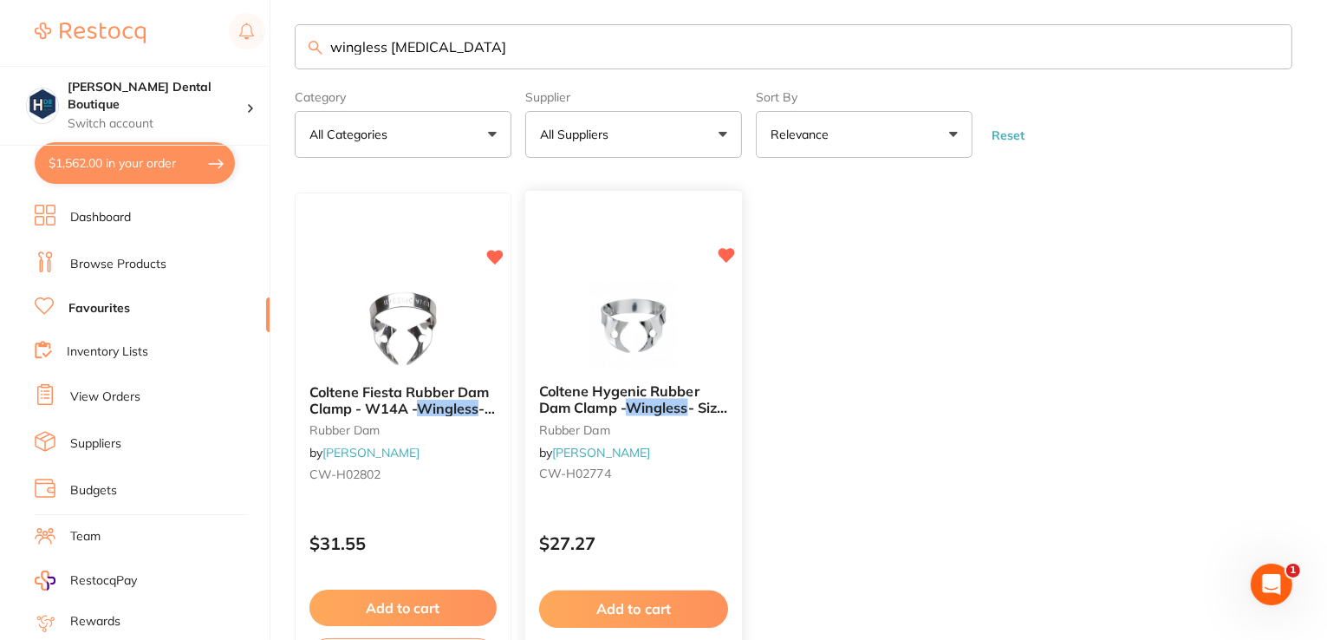
click at [607, 319] on img at bounding box center [633, 327] width 114 height 88
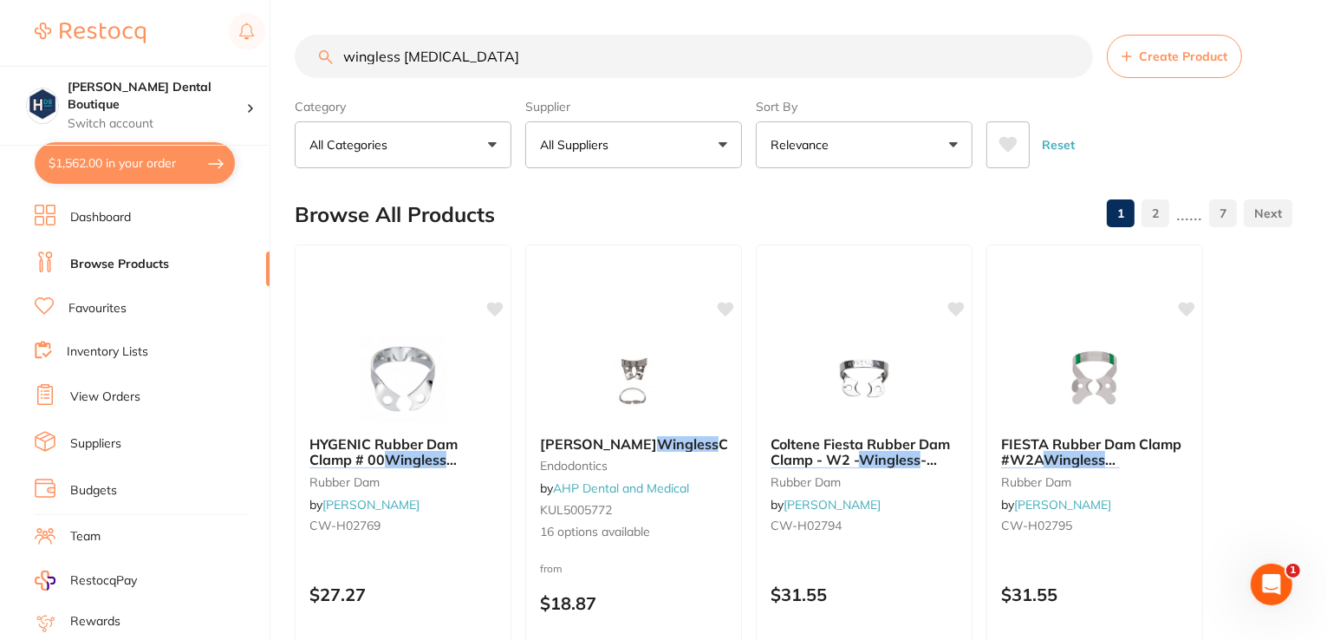
scroll to position [3, 0]
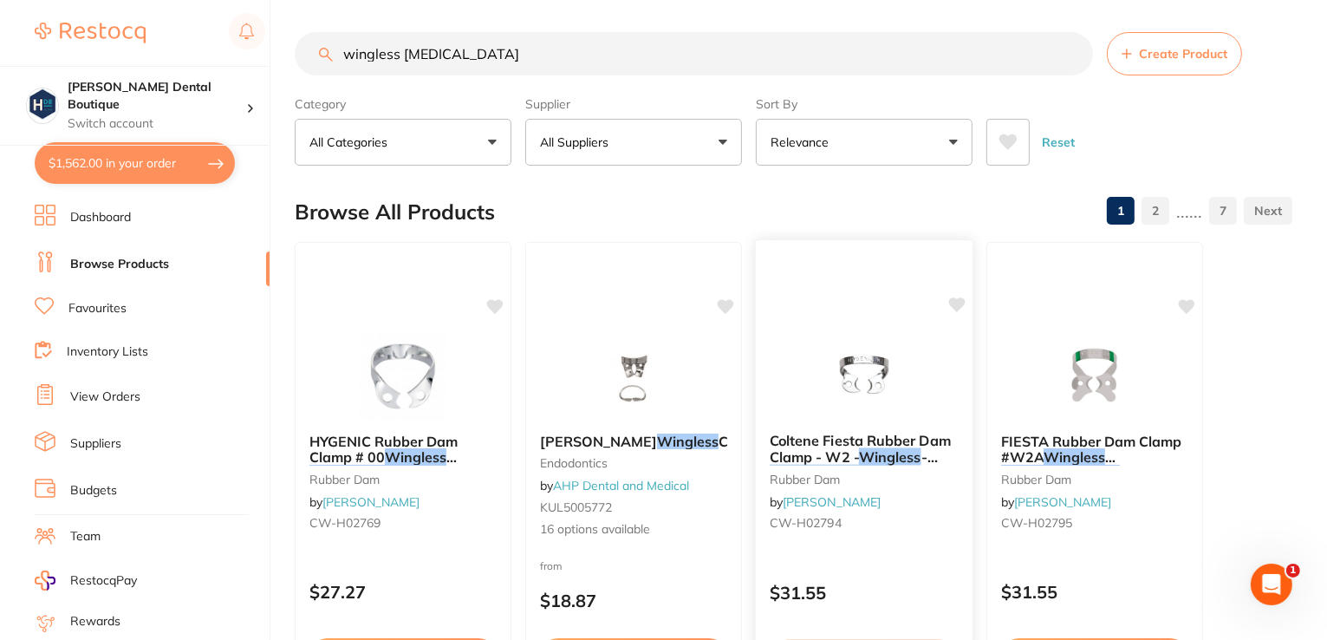
type input "wingless [MEDICAL_DATA]"
click at [810, 378] on img at bounding box center [864, 375] width 114 height 88
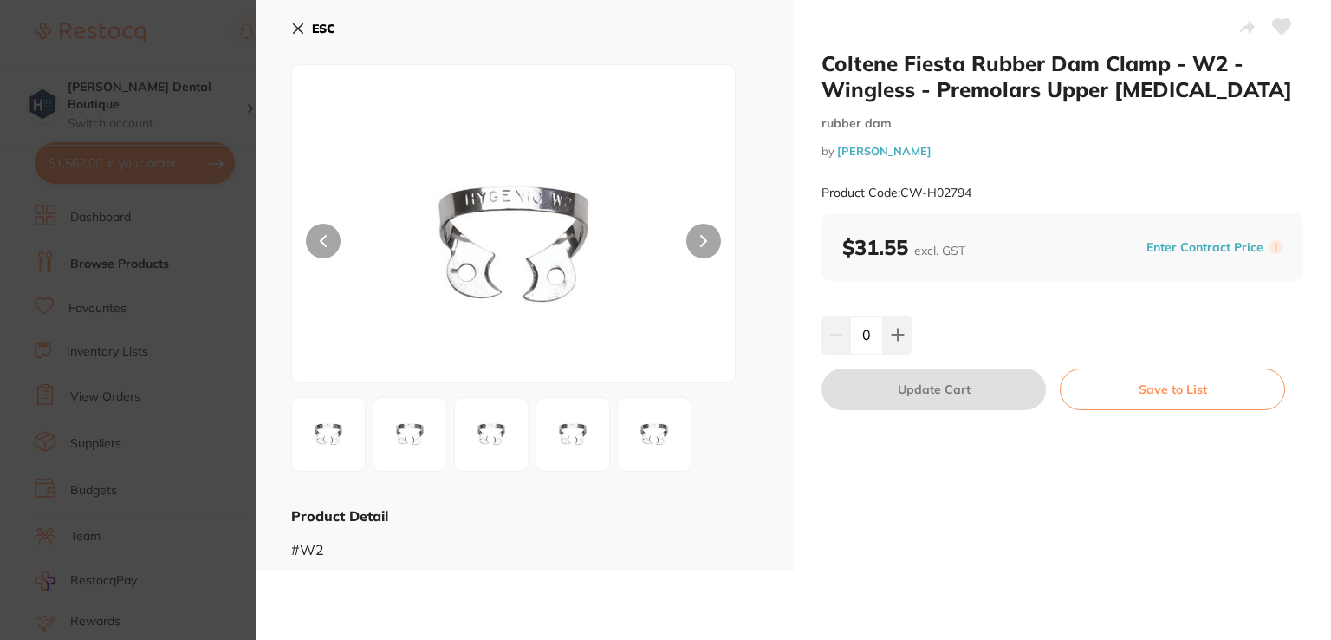
click at [302, 18] on button "ESC" at bounding box center [313, 28] width 44 height 29
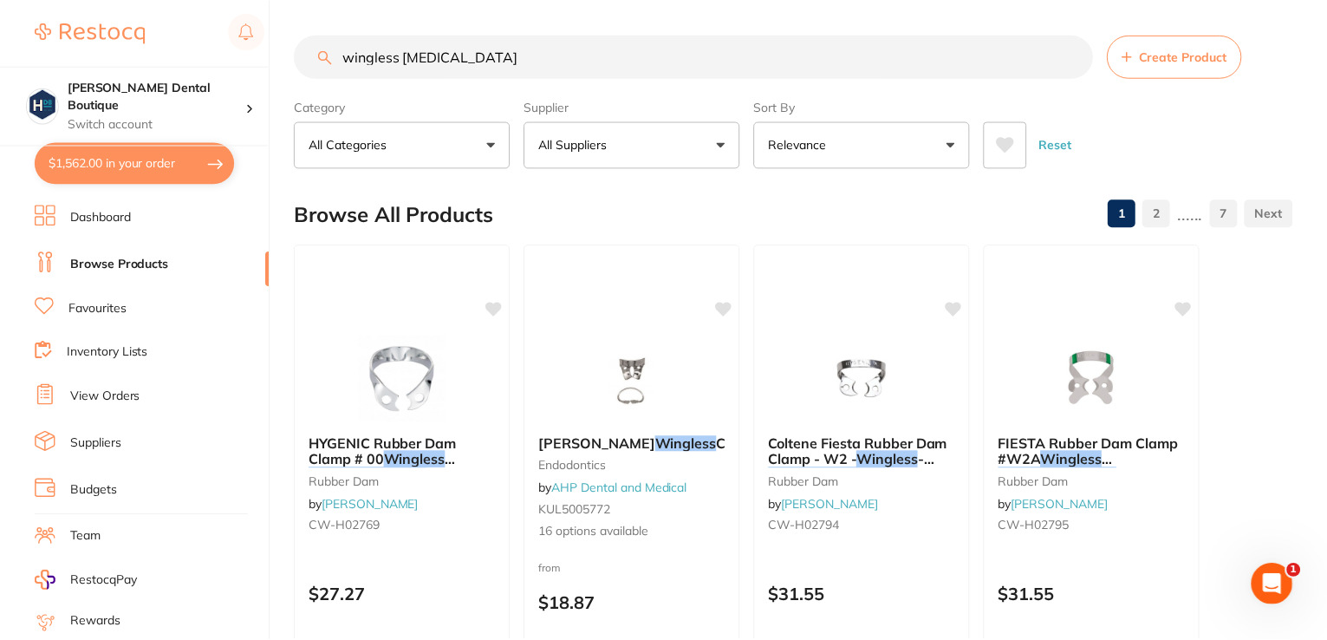
scroll to position [3, 0]
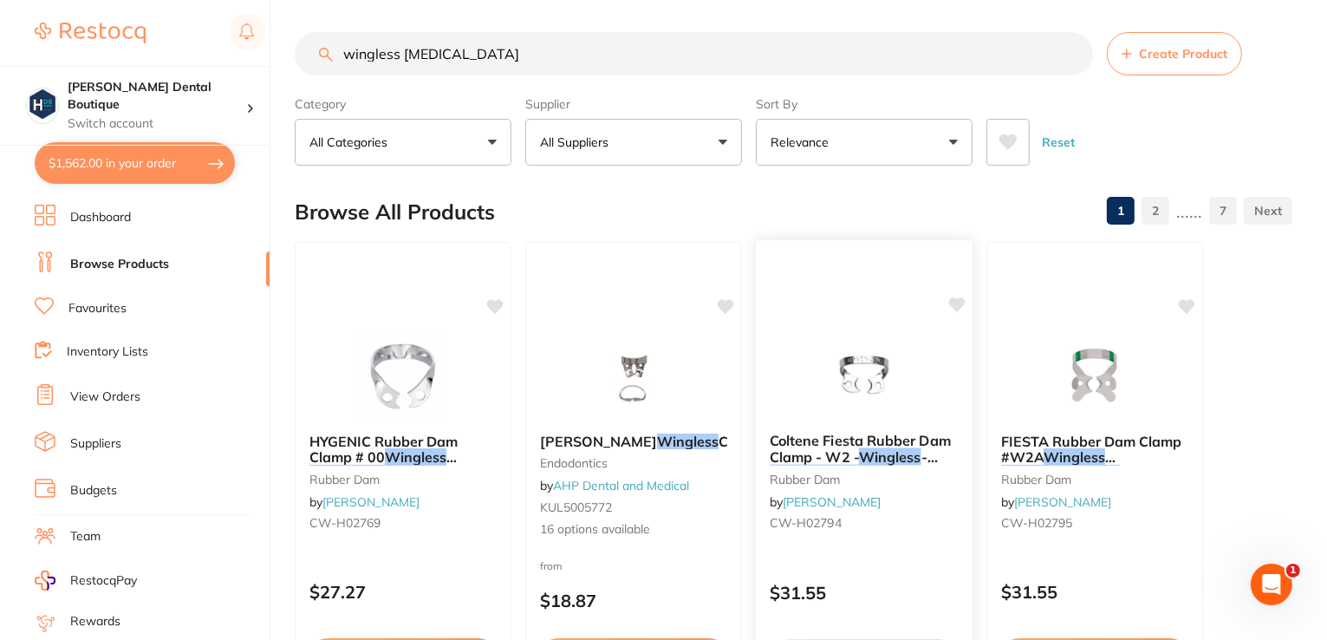
click at [849, 364] on img at bounding box center [864, 375] width 114 height 88
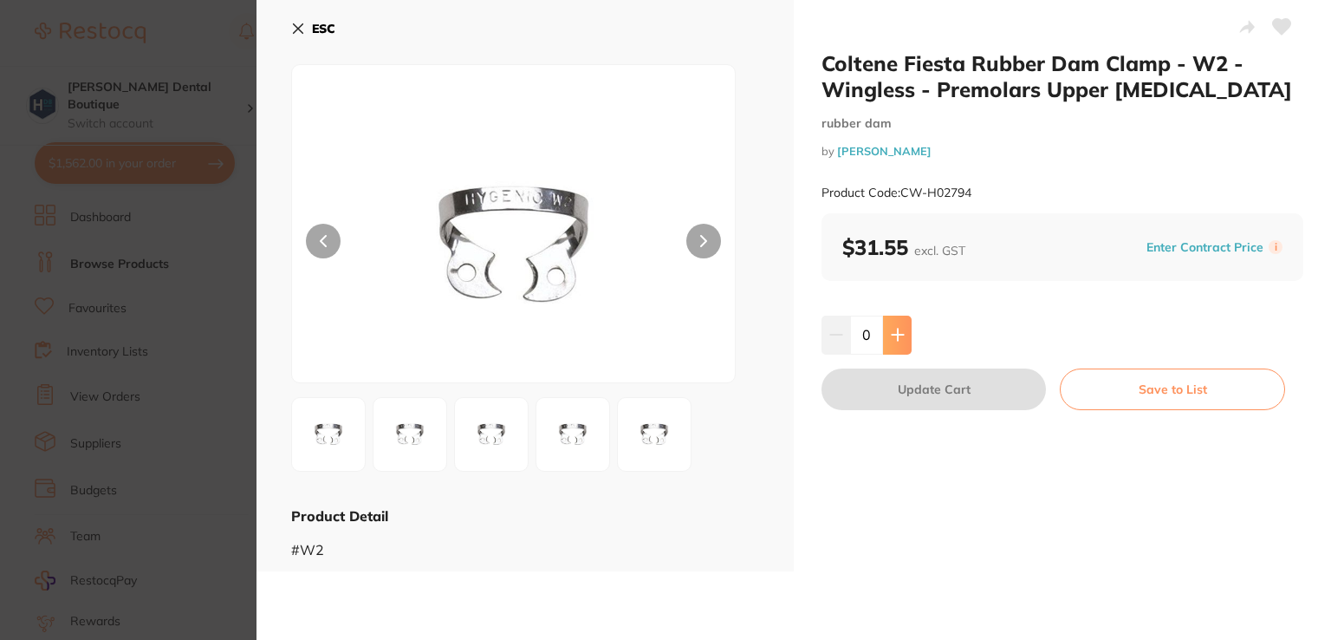
click at [883, 334] on button at bounding box center [897, 335] width 29 height 38
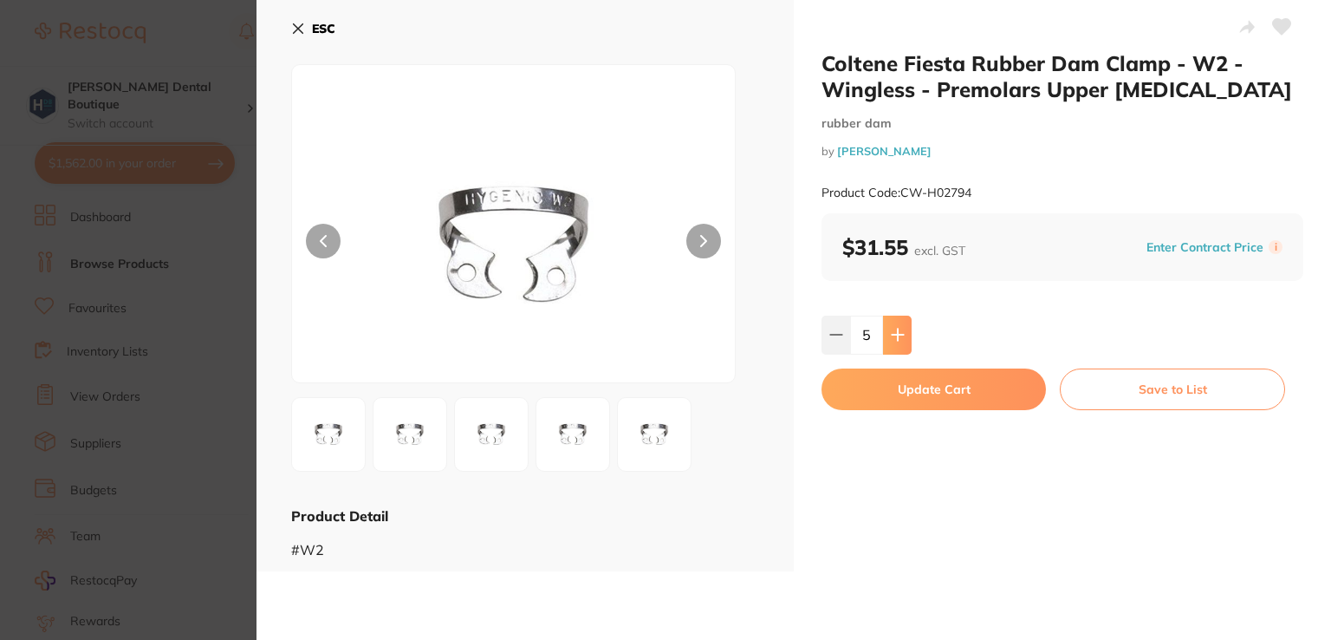
click at [883, 334] on button at bounding box center [897, 335] width 29 height 38
type input "7"
click at [897, 399] on button "Update Cart" at bounding box center [934, 389] width 225 height 42
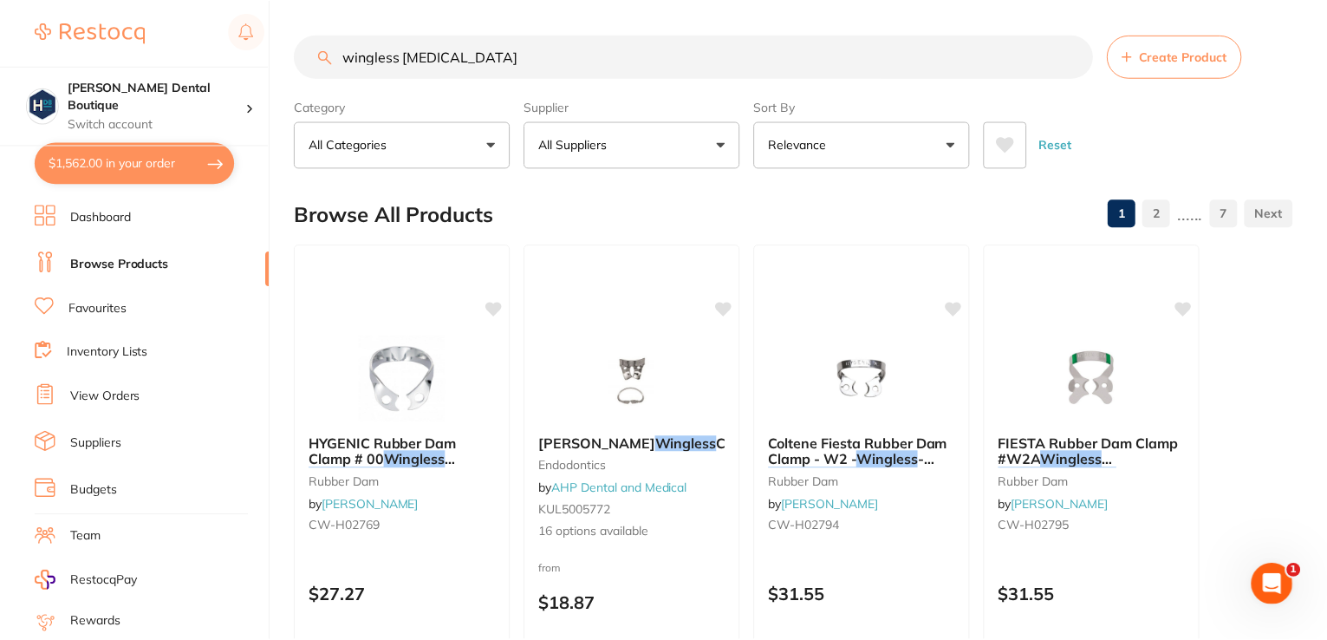
scroll to position [3, 0]
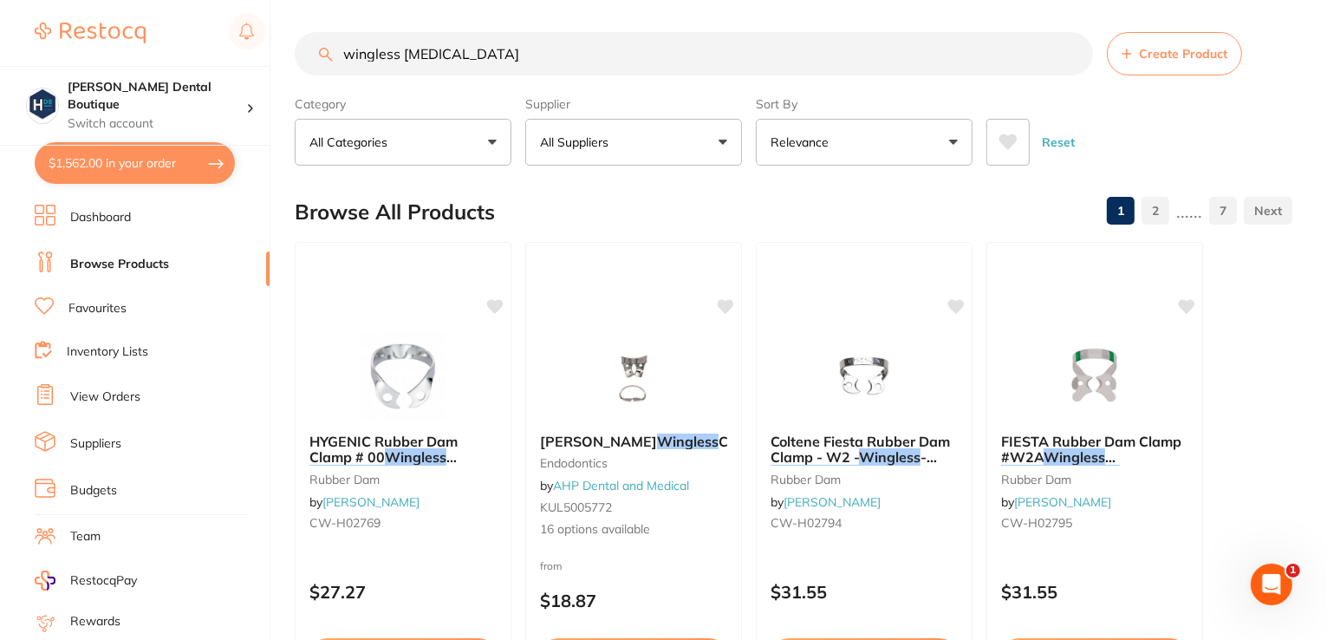
click at [153, 167] on button "$1,562.00 in your order" at bounding box center [135, 163] width 200 height 42
checkbox input "true"
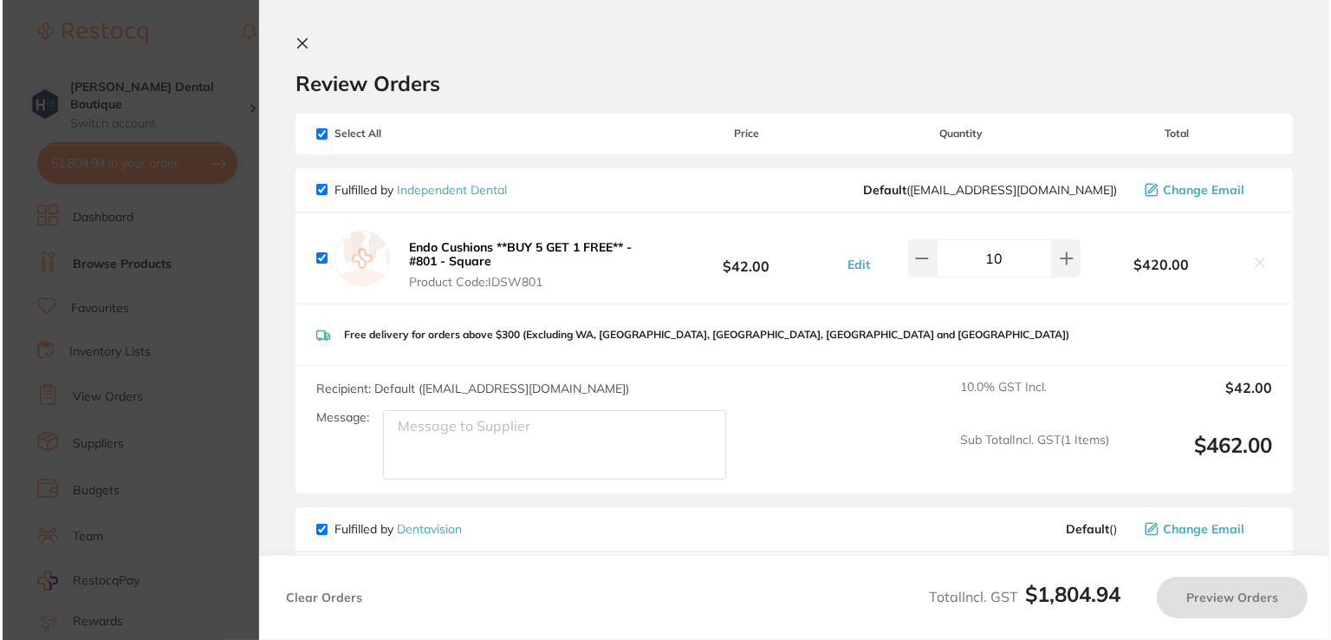
scroll to position [0, 0]
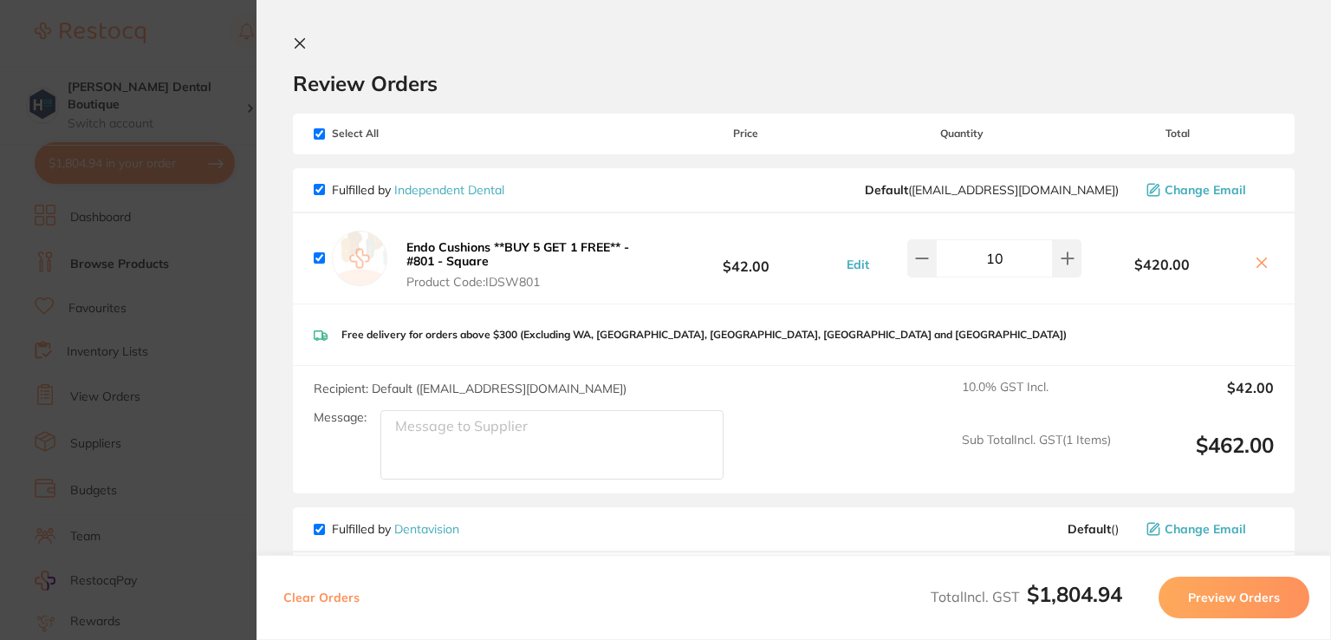
click at [1209, 595] on button "Preview Orders" at bounding box center [1234, 597] width 151 height 42
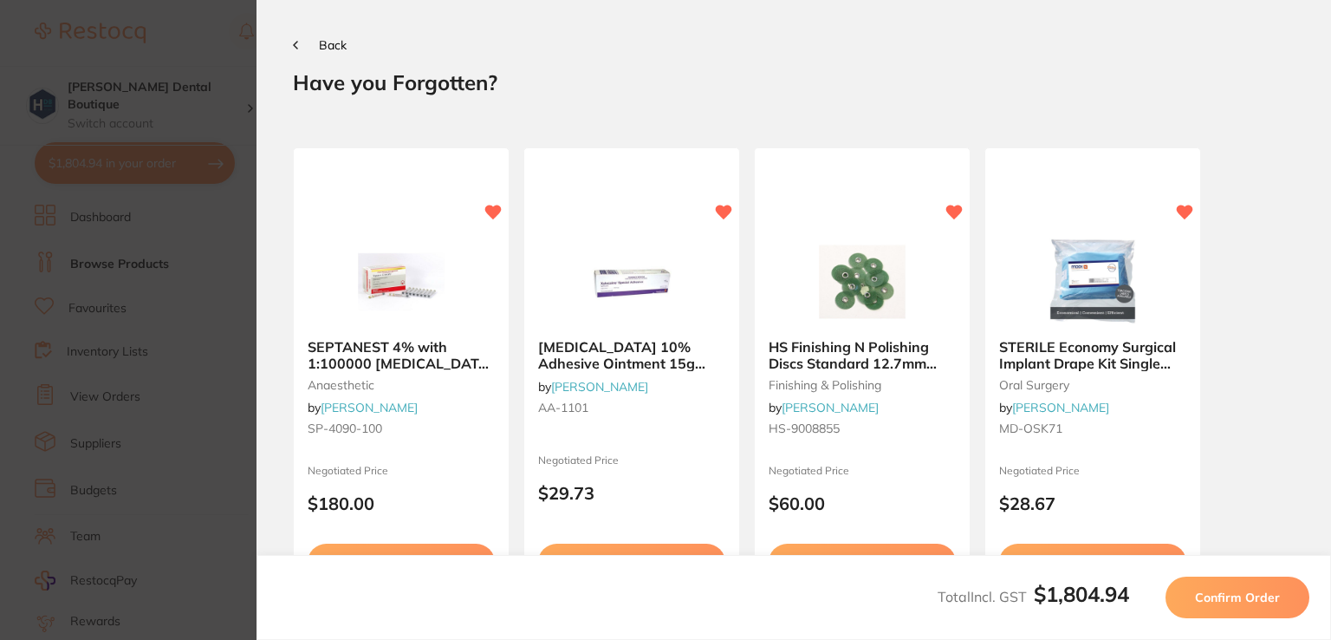
click at [1209, 595] on span "Confirm Order" at bounding box center [1237, 597] width 85 height 16
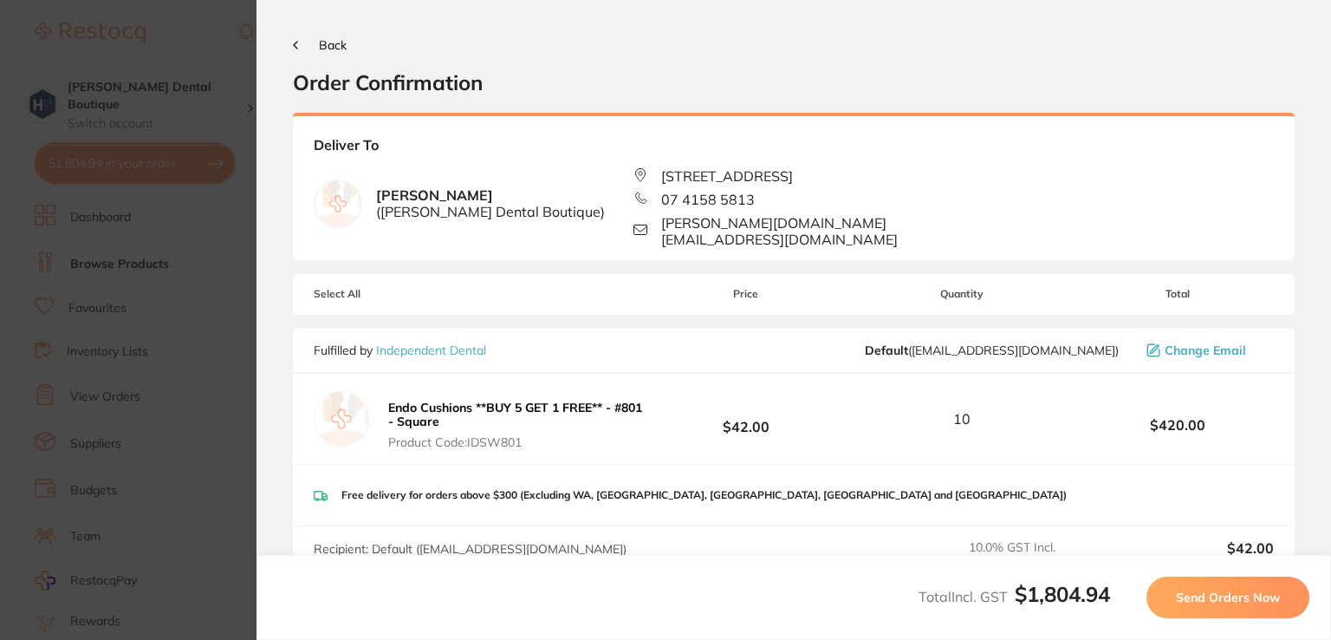
click at [336, 46] on span "Back" at bounding box center [333, 45] width 28 height 16
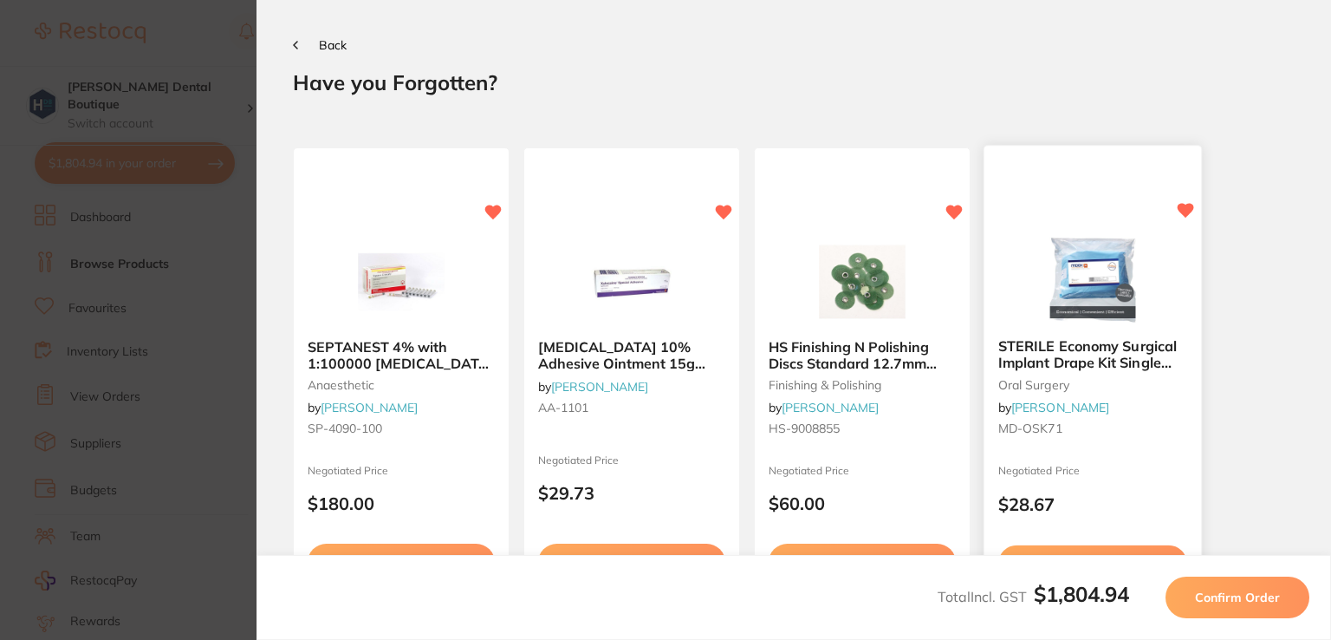
click at [1068, 257] on img at bounding box center [1093, 281] width 114 height 88
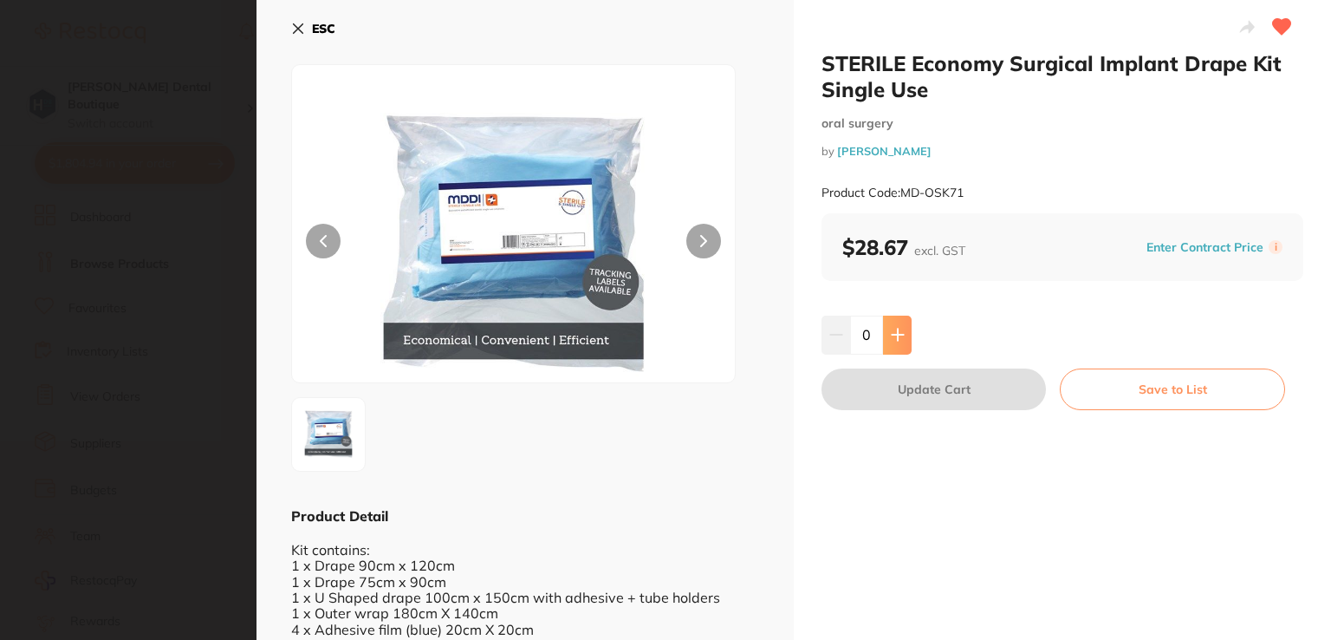
click at [895, 345] on button at bounding box center [897, 335] width 29 height 38
click at [894, 341] on icon at bounding box center [898, 335] width 14 height 14
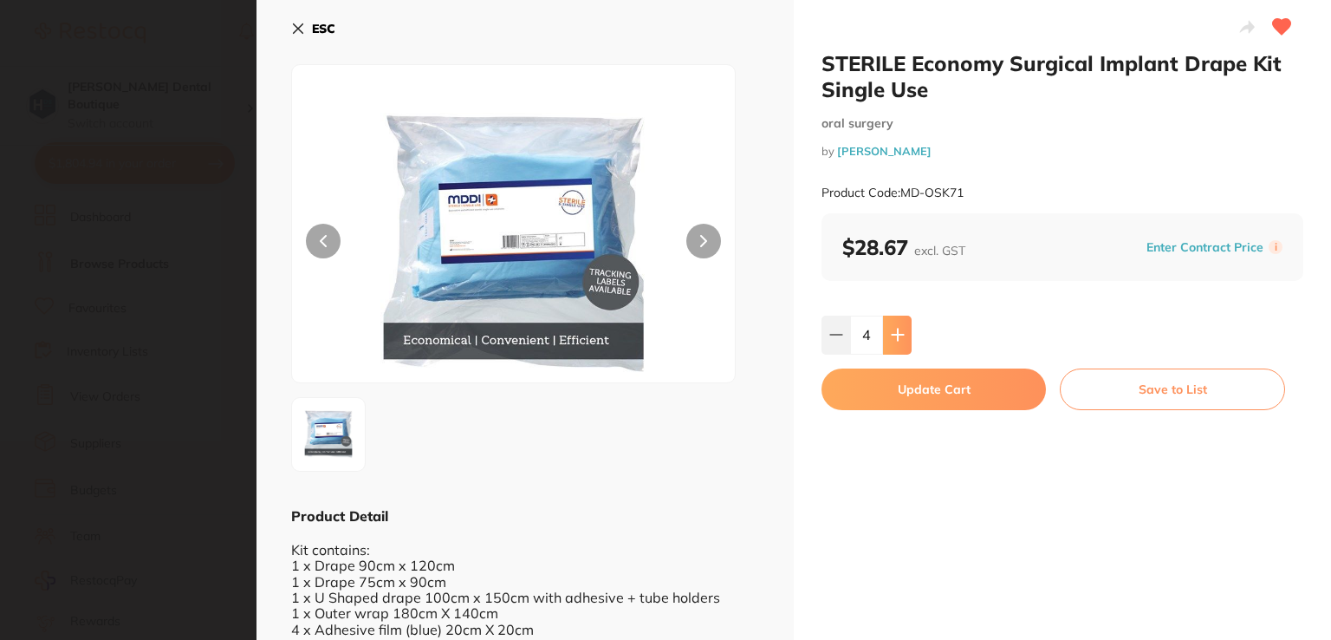
type input "5"
click at [907, 398] on button "Update Cart" at bounding box center [934, 389] width 225 height 42
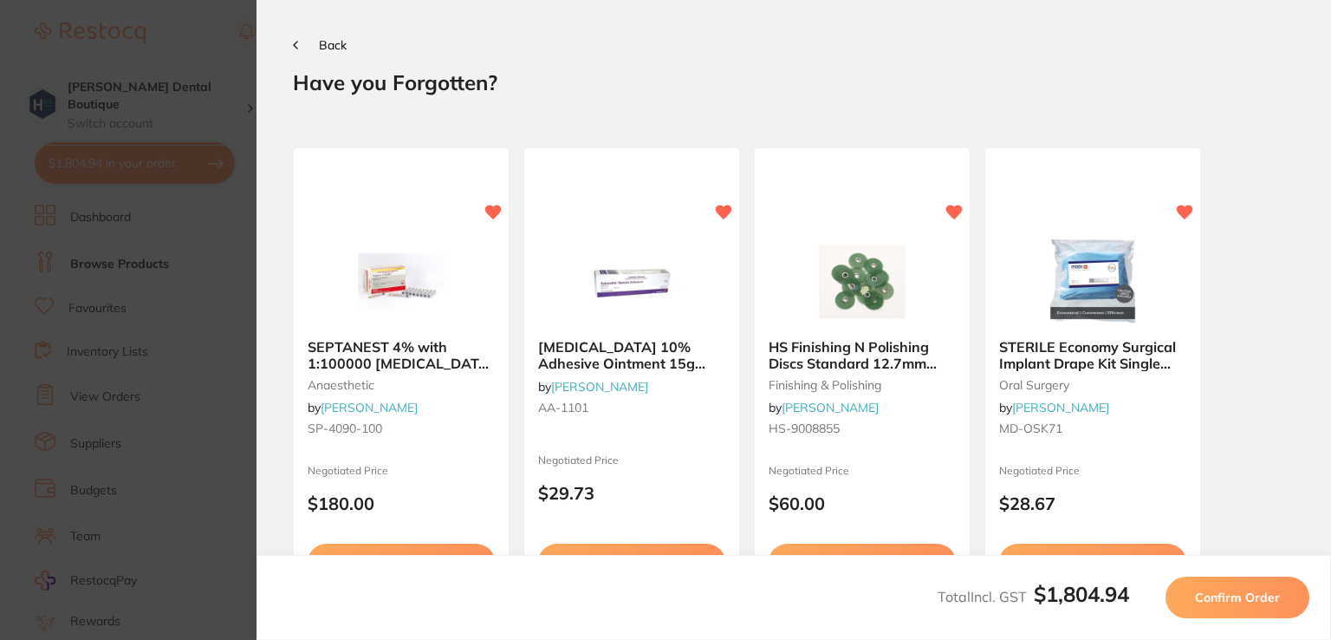
click at [1255, 601] on span "Confirm Order" at bounding box center [1237, 597] width 85 height 16
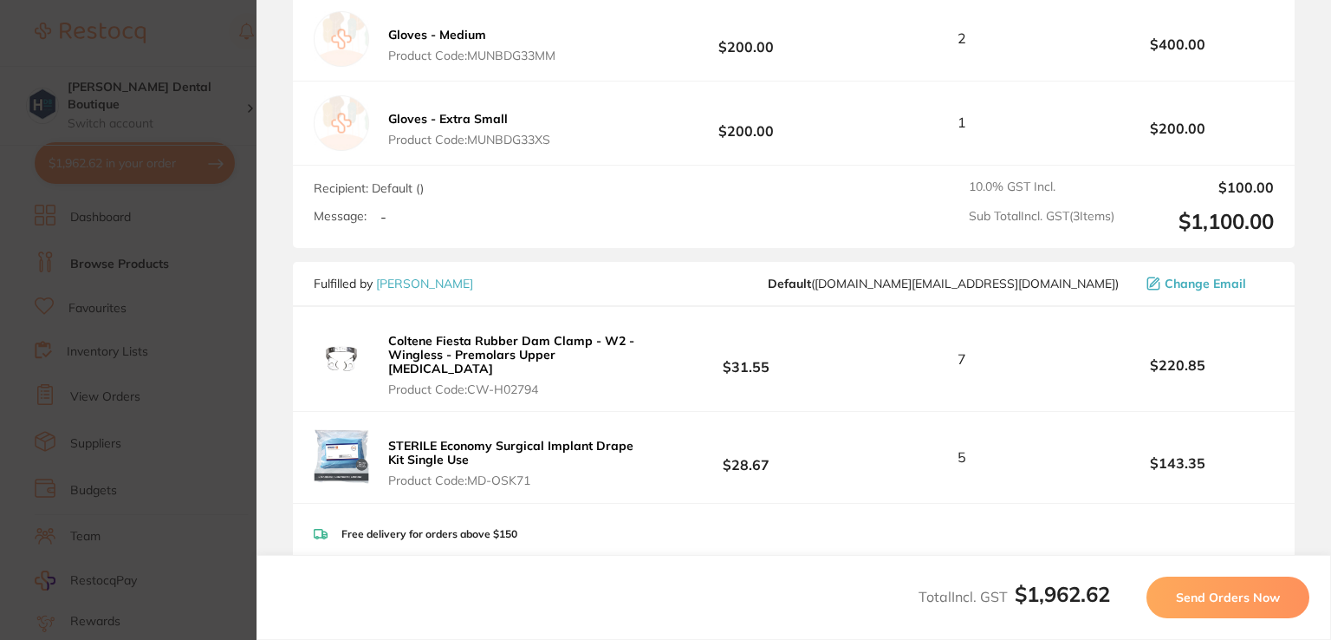
scroll to position [755, 0]
drag, startPoint x: 721, startPoint y: 313, endPoint x: 160, endPoint y: 52, distance: 618.6
click at [160, 52] on section "Update RRP Set your pre negotiated price for this item. Item Agreed RRP (excl. …" at bounding box center [665, 320] width 1331 height 640
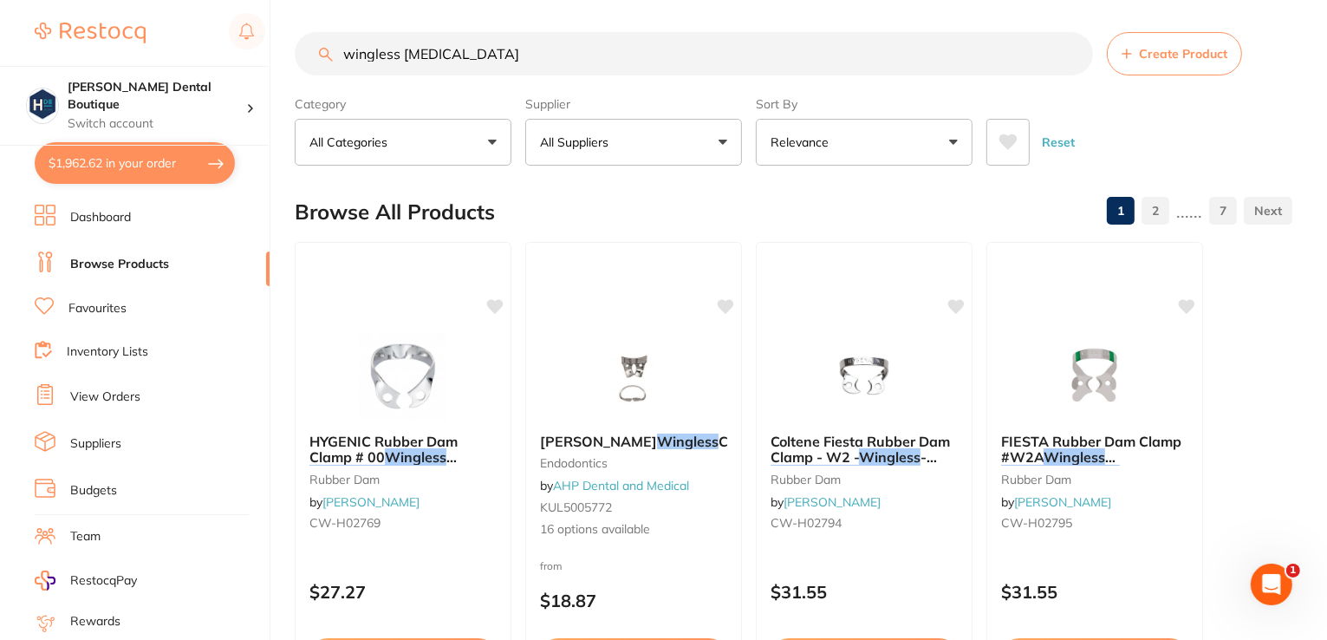
scroll to position [0, 0]
click at [119, 165] on button "$1,962.62 in your order" at bounding box center [135, 163] width 200 height 42
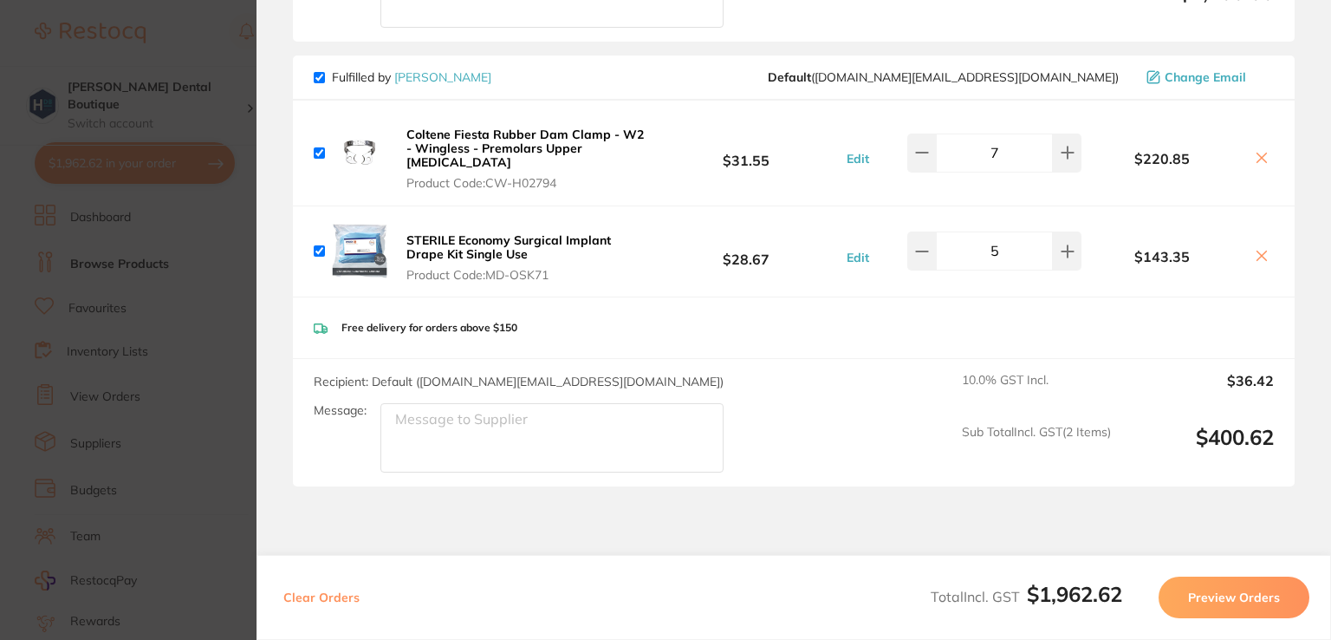
scroll to position [893, 0]
click at [319, 71] on input "checkbox" at bounding box center [319, 74] width 11 height 11
checkbox input "false"
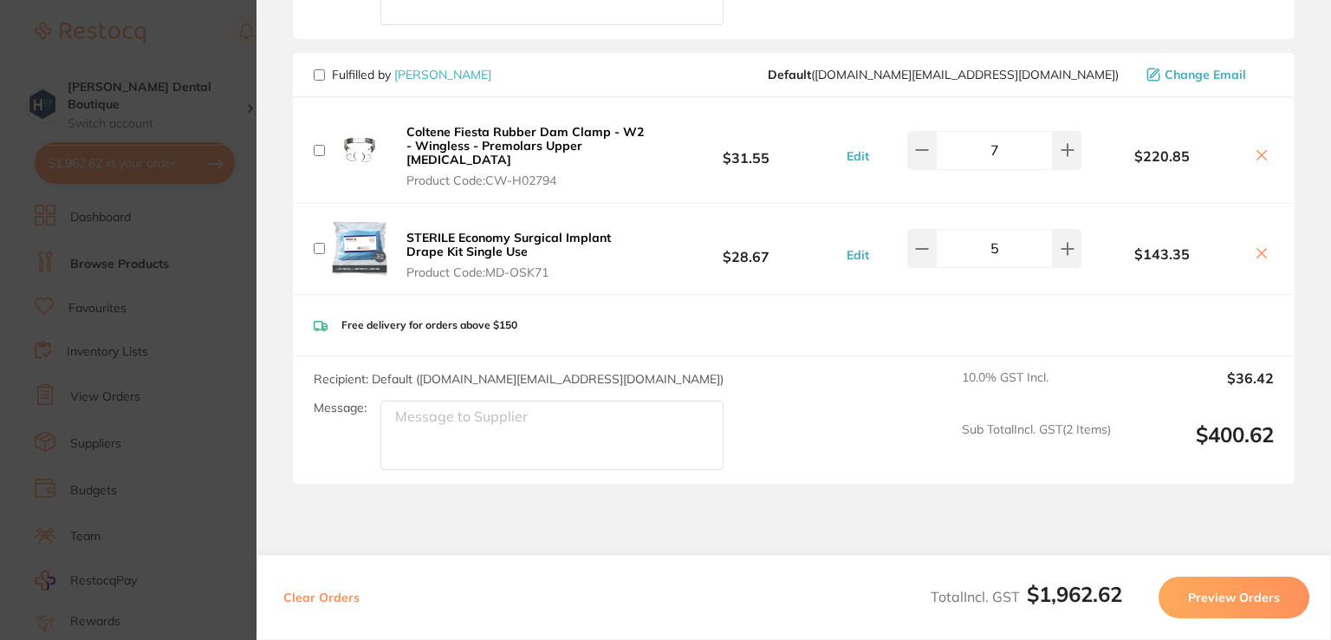
checkbox input "false"
click at [1225, 600] on button "Preview Orders" at bounding box center [1234, 597] width 151 height 42
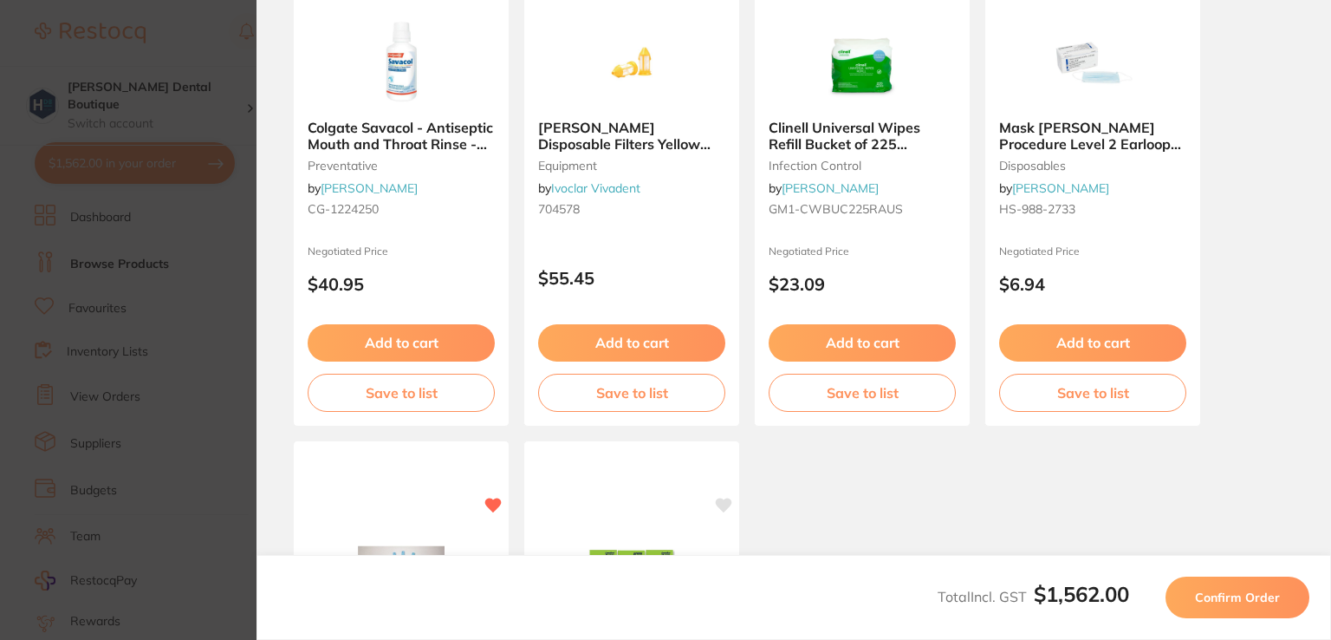
scroll to position [0, 0]
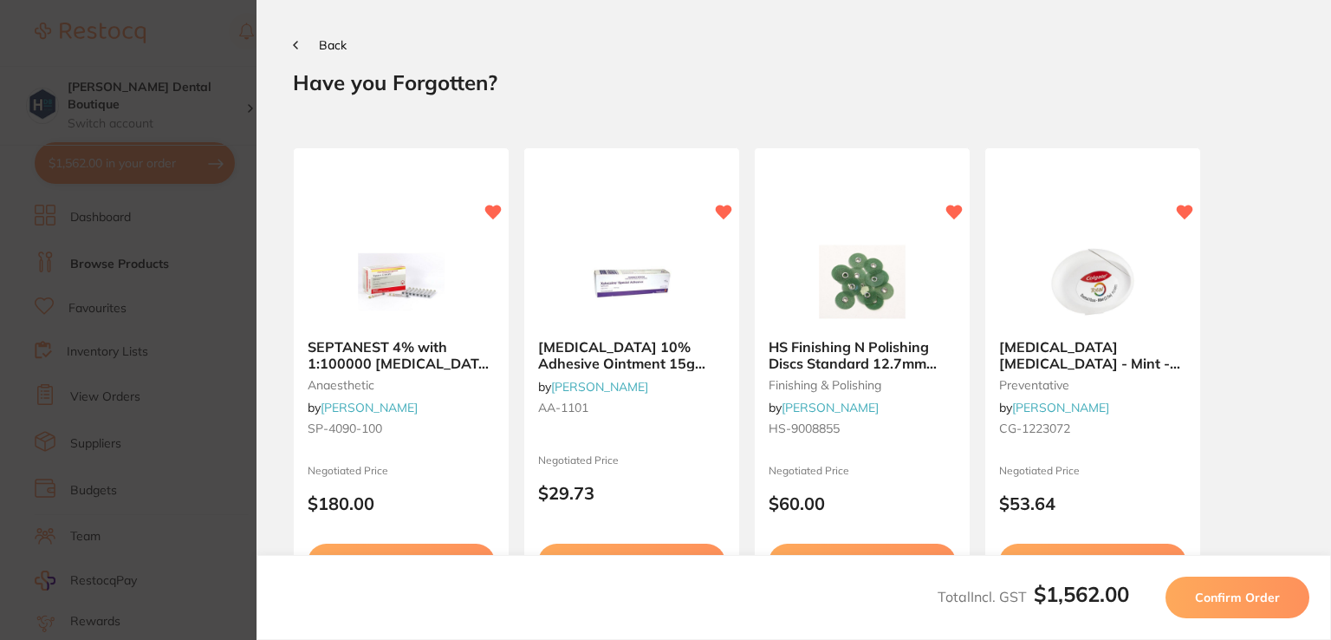
click at [1225, 600] on span "Confirm Order" at bounding box center [1237, 597] width 85 height 16
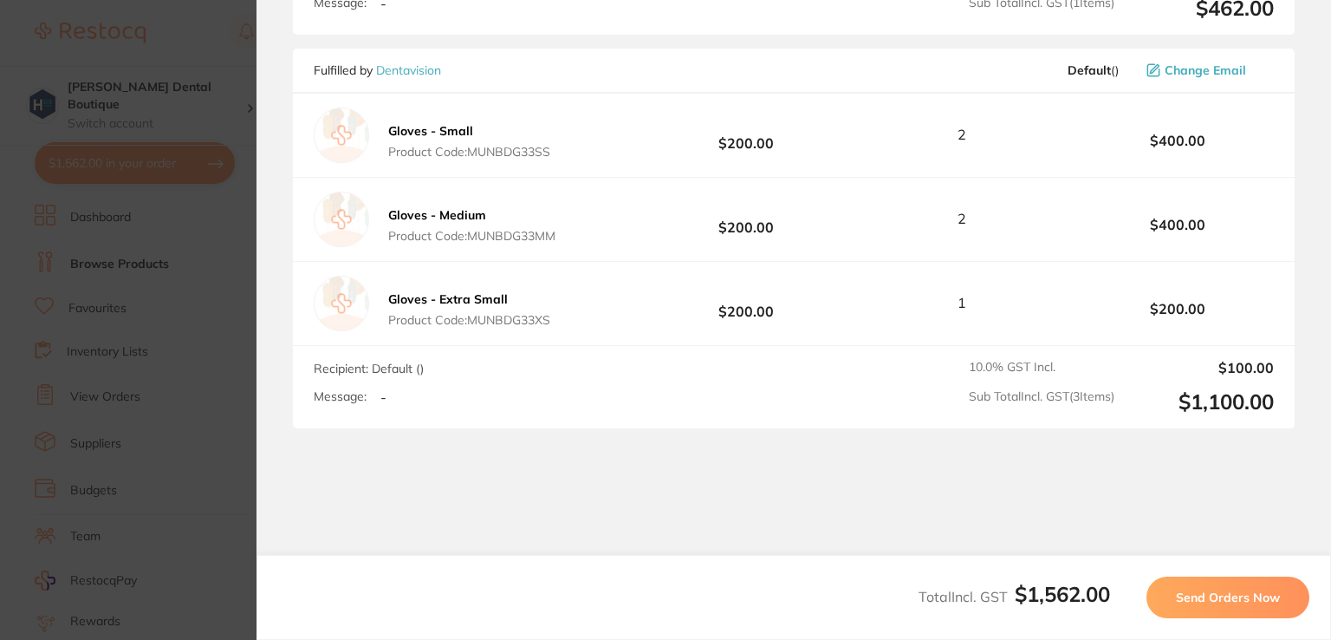
scroll to position [574, 0]
click at [1197, 596] on span "Send Orders Now" at bounding box center [1228, 597] width 104 height 16
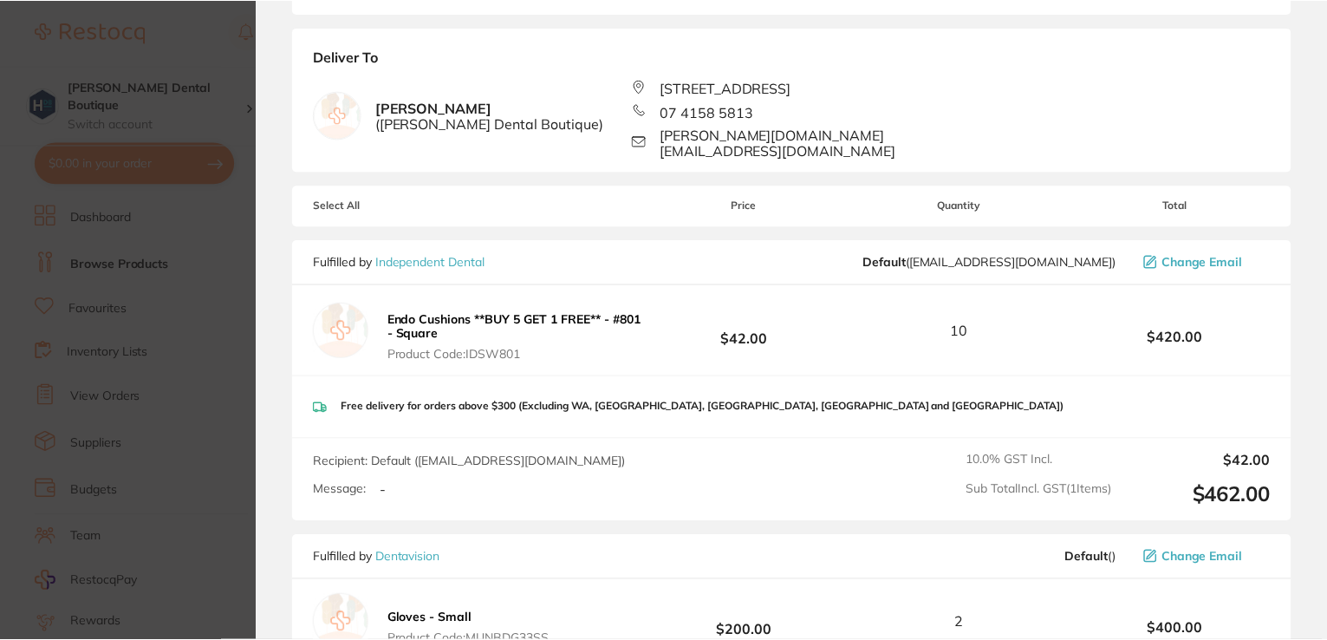
scroll to position [0, 0]
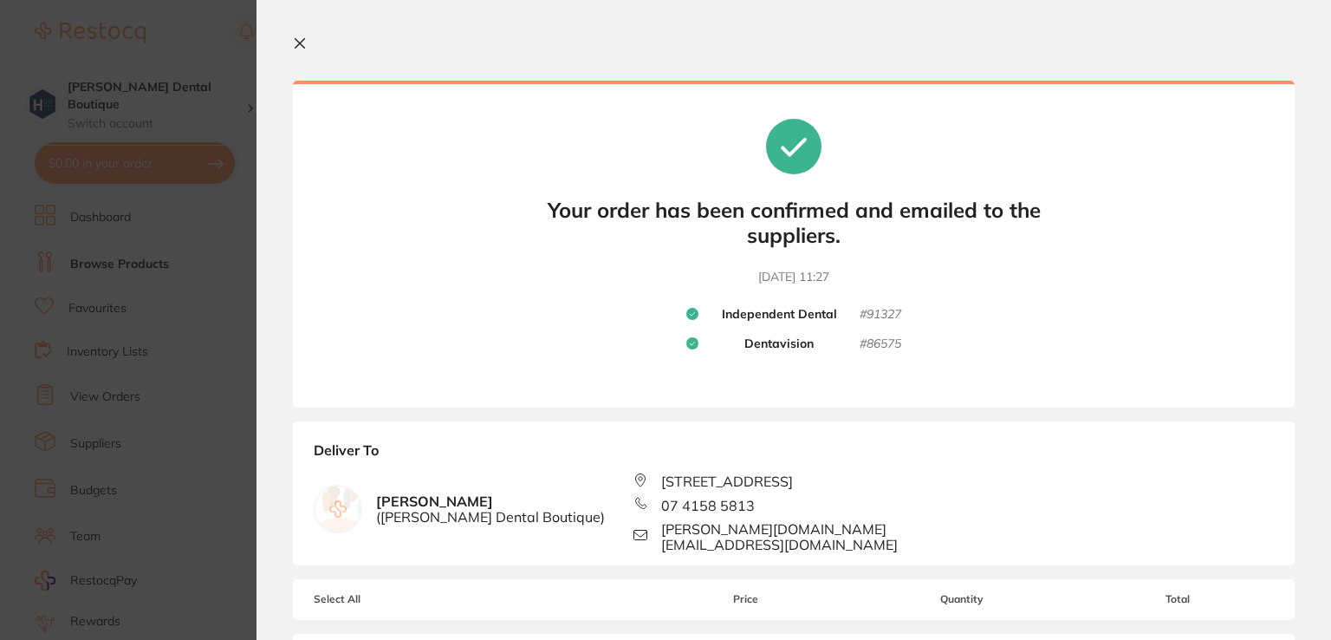
click at [297, 42] on icon at bounding box center [300, 43] width 14 height 14
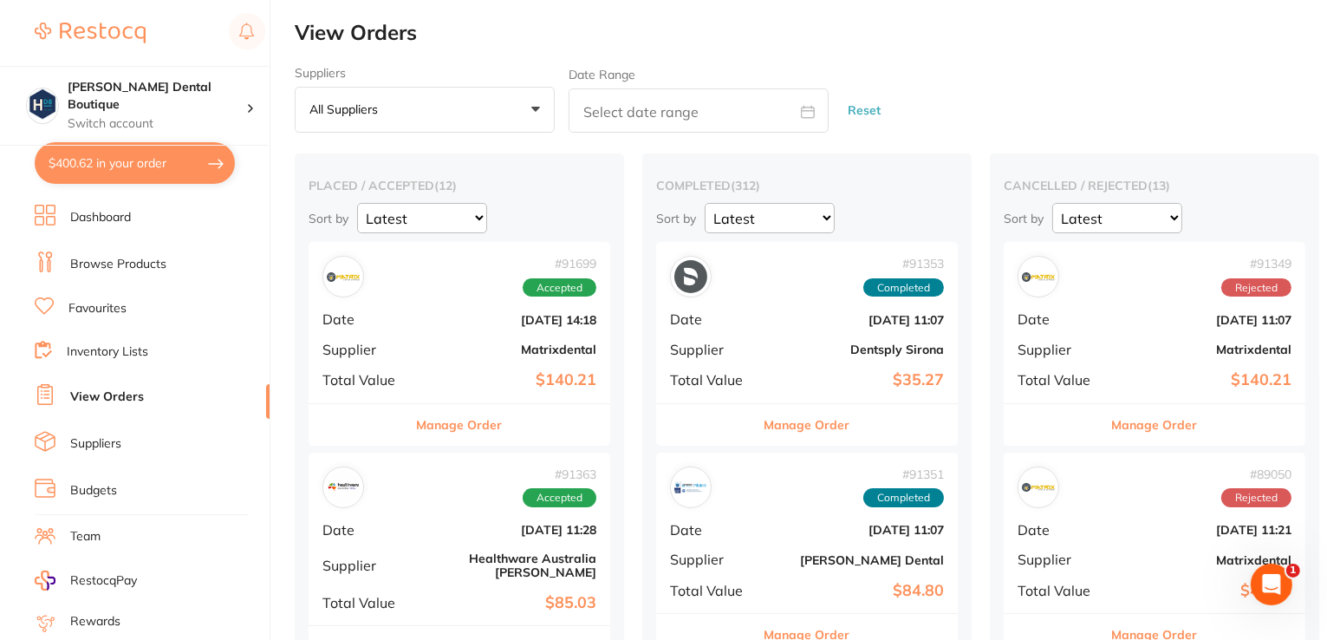
checkbox input "false"
